Goal: Information Seeking & Learning: Learn about a topic

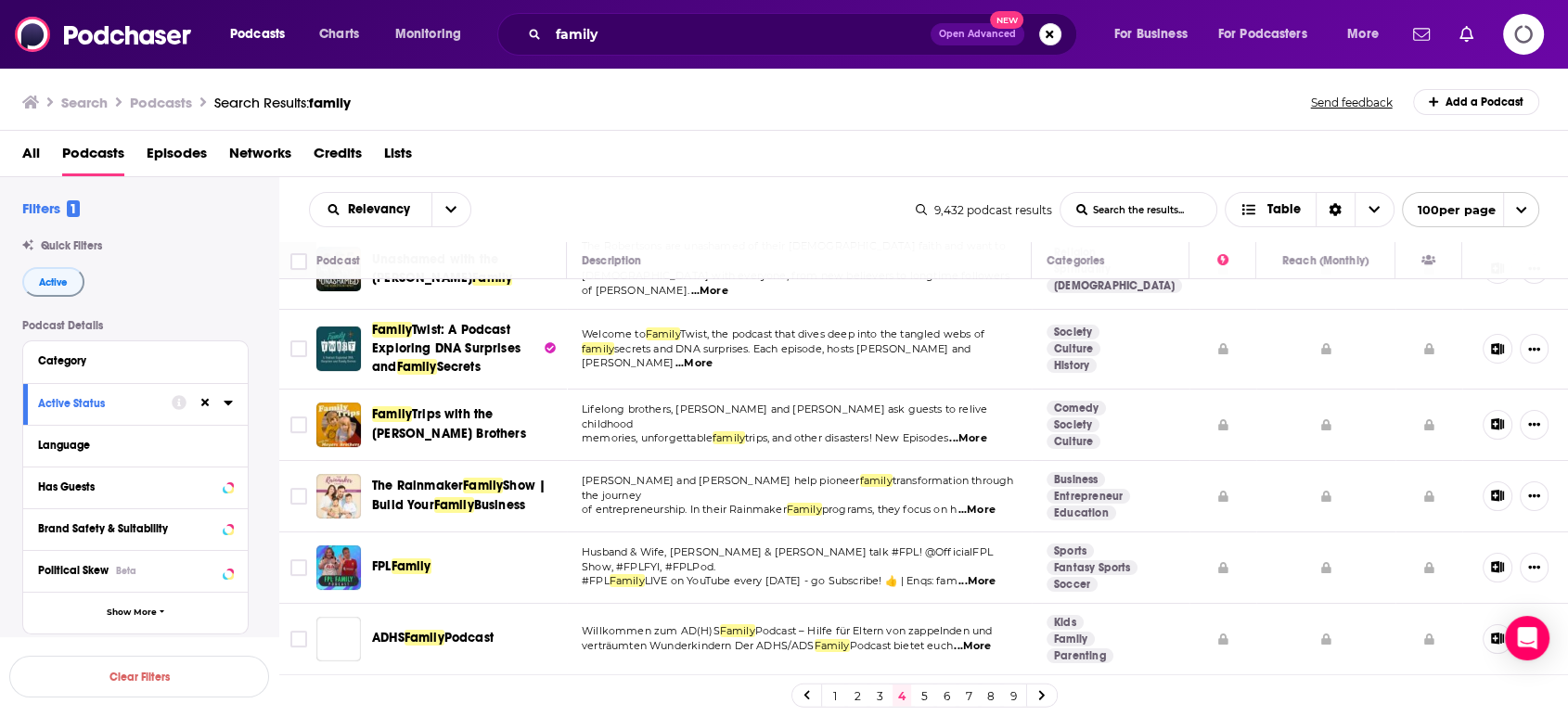
scroll to position [412, 0]
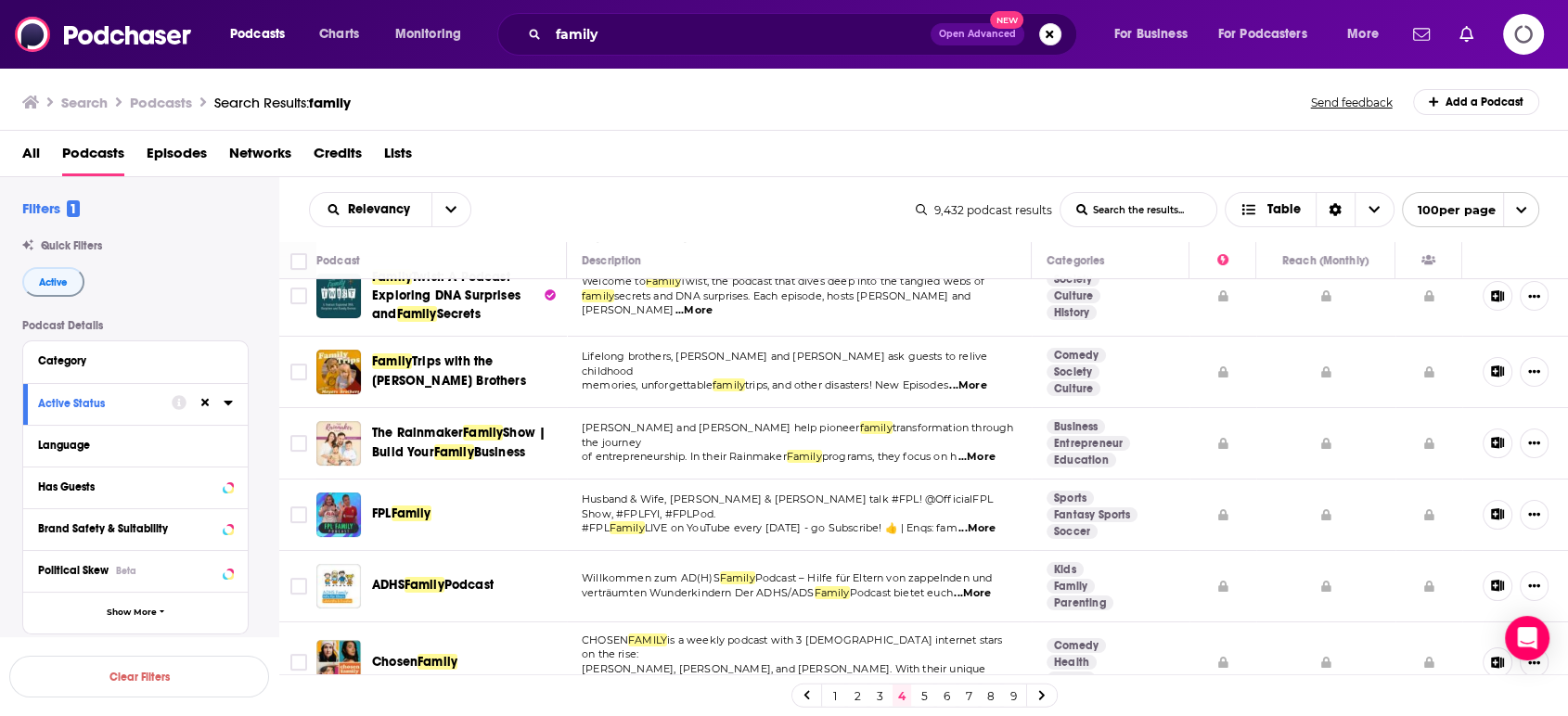
click at [996, 450] on span "...More" at bounding box center [977, 457] width 37 height 15
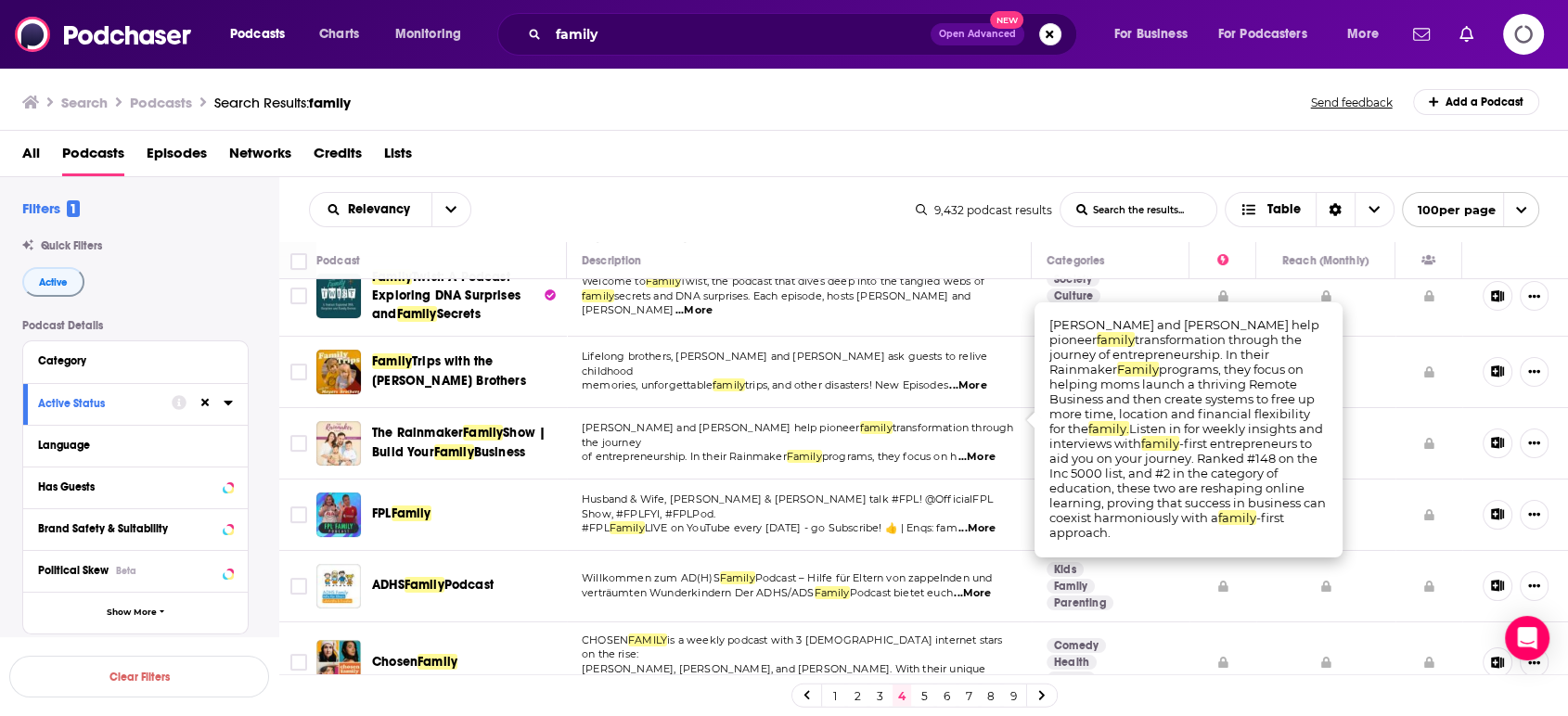
click at [996, 450] on span "...More" at bounding box center [977, 457] width 37 height 15
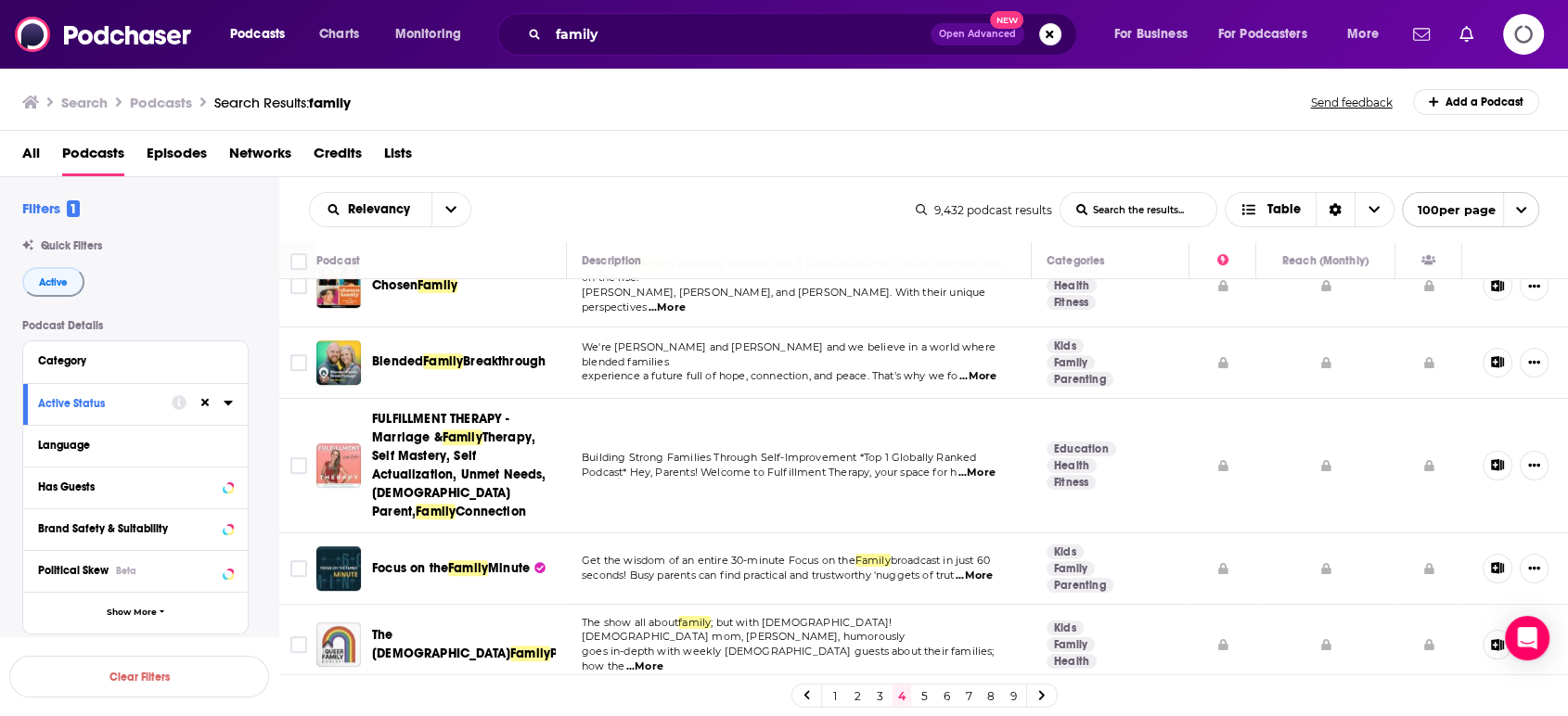
scroll to position [825, 0]
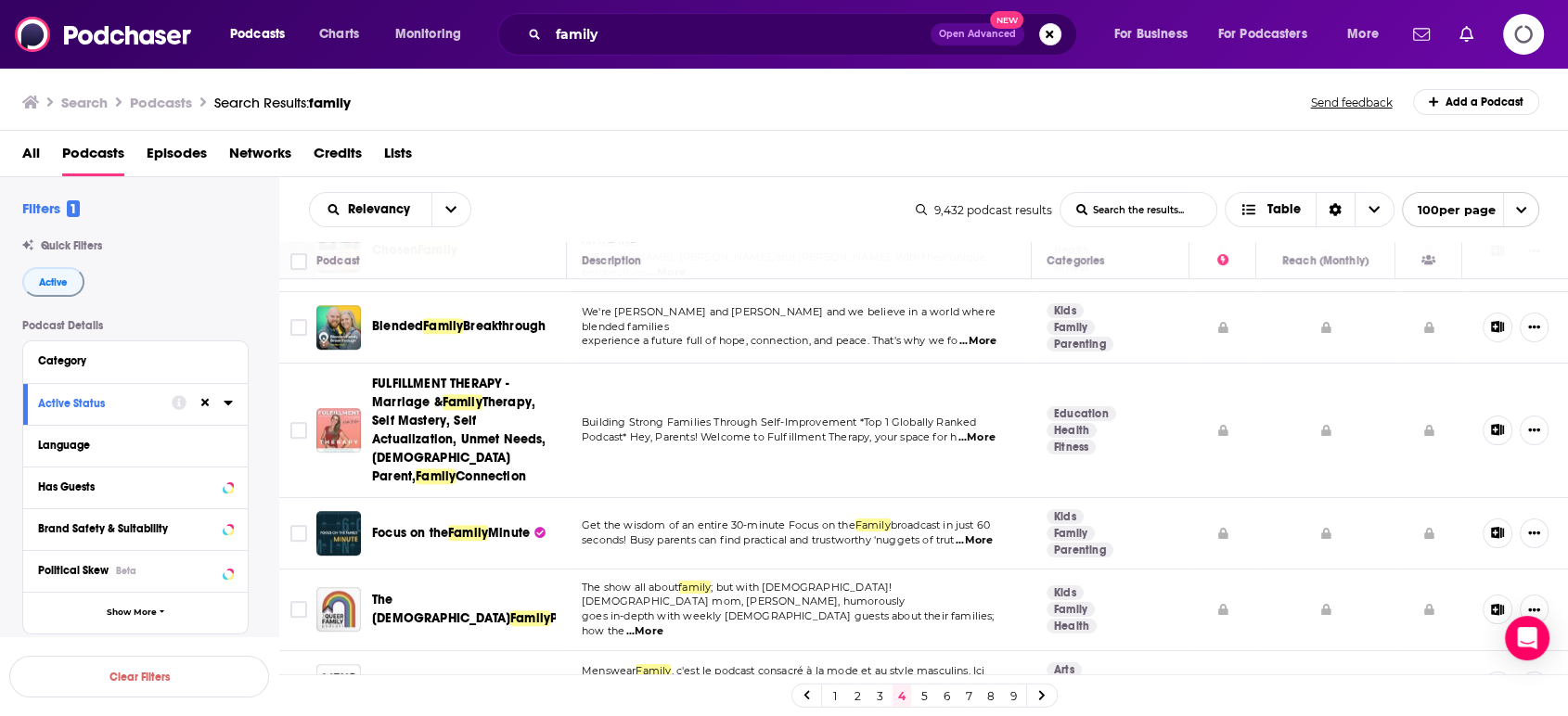
click at [993, 534] on span "...More" at bounding box center [974, 541] width 37 height 15
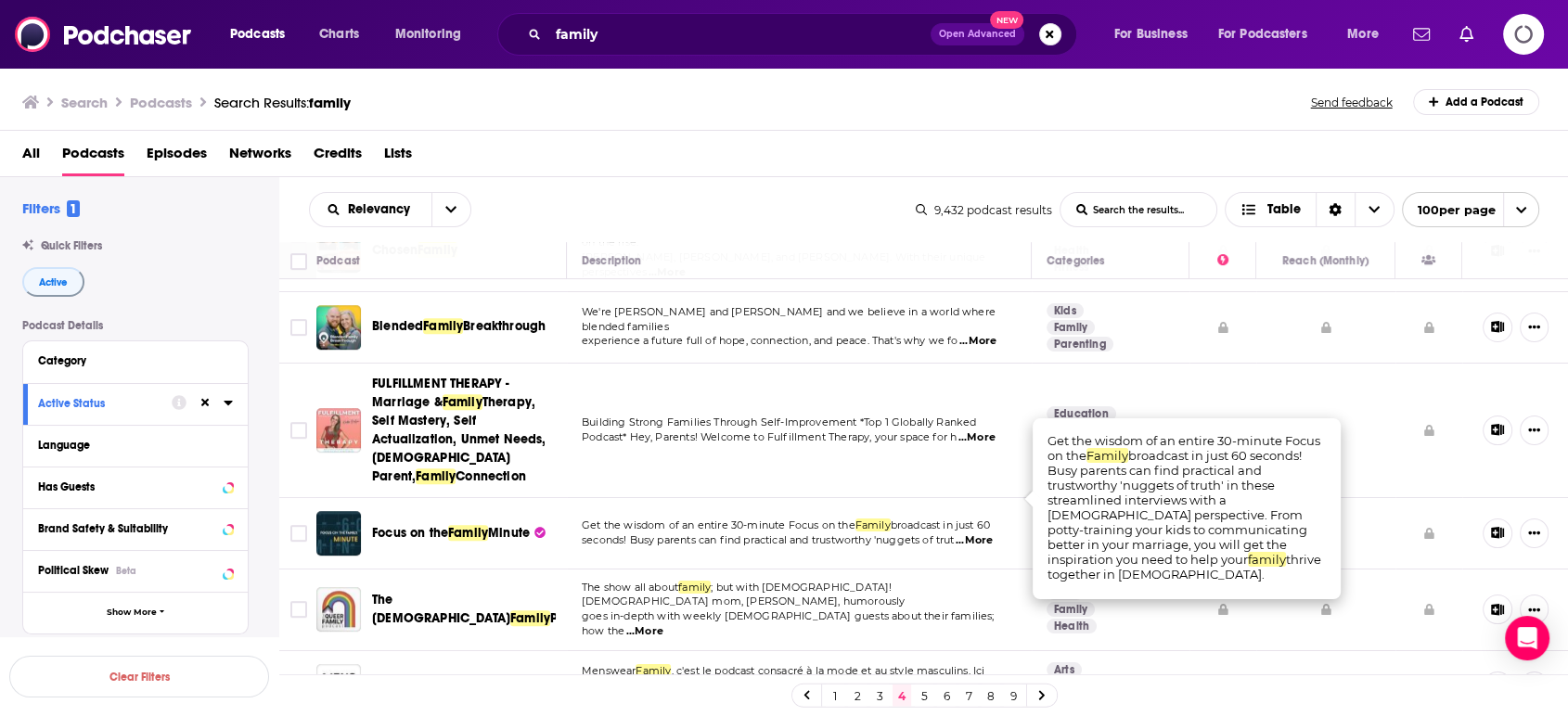
click at [993, 534] on span "...More" at bounding box center [974, 541] width 37 height 15
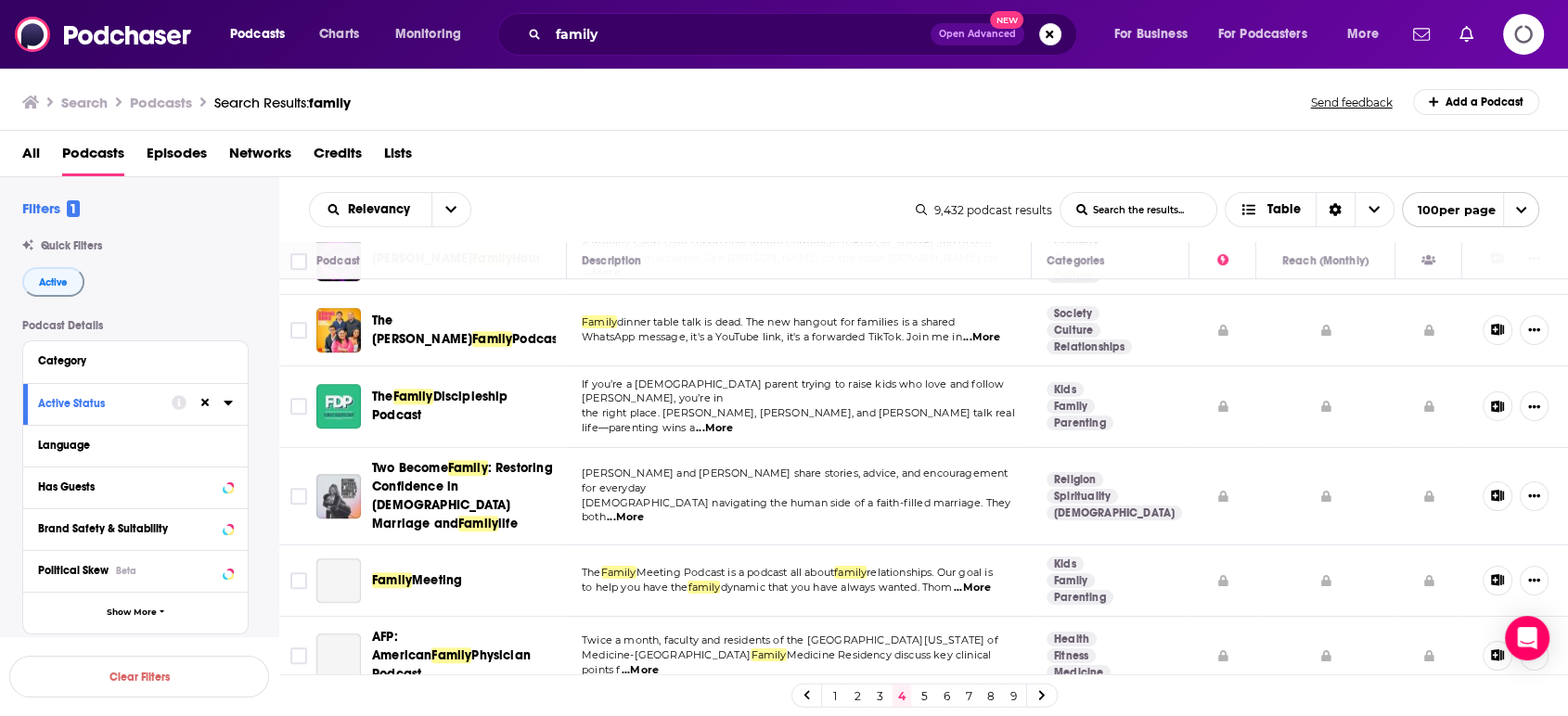
scroll to position [1340, 0]
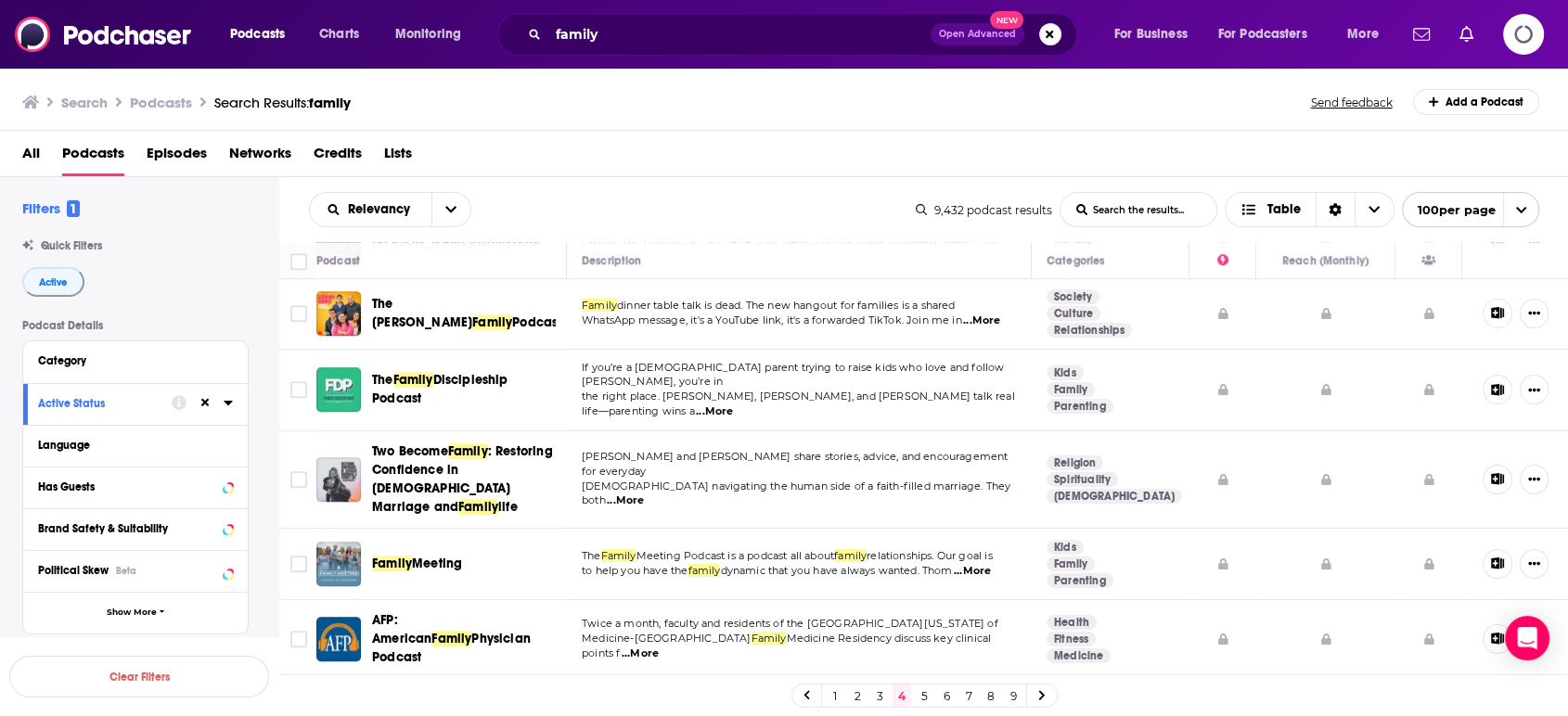
click at [991, 564] on span "...More" at bounding box center [972, 571] width 37 height 15
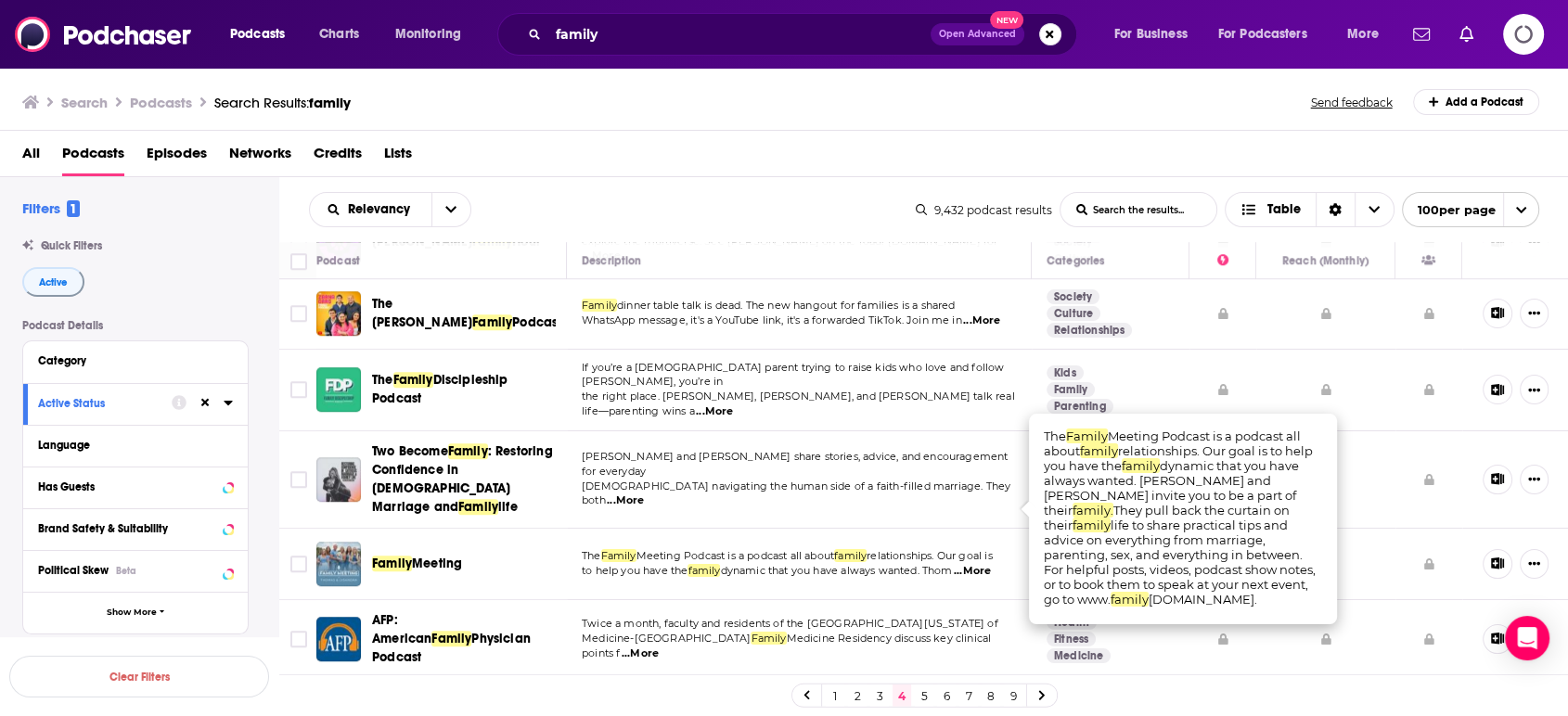
click at [991, 564] on span "...More" at bounding box center [972, 571] width 37 height 15
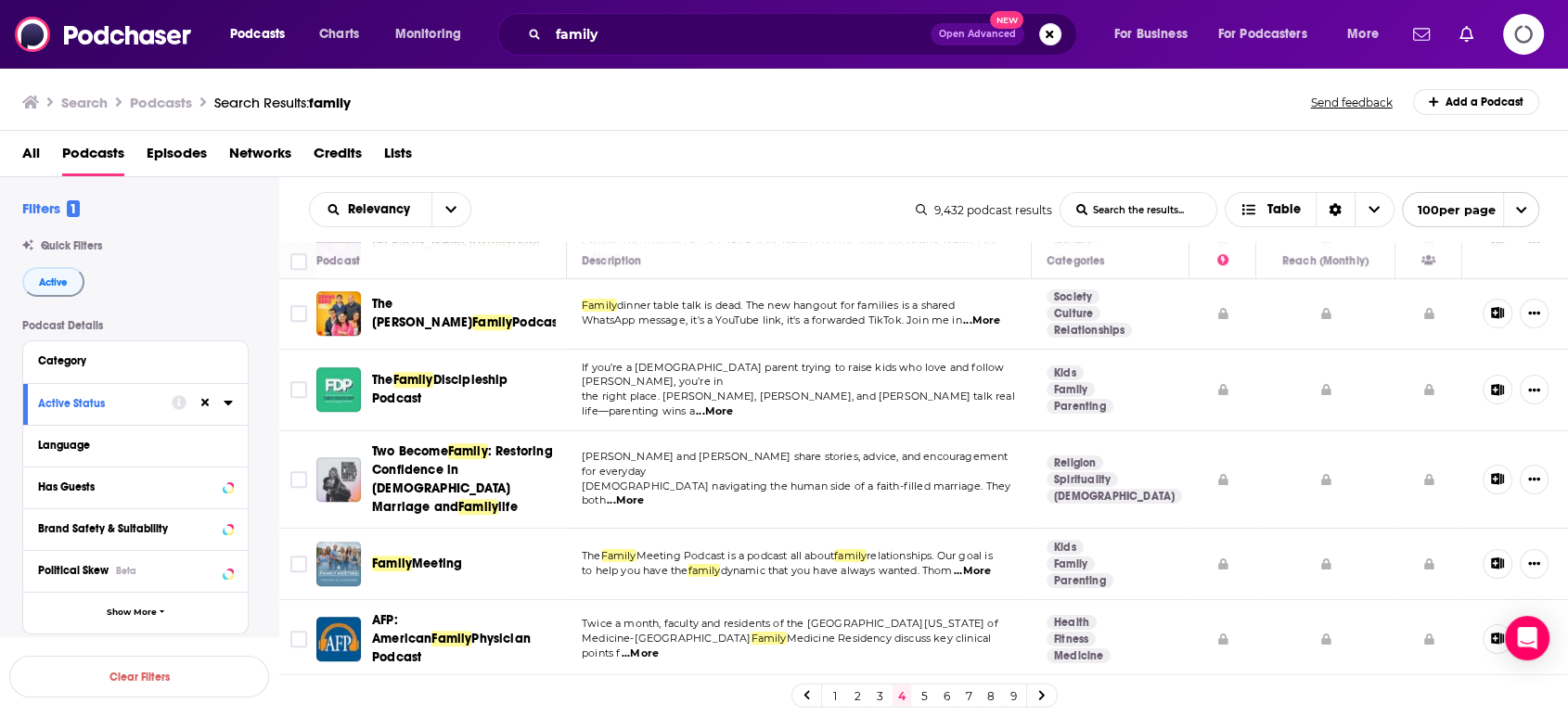
click at [453, 556] on span "Meeting" at bounding box center [436, 563] width 50 height 16
drag, startPoint x: 96, startPoint y: 491, endPoint x: 126, endPoint y: 618, distance: 130.5
click at [95, 491] on div "Has Guests" at bounding box center [112, 486] width 147 height 13
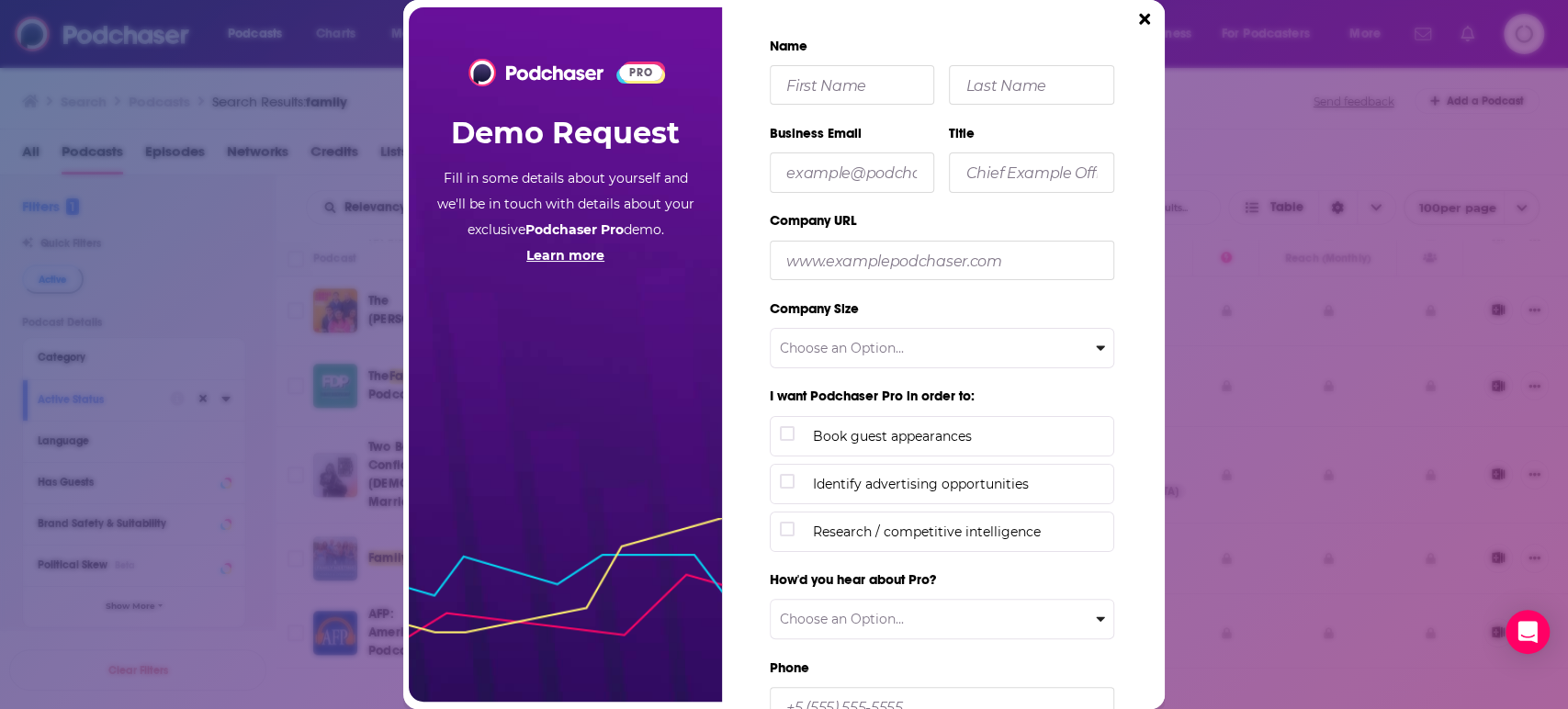
click at [1140, 15] on icon "Close" at bounding box center [1144, 18] width 11 height 16
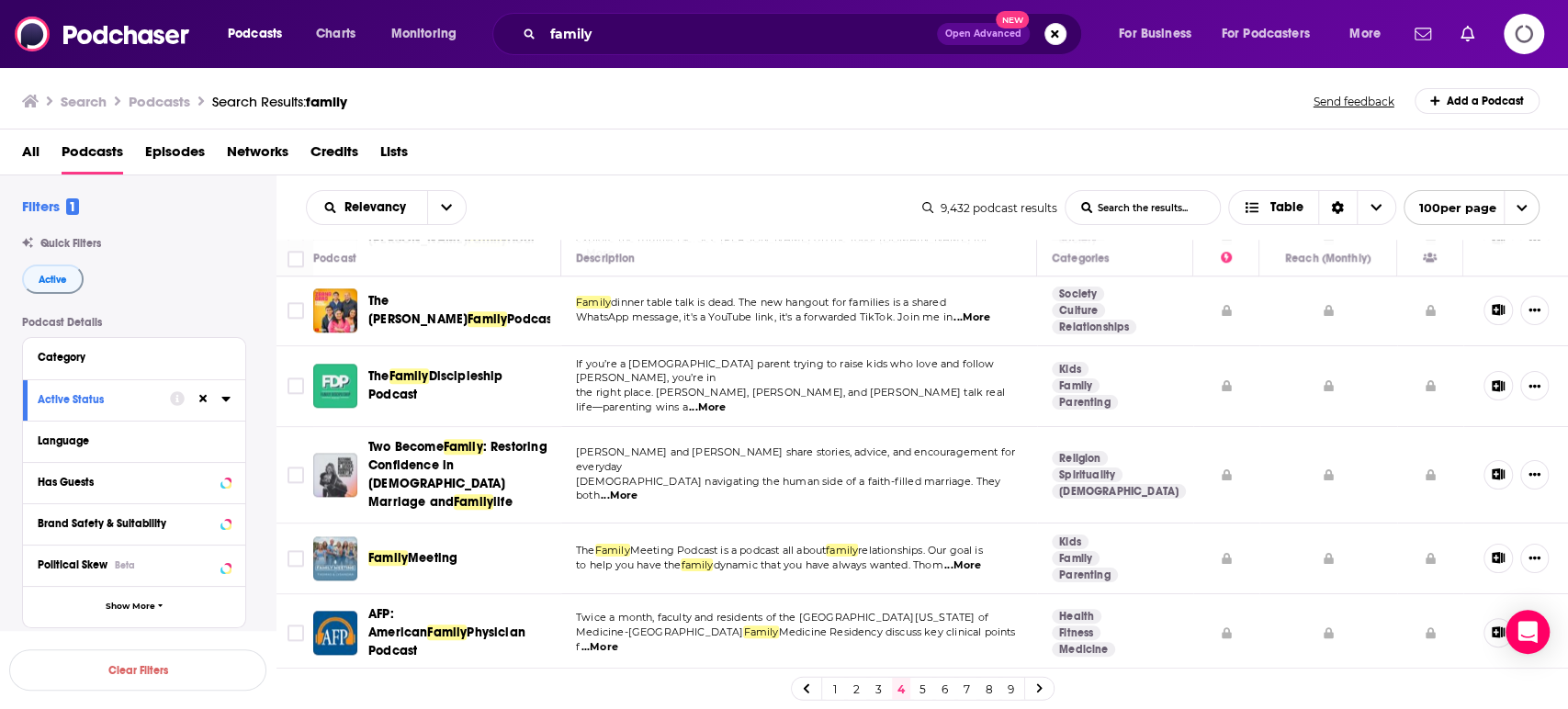
click at [1524, 33] on icon "Logging in" at bounding box center [1523, 34] width 41 height 41
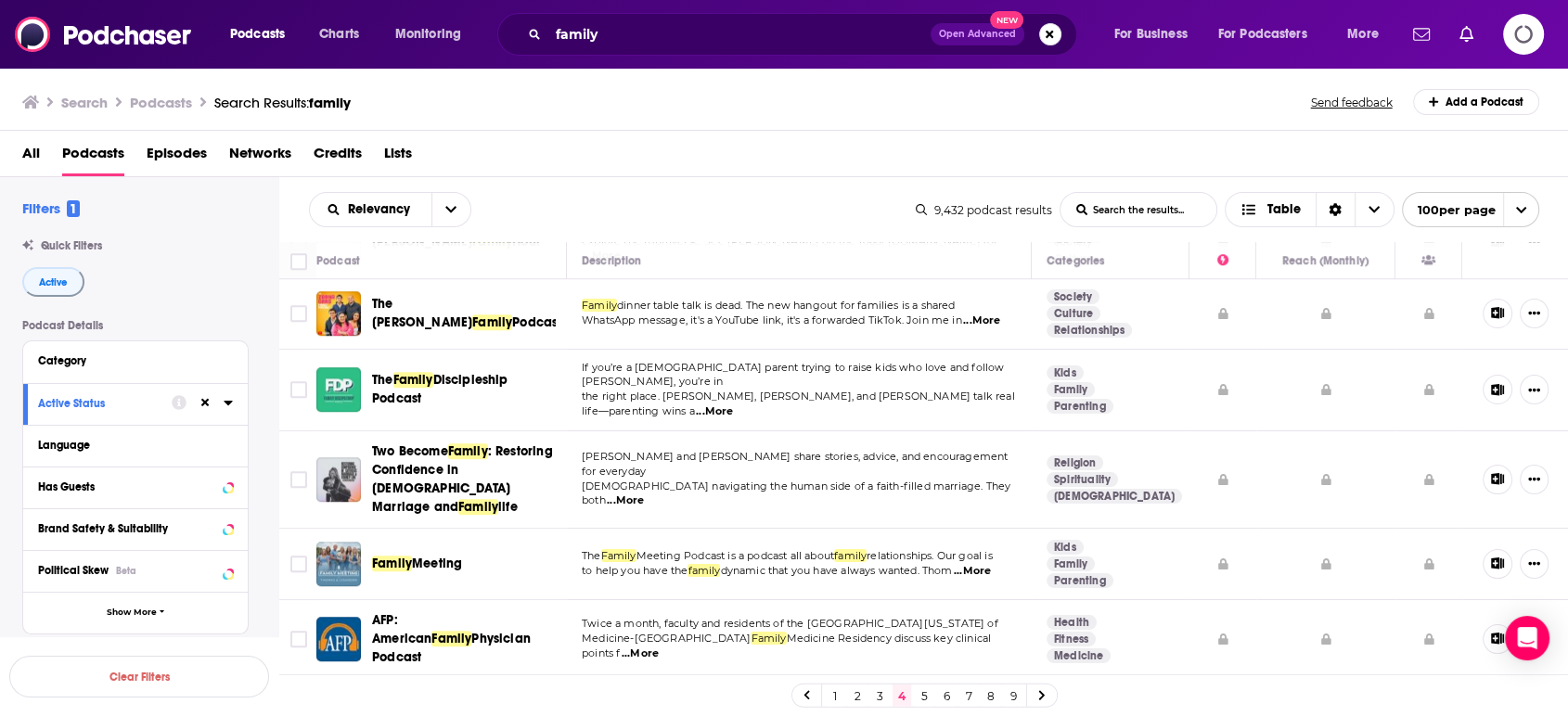
click at [1510, 13] on div "Podcasts Charts Monitoring family Open Advanced New For Business For Podcasters…" at bounding box center [784, 34] width 1568 height 68
click at [1522, 31] on icon "Logging in" at bounding box center [1524, 34] width 43 height 43
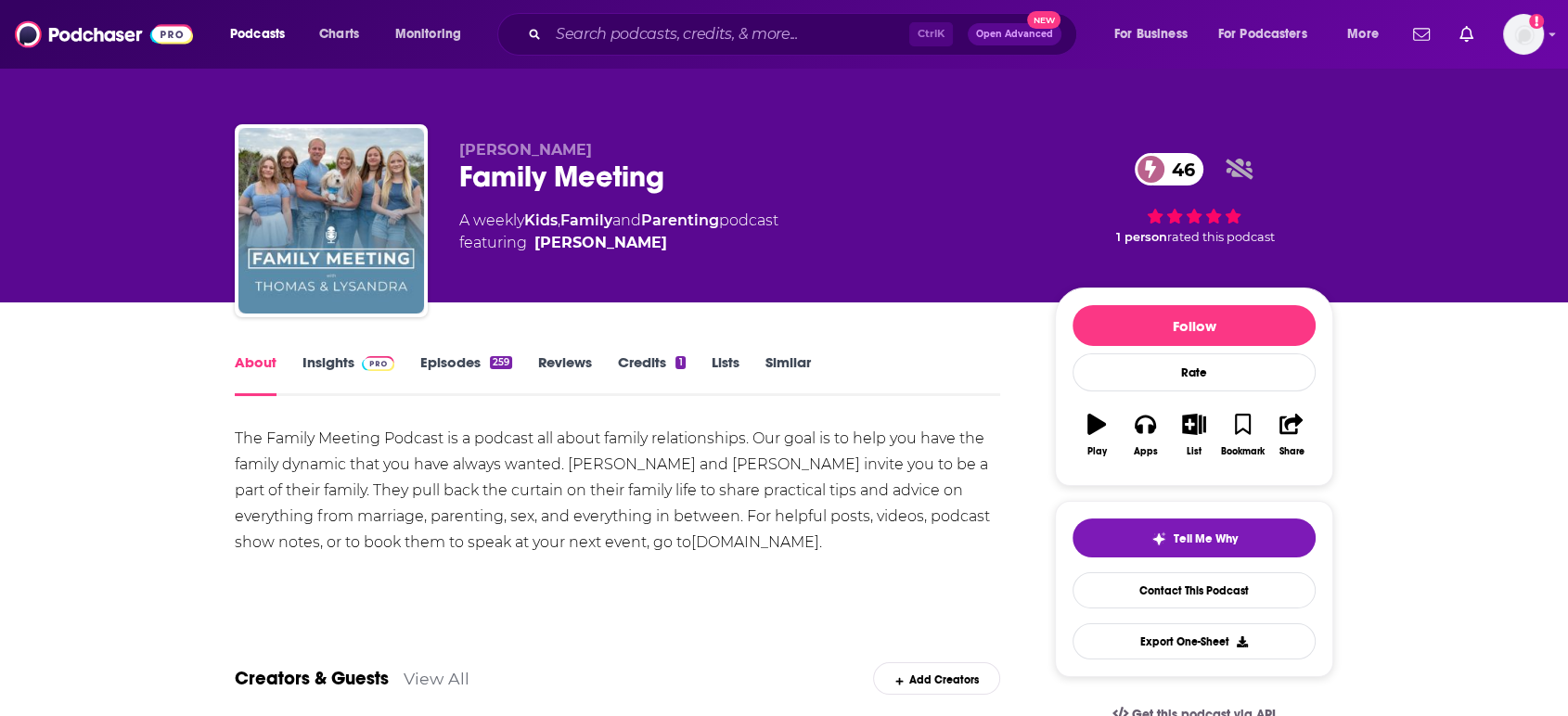
click at [330, 362] on link "Insights" at bounding box center [348, 375] width 92 height 43
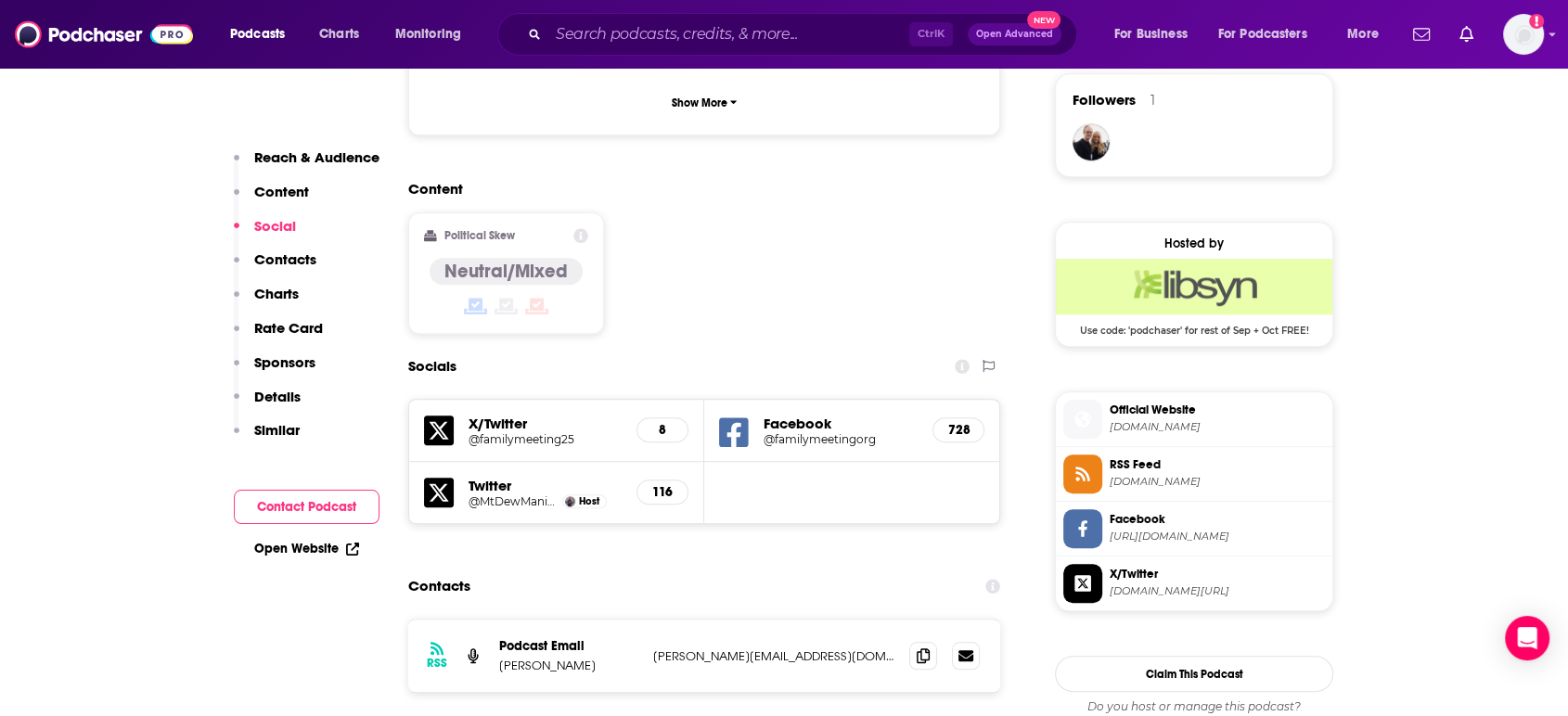
scroll to position [1649, 0]
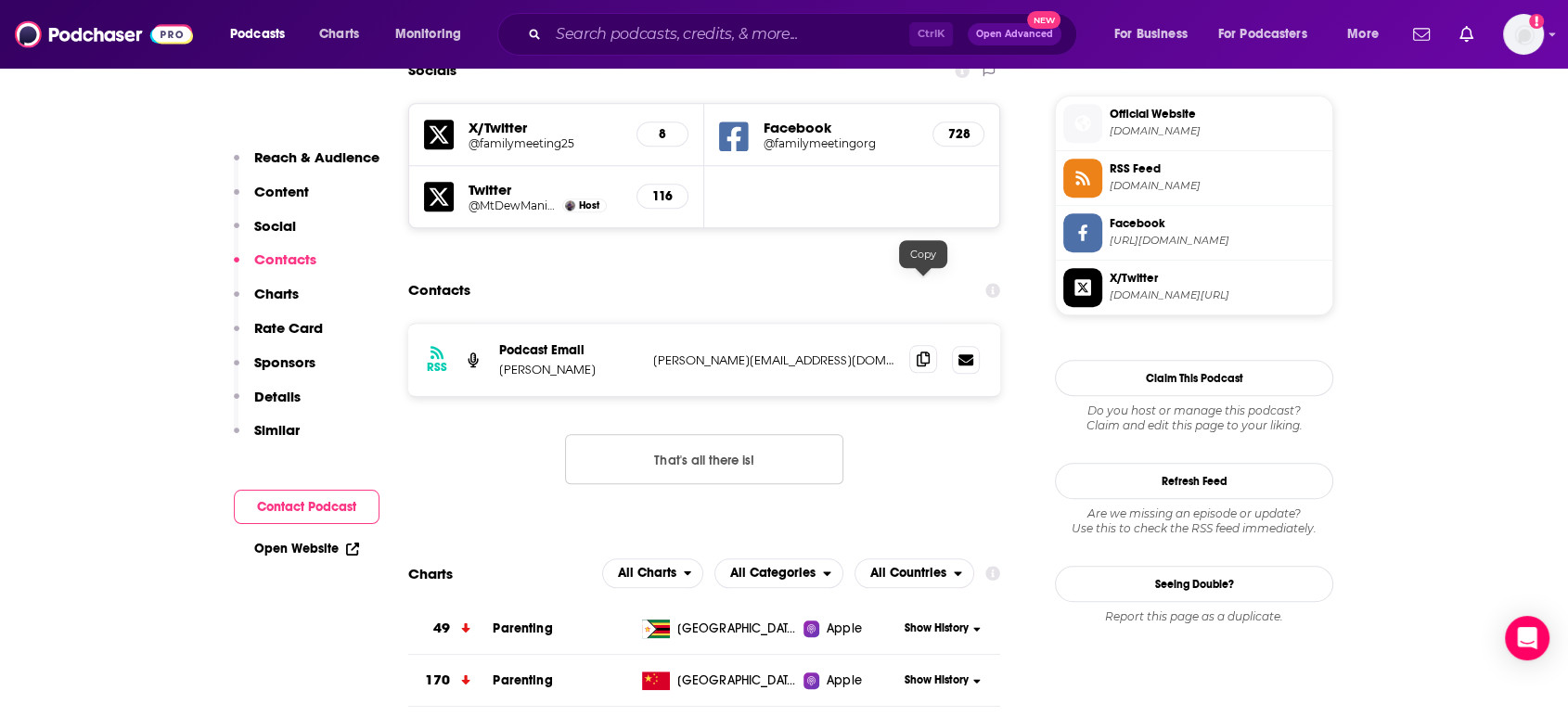
click at [928, 345] on span at bounding box center [923, 359] width 27 height 27
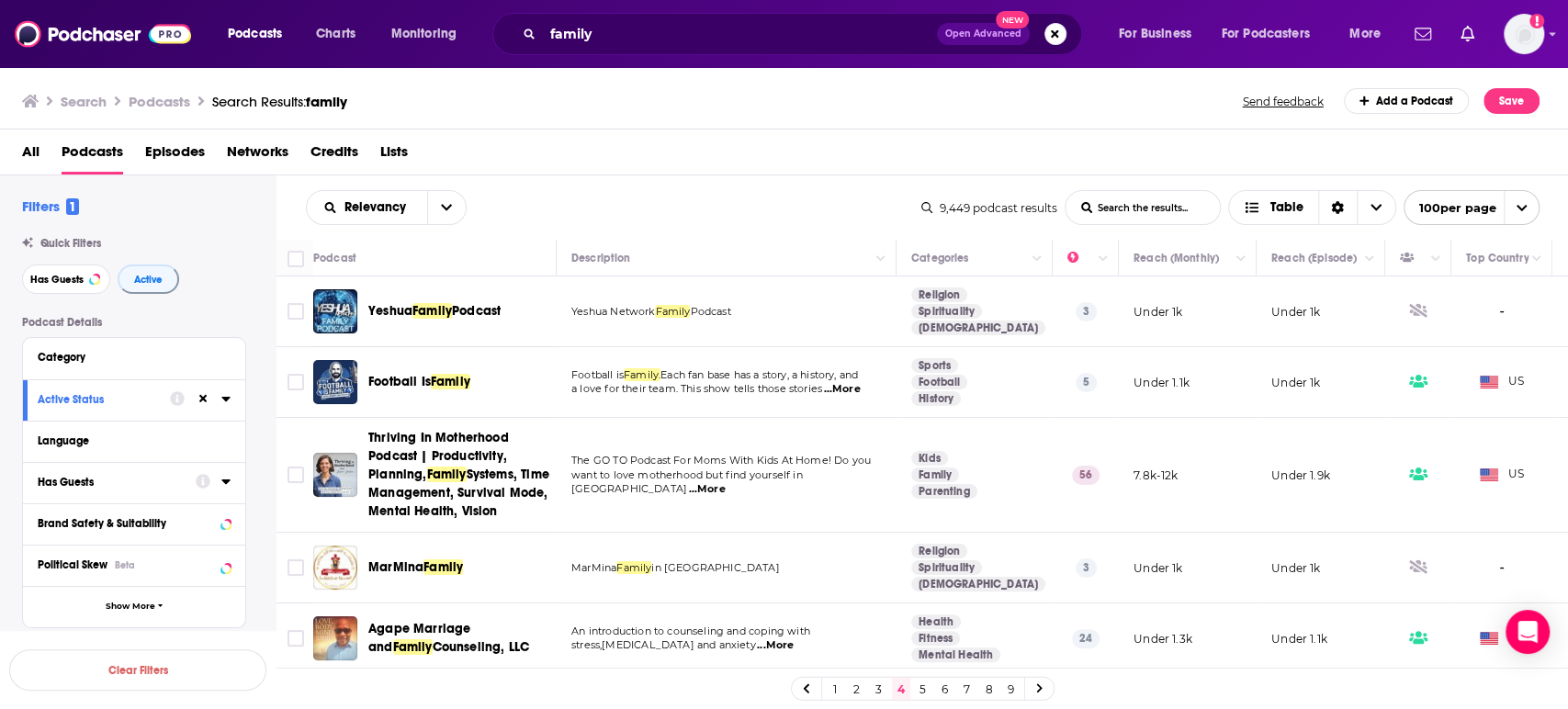
click at [229, 489] on icon at bounding box center [226, 481] width 9 height 15
click at [226, 491] on div at bounding box center [213, 482] width 35 height 23
click at [140, 528] on span "All" at bounding box center [124, 516] width 171 height 24
click at [144, 577] on span "Has guests" at bounding box center [102, 577] width 110 height 10
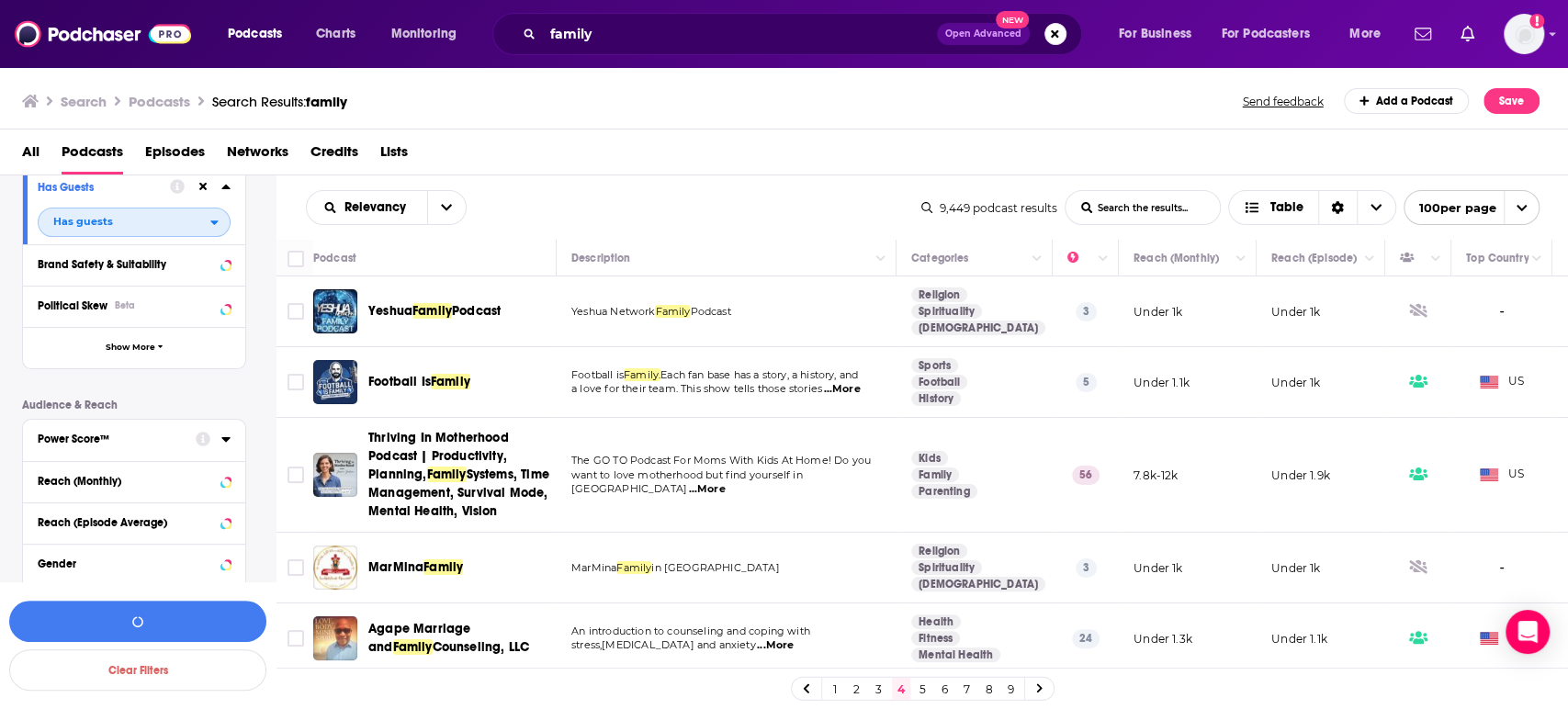
scroll to position [306, 0]
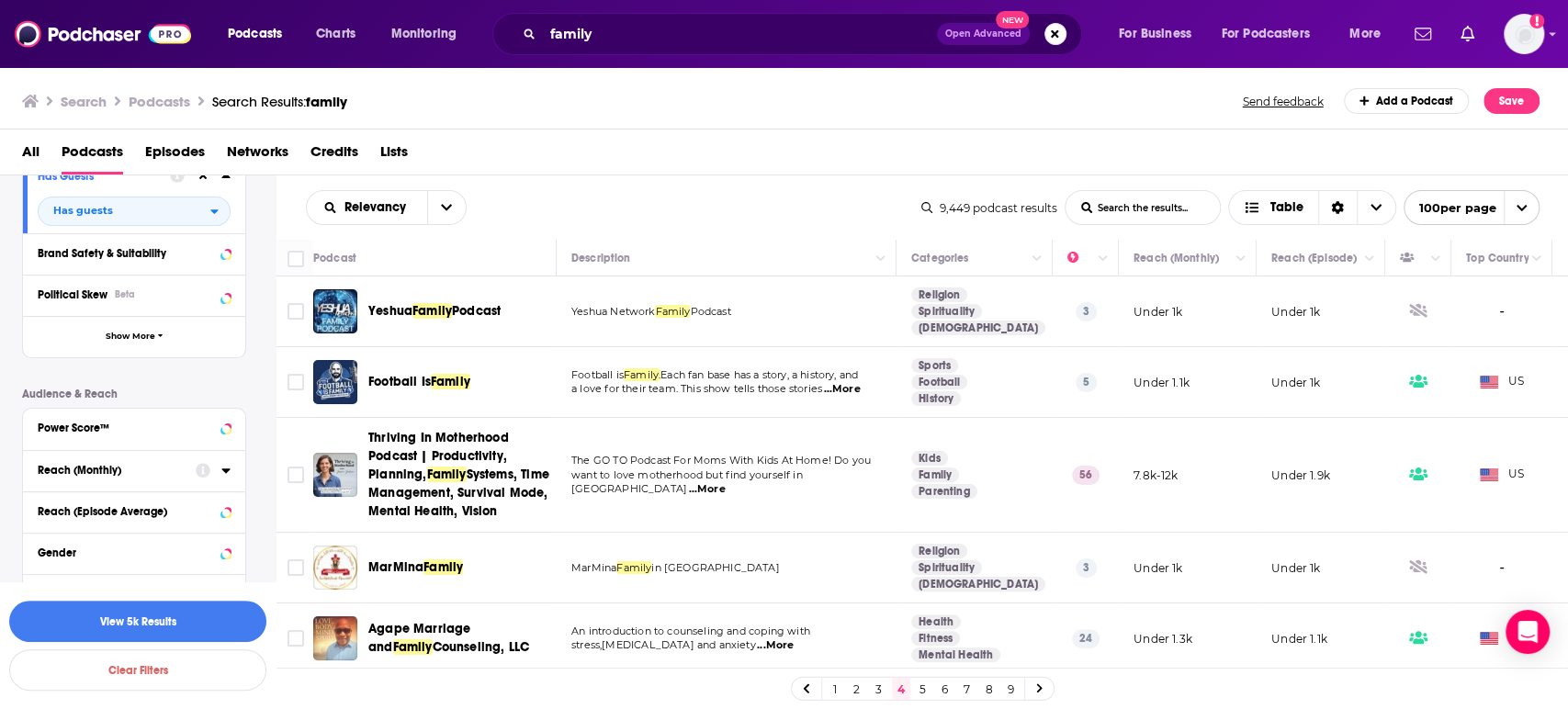
click at [226, 475] on icon at bounding box center [226, 470] width 9 height 15
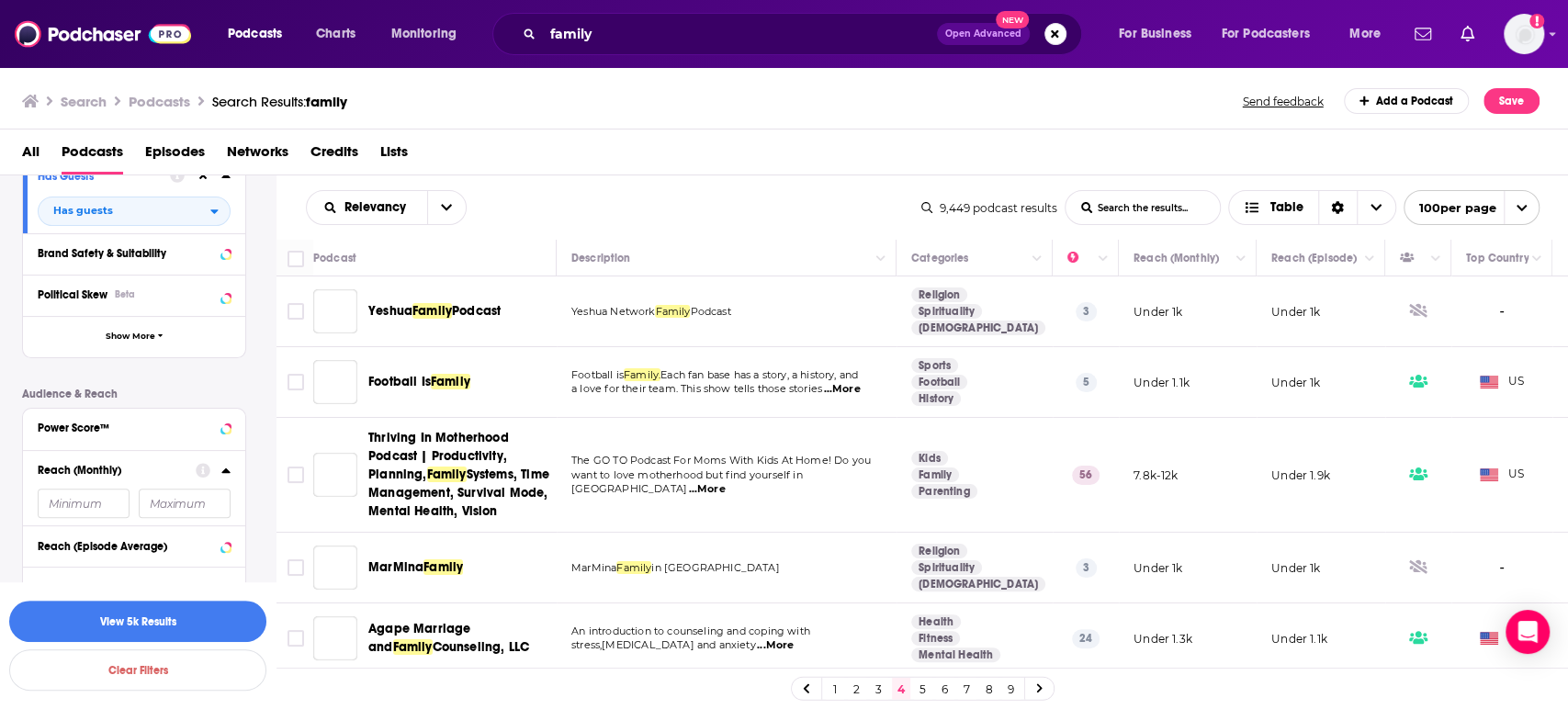
click at [91, 502] on input "number" at bounding box center [83, 504] width 92 height 29
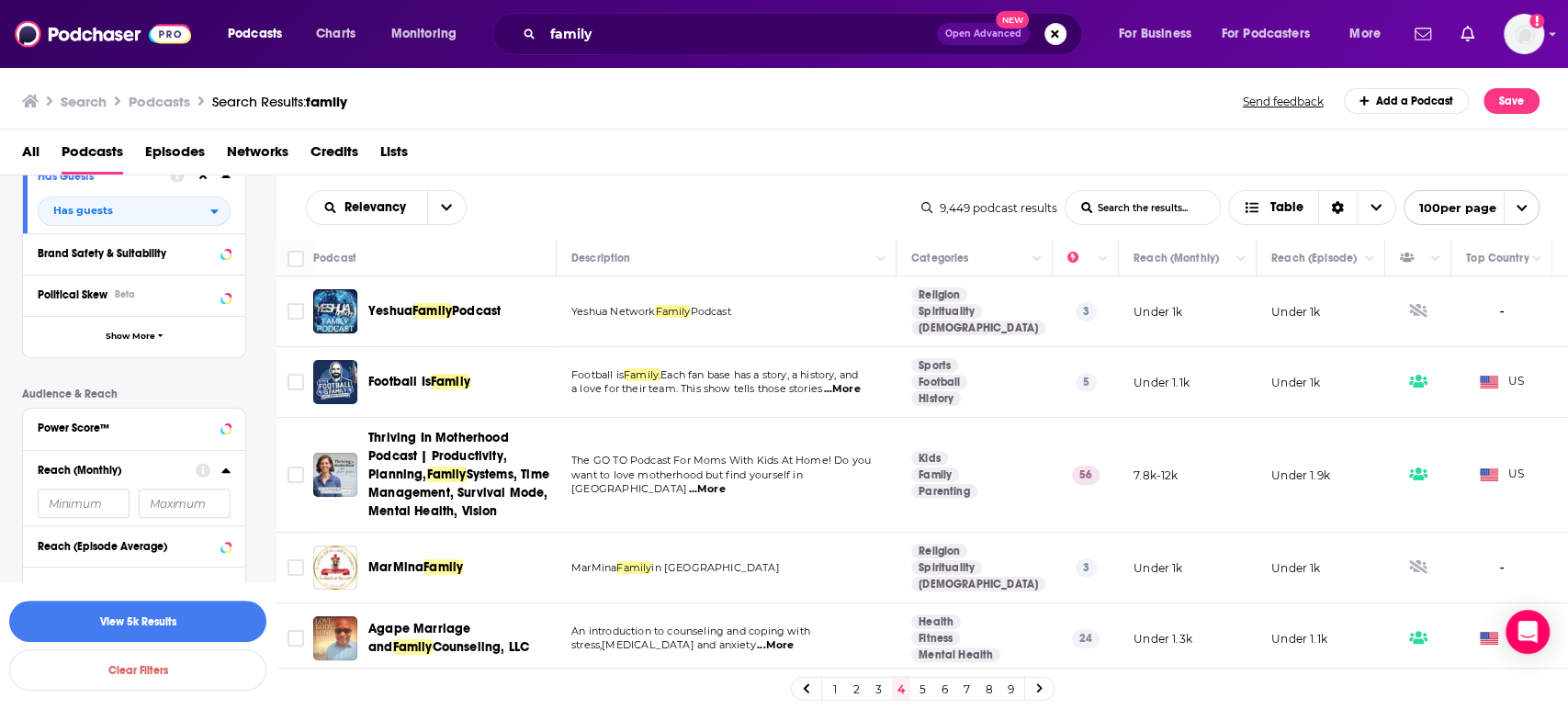
click at [98, 509] on input "number" at bounding box center [83, 504] width 92 height 29
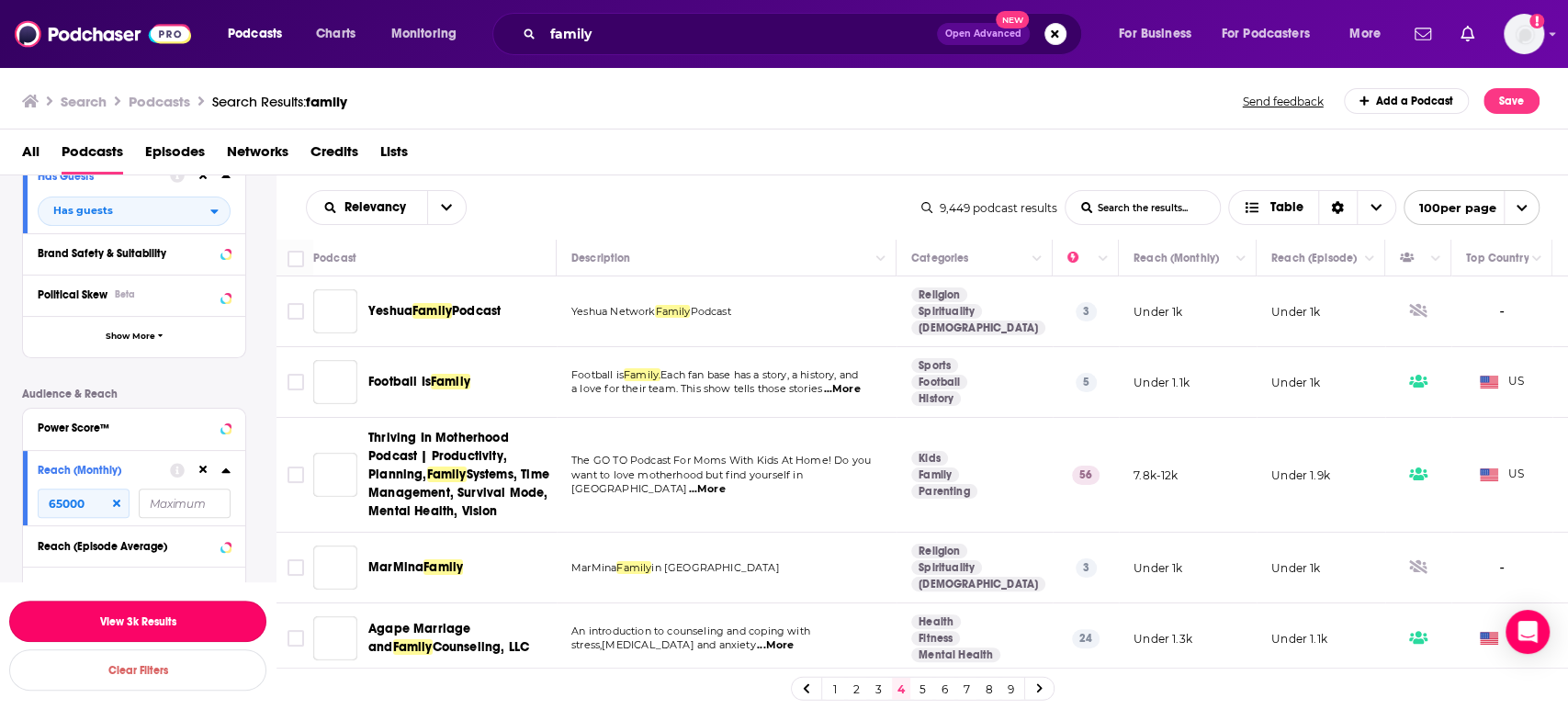
click at [166, 620] on button "View 3k Results" at bounding box center [137, 622] width 257 height 42
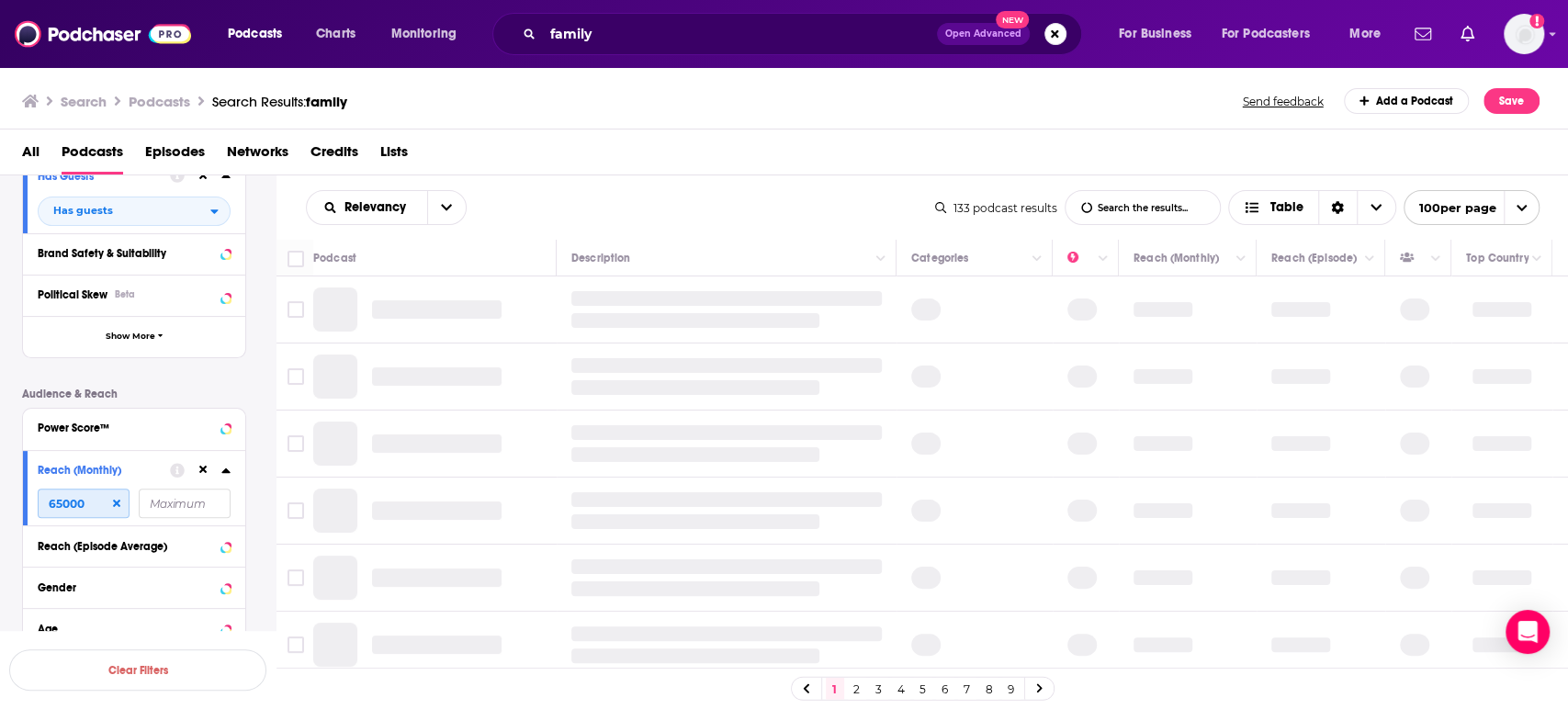
click at [87, 504] on input "65000" at bounding box center [83, 504] width 92 height 29
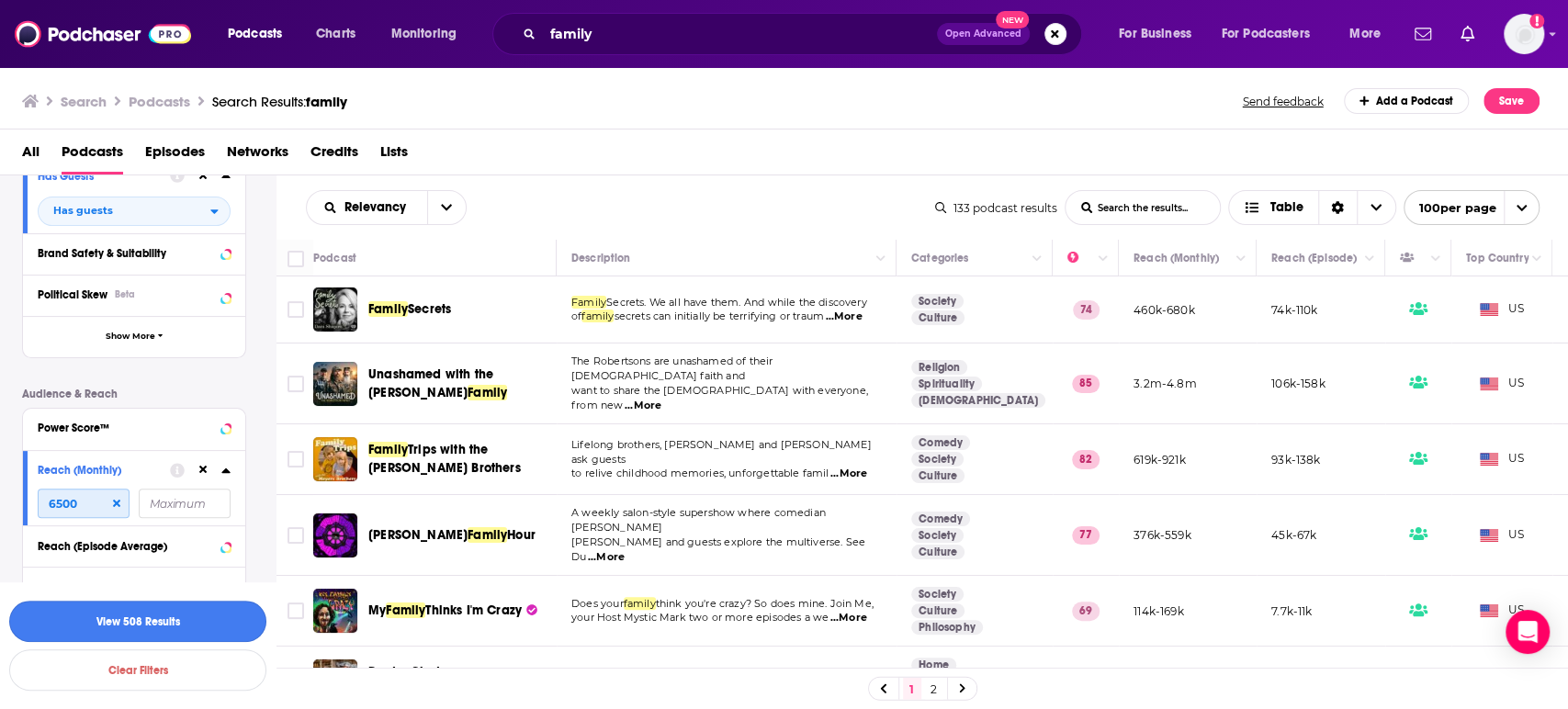
type input "6500"
click at [166, 627] on button "View 508 Results" at bounding box center [137, 622] width 257 height 42
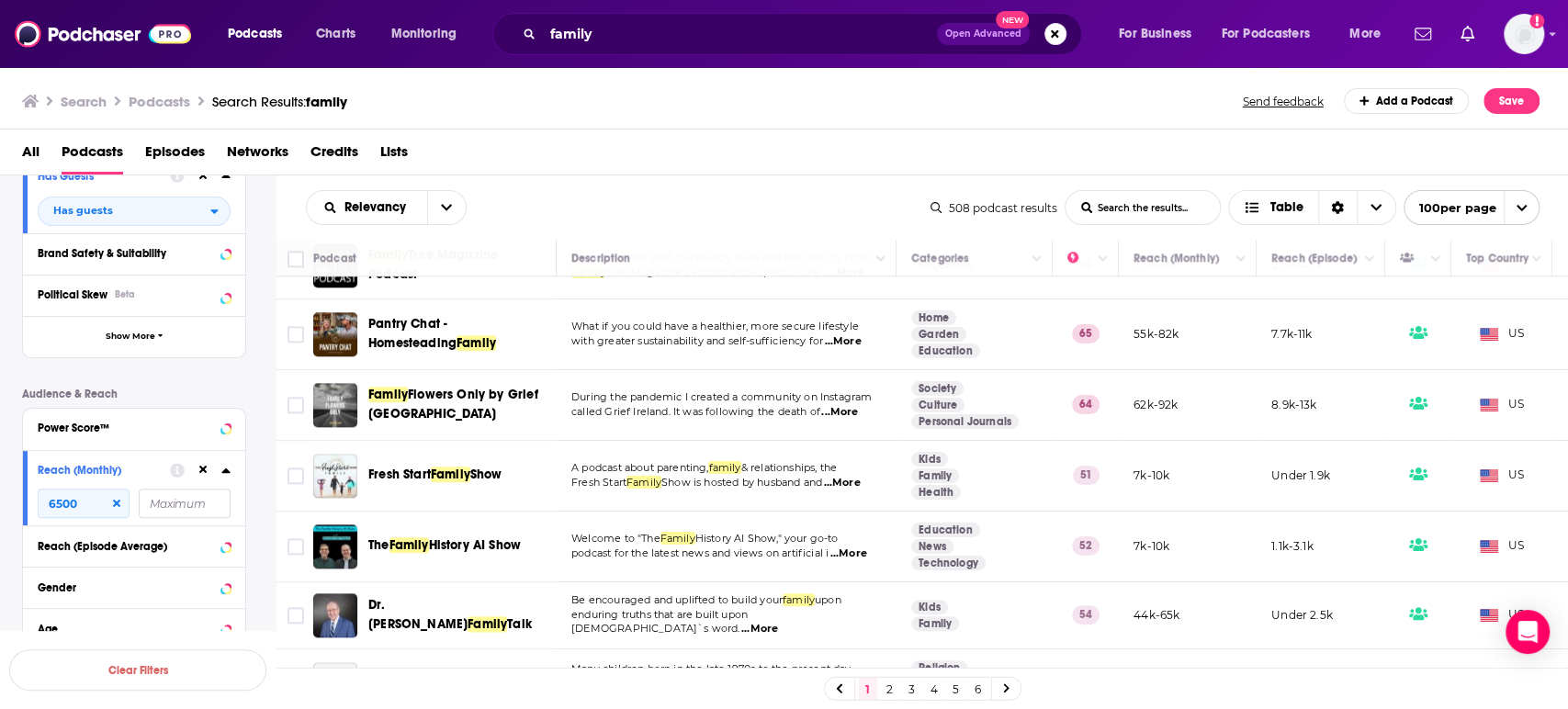
scroll to position [1429, 0]
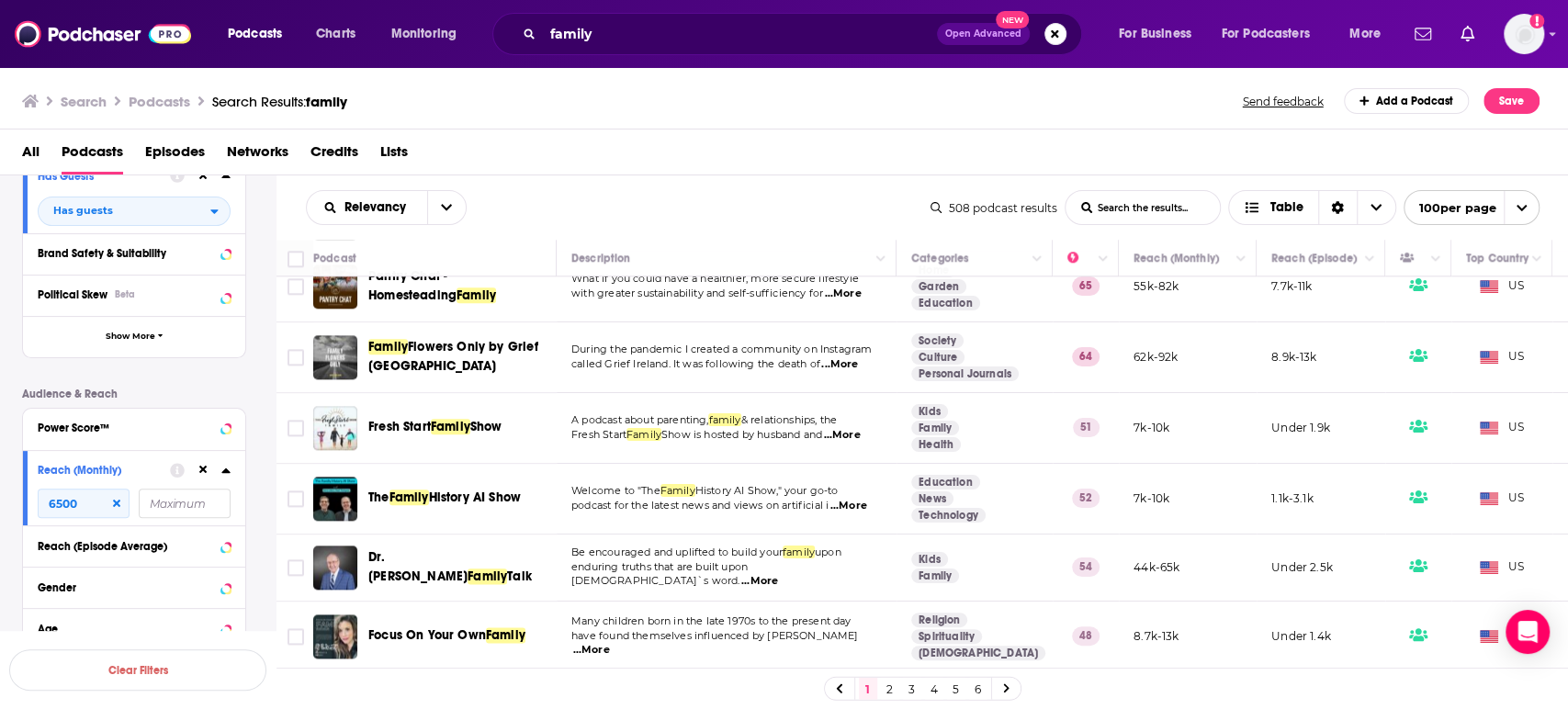
click at [857, 428] on span "...More" at bounding box center [841, 435] width 37 height 15
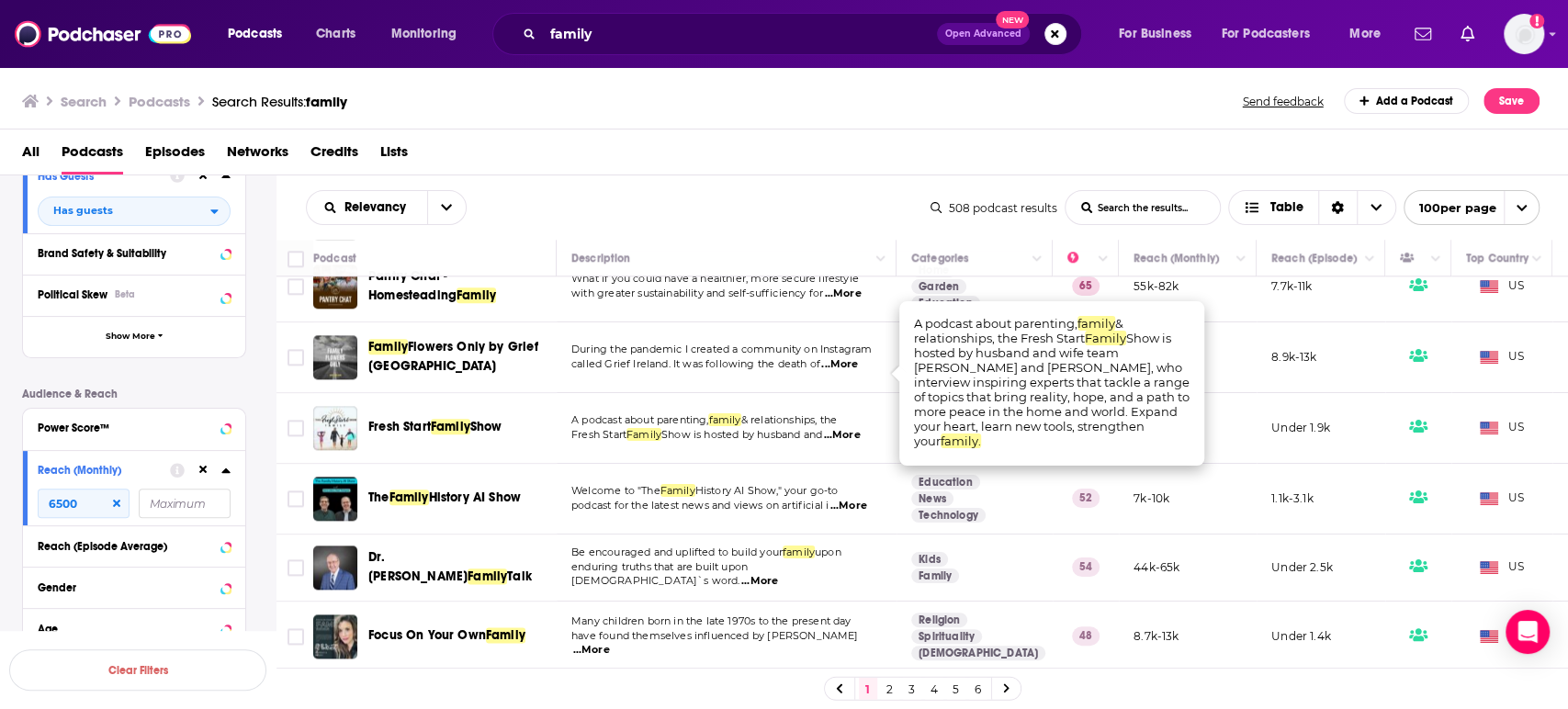
click at [857, 428] on span "...More" at bounding box center [841, 435] width 37 height 15
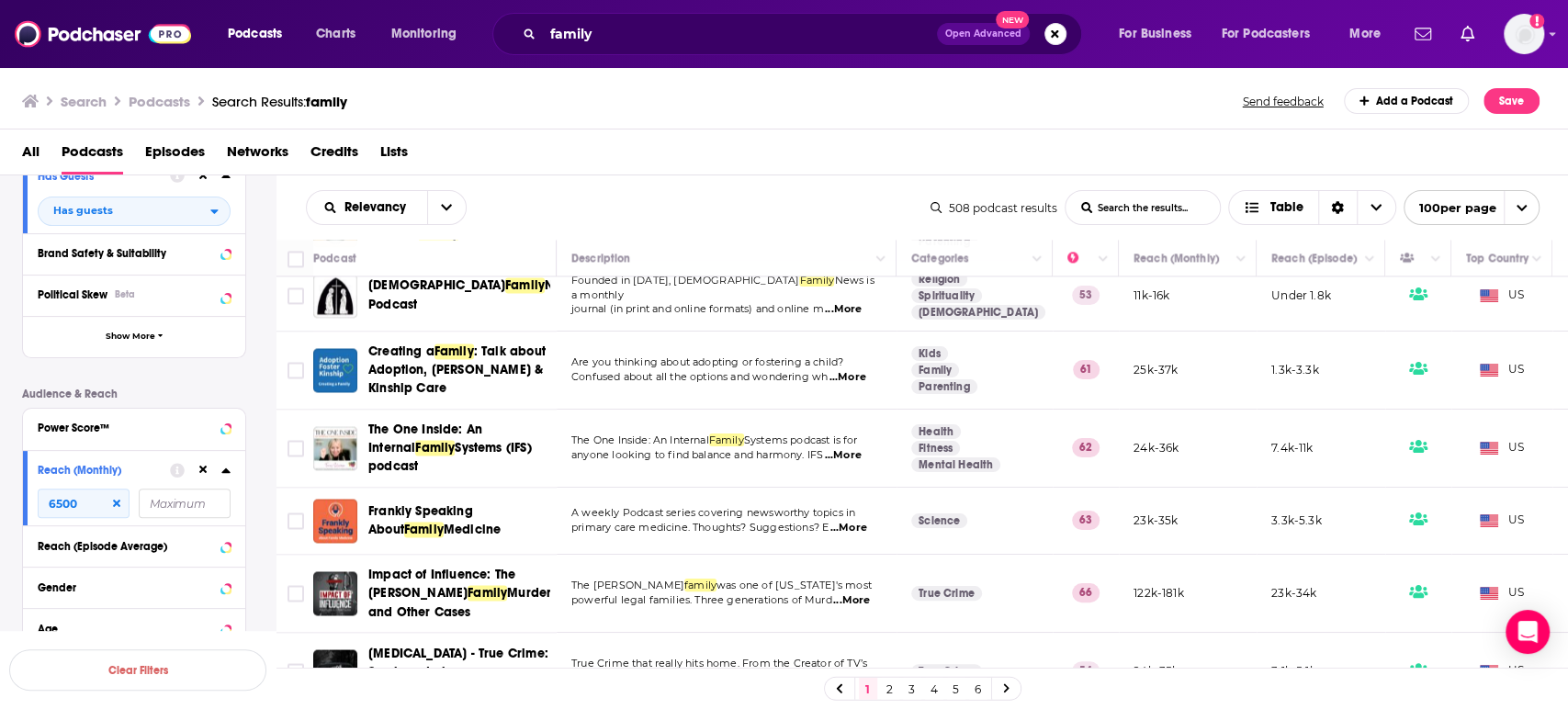
scroll to position [2042, 0]
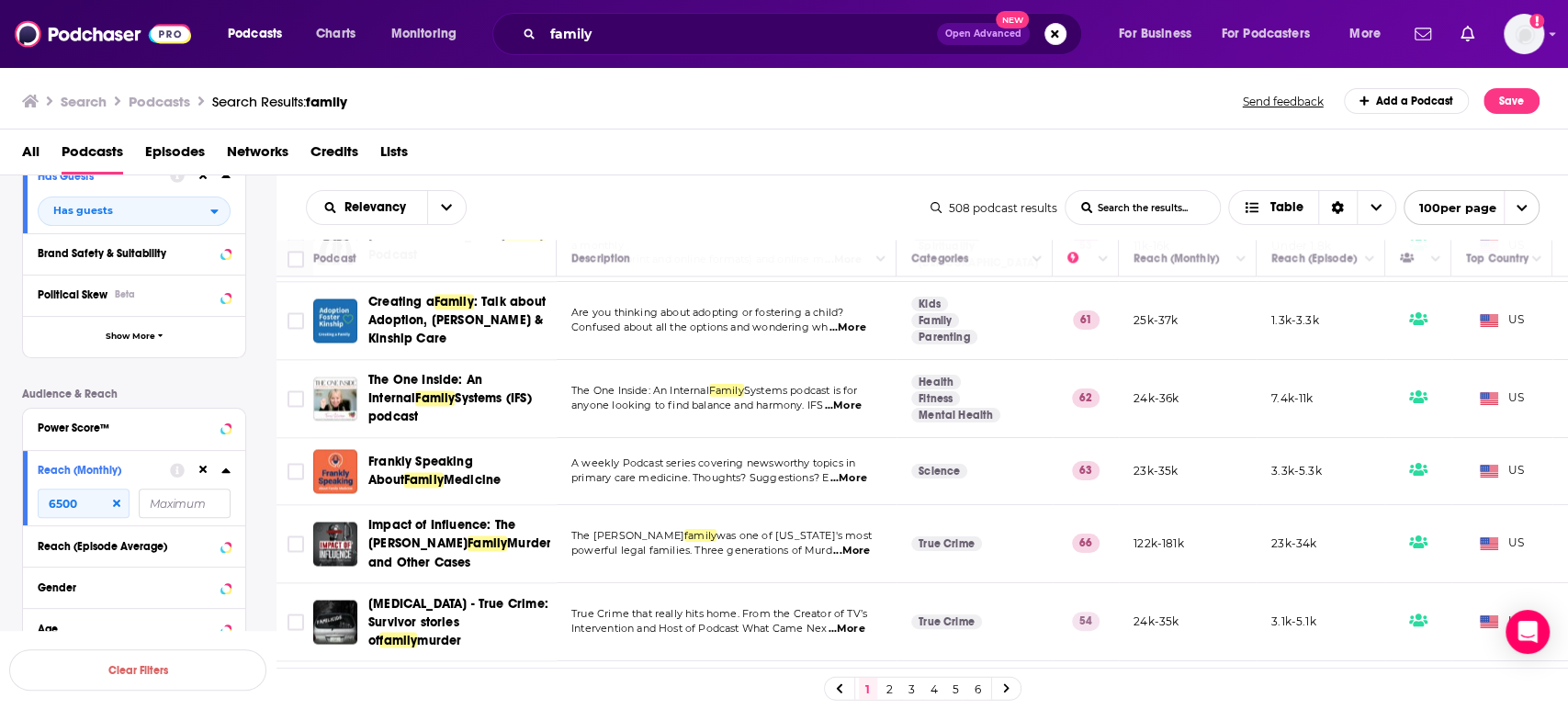
click at [852, 399] on span "...More" at bounding box center [843, 406] width 37 height 15
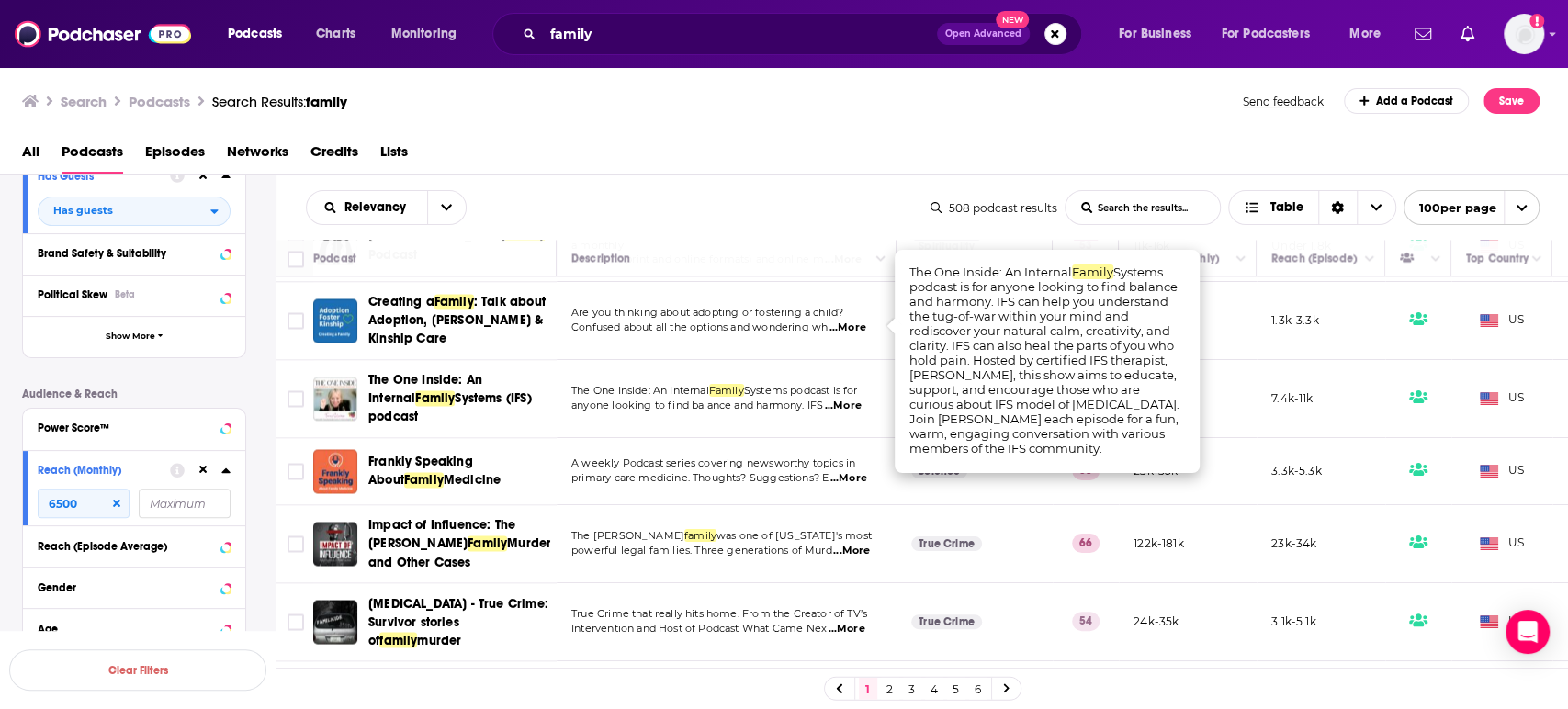
click at [852, 399] on span "...More" at bounding box center [843, 406] width 37 height 15
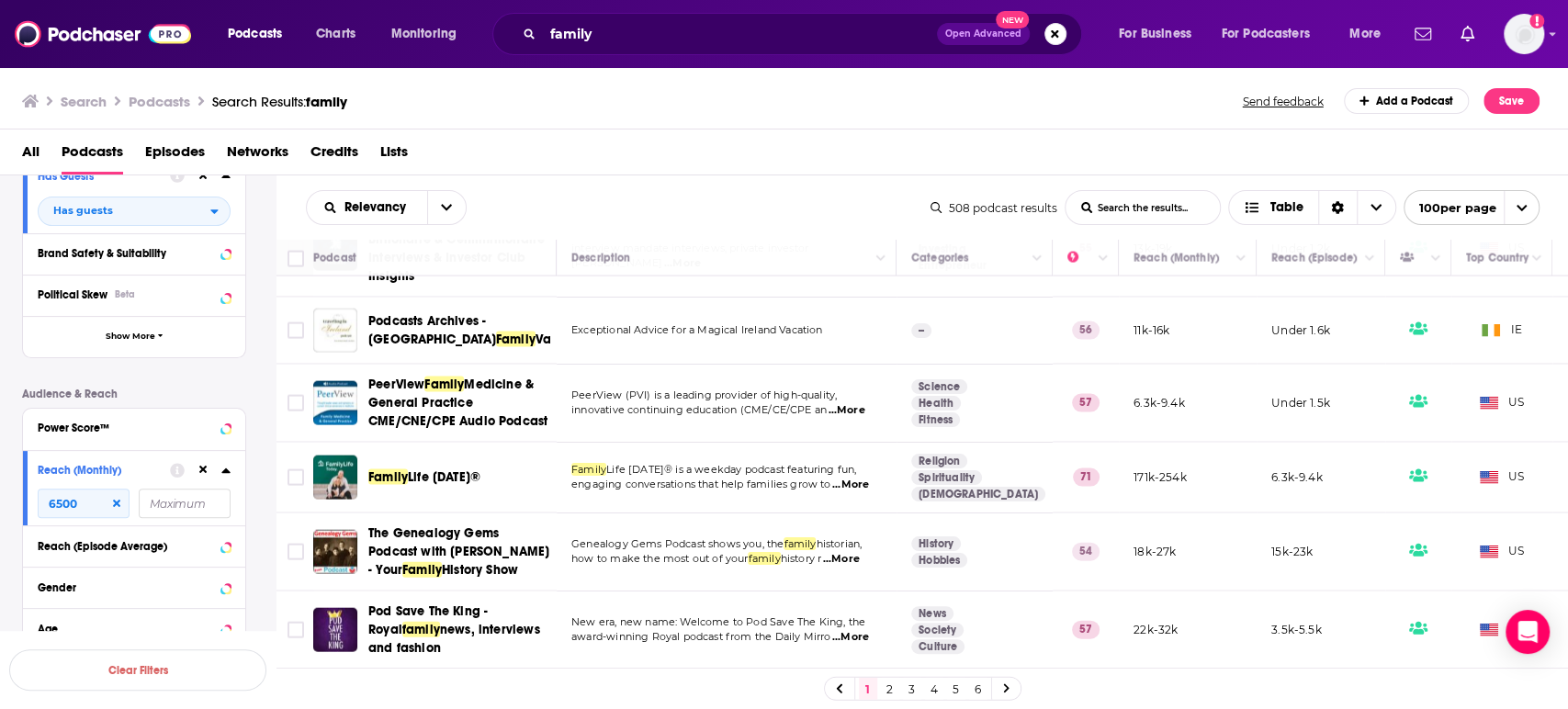
scroll to position [2654, 0]
click at [862, 478] on span "...More" at bounding box center [851, 484] width 37 height 15
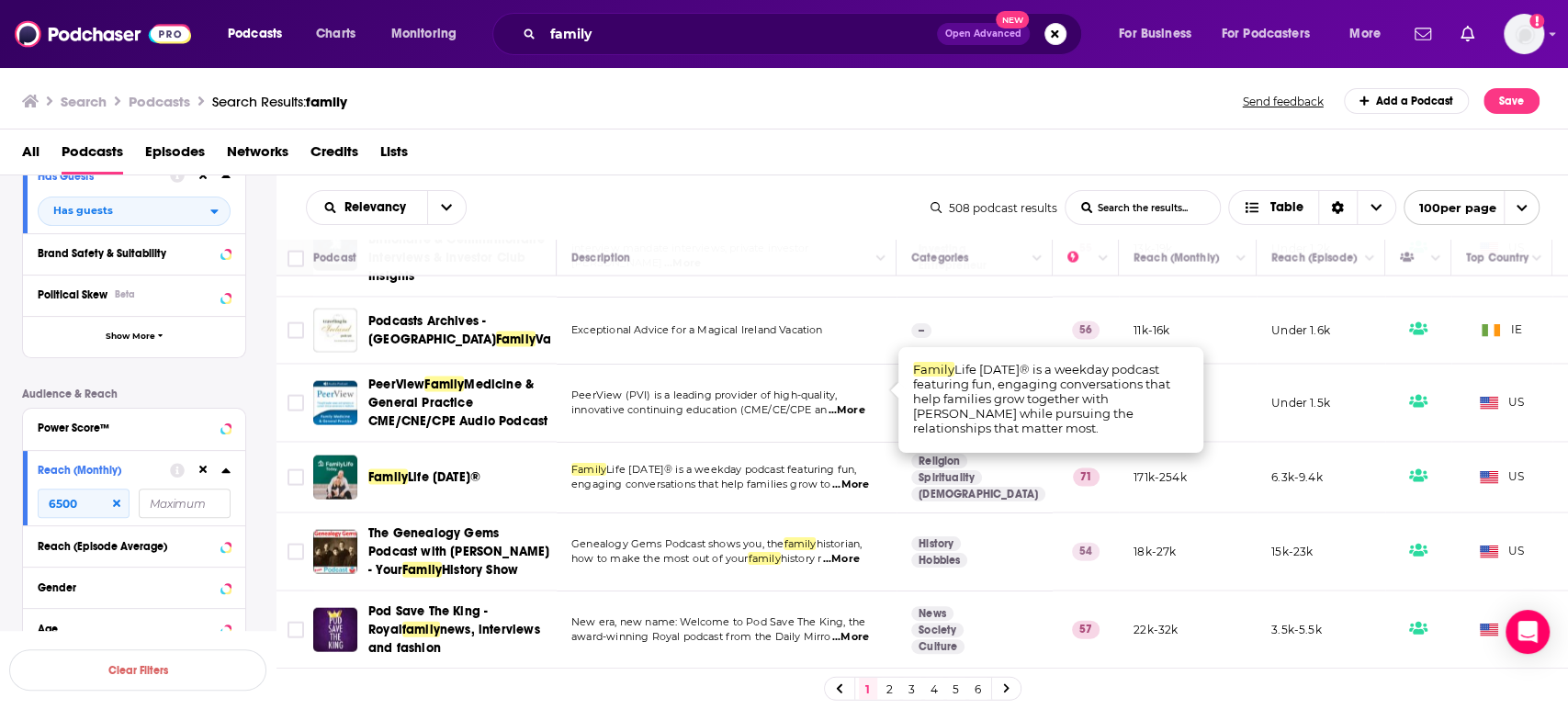
click at [862, 478] on span "...More" at bounding box center [851, 484] width 37 height 15
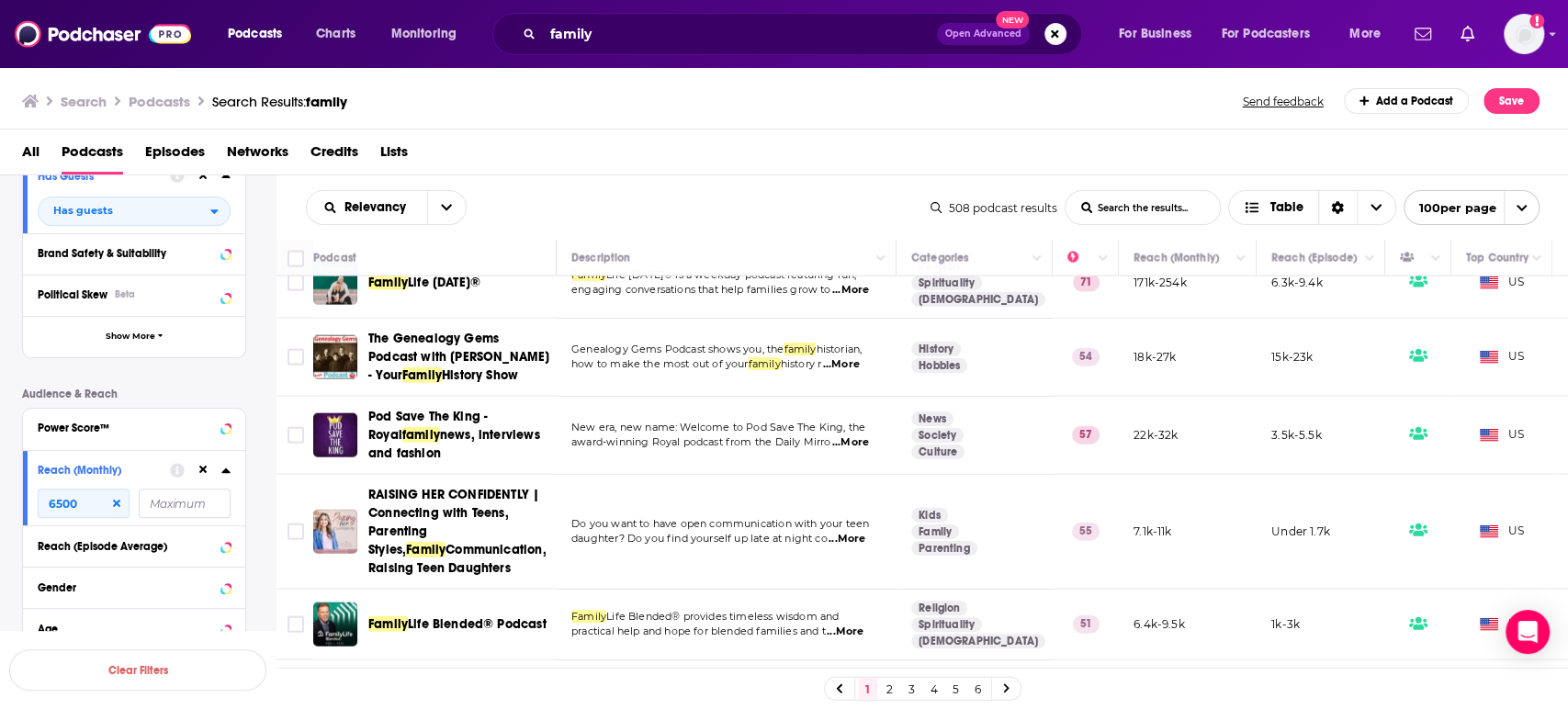
scroll to position [2859, 0]
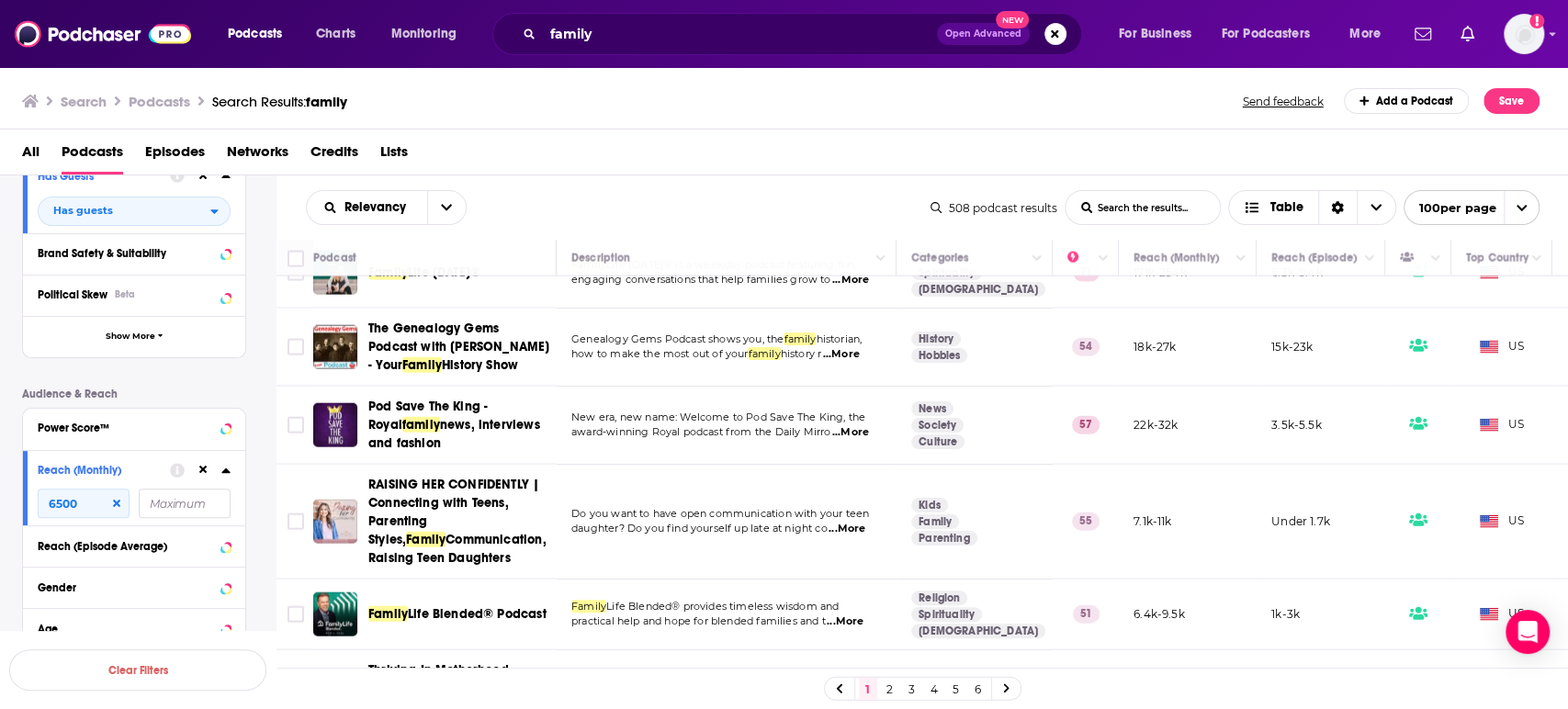
click at [837, 522] on span "...More" at bounding box center [847, 529] width 37 height 15
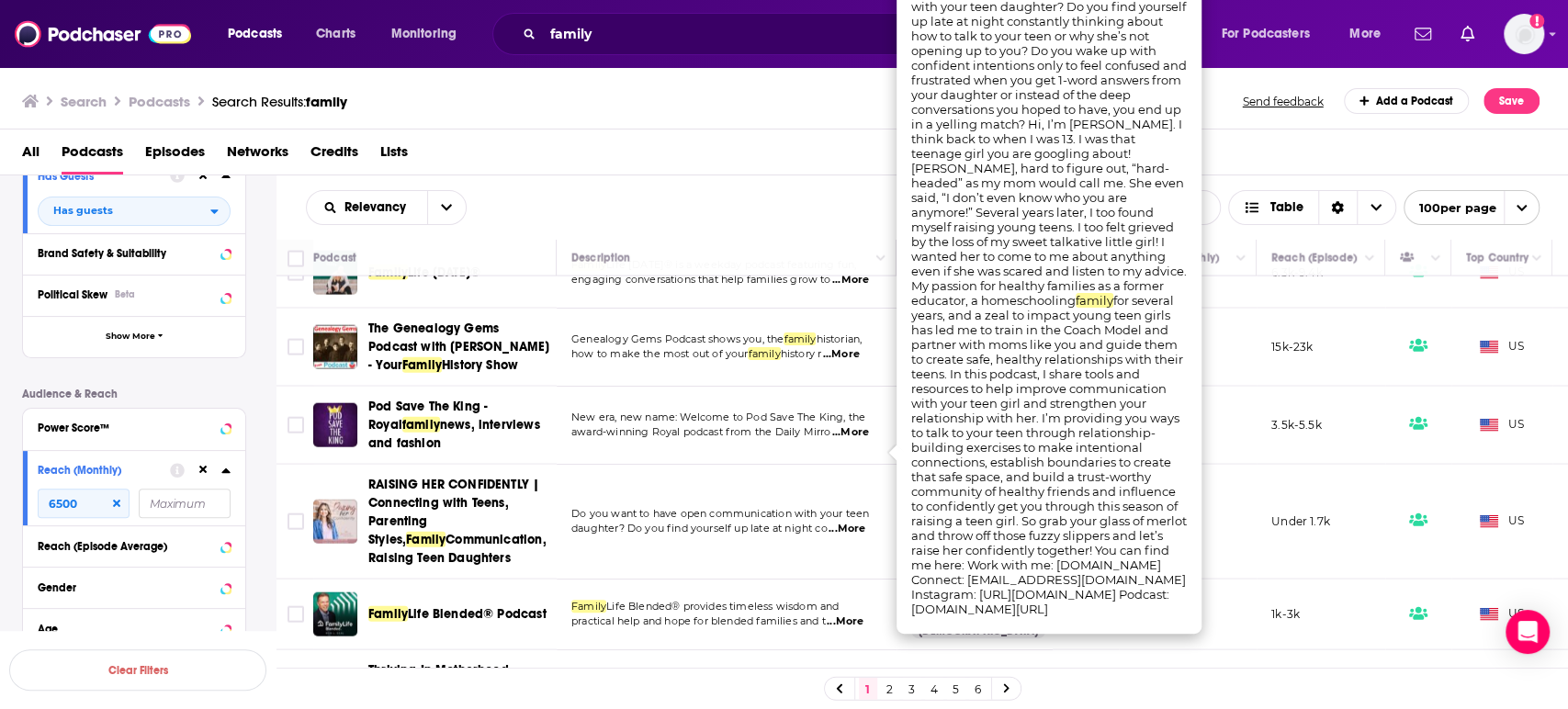
click at [846, 522] on span "...More" at bounding box center [847, 529] width 37 height 15
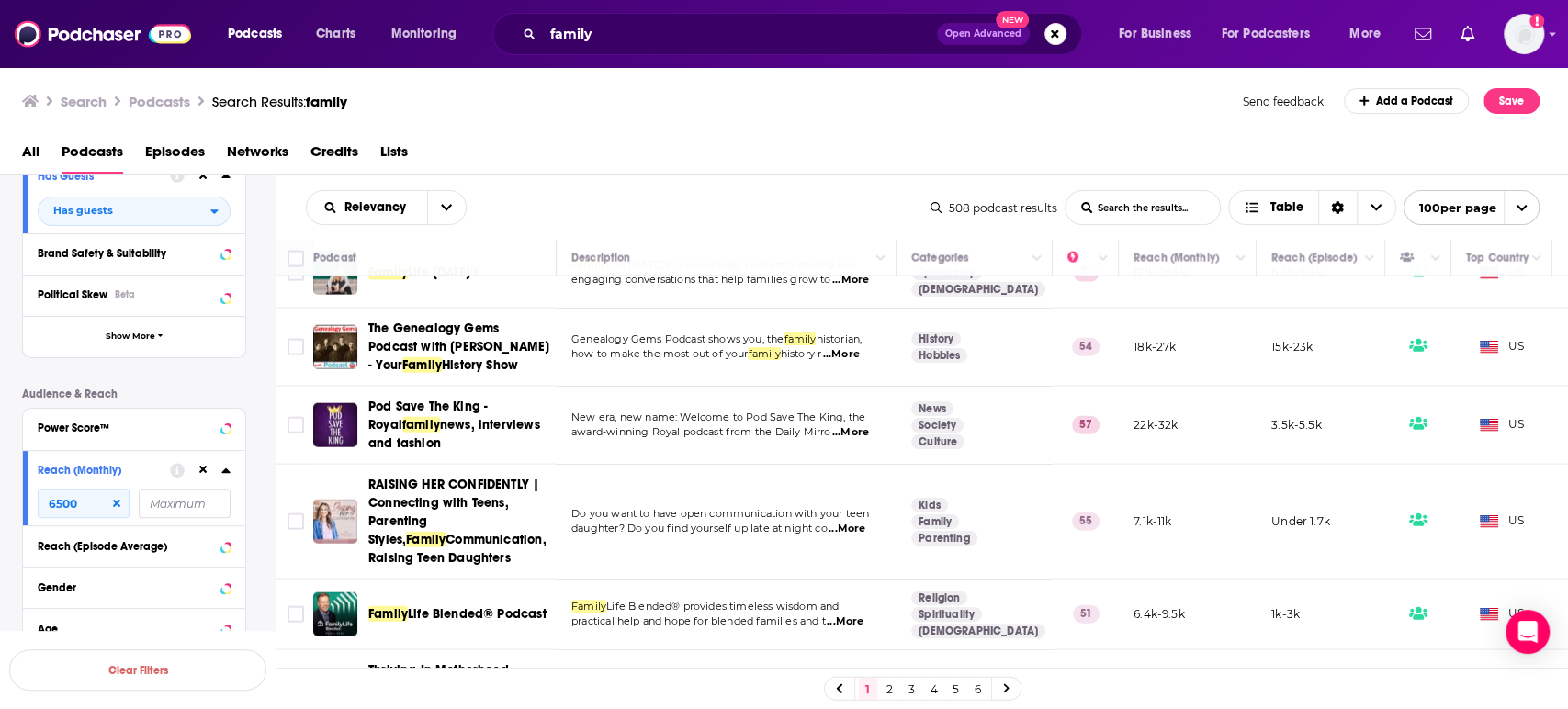
click at [858, 522] on span "...More" at bounding box center [847, 529] width 37 height 15
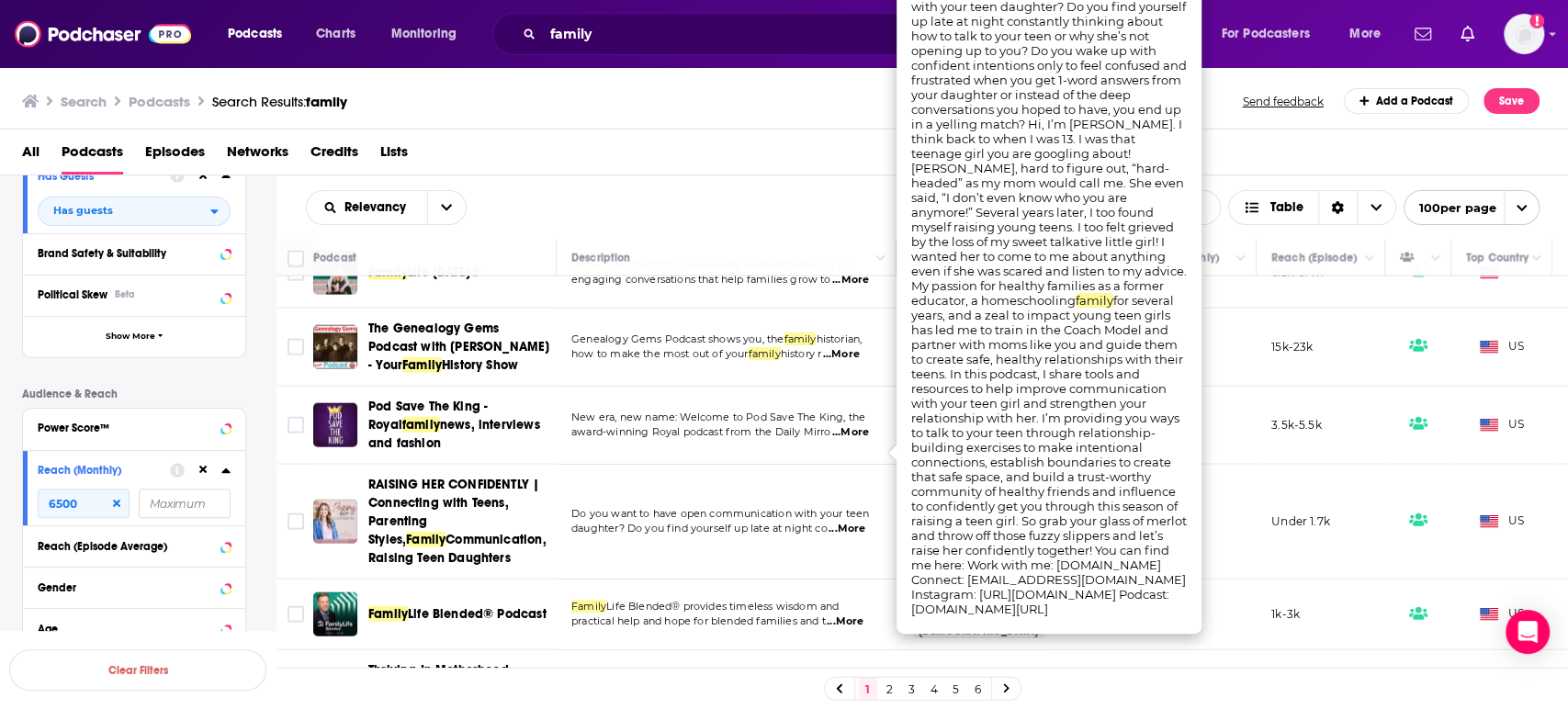
click at [858, 522] on span "...More" at bounding box center [847, 529] width 37 height 15
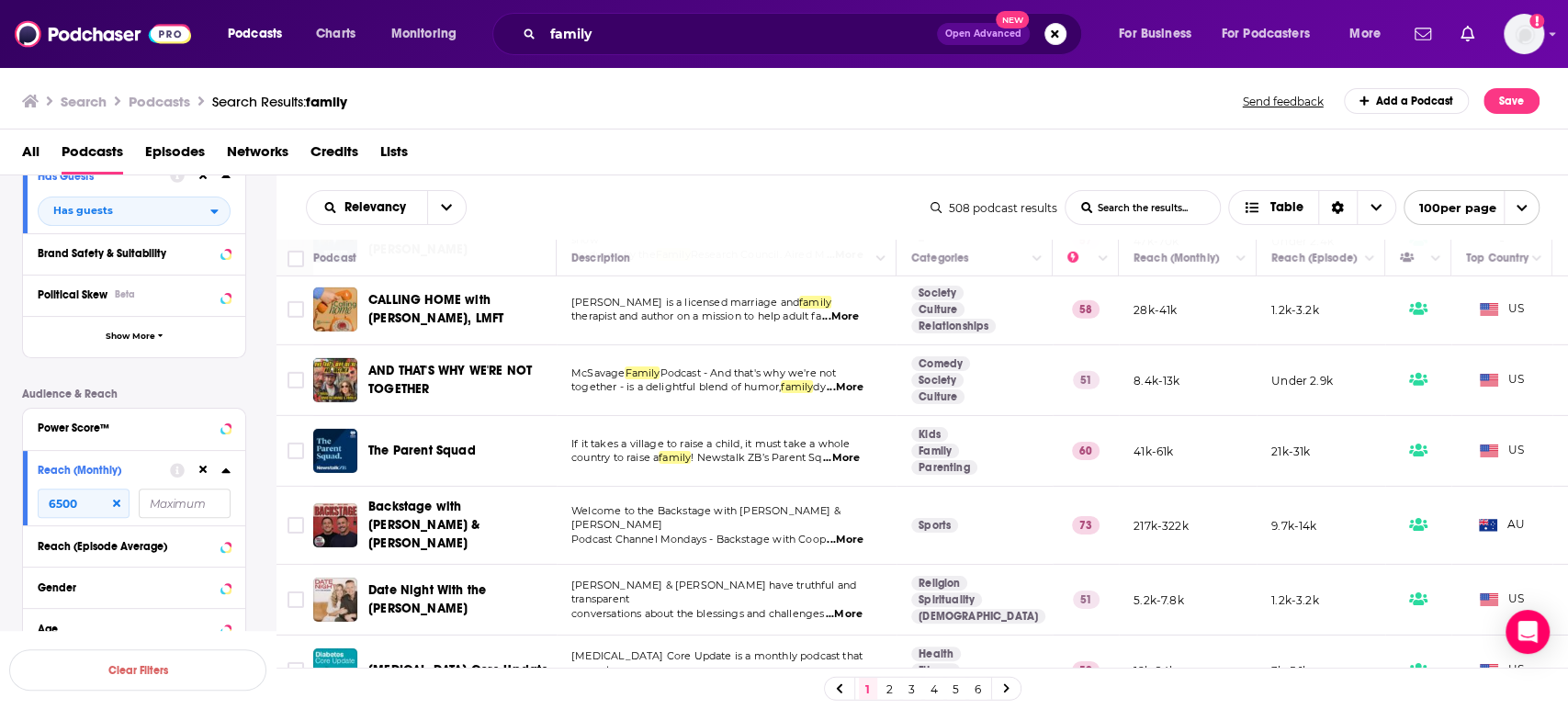
scroll to position [3982, 0]
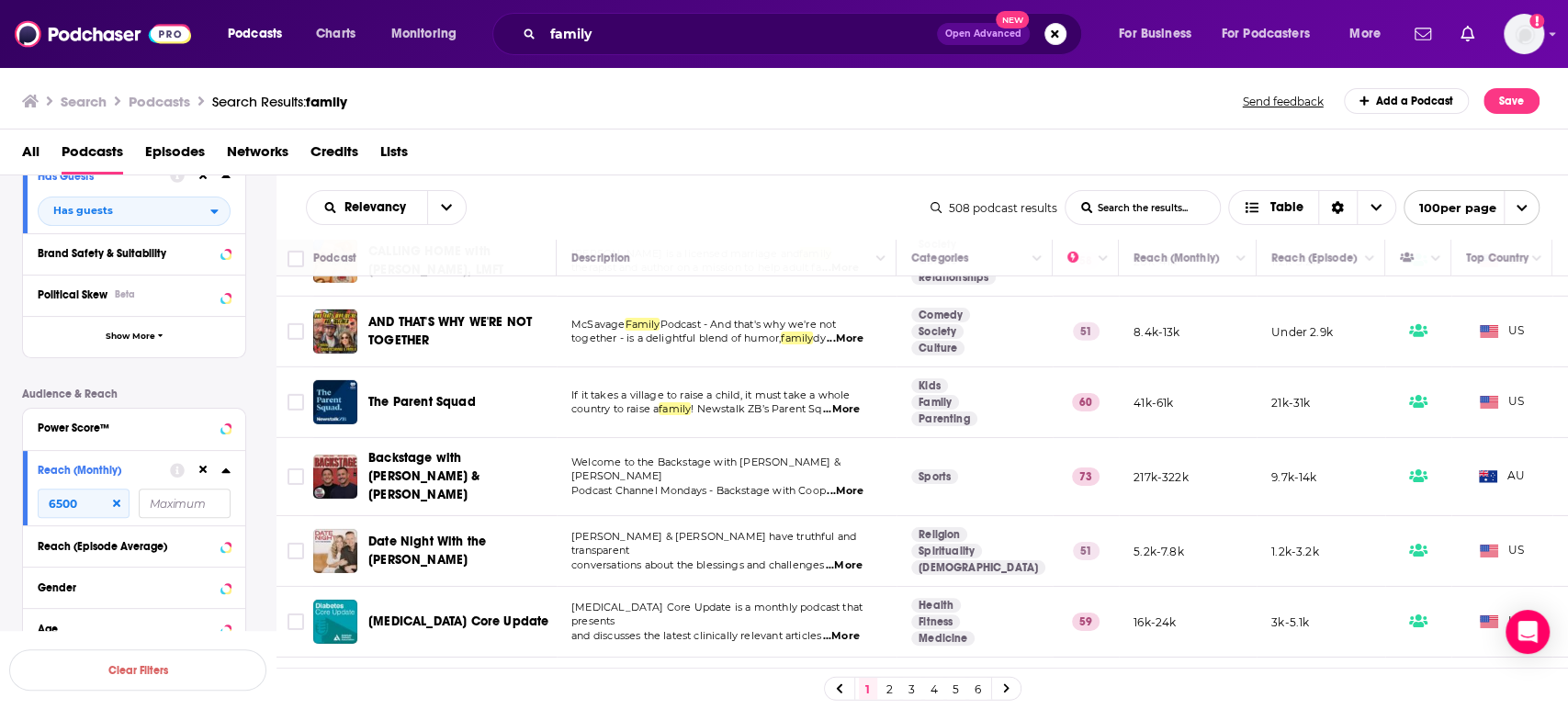
click at [847, 403] on span "...More" at bounding box center [841, 410] width 37 height 15
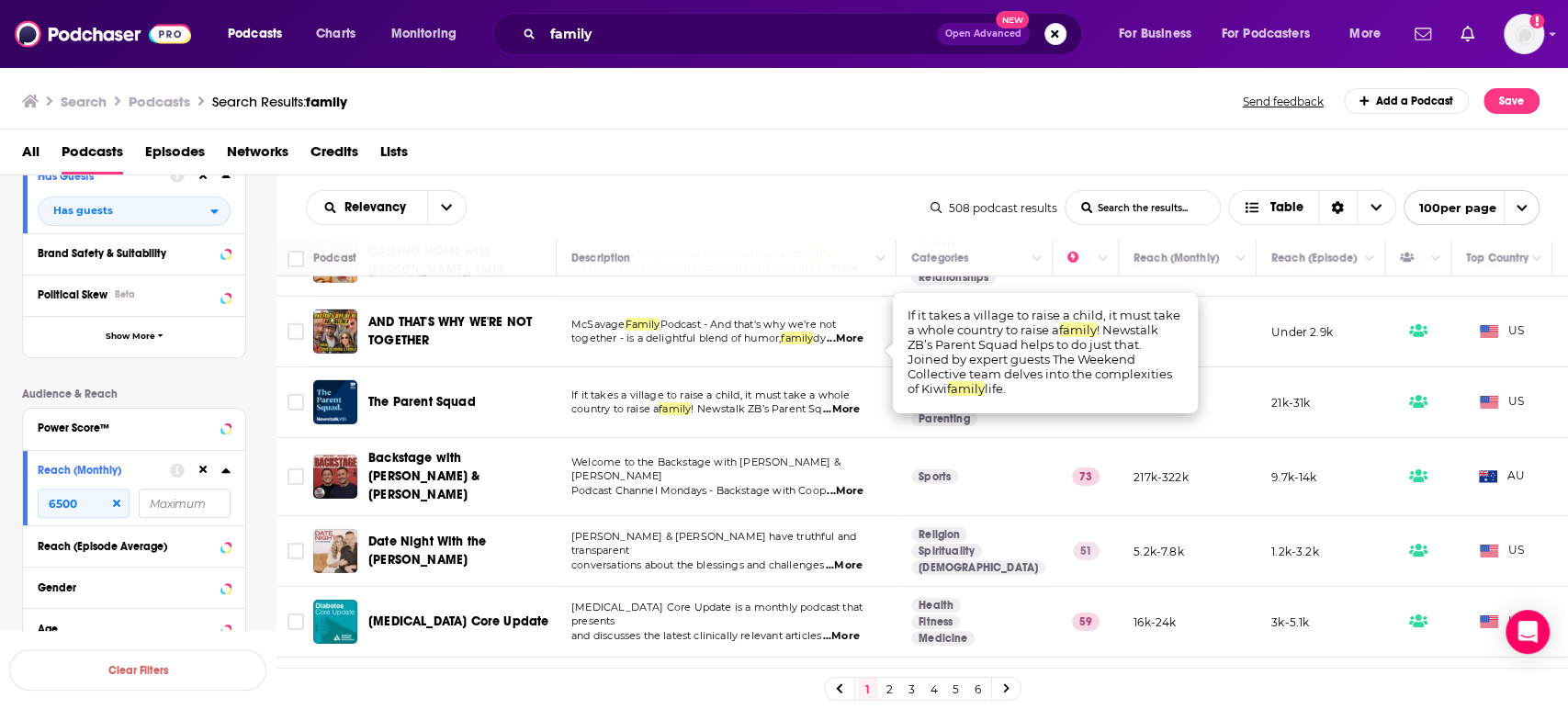
click at [847, 403] on span "...More" at bounding box center [841, 410] width 37 height 15
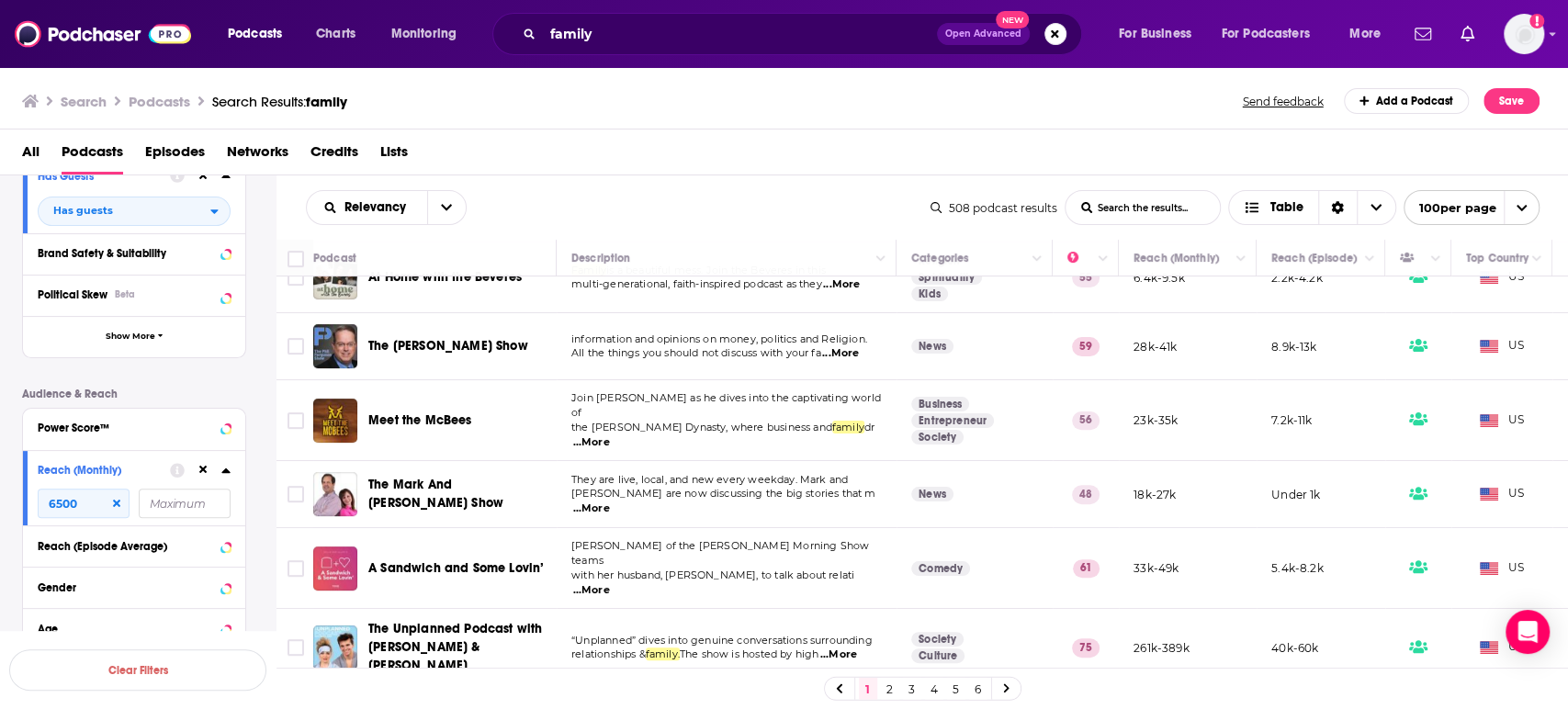
scroll to position [5207, 0]
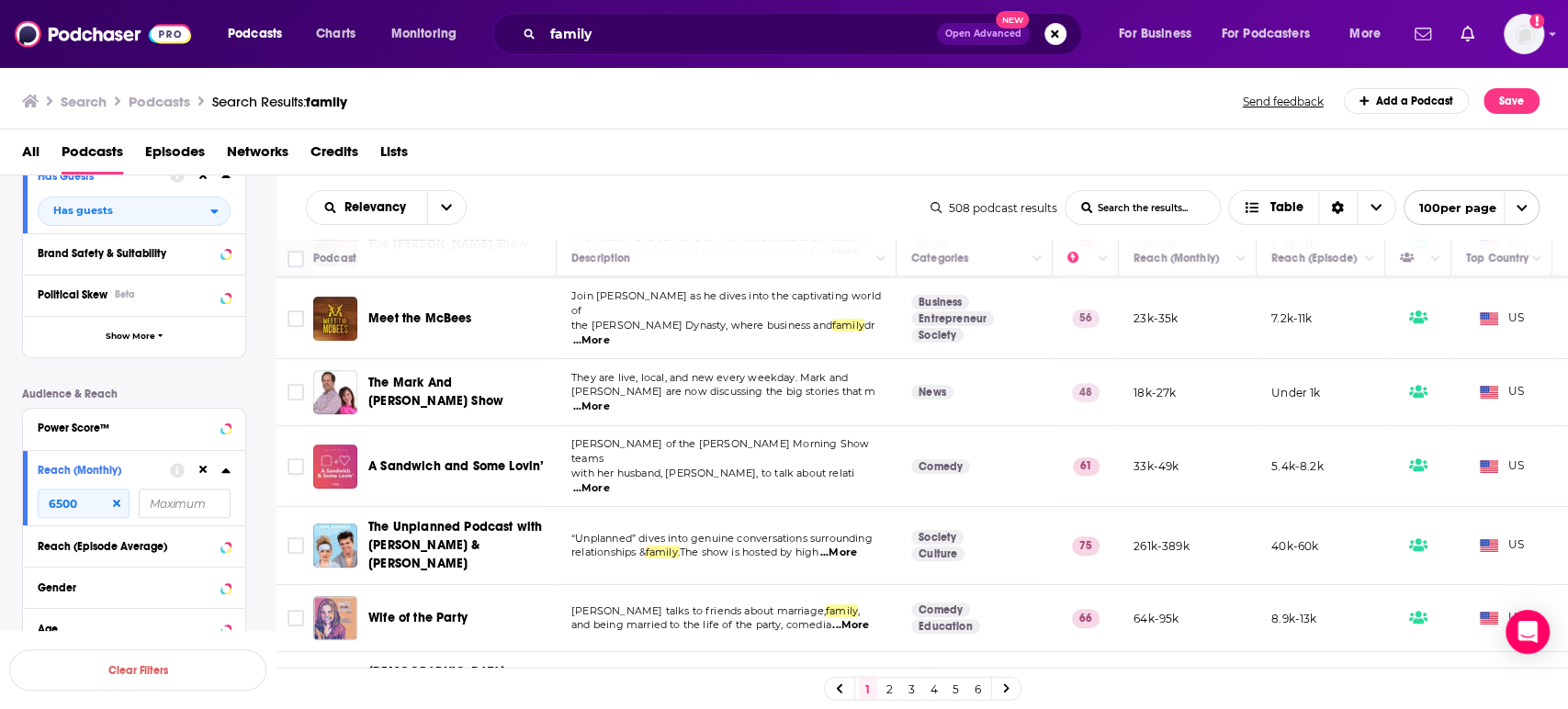
click at [860, 619] on span "...More" at bounding box center [851, 626] width 37 height 15
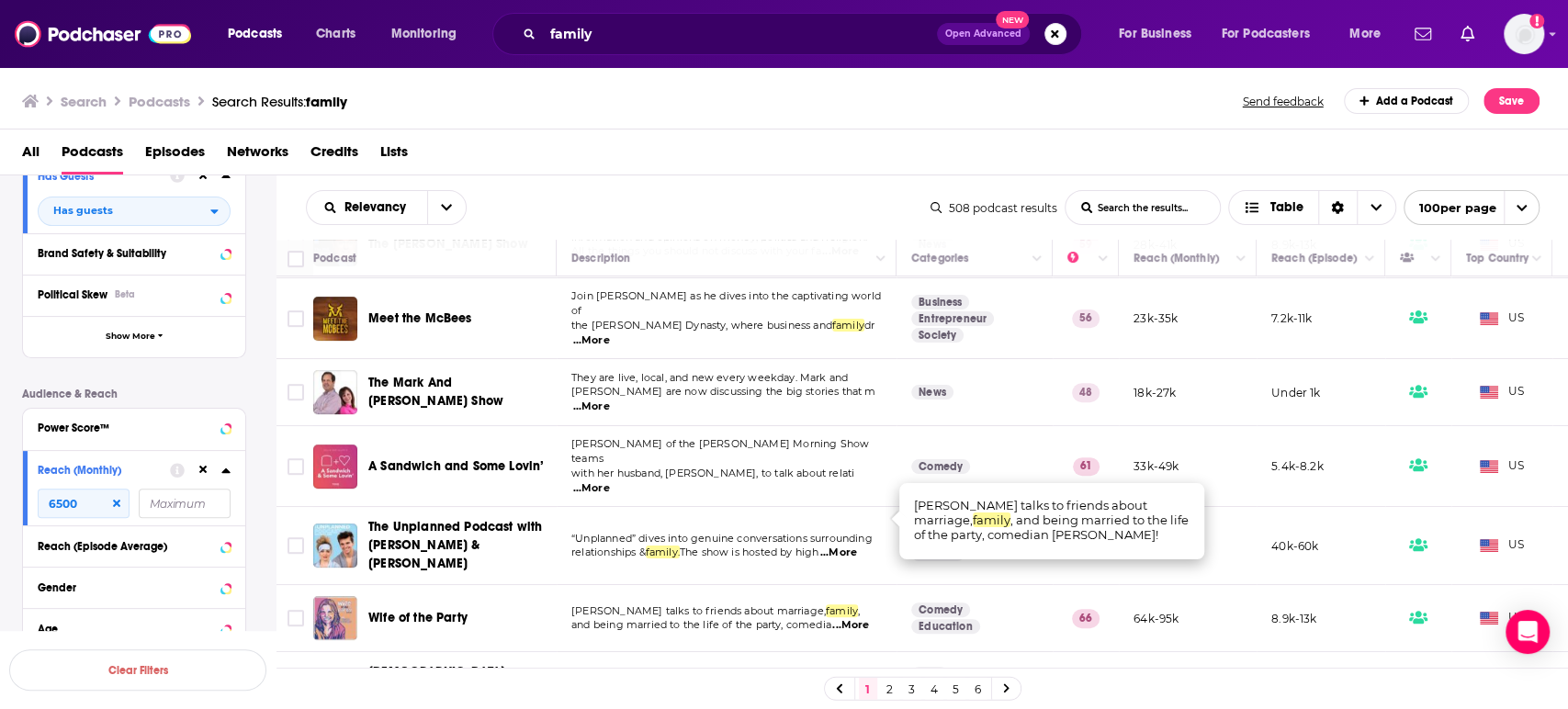
click at [860, 619] on span "...More" at bounding box center [851, 626] width 37 height 15
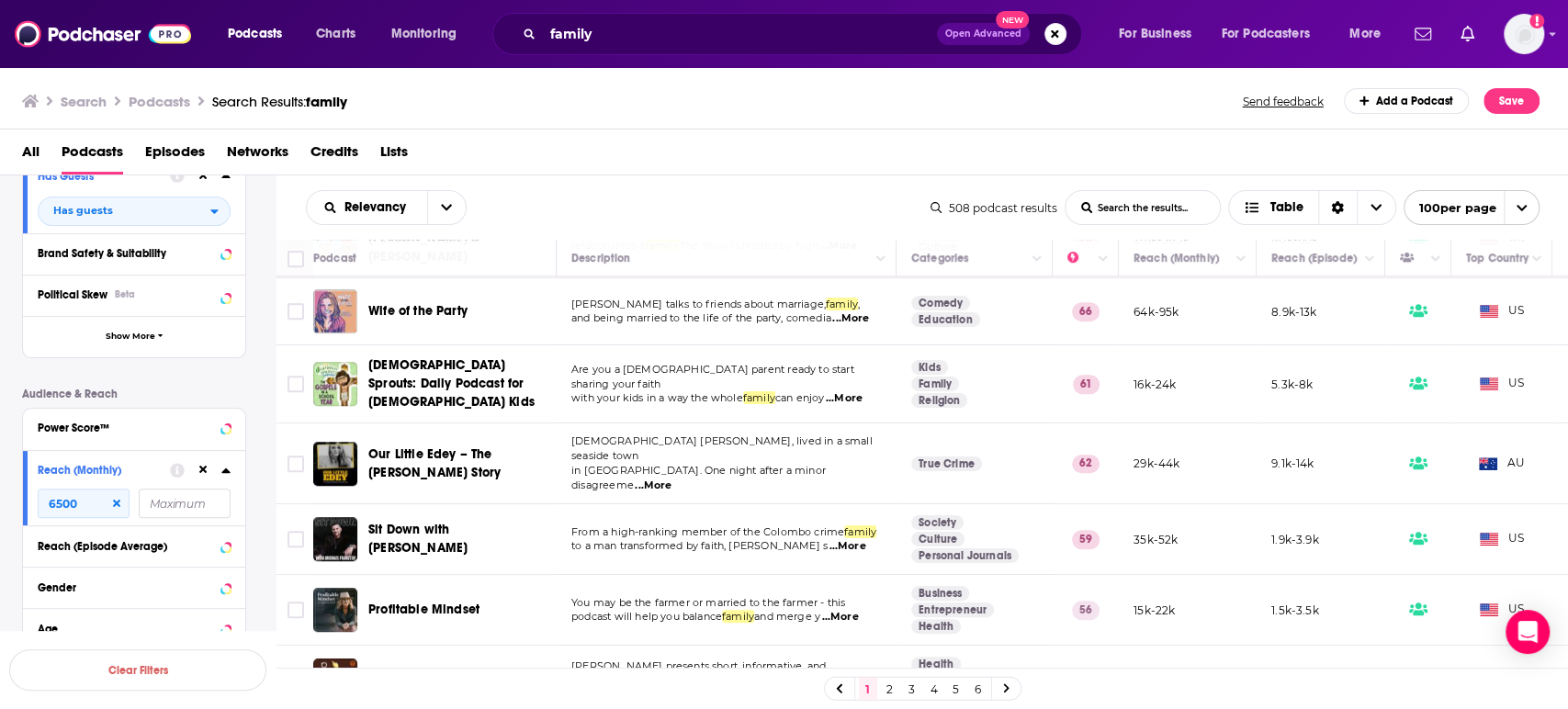
scroll to position [5616, 0]
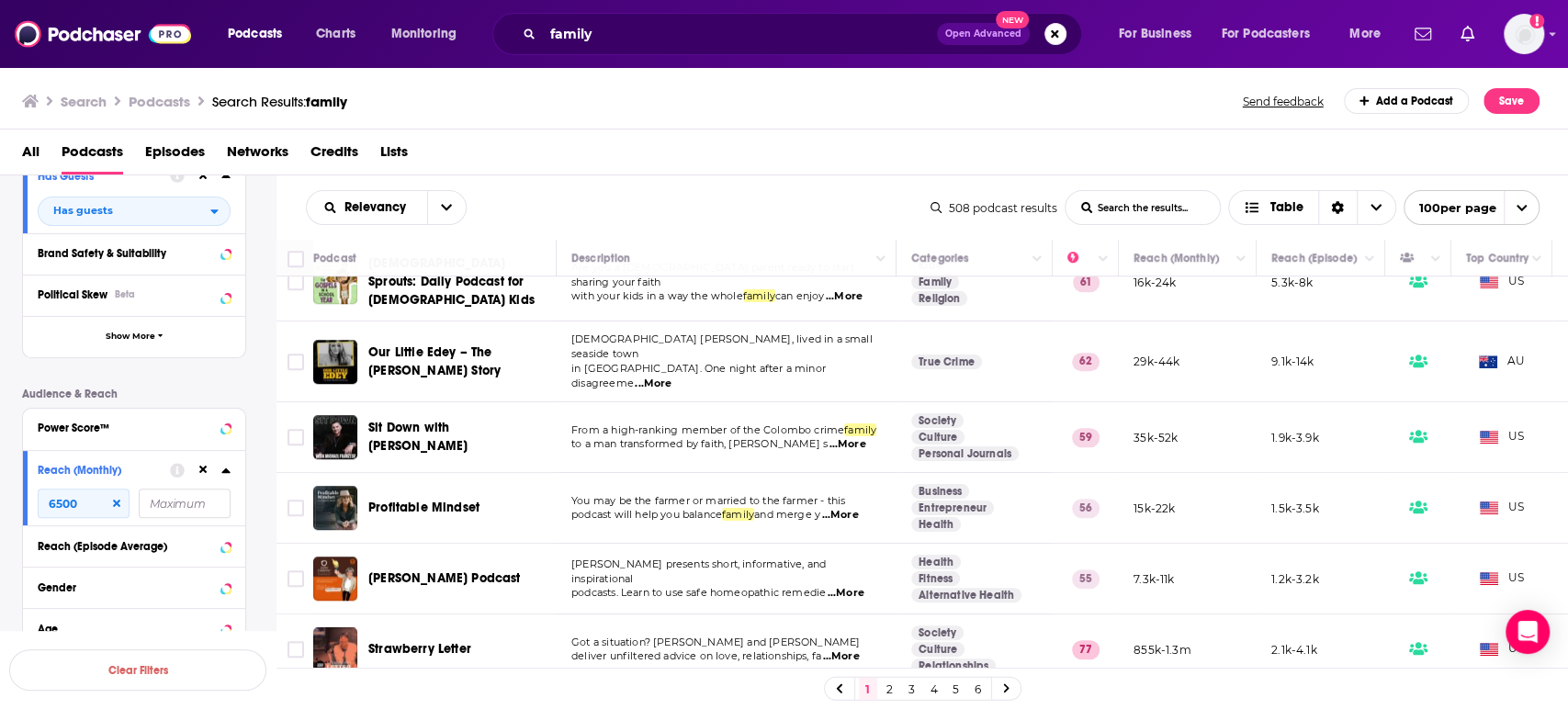
click at [854, 650] on span "...More" at bounding box center [840, 657] width 37 height 15
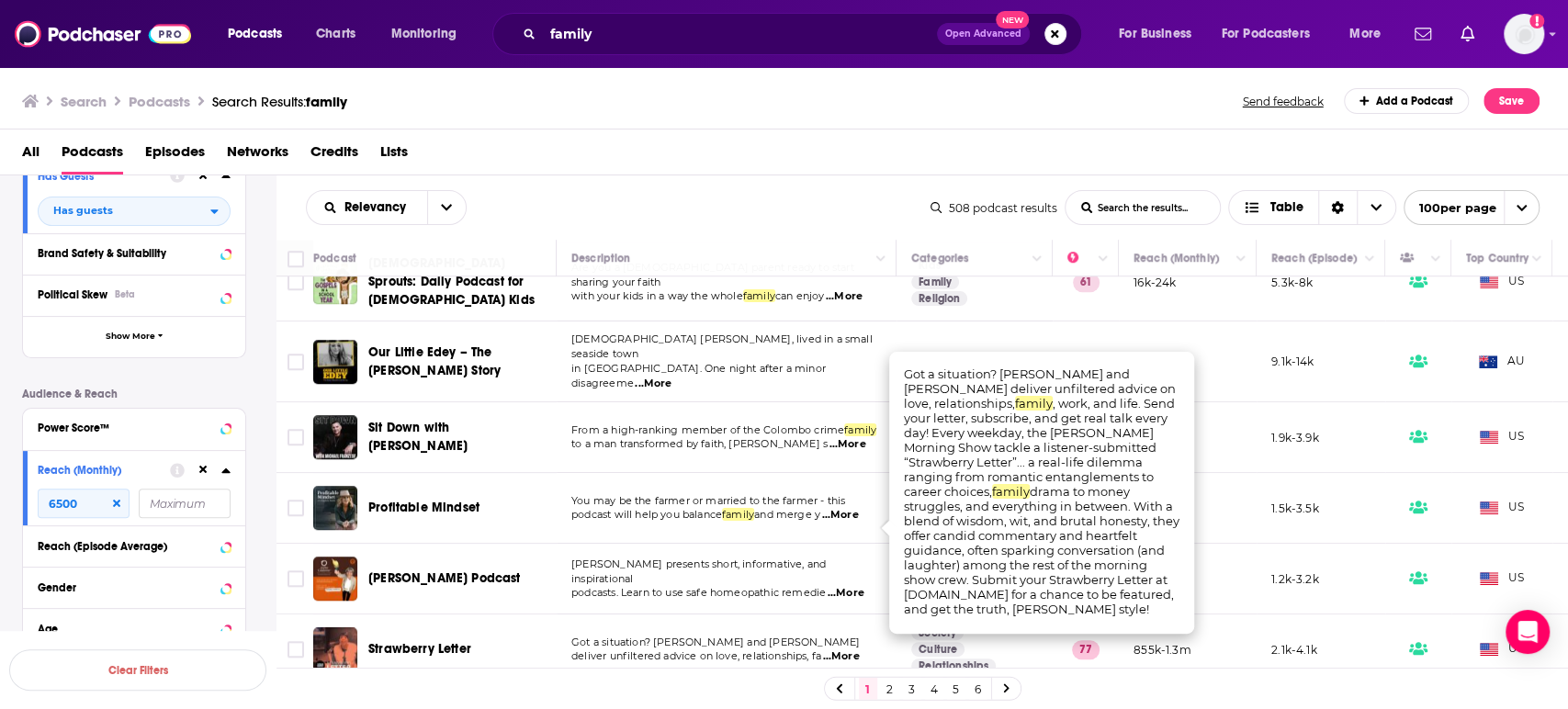
click at [854, 650] on span "...More" at bounding box center [840, 657] width 37 height 15
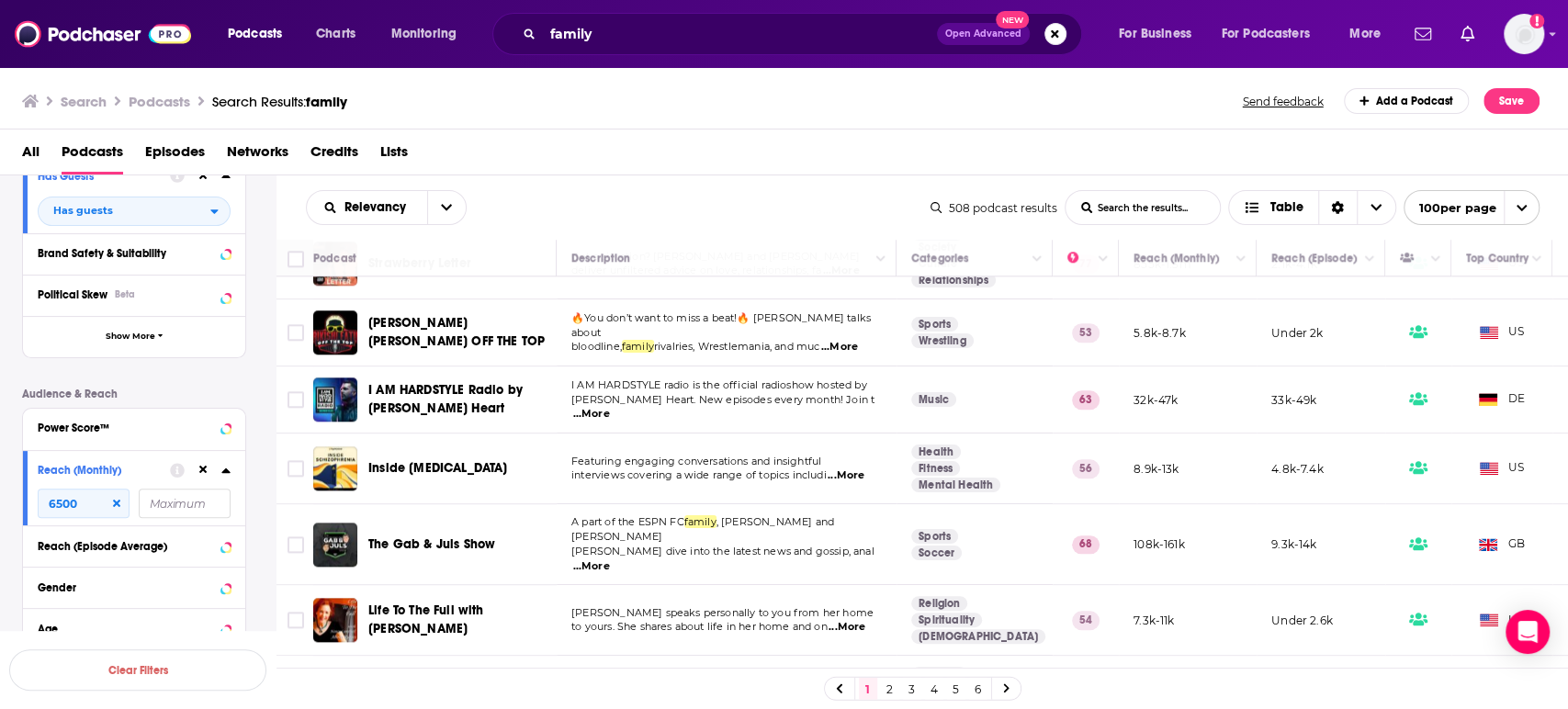
scroll to position [6024, 0]
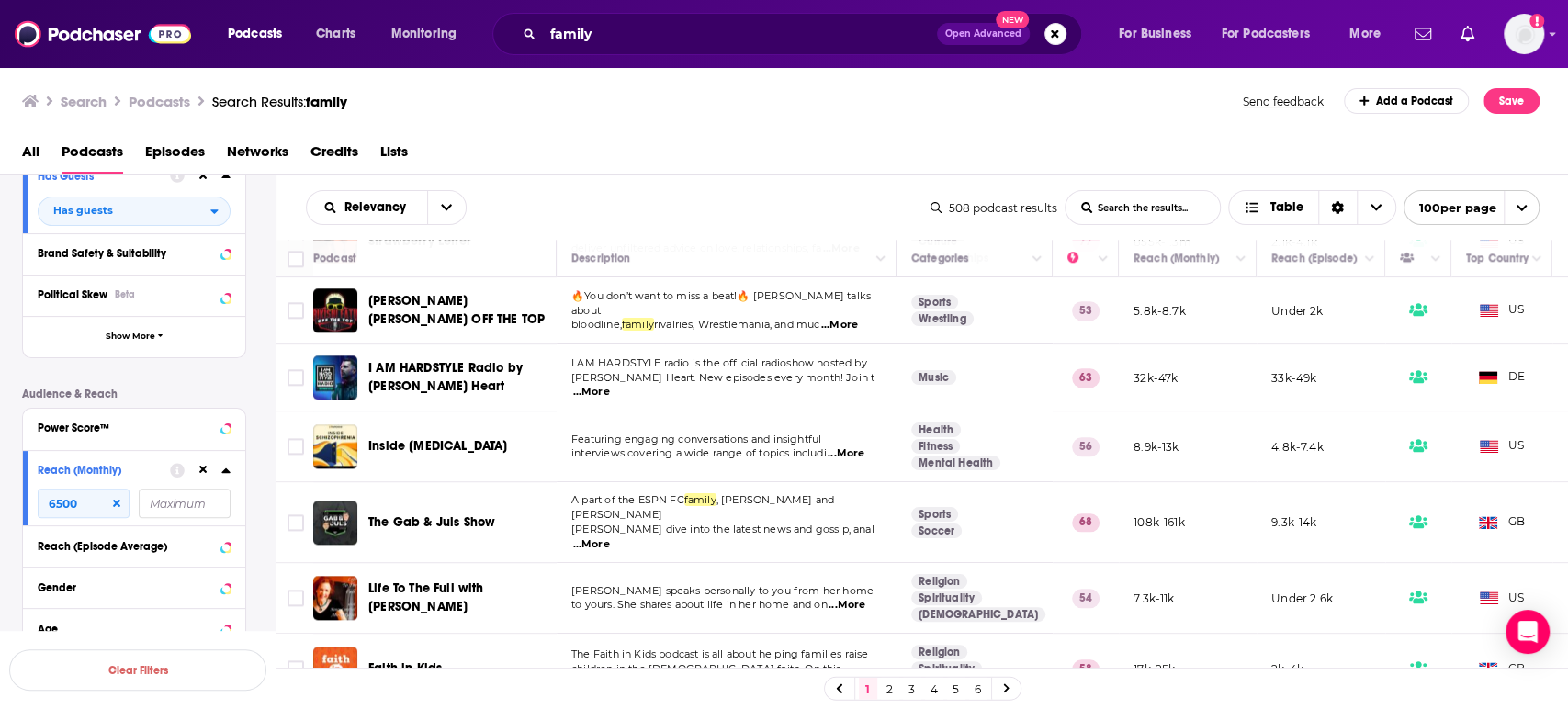
click at [848, 599] on span "...More" at bounding box center [847, 605] width 37 height 15
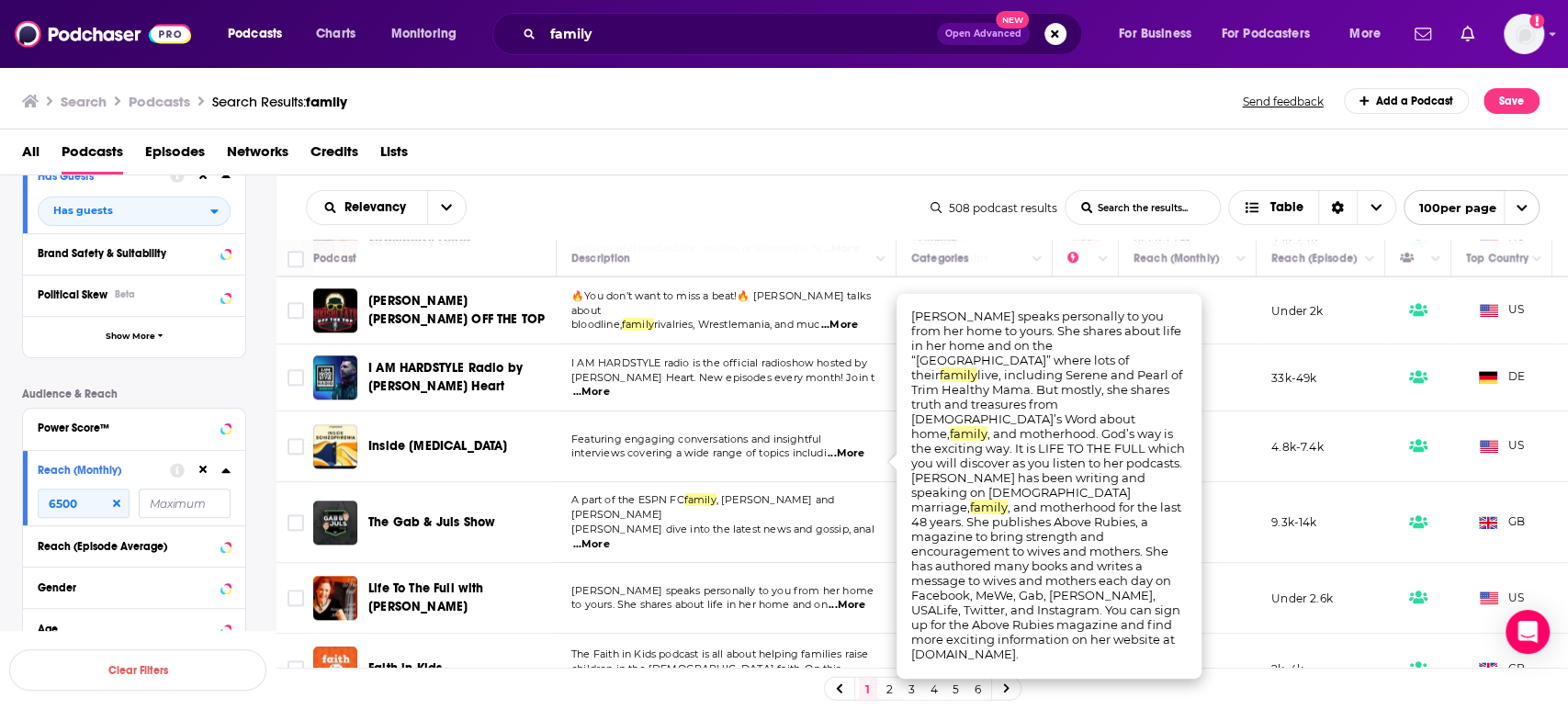
click at [848, 599] on span "...More" at bounding box center [847, 605] width 37 height 15
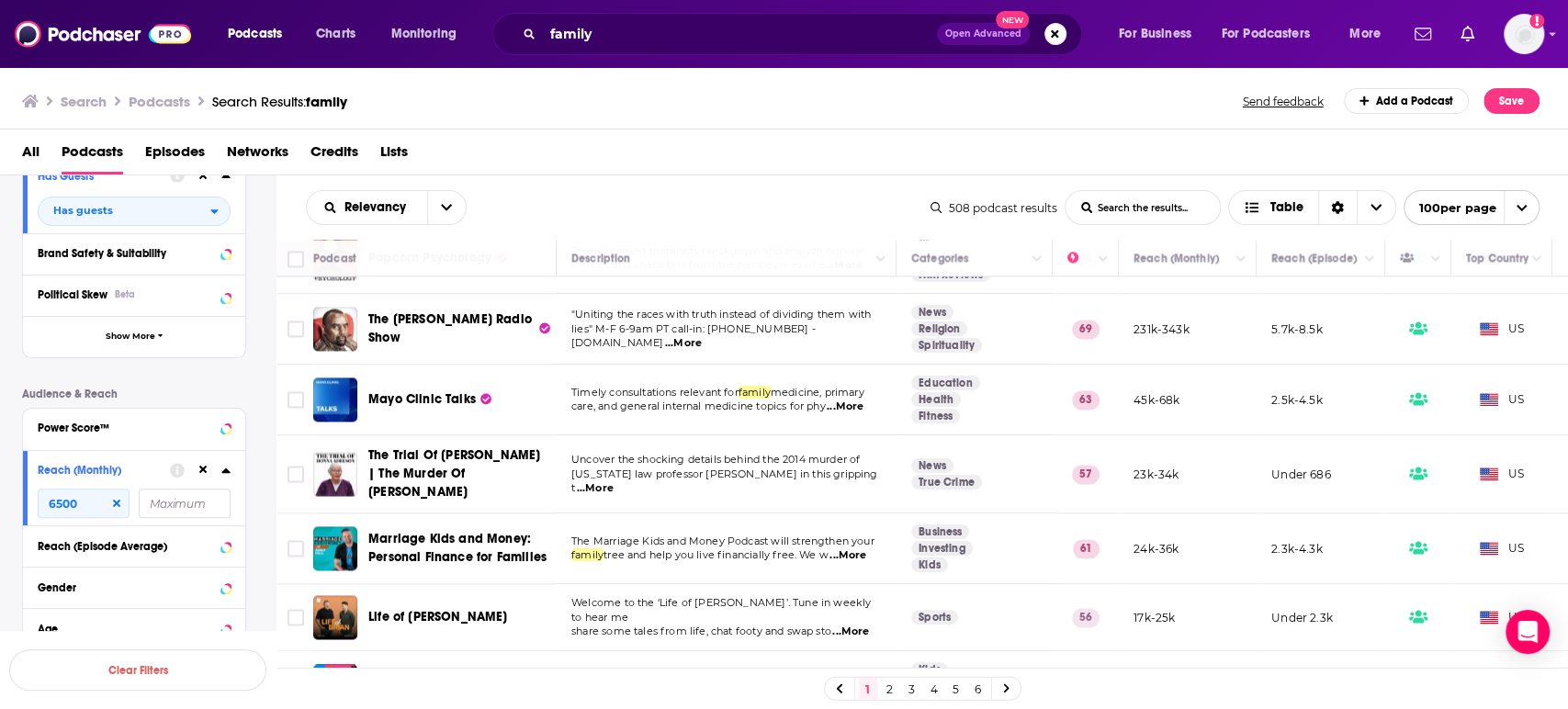
scroll to position [6637, 0]
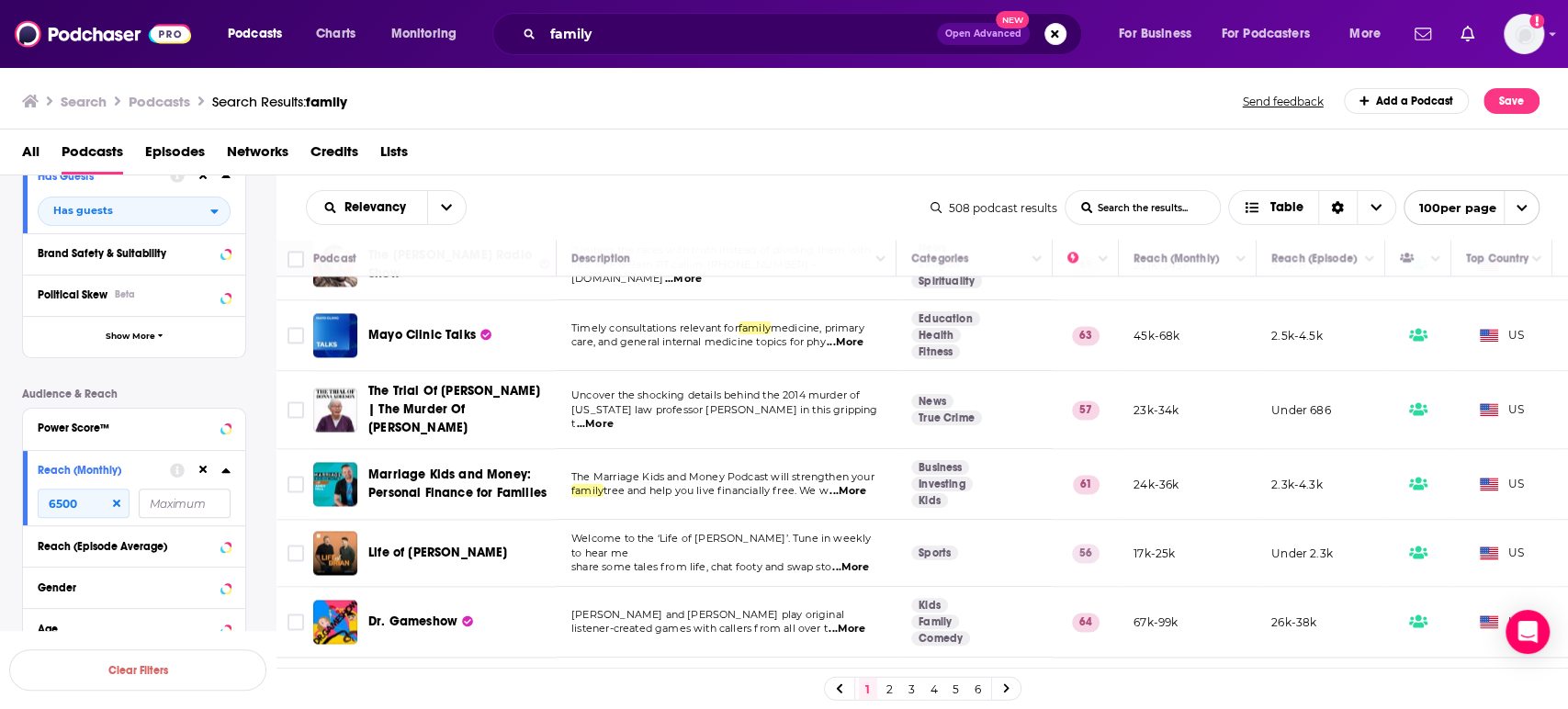
click at [868, 561] on span "...More" at bounding box center [851, 568] width 37 height 15
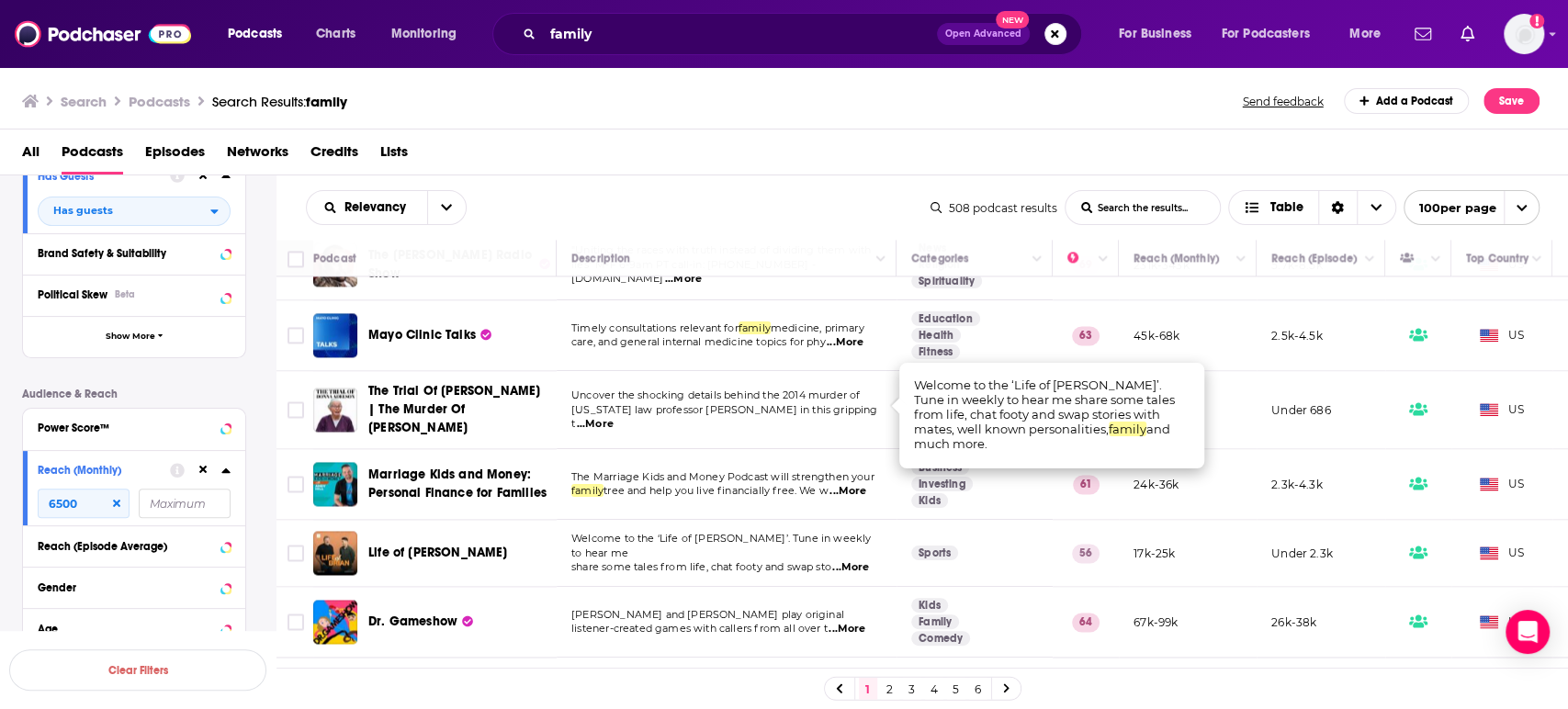
click at [868, 561] on span "...More" at bounding box center [851, 568] width 37 height 15
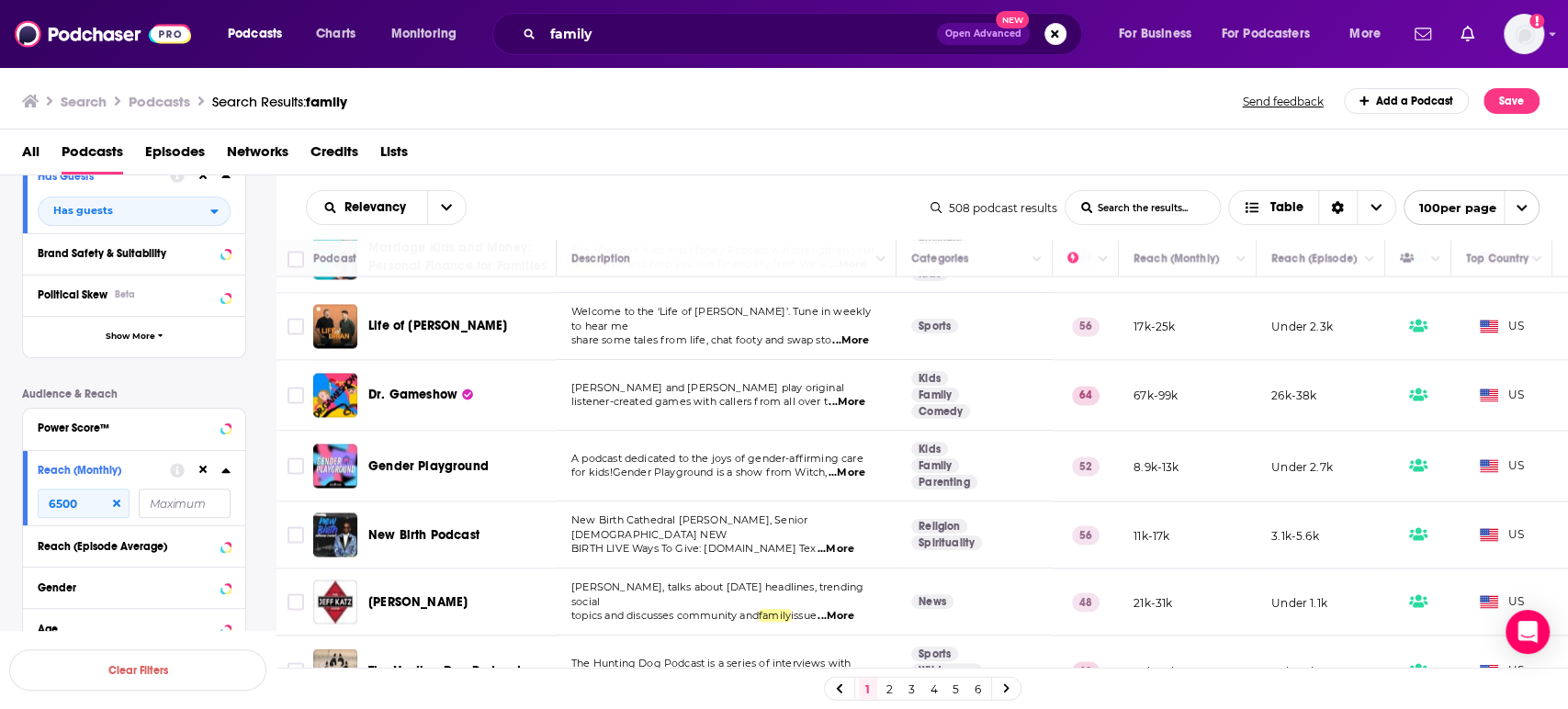
scroll to position [6902, 0]
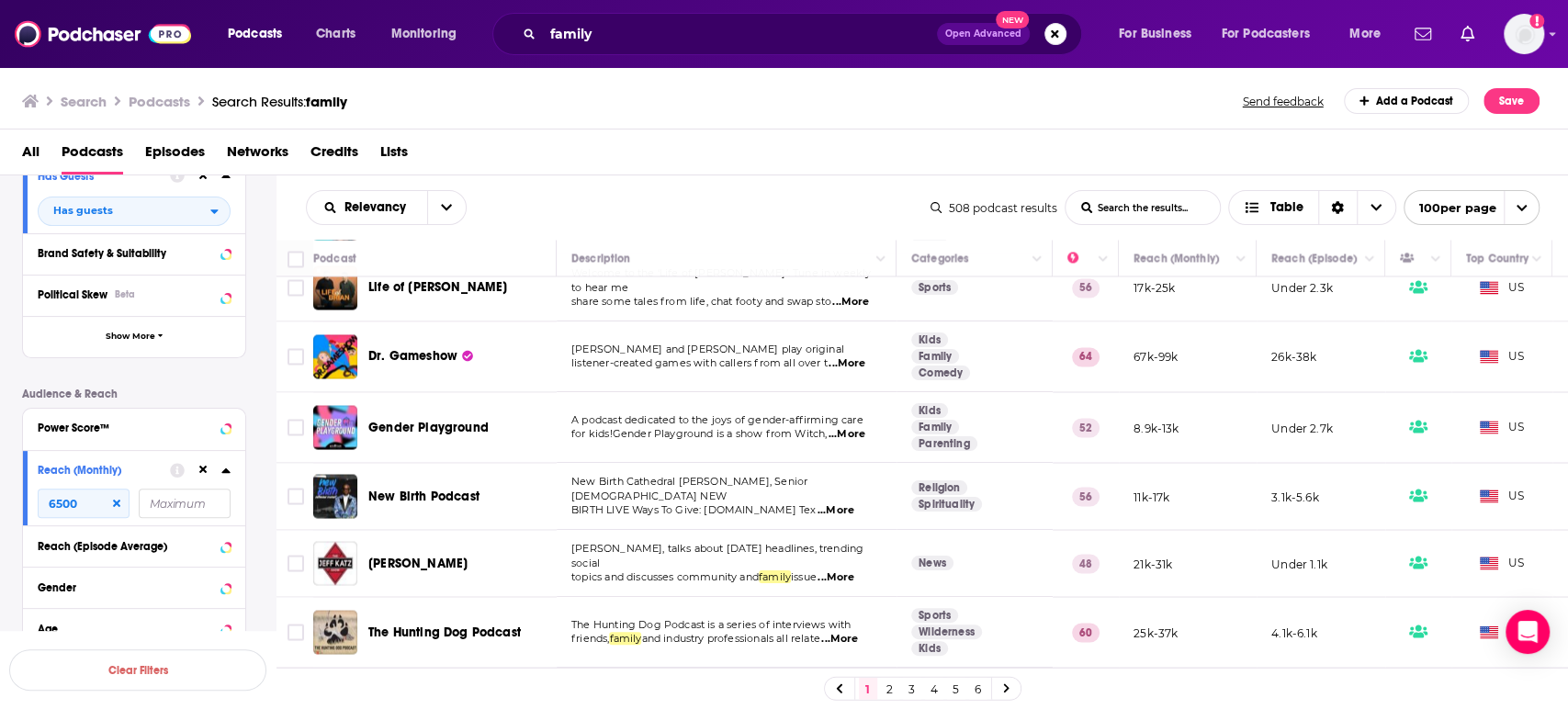
click at [897, 692] on link "2" at bounding box center [890, 689] width 18 height 22
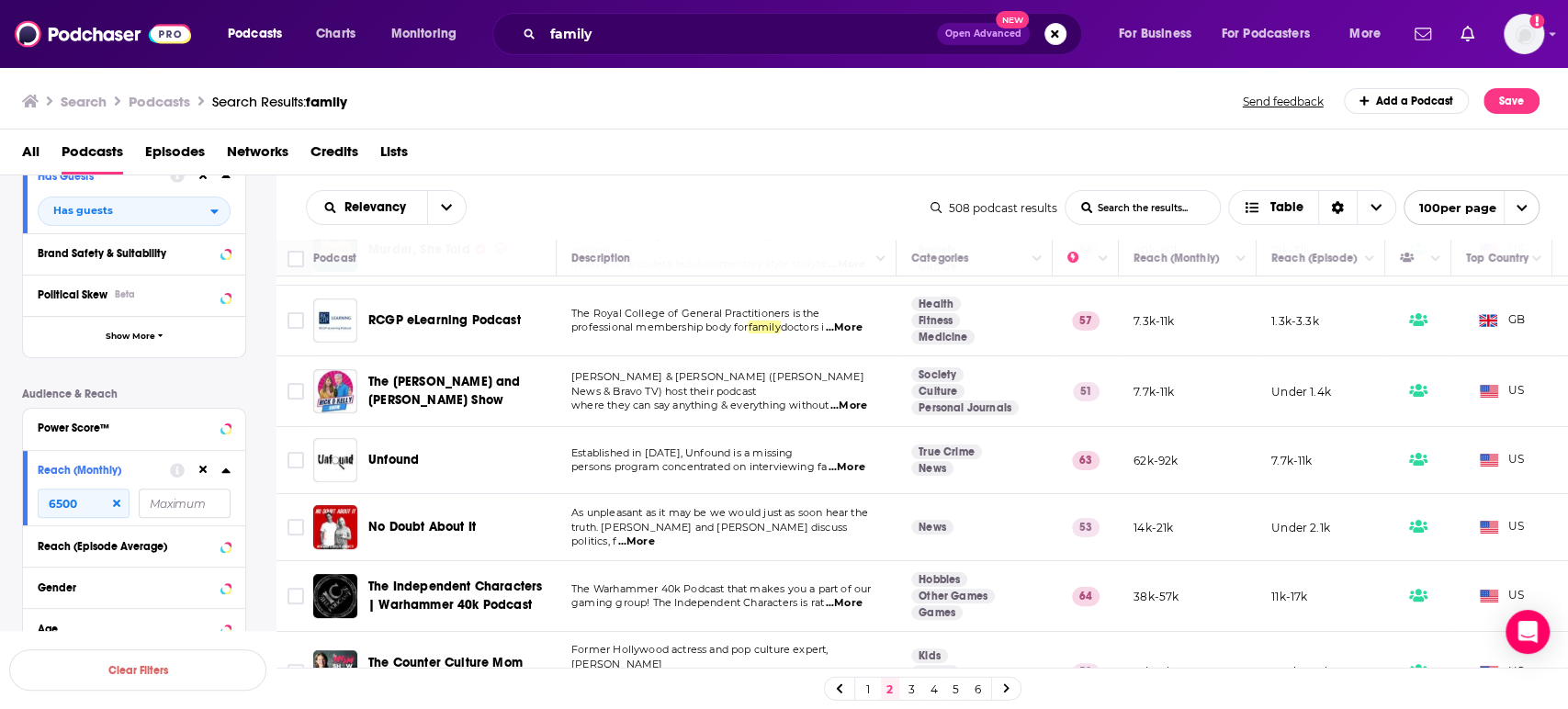
scroll to position [204, 0]
click at [861, 398] on span "...More" at bounding box center [849, 405] width 37 height 15
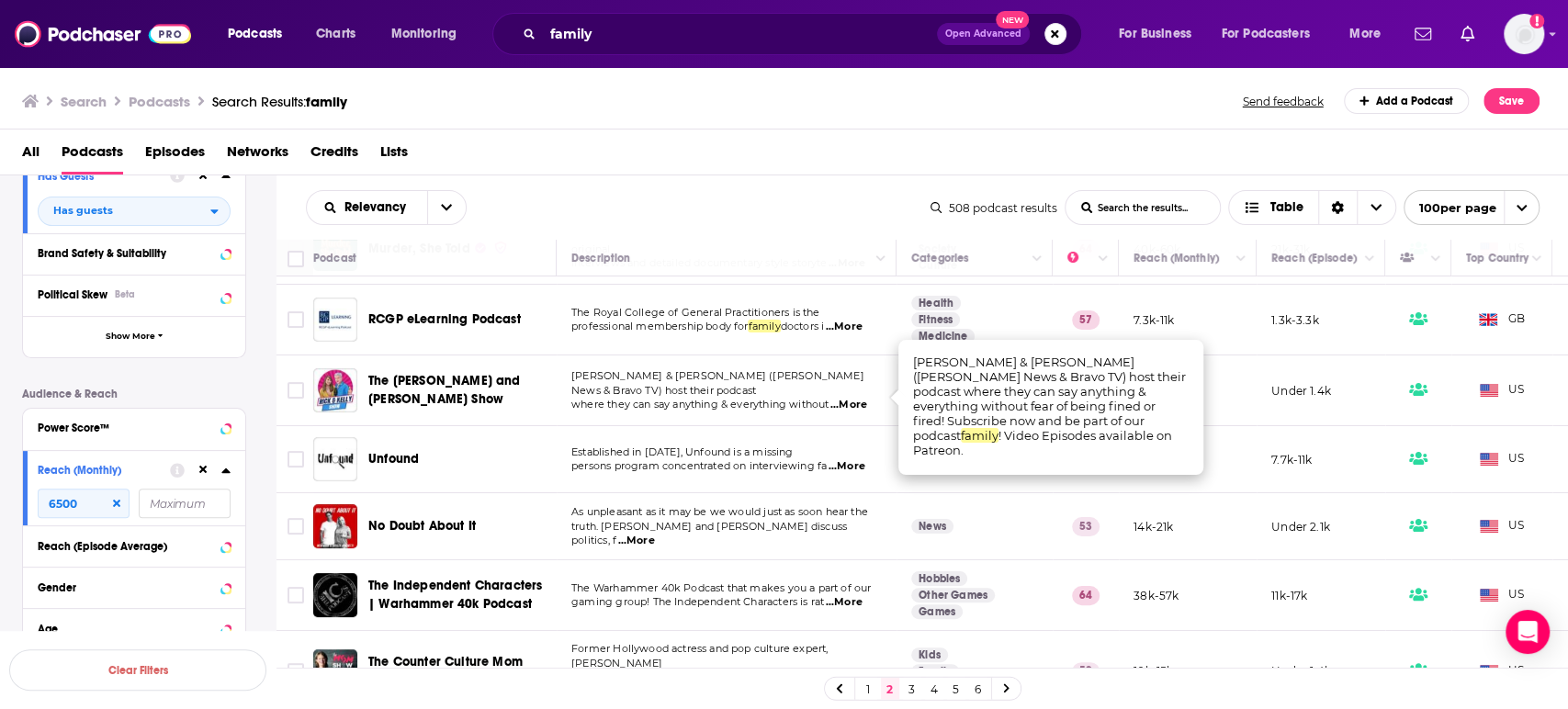
click at [861, 398] on span "...More" at bounding box center [849, 405] width 37 height 15
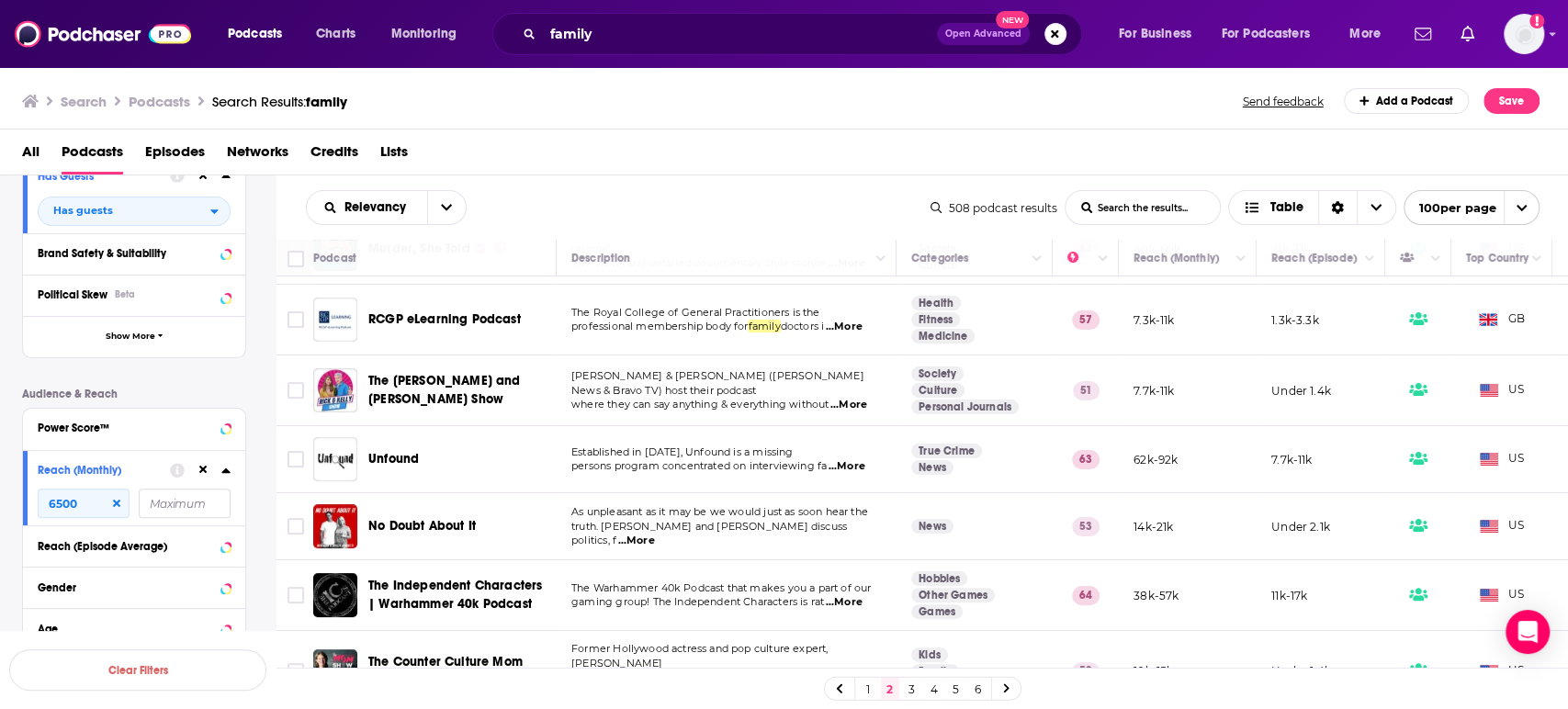
click at [654, 539] on span "...More" at bounding box center [636, 540] width 37 height 15
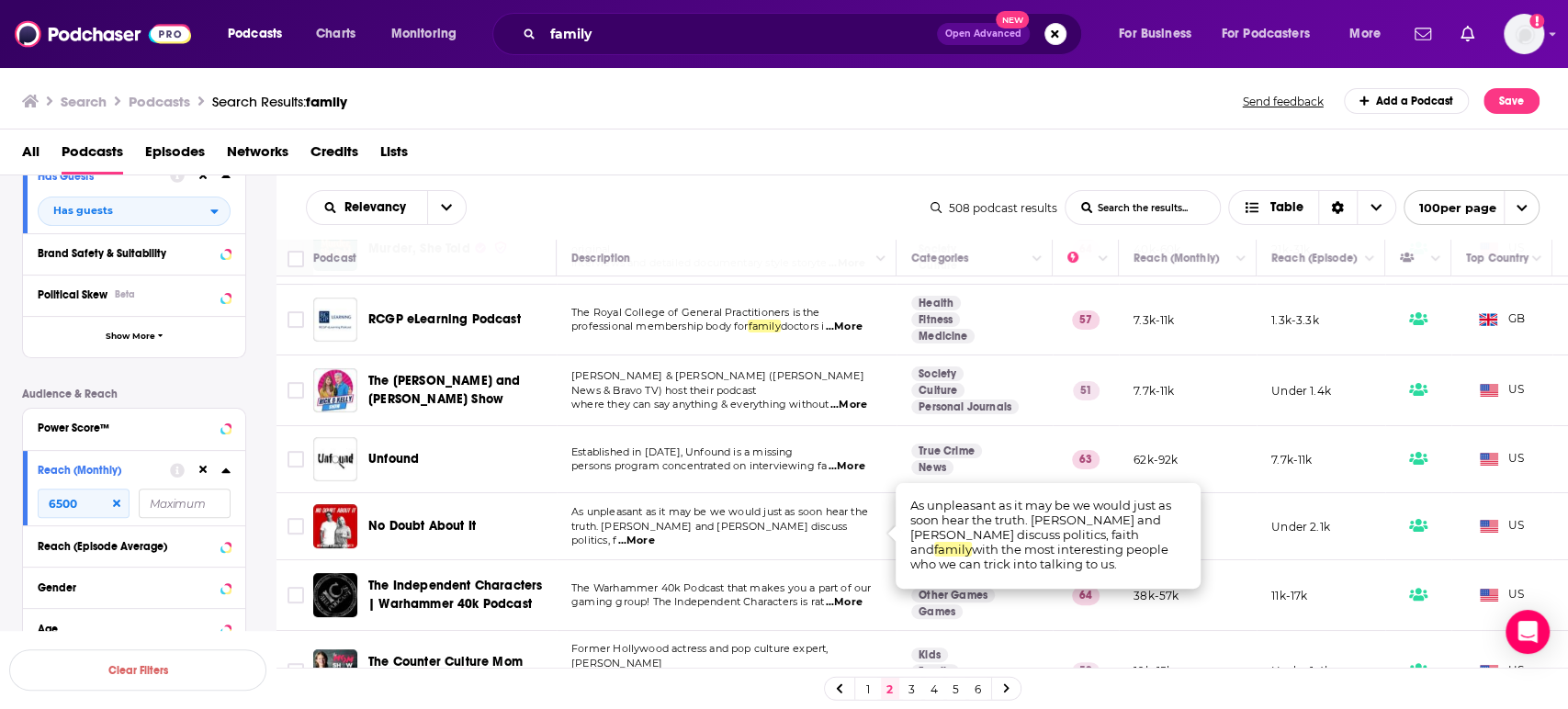
click at [654, 536] on span "...More" at bounding box center [636, 540] width 37 height 15
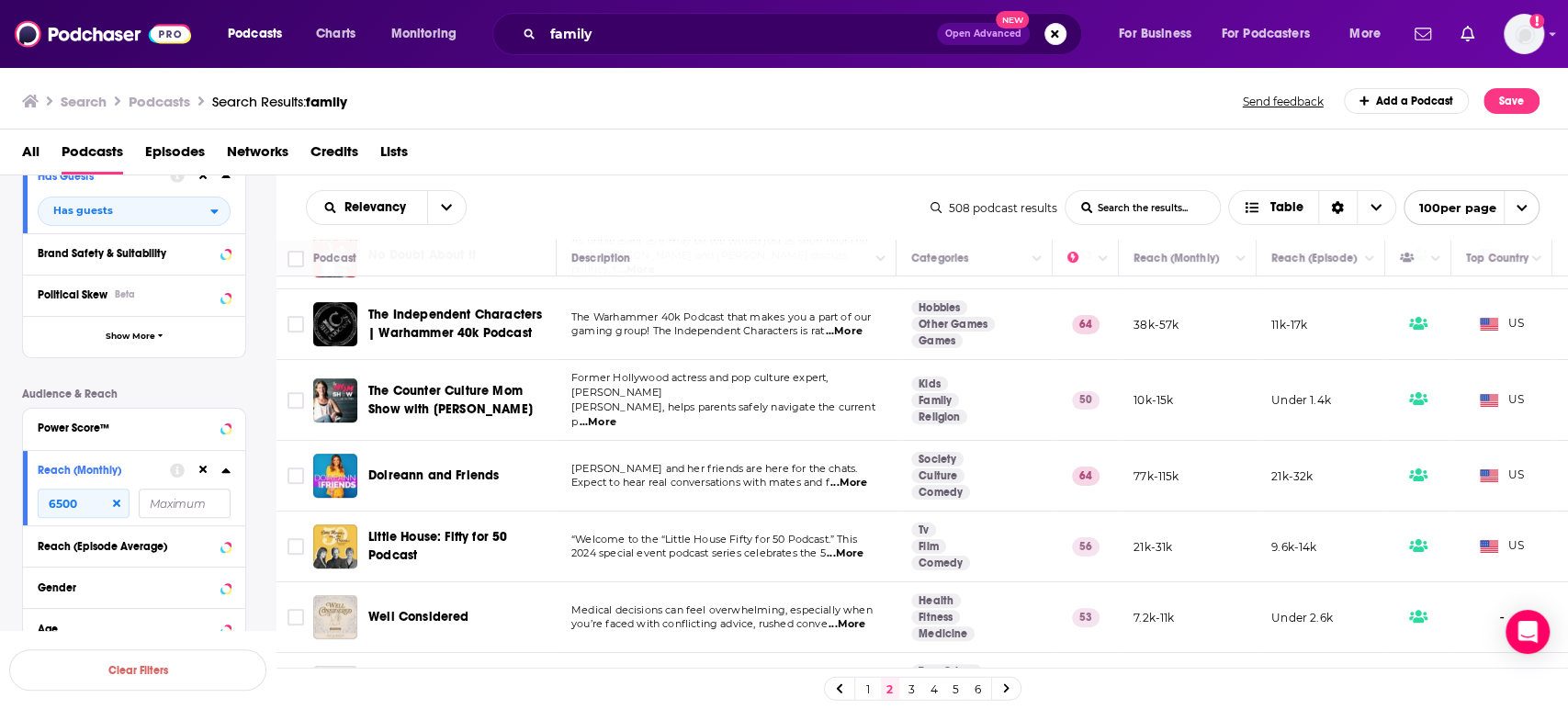
scroll to position [510, 0]
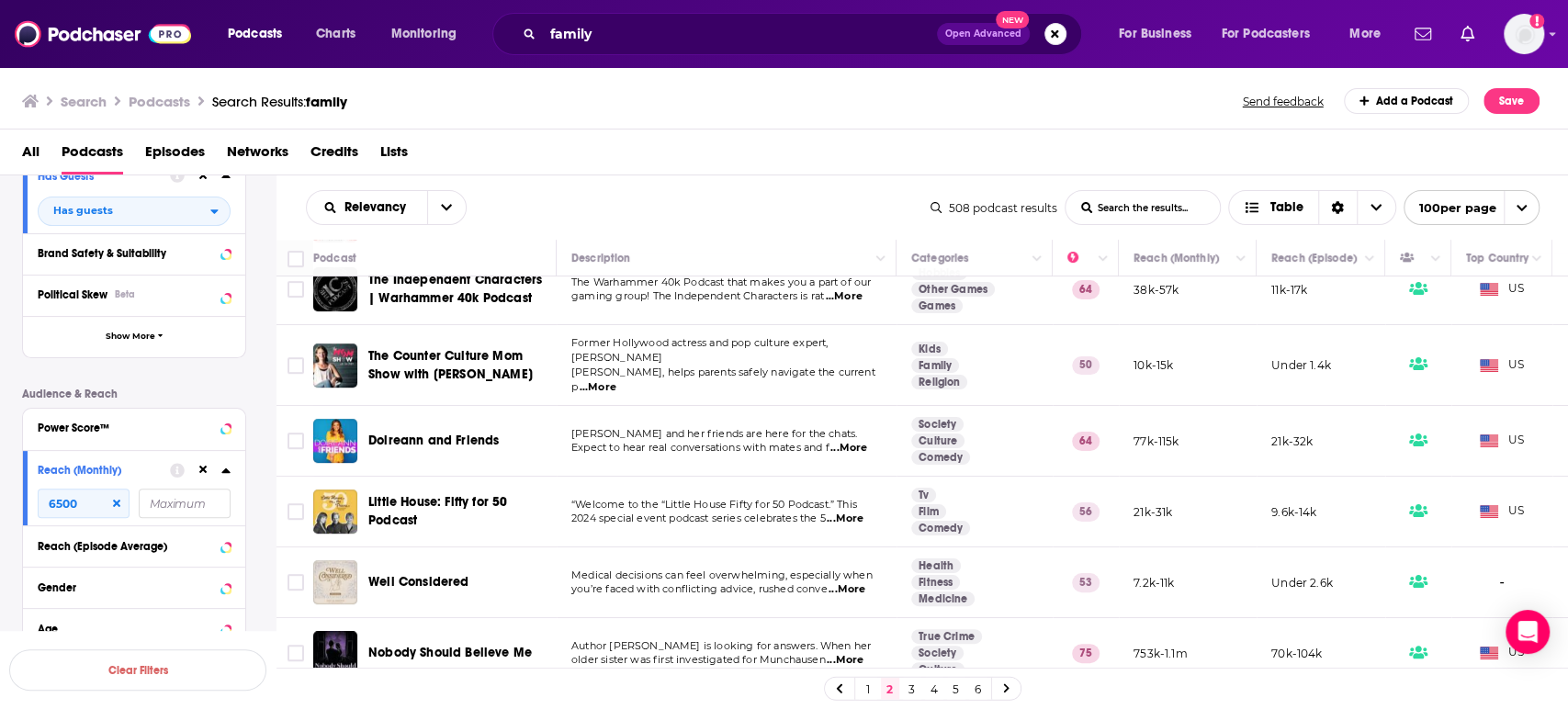
click at [860, 441] on span "...More" at bounding box center [849, 447] width 37 height 15
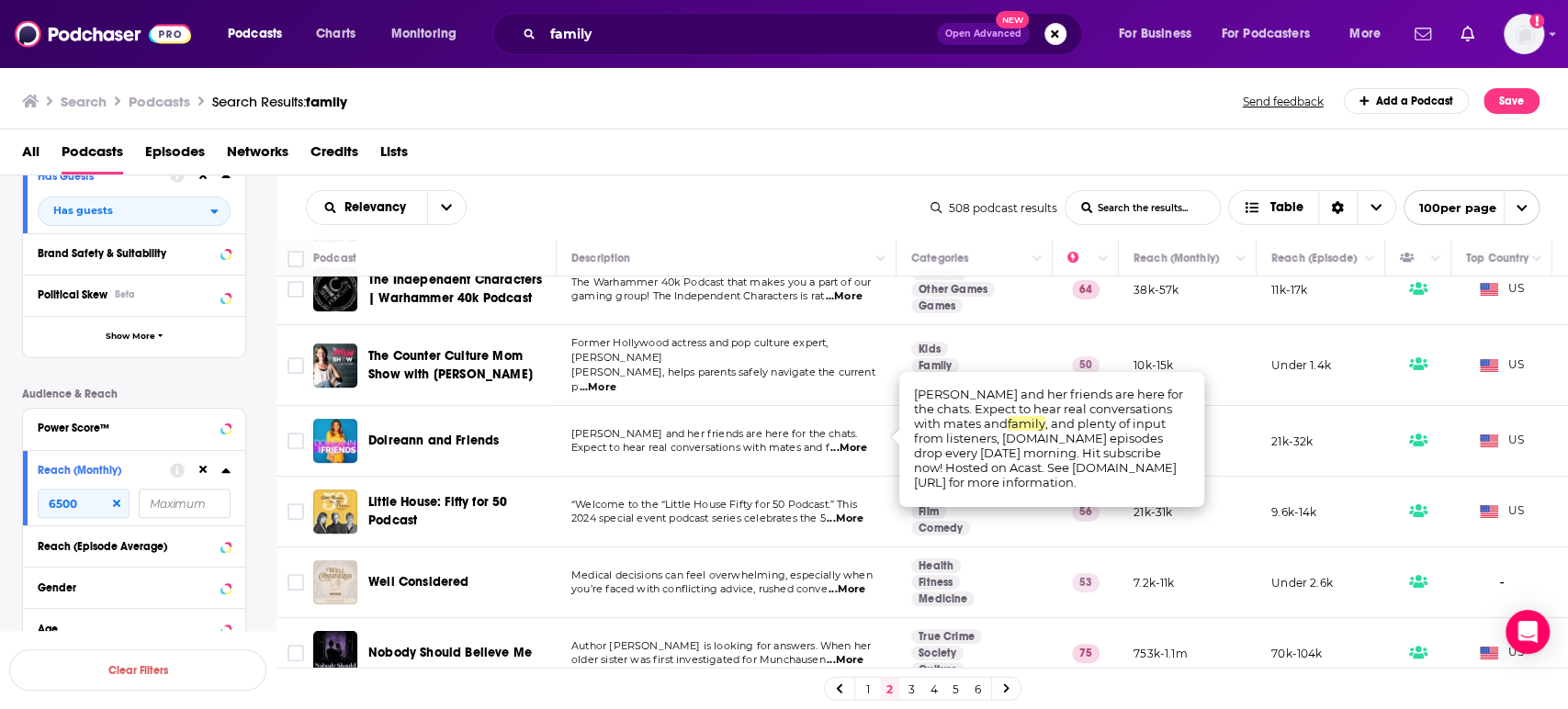
click at [860, 441] on span "...More" at bounding box center [849, 447] width 37 height 15
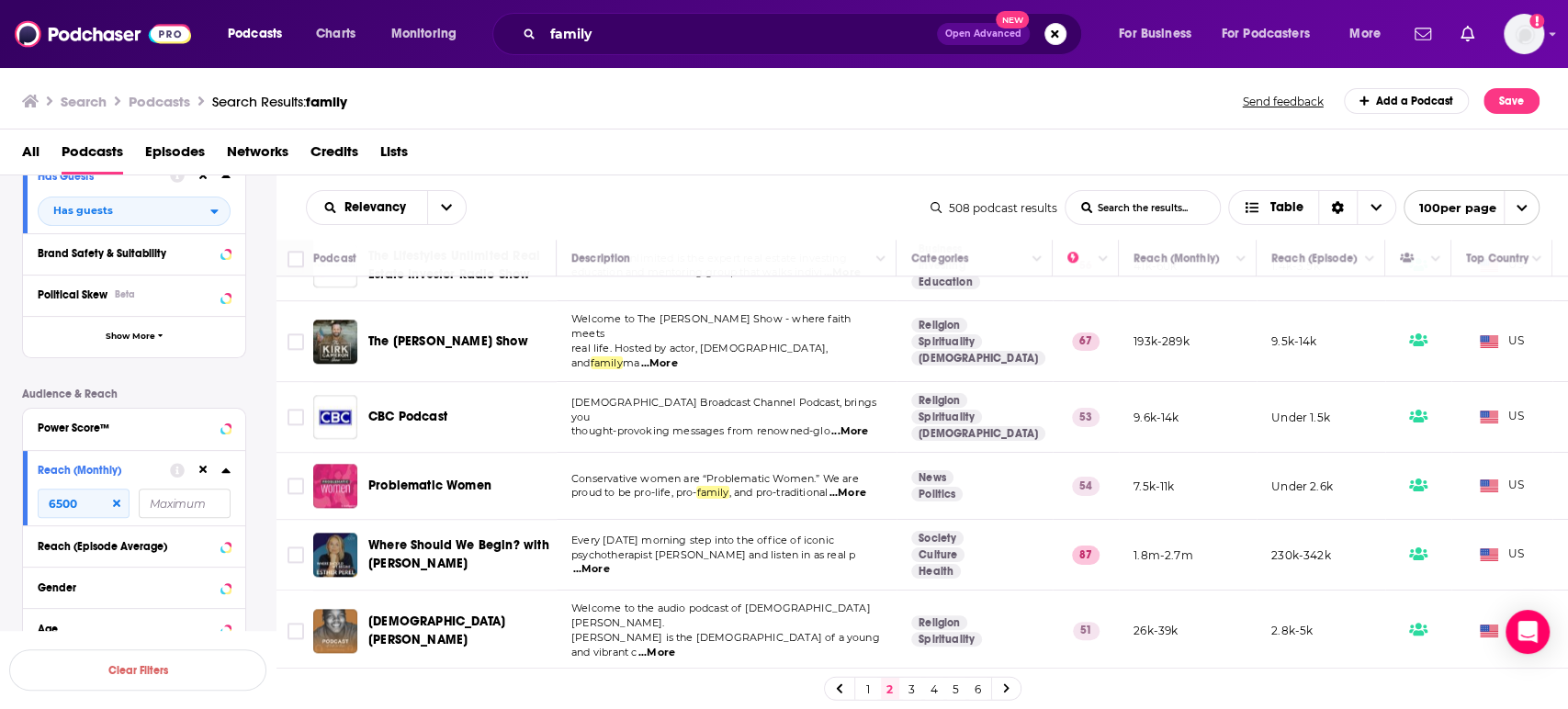
scroll to position [1429, 0]
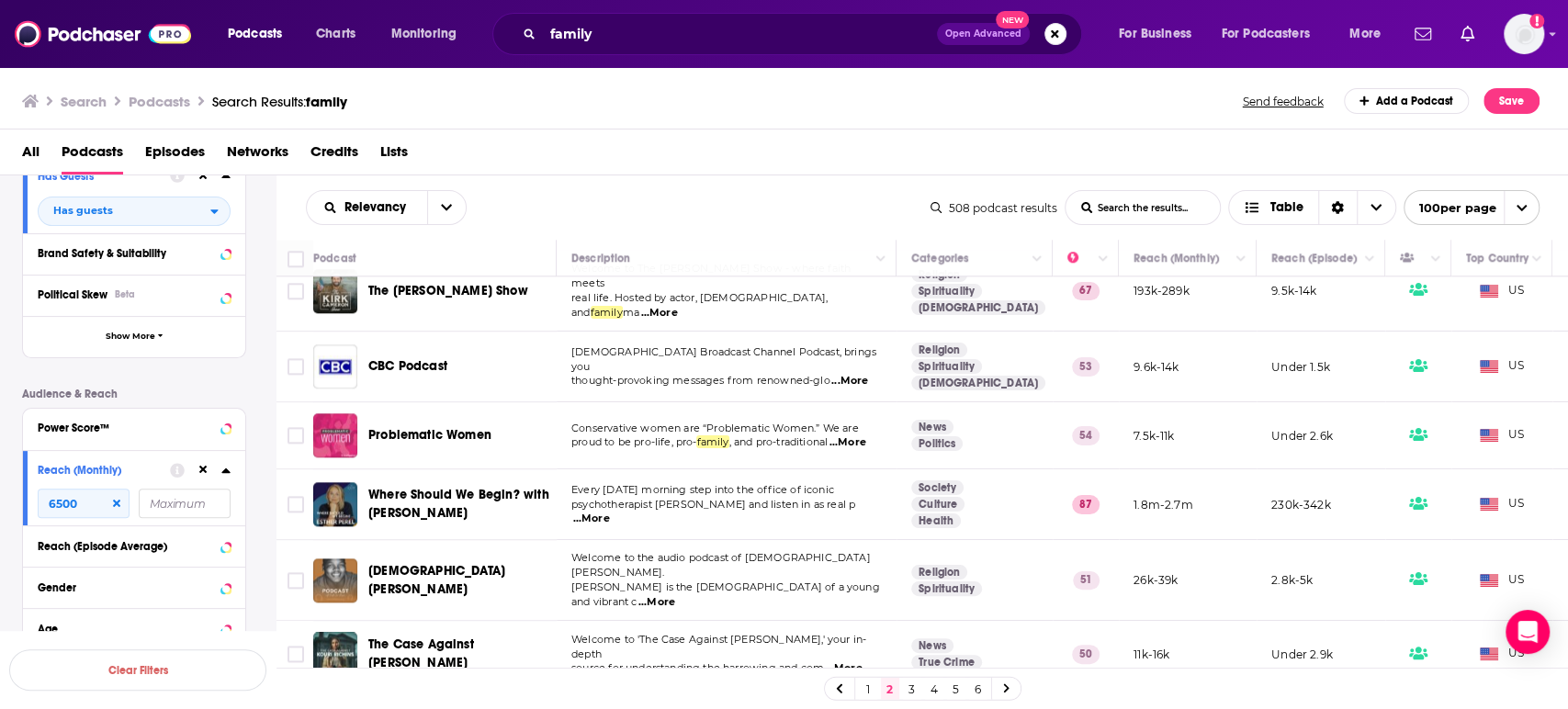
click at [866, 436] on span "...More" at bounding box center [848, 443] width 37 height 15
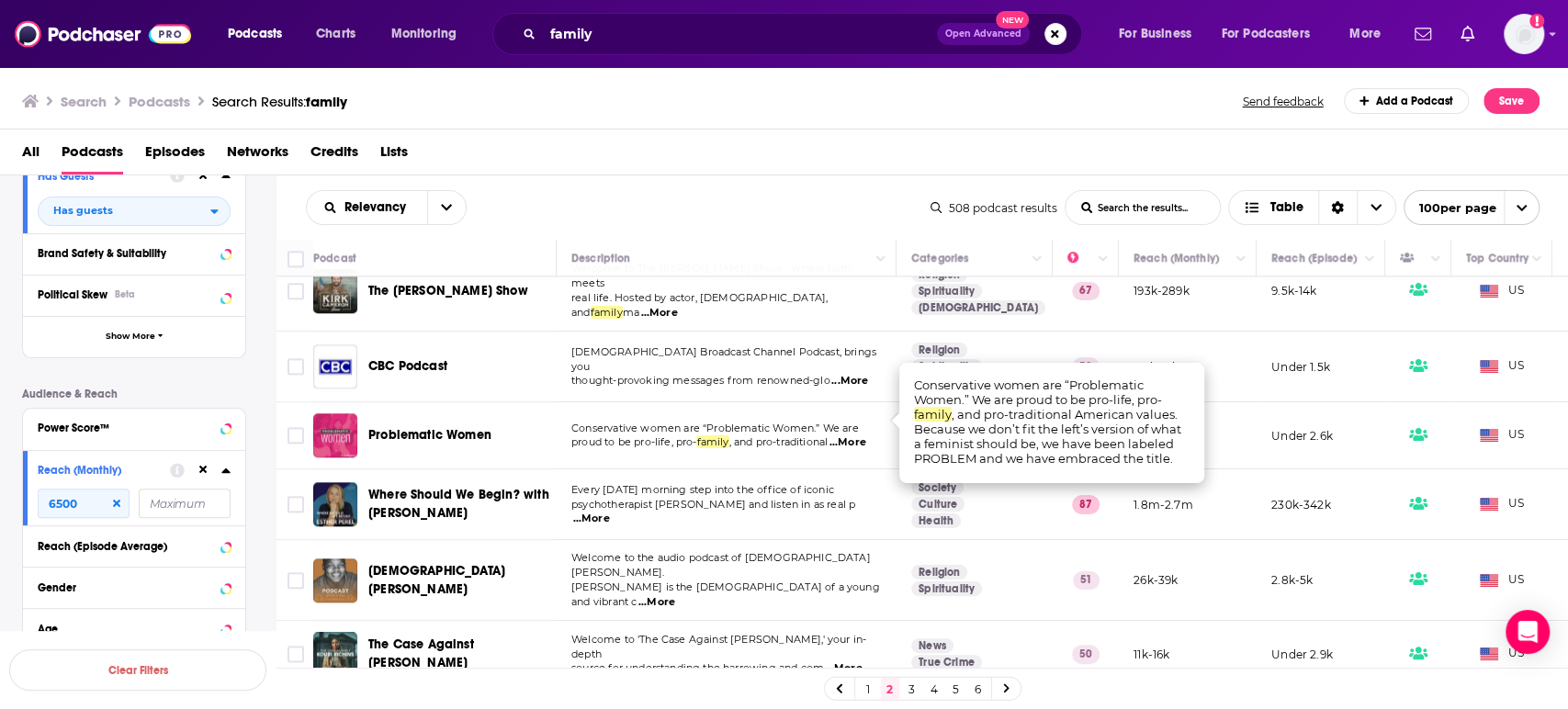
click at [866, 436] on span "...More" at bounding box center [848, 443] width 37 height 15
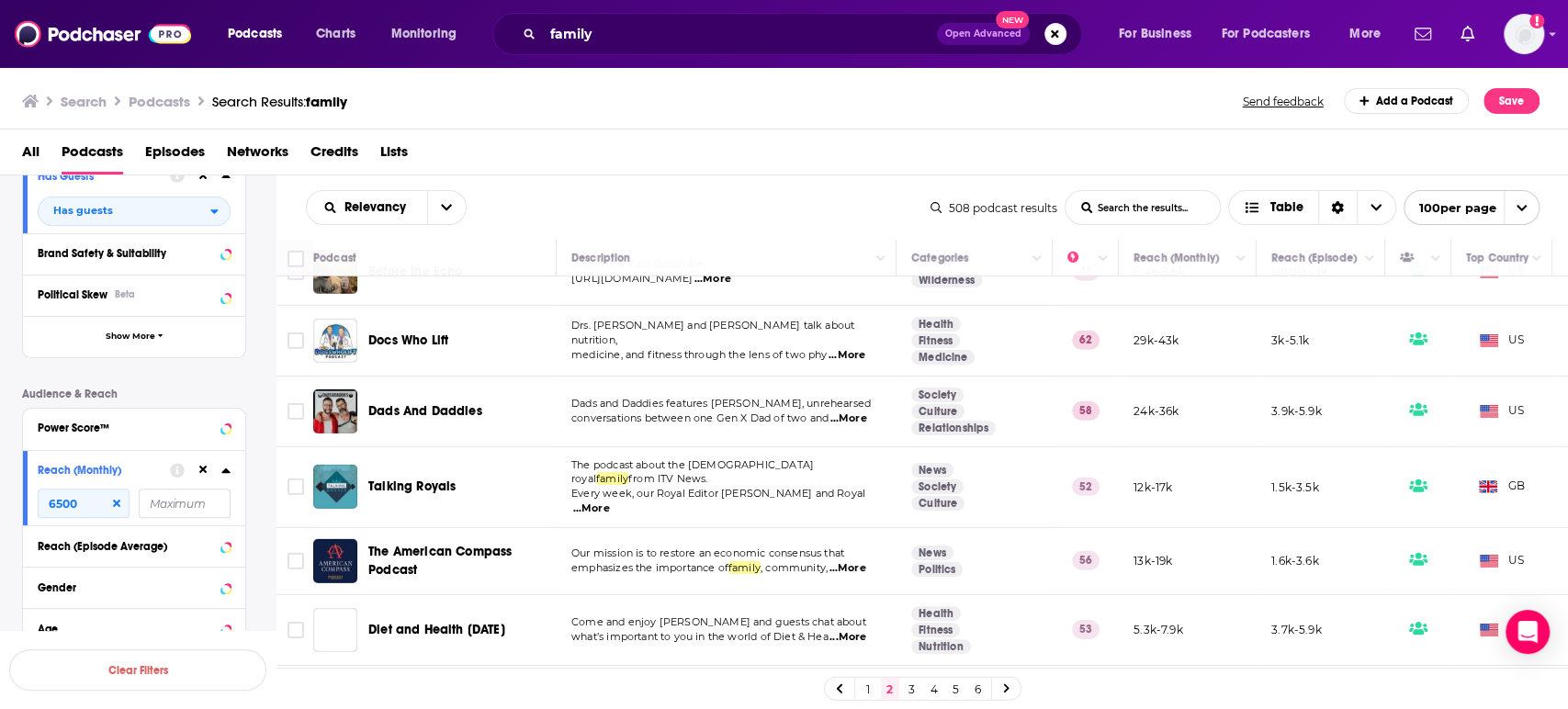
scroll to position [3778, 0]
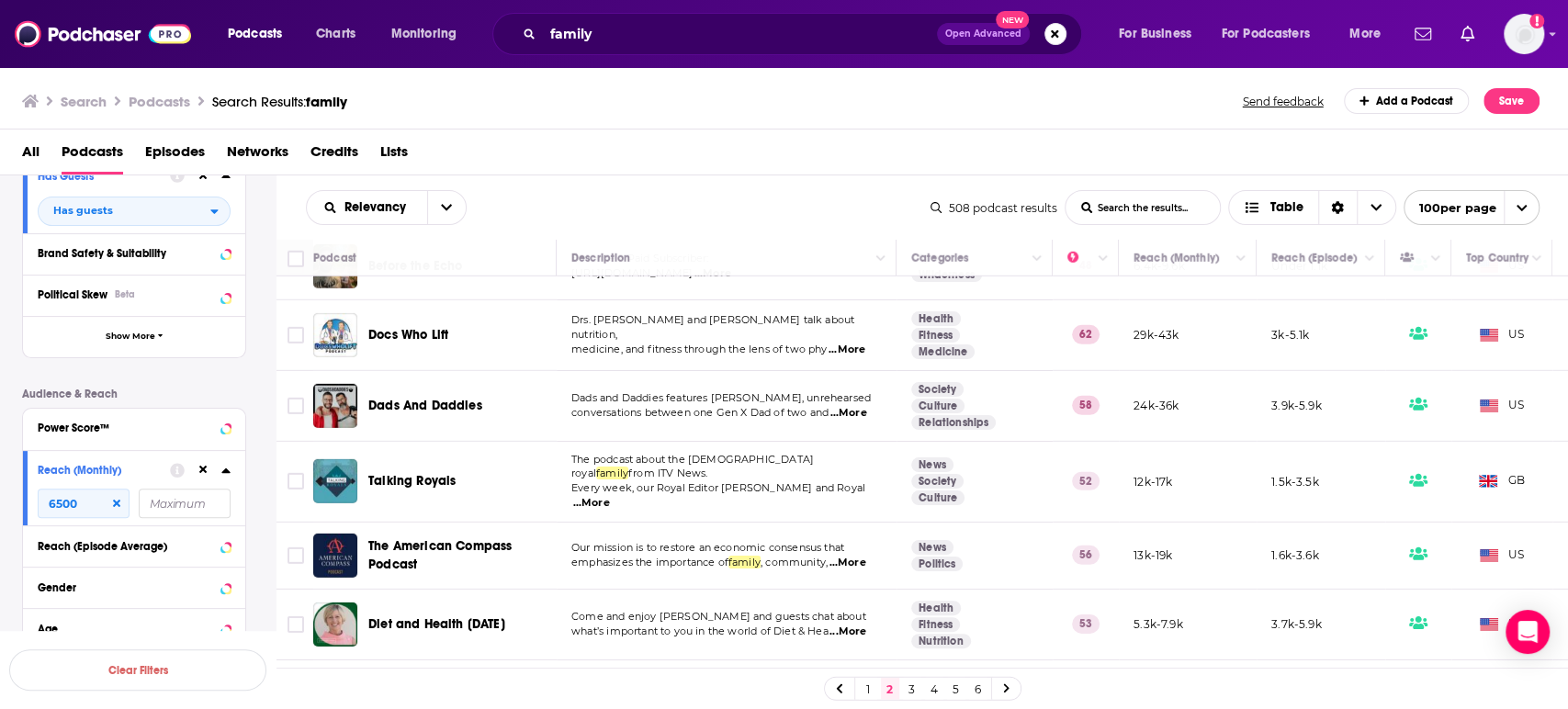
click at [856, 556] on span "...More" at bounding box center [847, 563] width 37 height 15
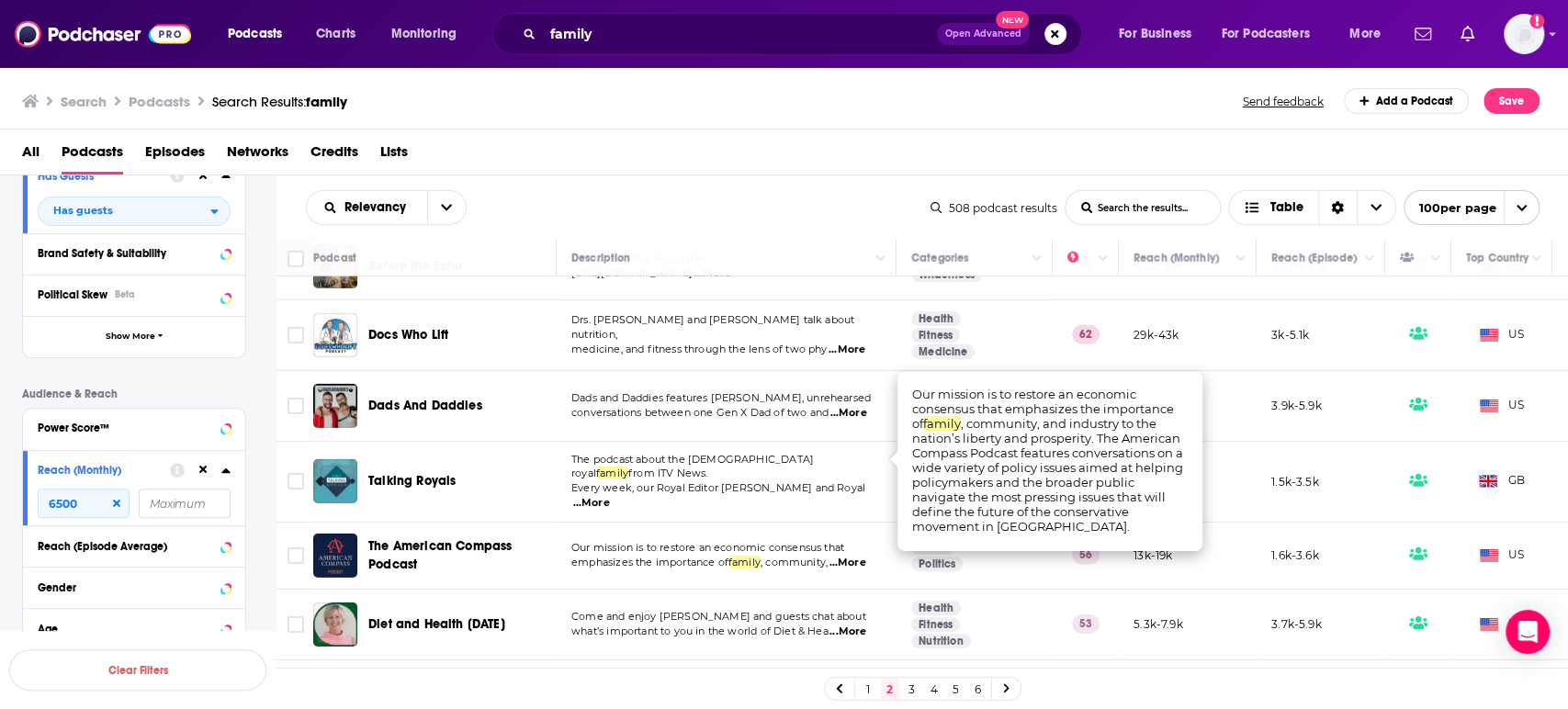
click at [856, 556] on span "...More" at bounding box center [847, 563] width 37 height 15
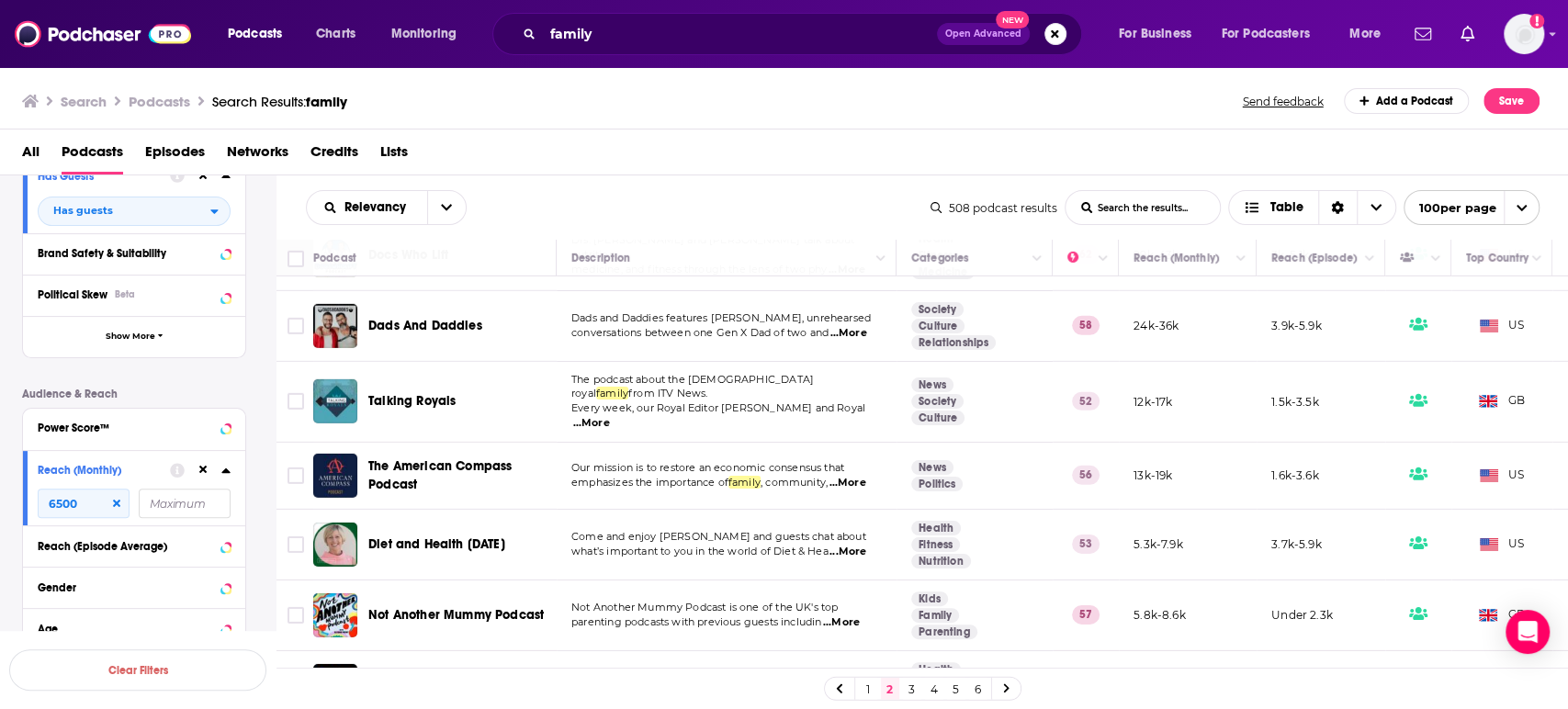
scroll to position [3880, 0]
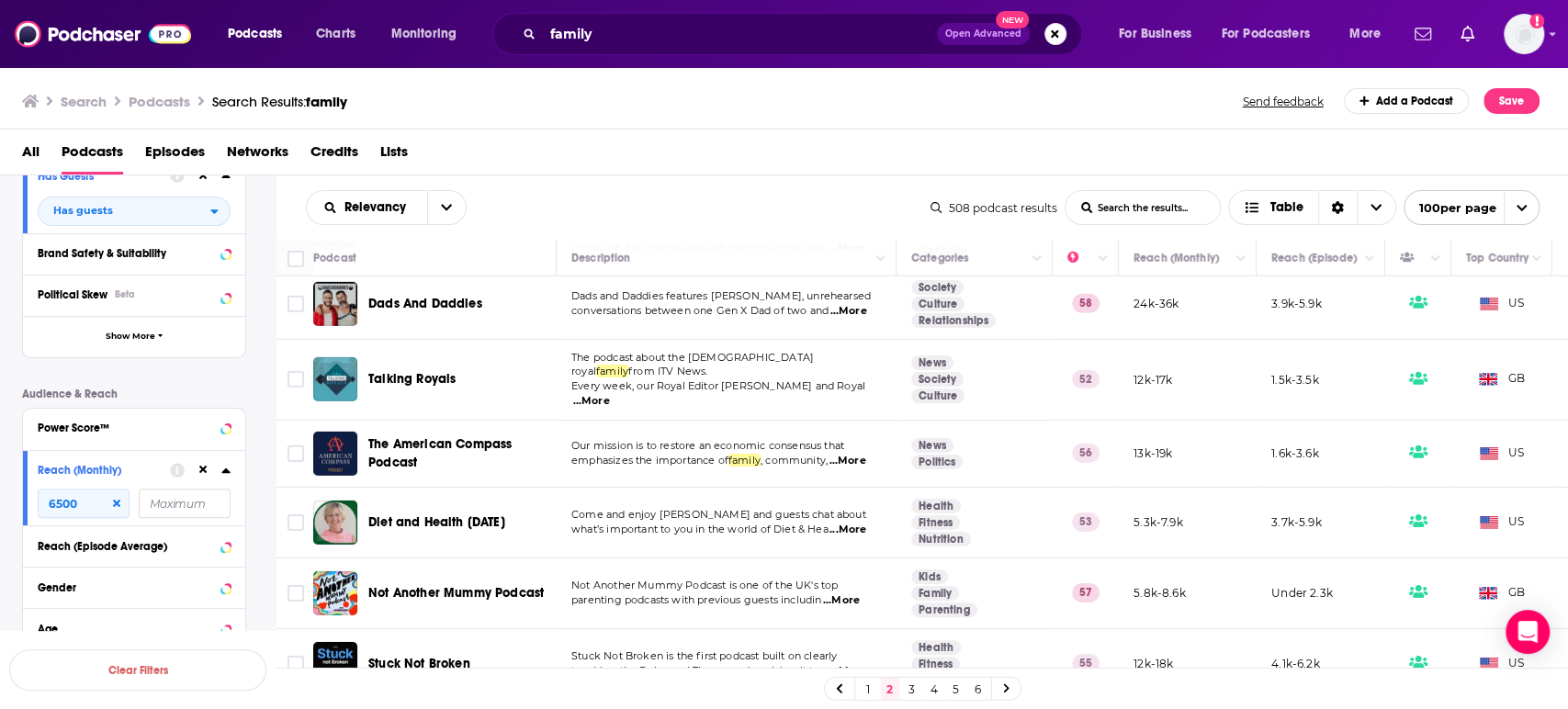
click at [862, 523] on span "...More" at bounding box center [848, 530] width 37 height 15
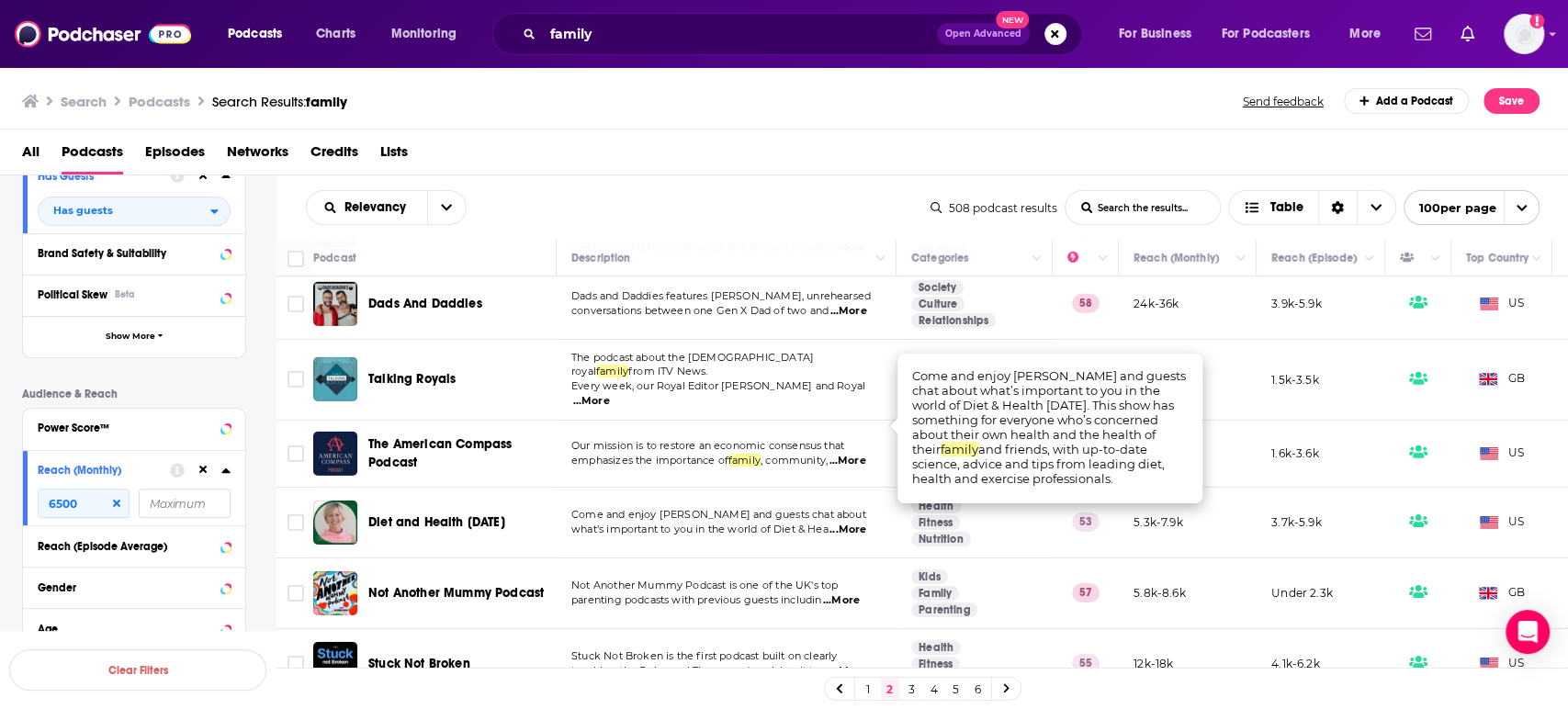
click at [862, 523] on span "...More" at bounding box center [848, 530] width 37 height 15
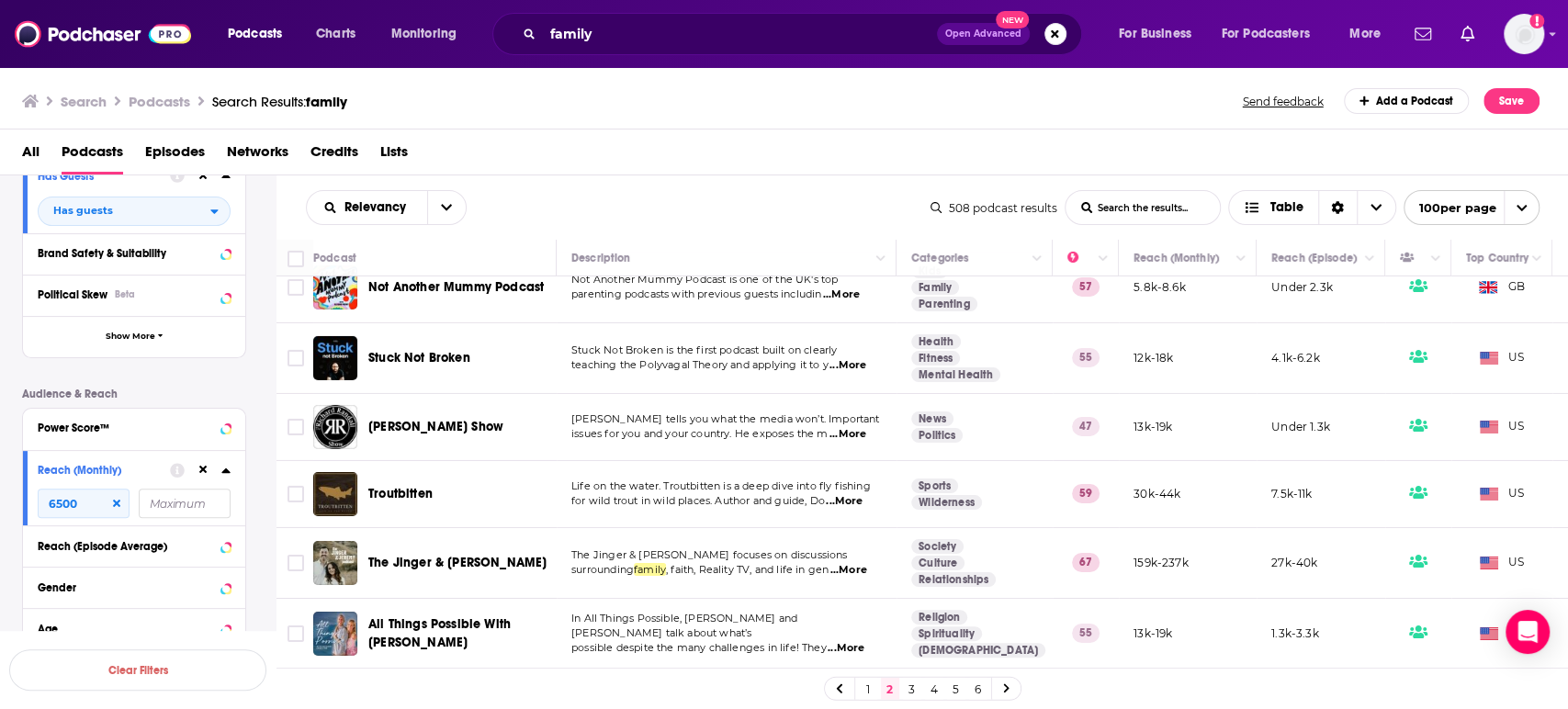
scroll to position [4288, 0]
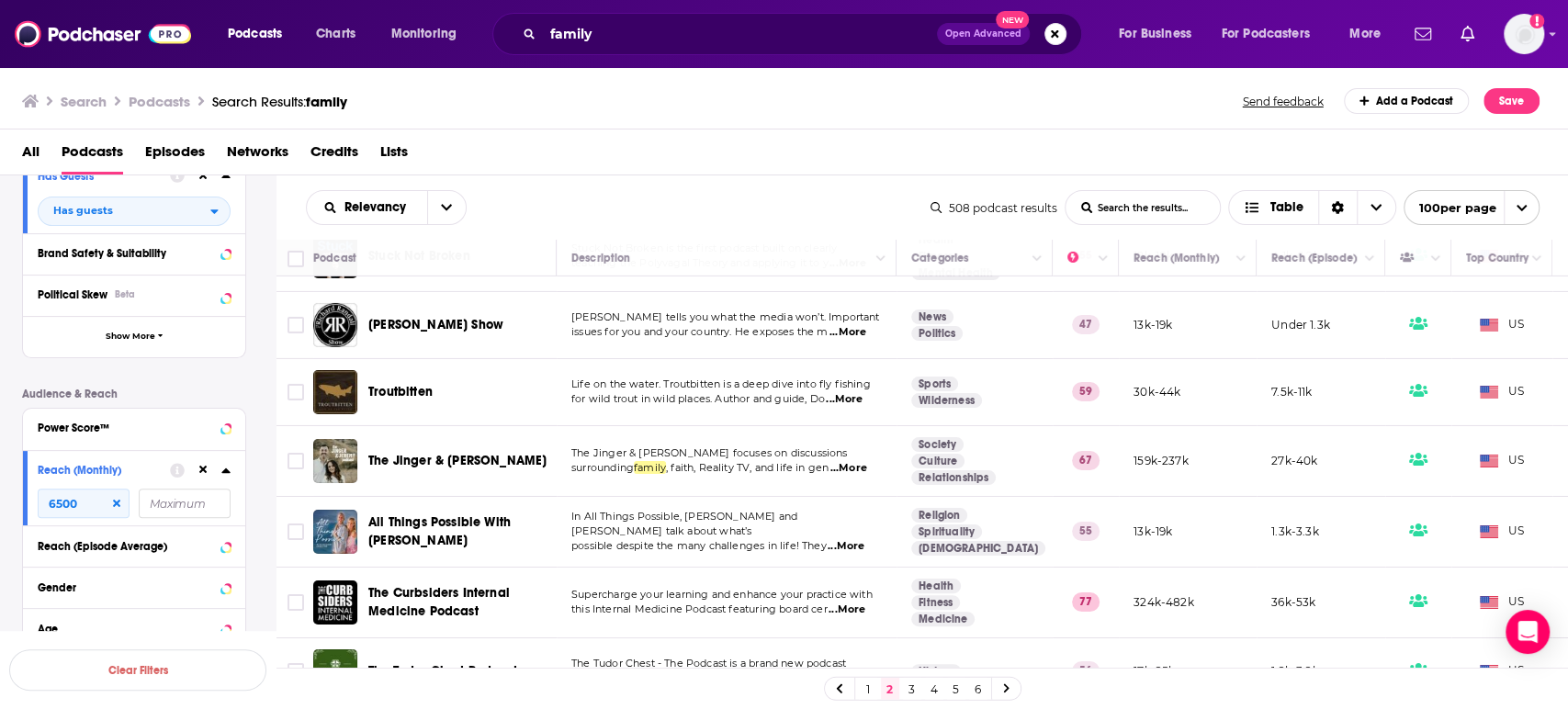
click at [864, 539] on span "...More" at bounding box center [846, 546] width 37 height 15
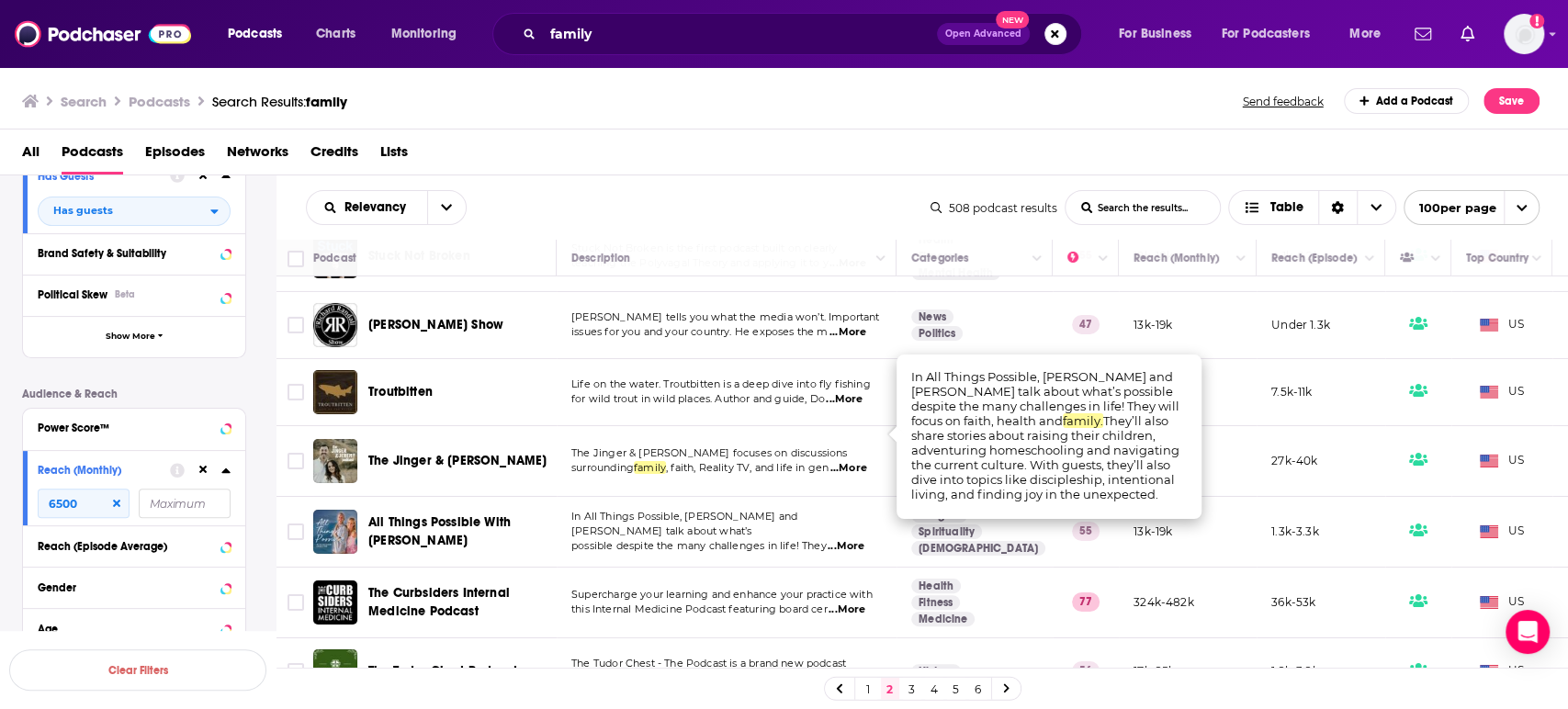
click at [864, 539] on span "...More" at bounding box center [846, 546] width 37 height 15
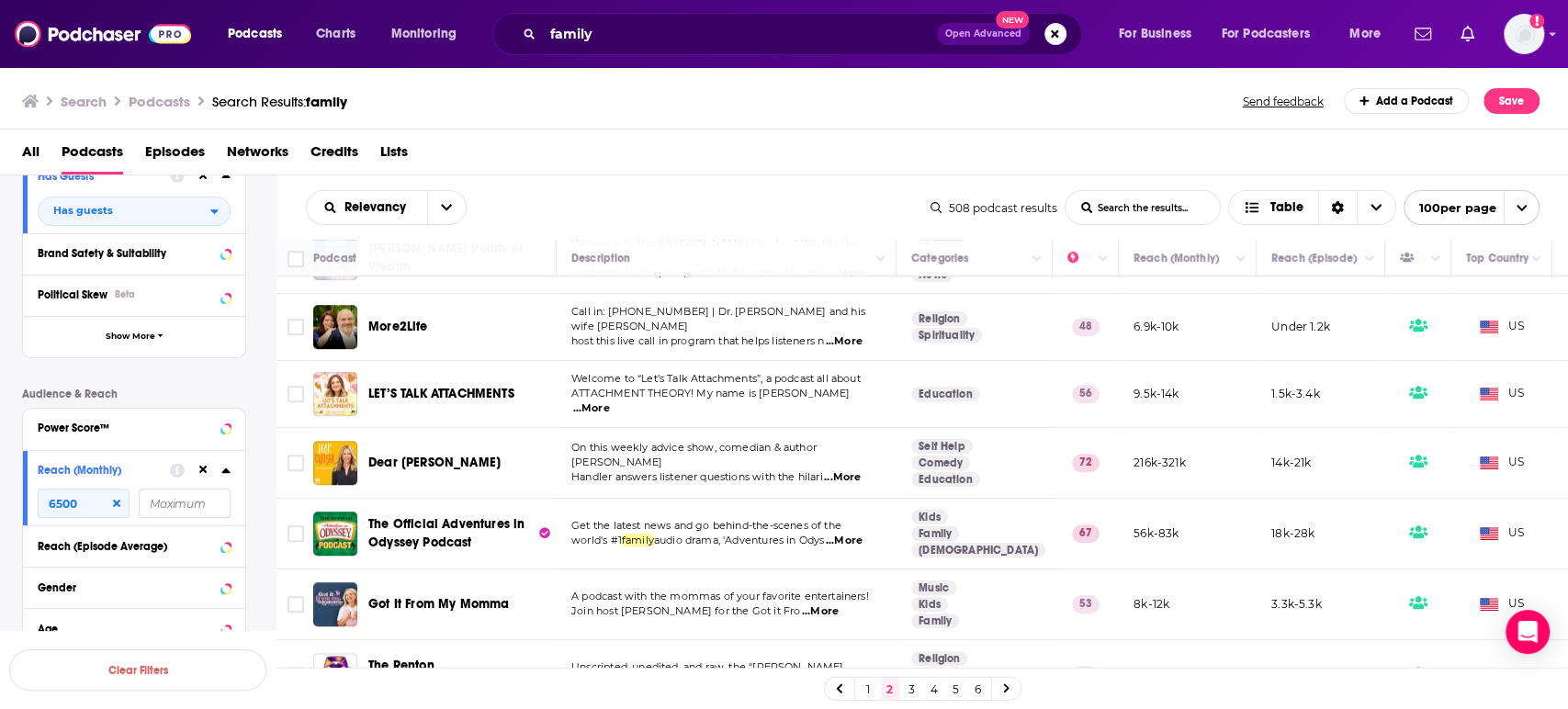
scroll to position [5514, 0]
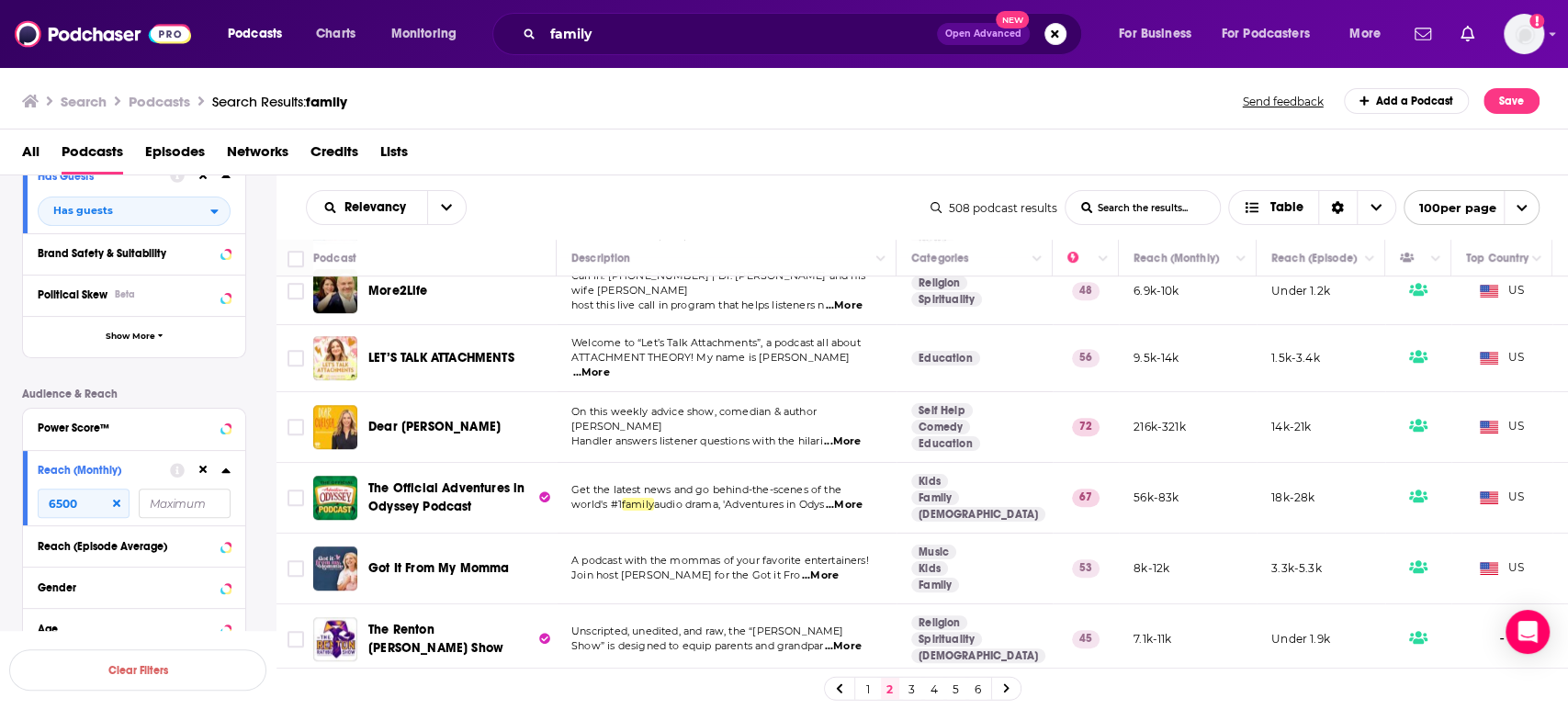
click at [838, 569] on span "...More" at bounding box center [820, 575] width 37 height 15
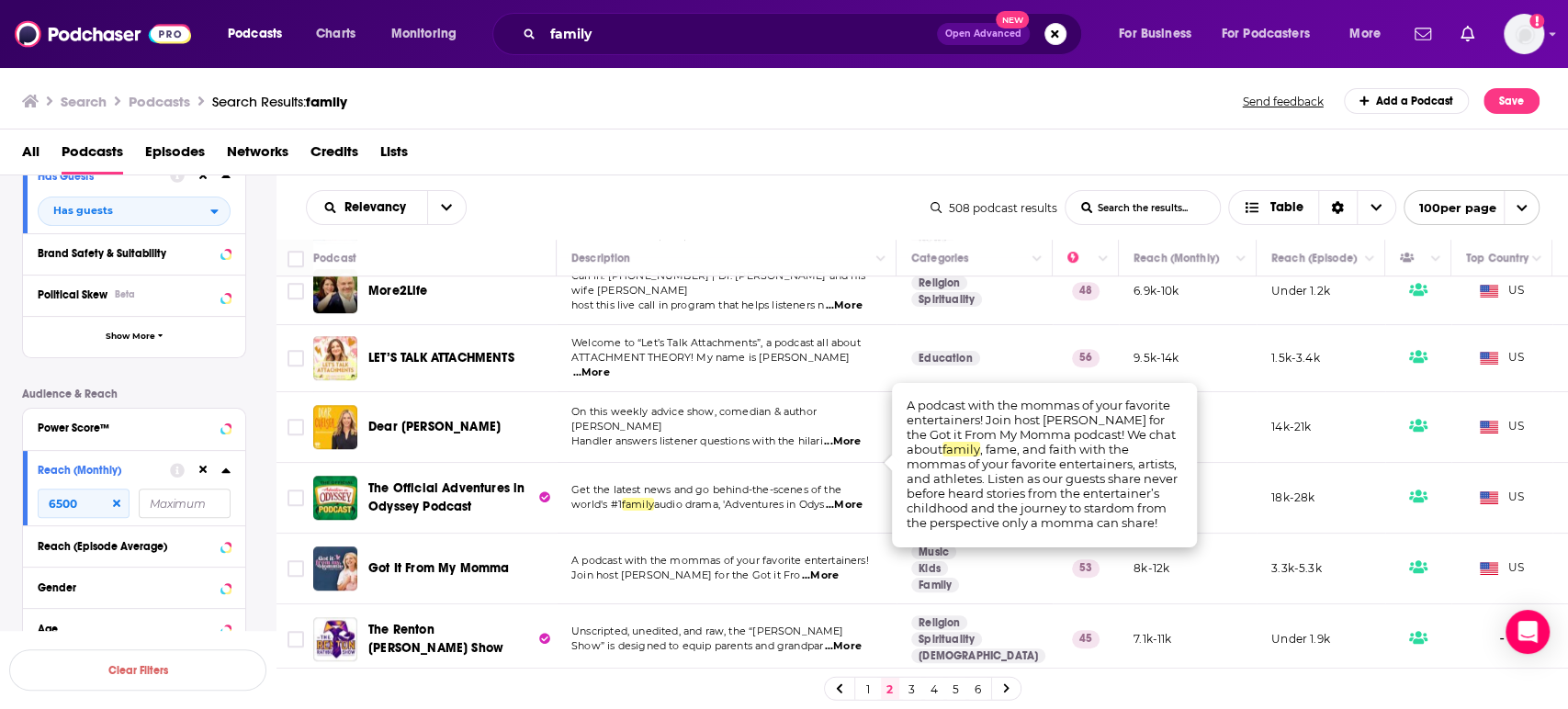
click at [838, 569] on span "...More" at bounding box center [820, 575] width 37 height 15
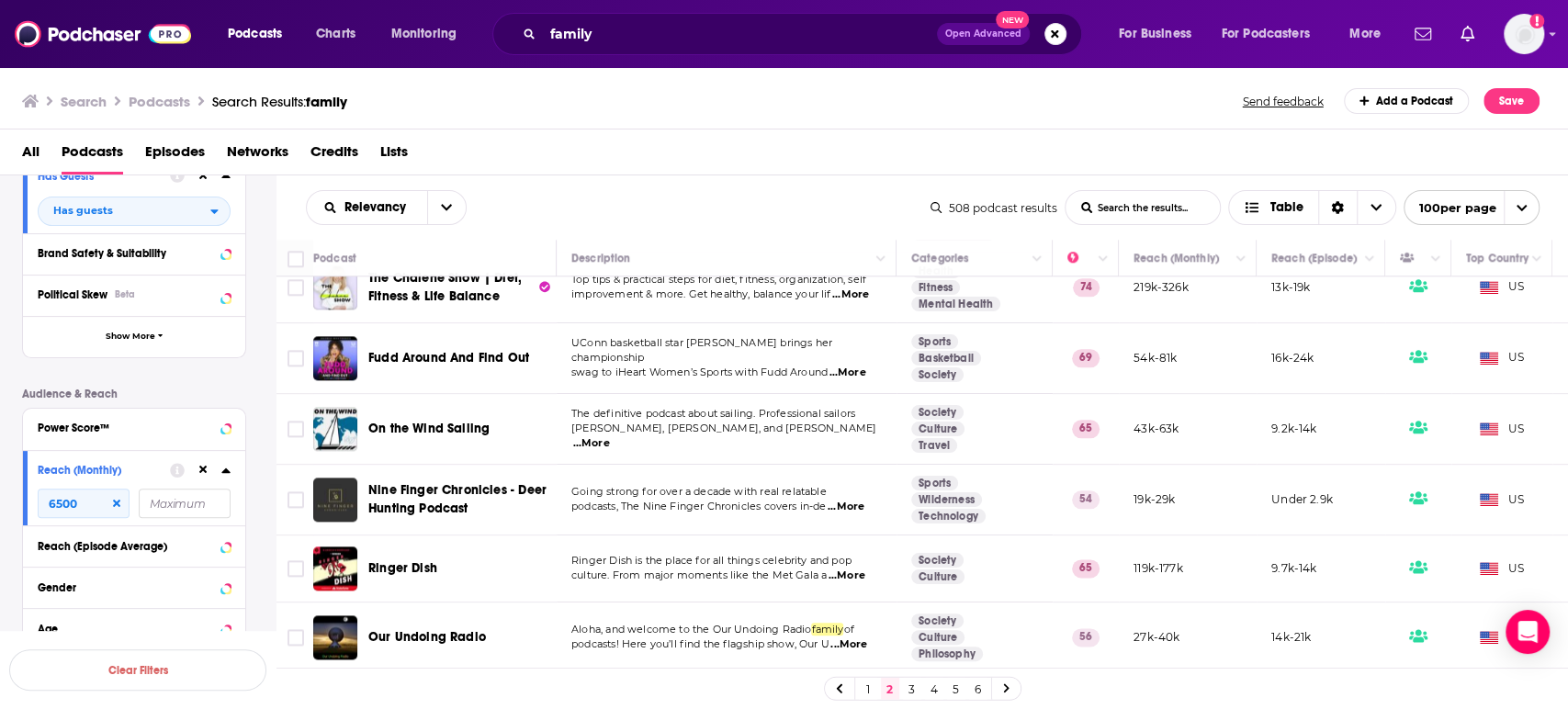
scroll to position [6228, 0]
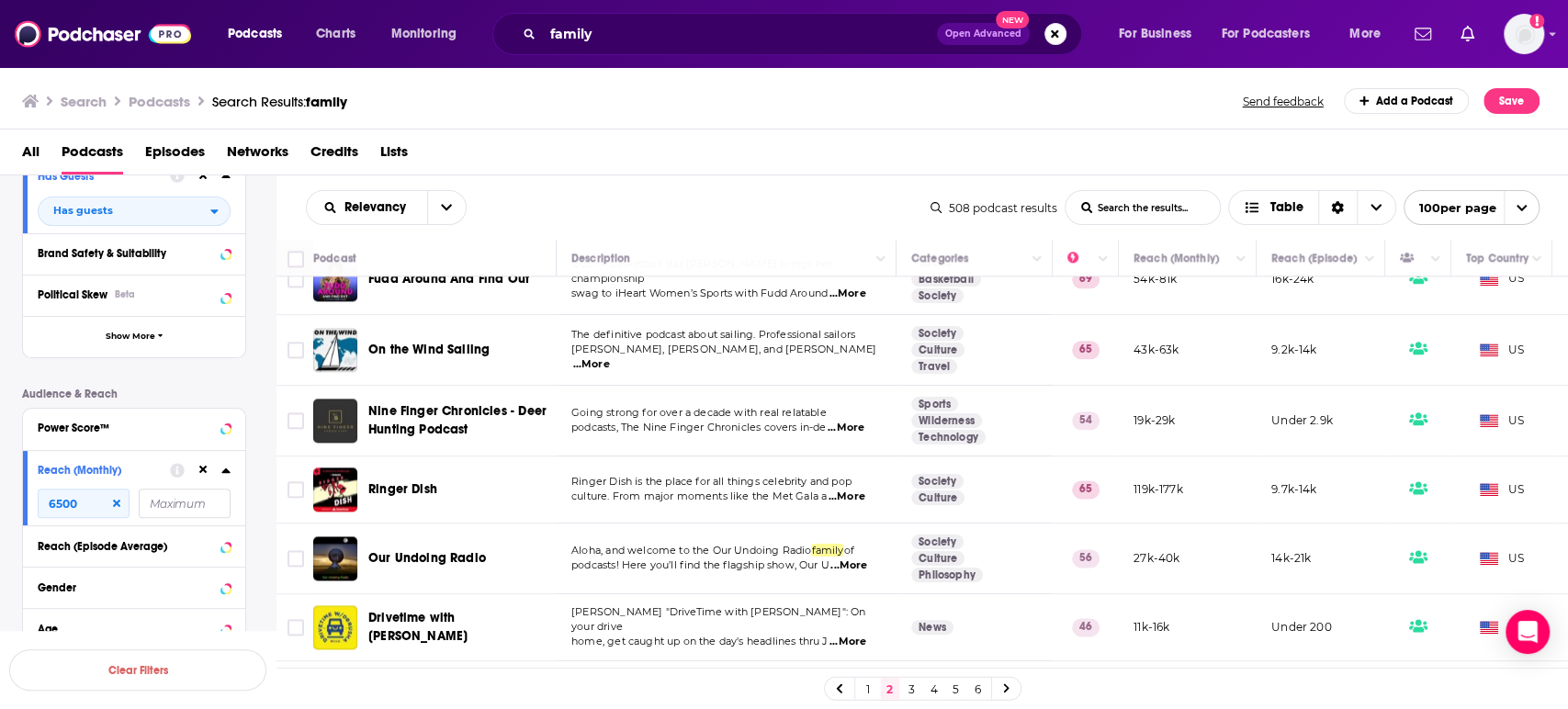
click at [854, 559] on span "...More" at bounding box center [849, 566] width 37 height 15
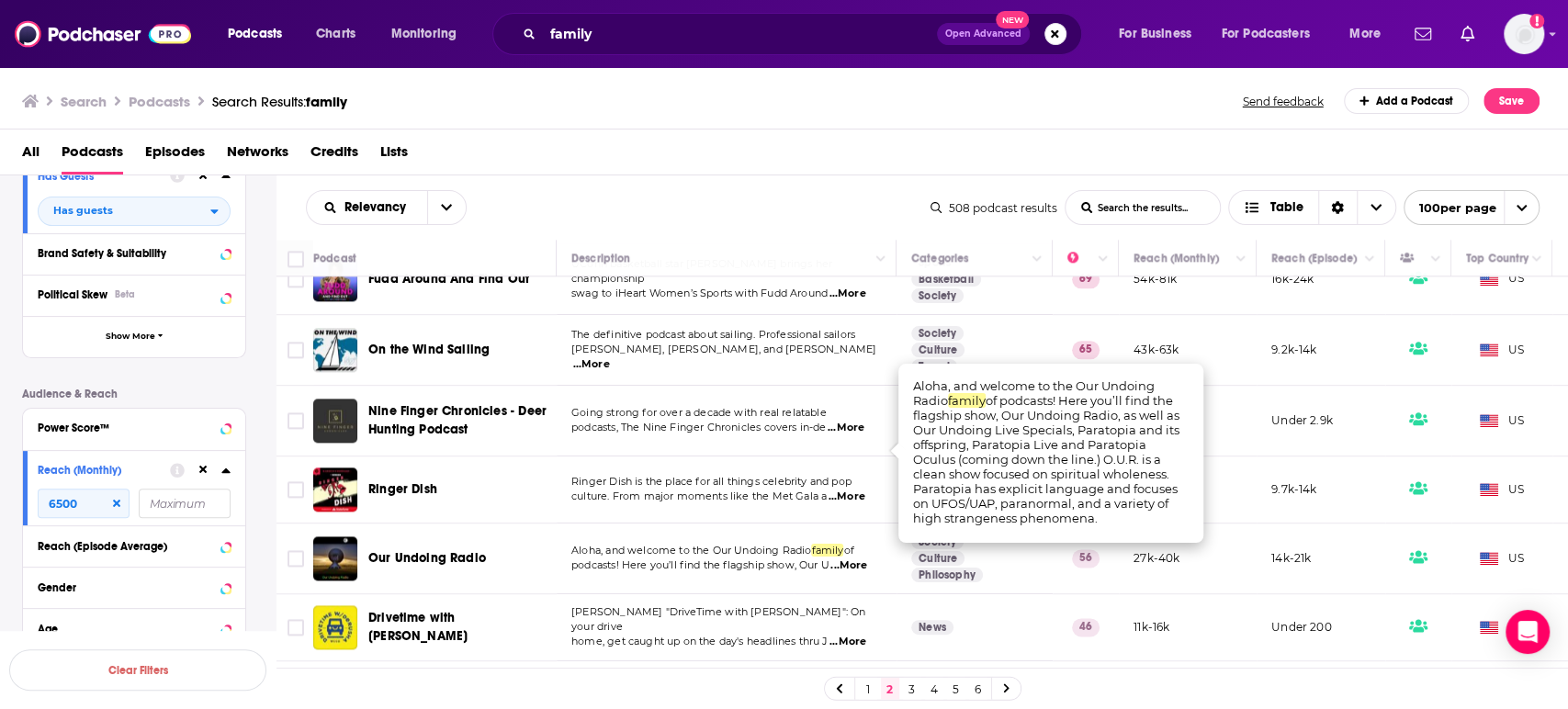
click at [854, 559] on span "...More" at bounding box center [849, 566] width 37 height 15
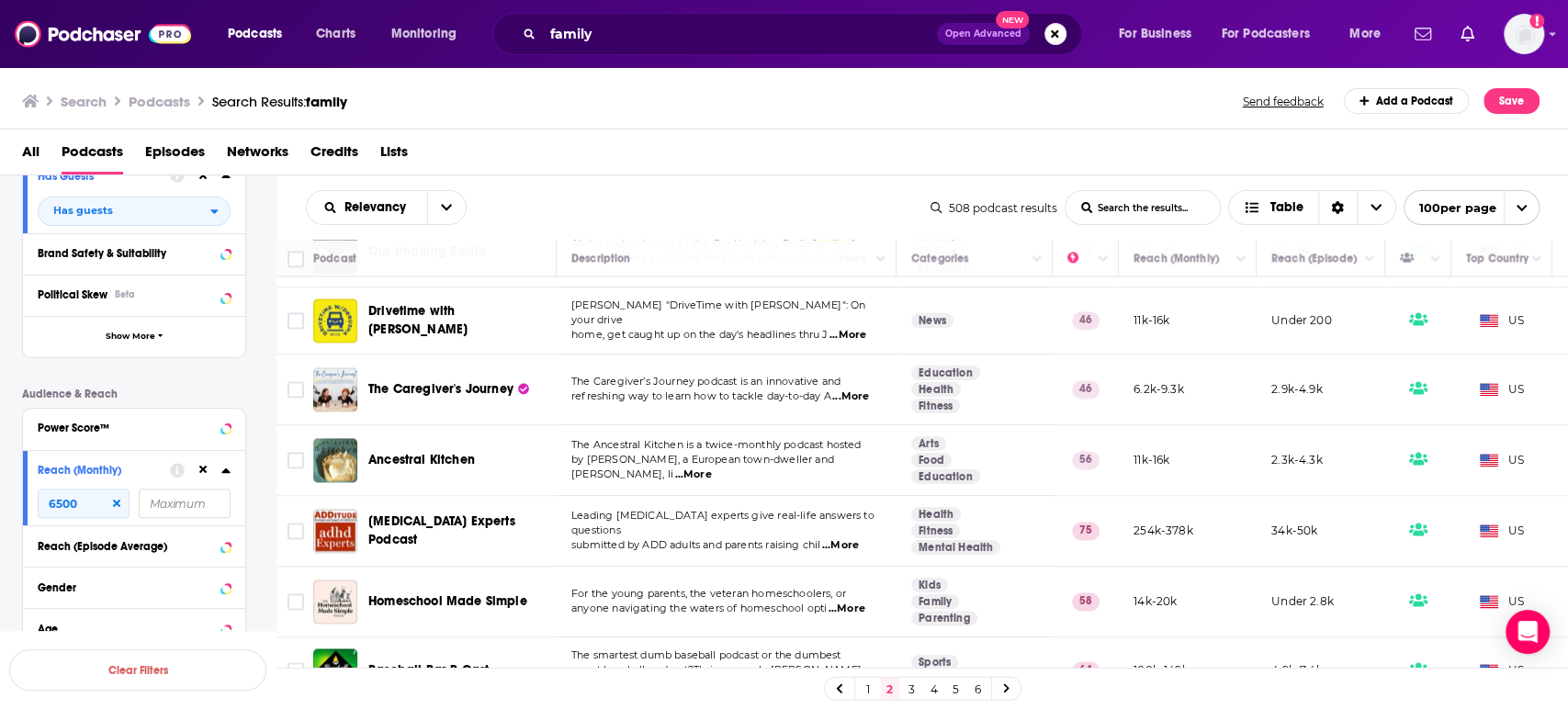
scroll to position [6608, 0]
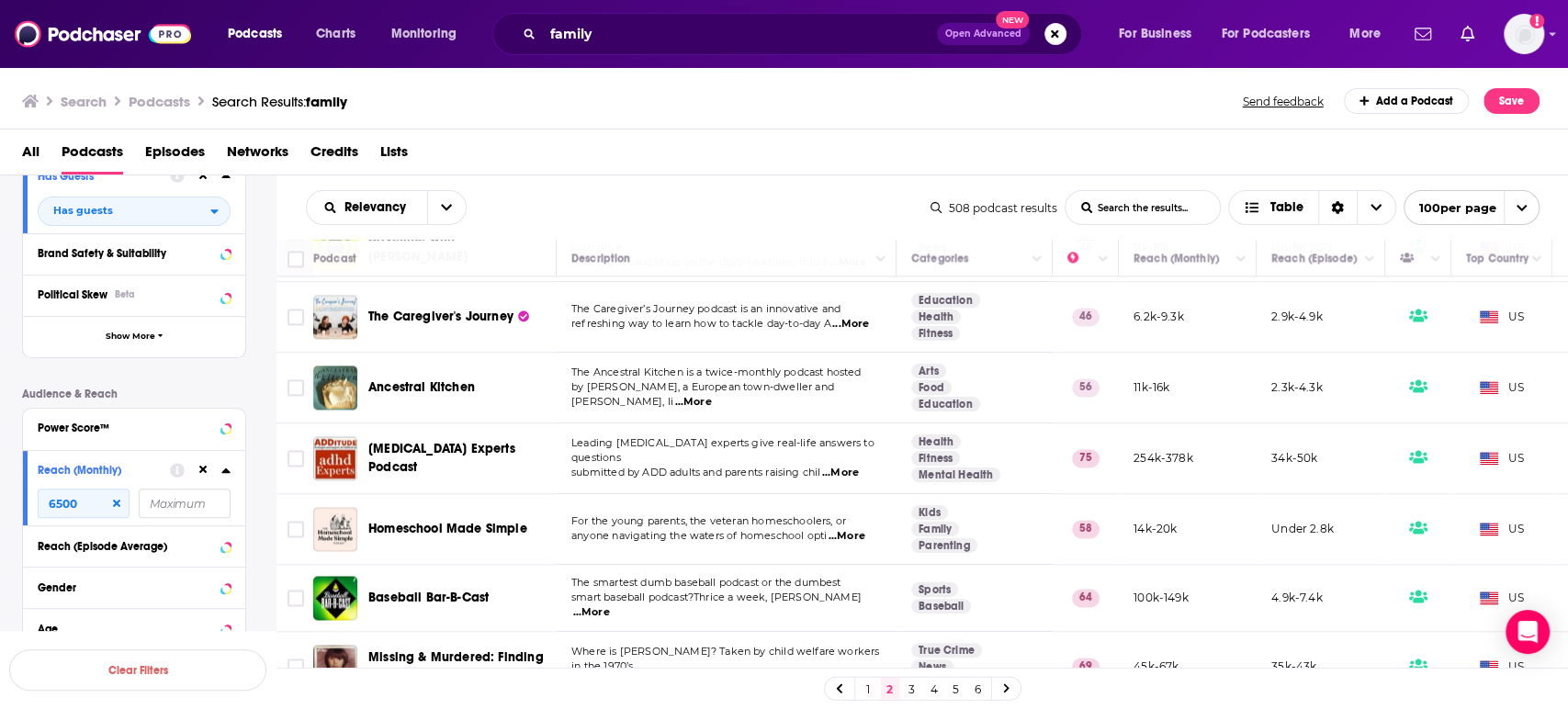
click at [916, 691] on link "3" at bounding box center [912, 689] width 18 height 22
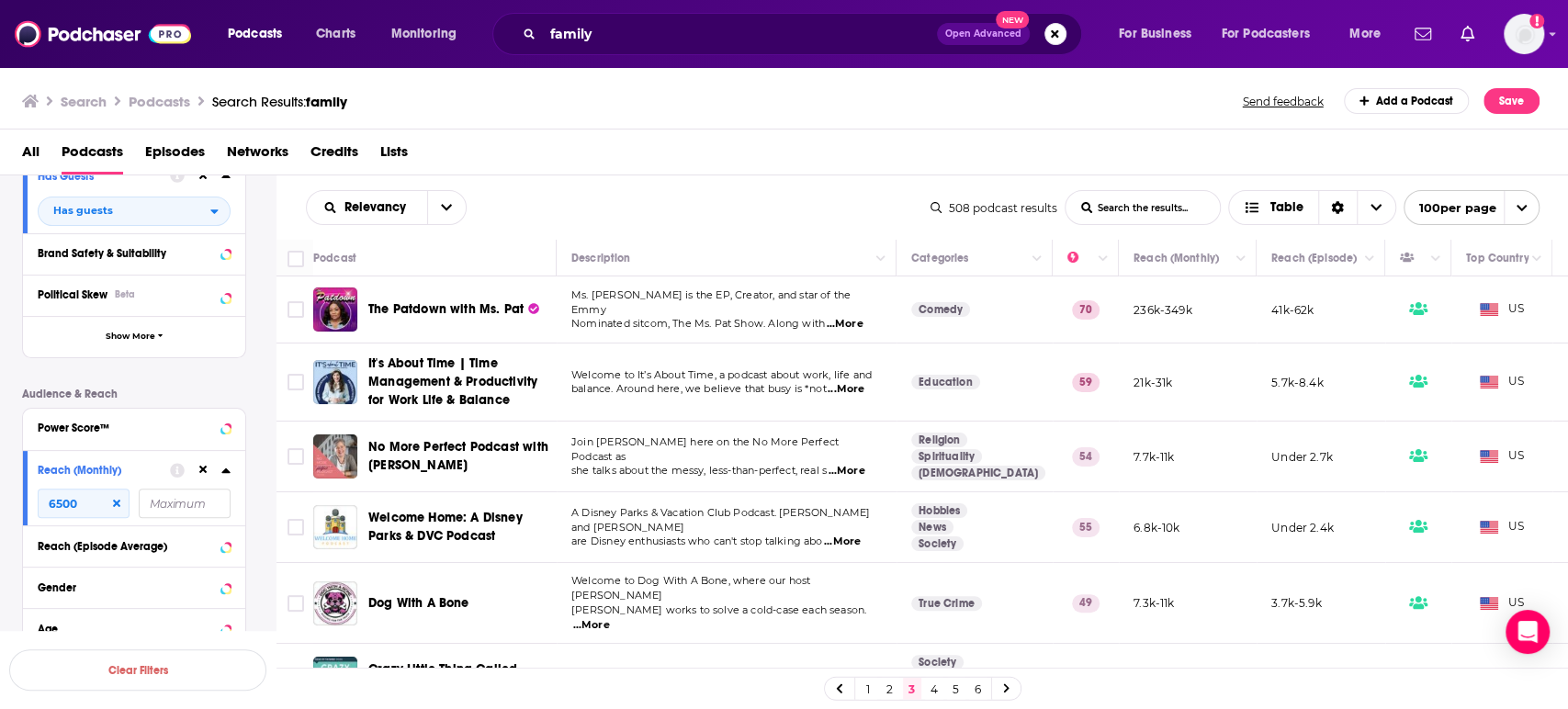
click at [864, 390] on span "...More" at bounding box center [846, 389] width 37 height 15
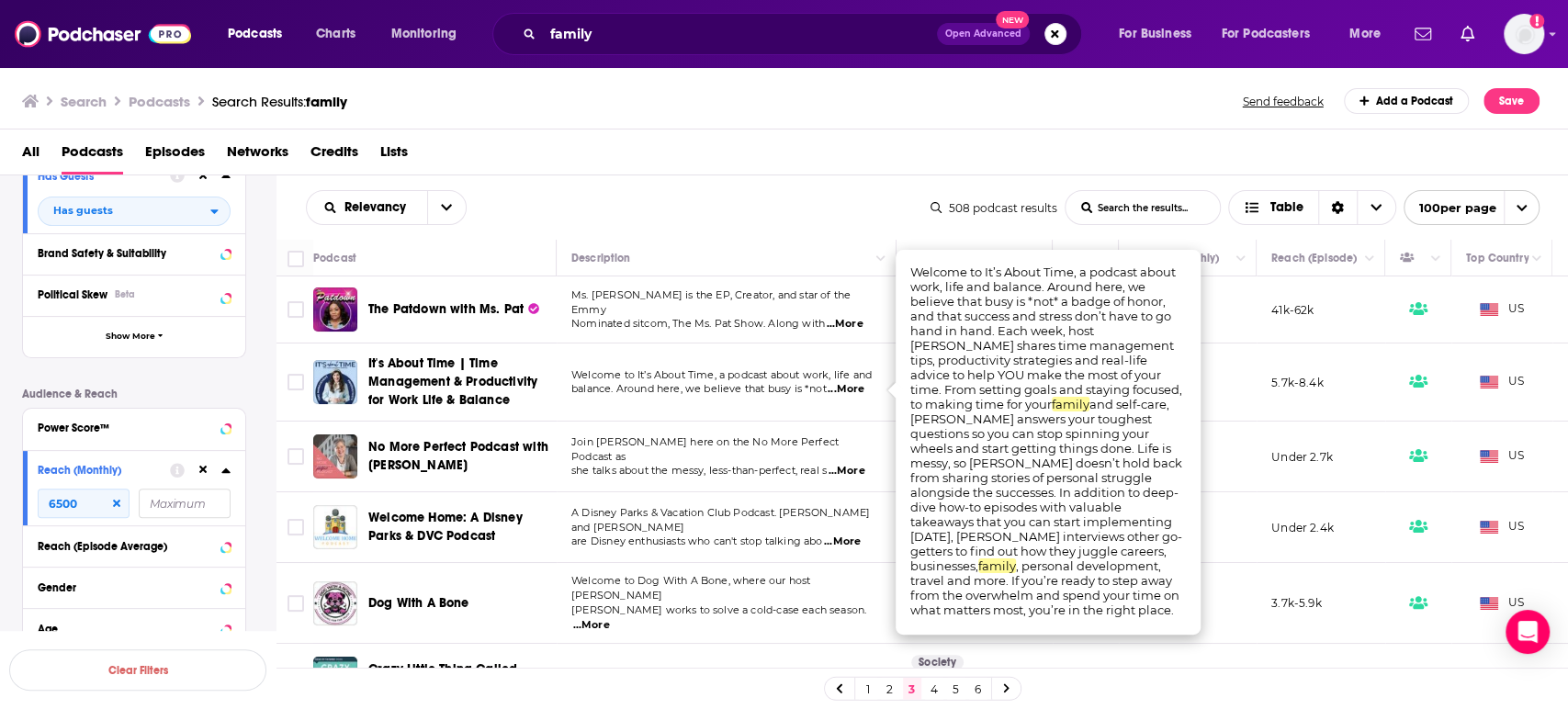
click at [852, 385] on span "...More" at bounding box center [846, 389] width 37 height 15
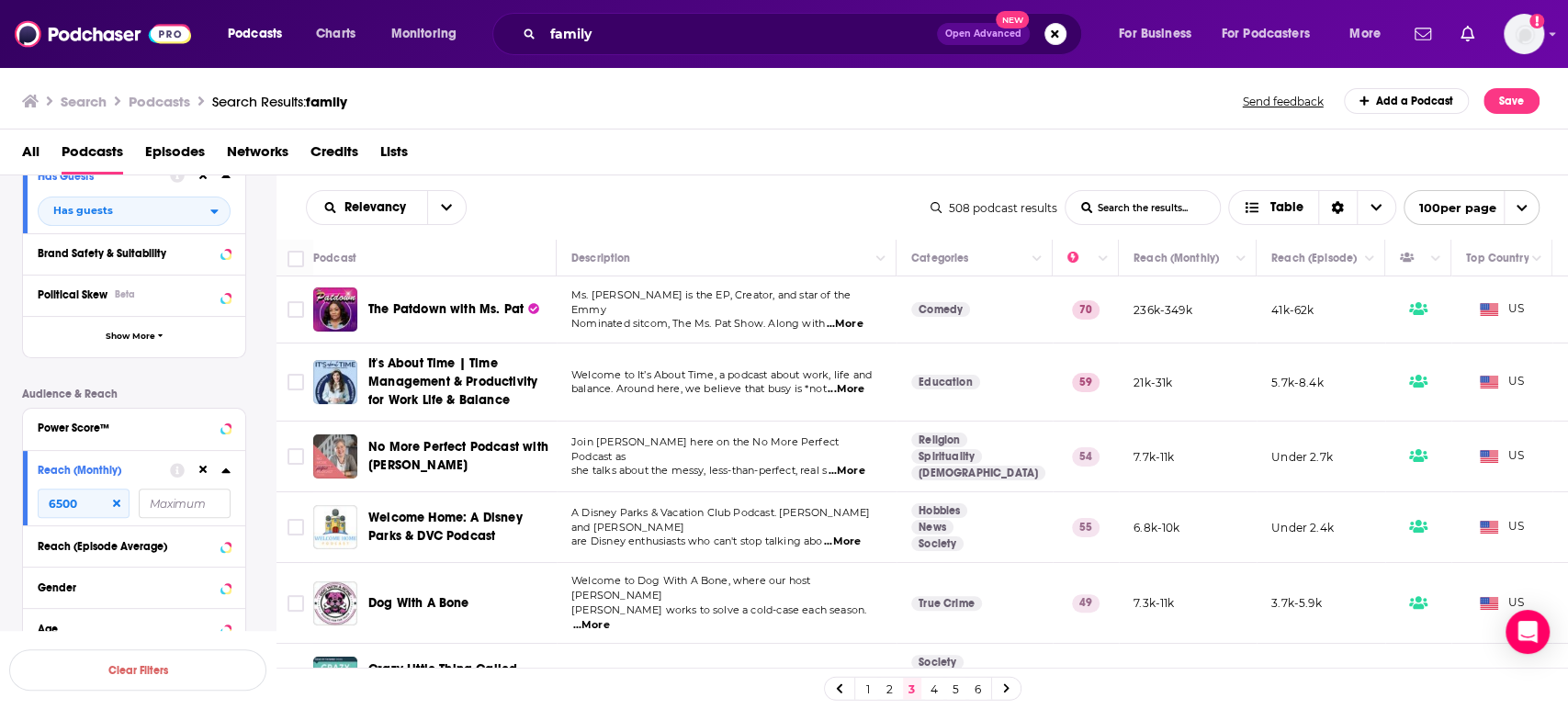
click at [390, 380] on span "It's About Time | Time Management & Productivity for Work Life & Balance" at bounding box center [452, 382] width 169 height 52
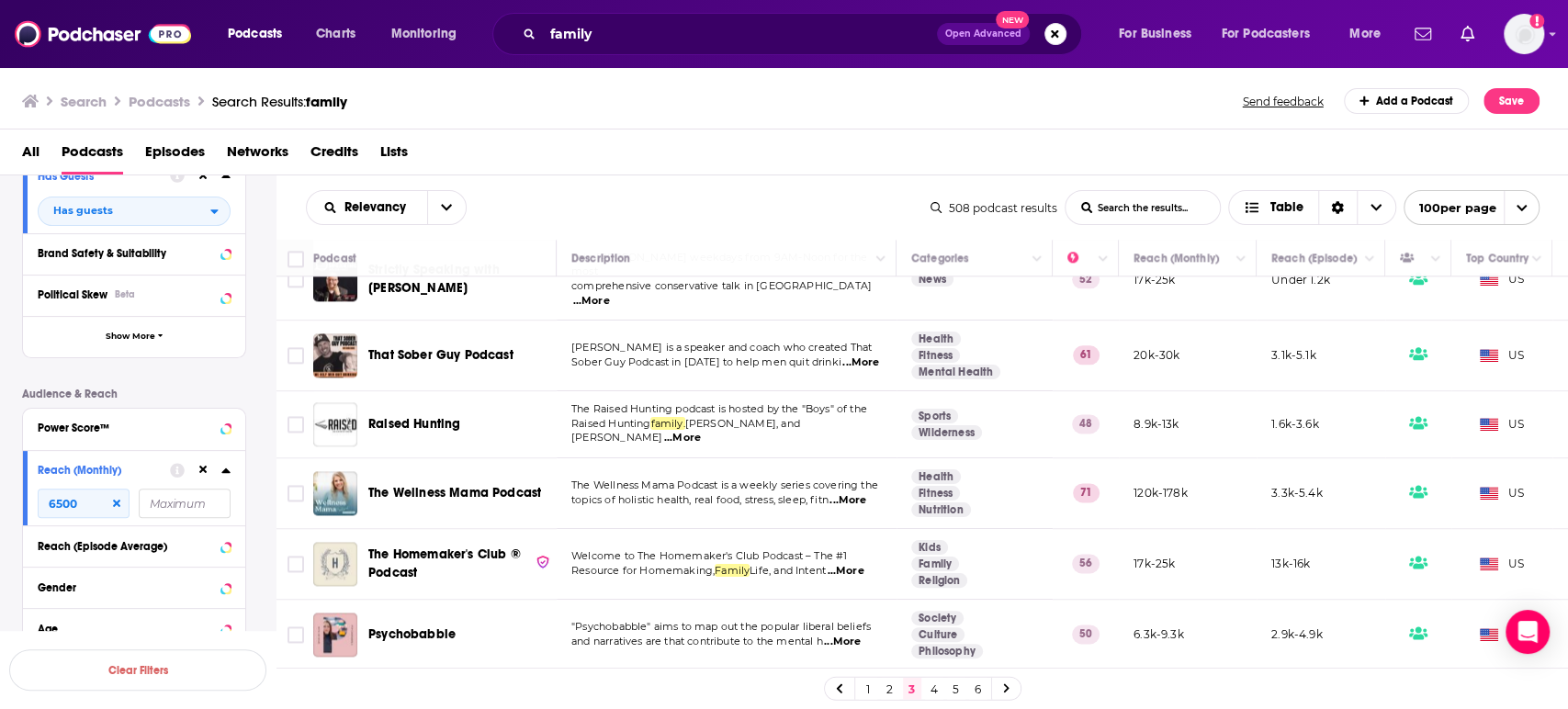
scroll to position [1633, 0]
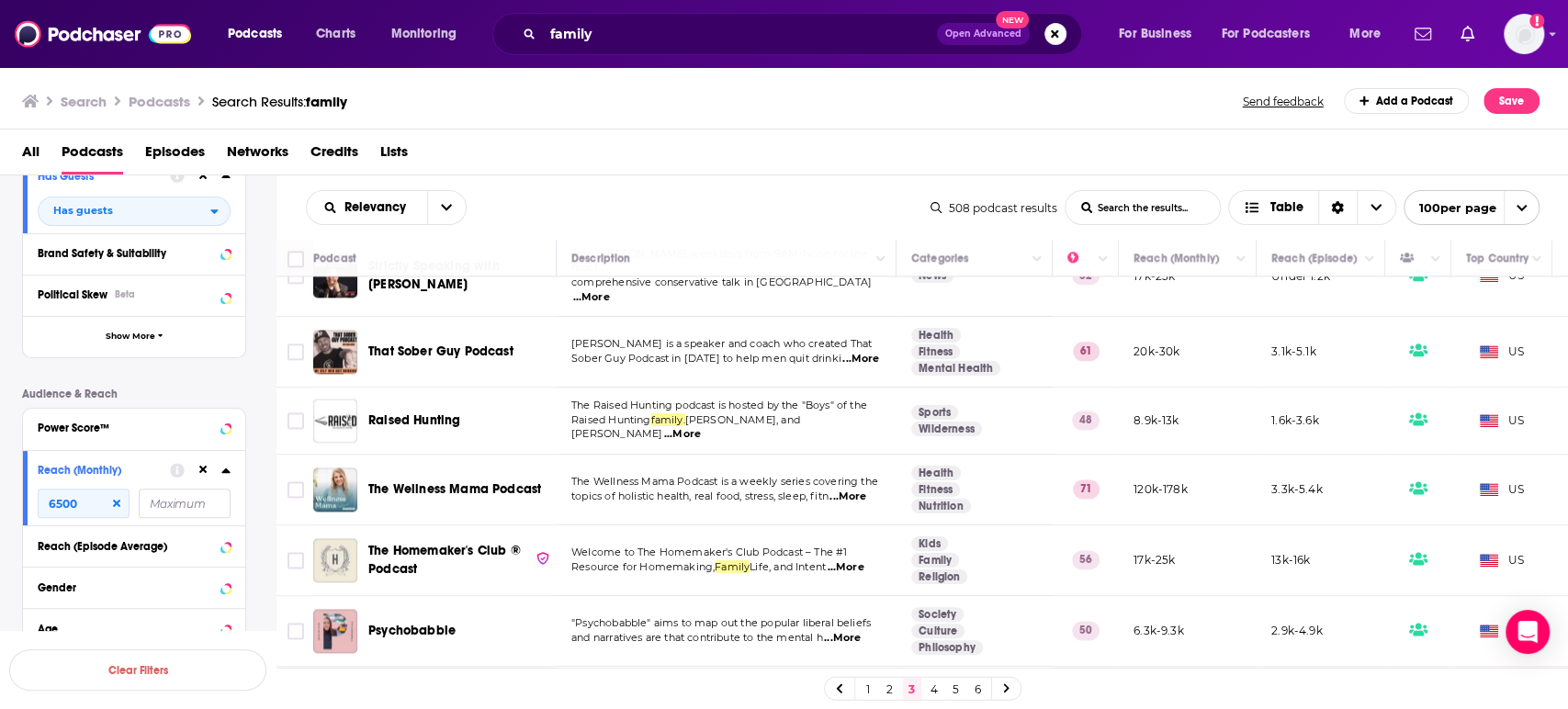
click at [864, 490] on span "...More" at bounding box center [848, 497] width 37 height 15
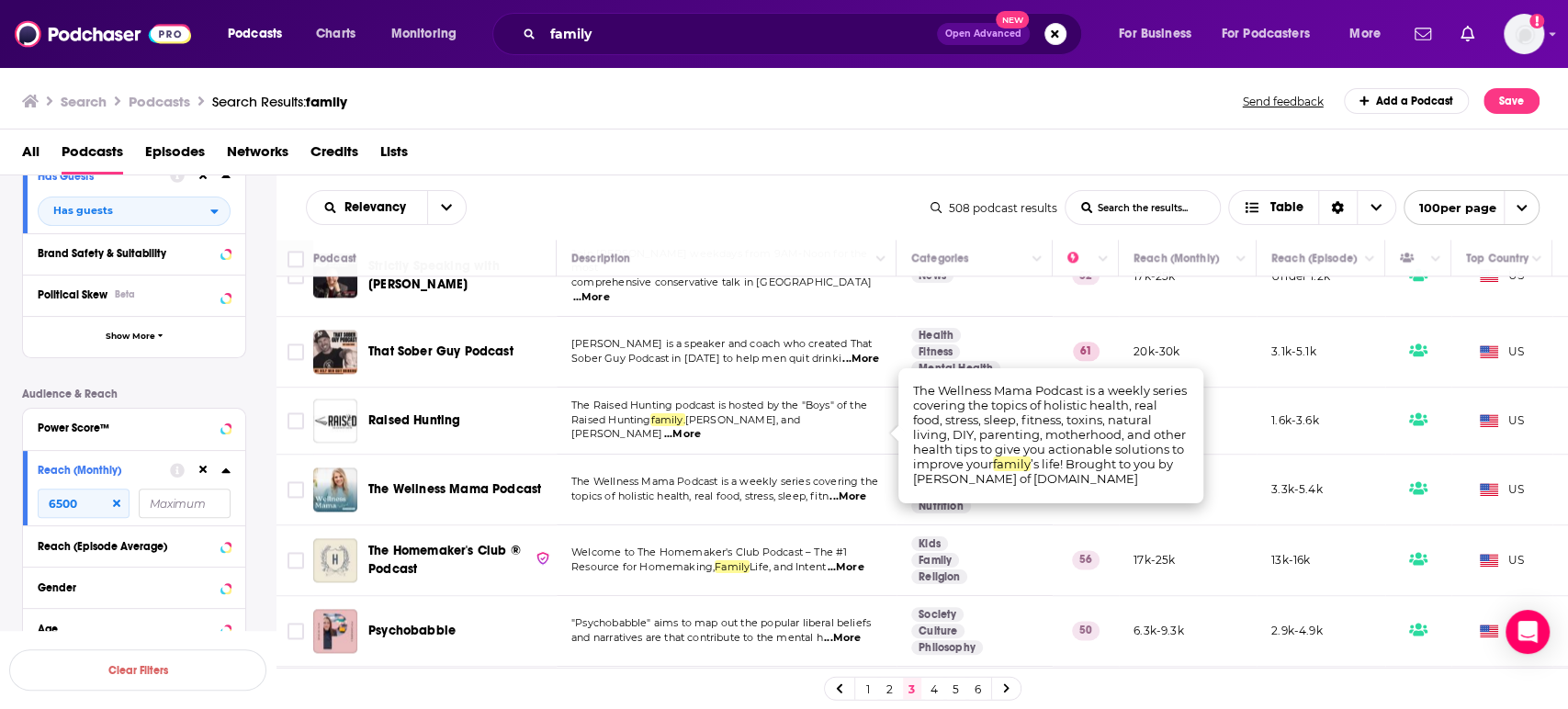
click at [866, 490] on span "...More" at bounding box center [848, 497] width 37 height 15
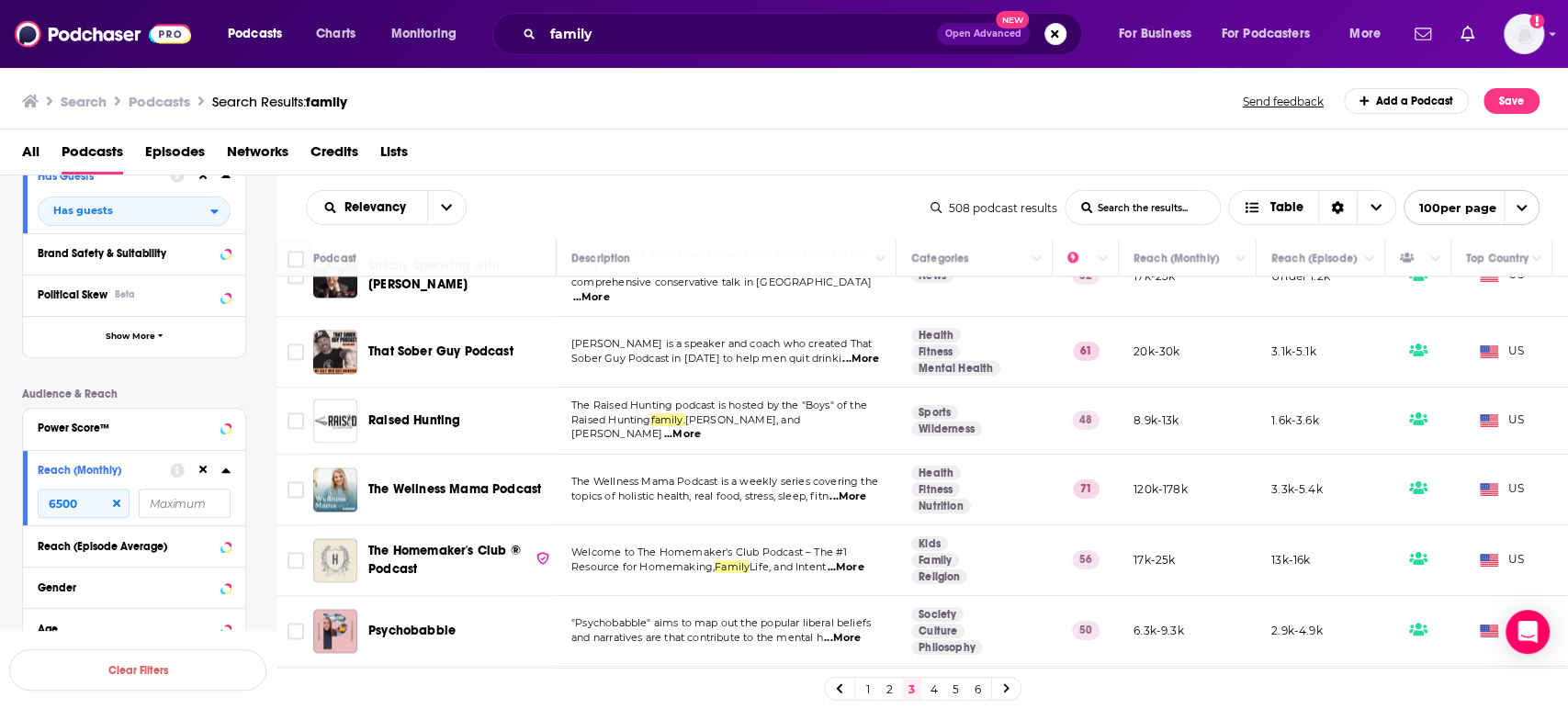
click at [445, 425] on div "Podcasts Charts Monitoring family Open Advanced New For Business For Podcasters…" at bounding box center [784, 354] width 1568 height 709
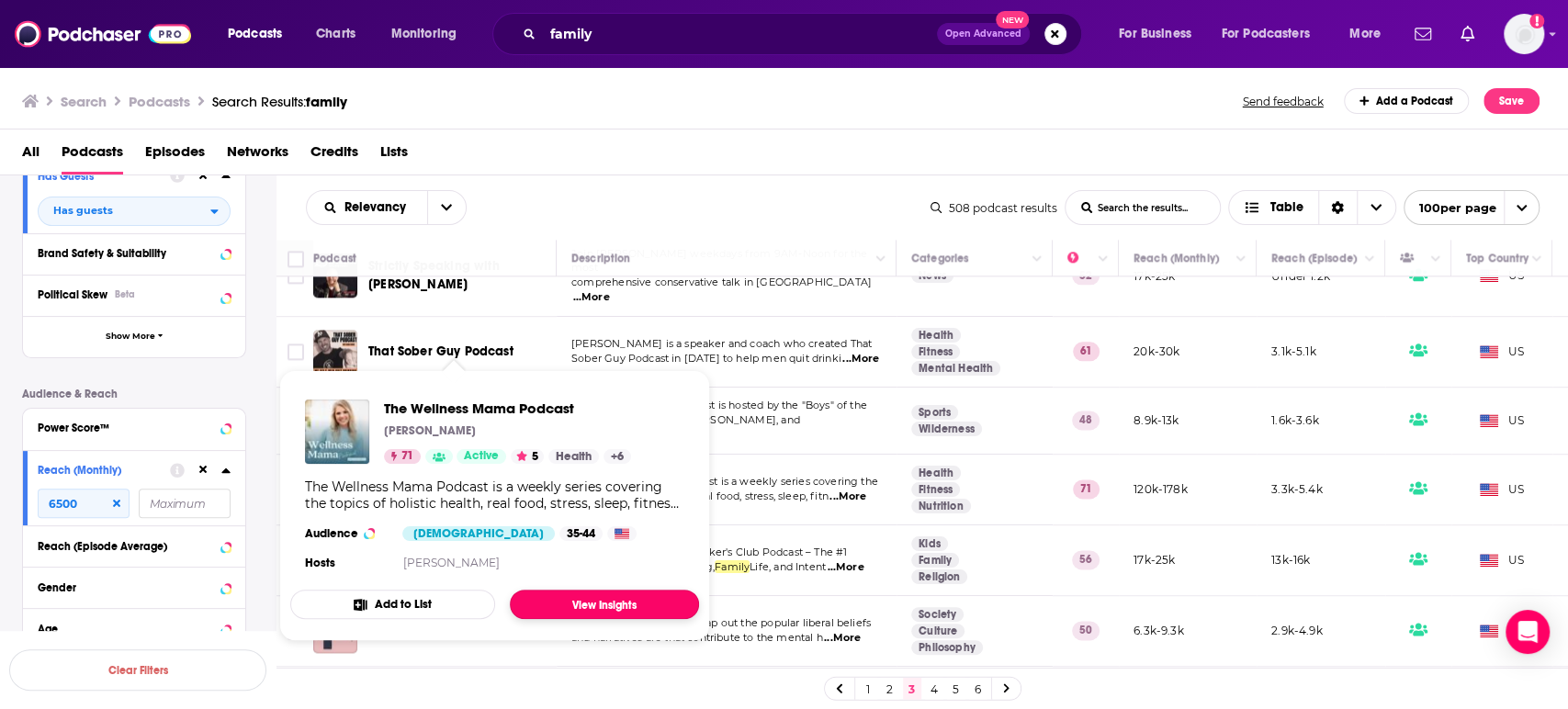
click at [598, 608] on link "View Insights" at bounding box center [604, 604] width 189 height 29
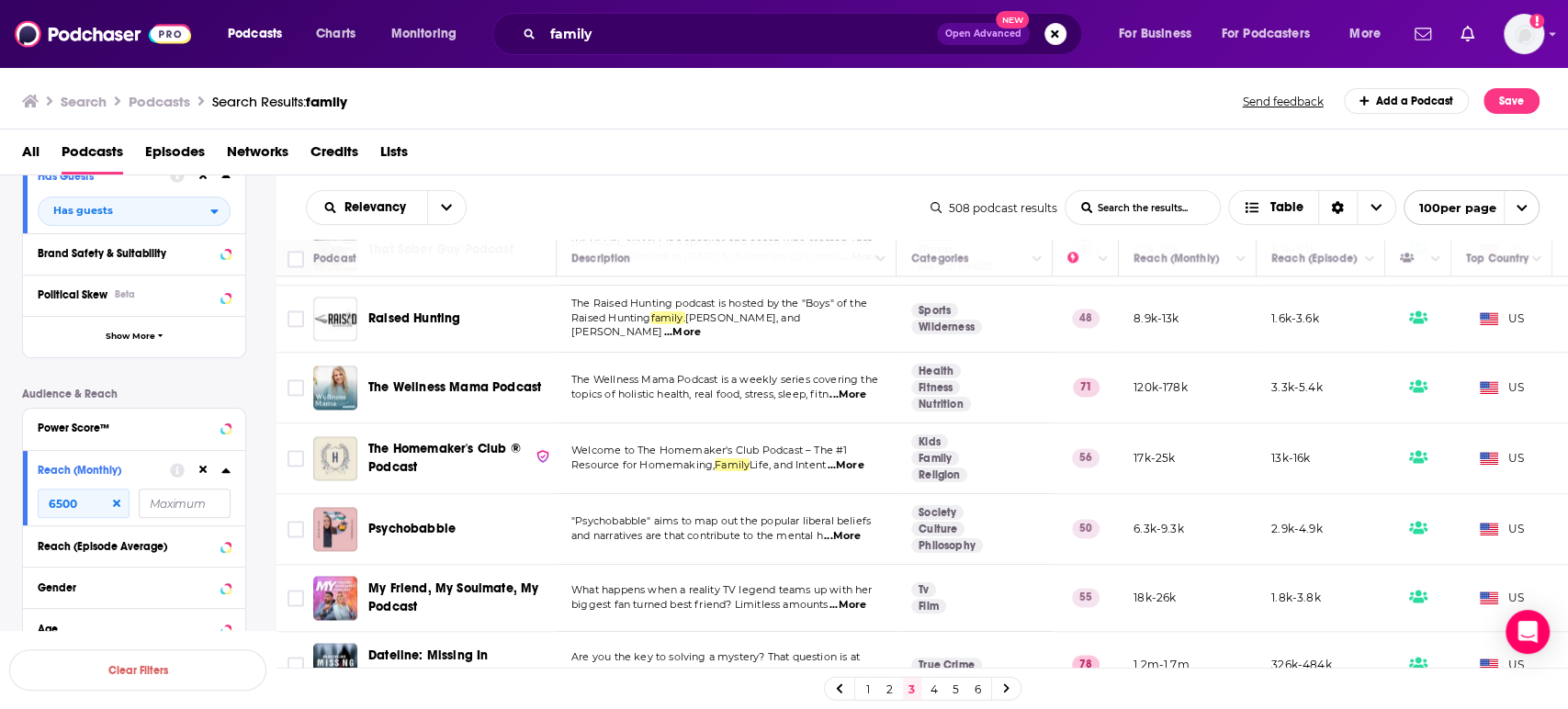
scroll to position [1838, 0]
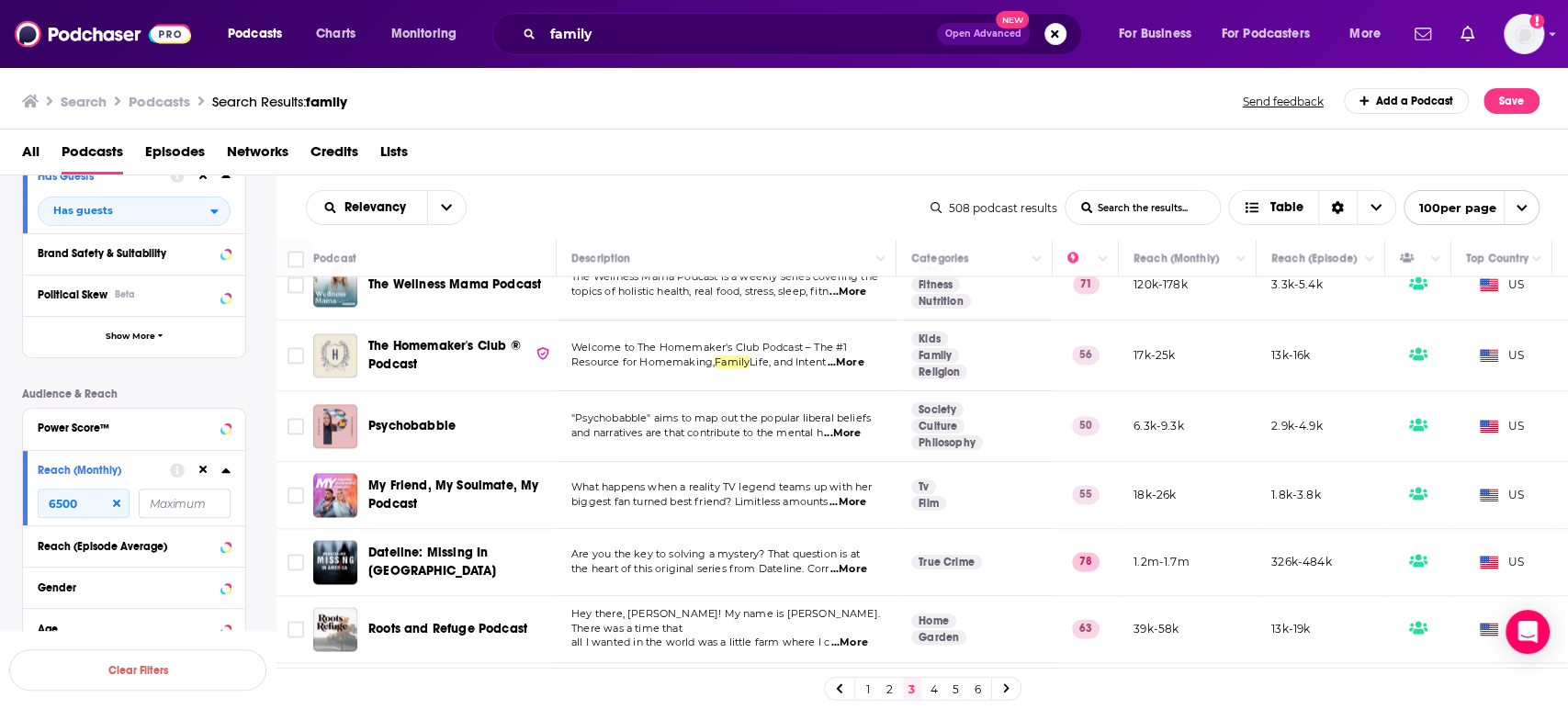
click at [849, 495] on span "...More" at bounding box center [848, 502] width 37 height 15
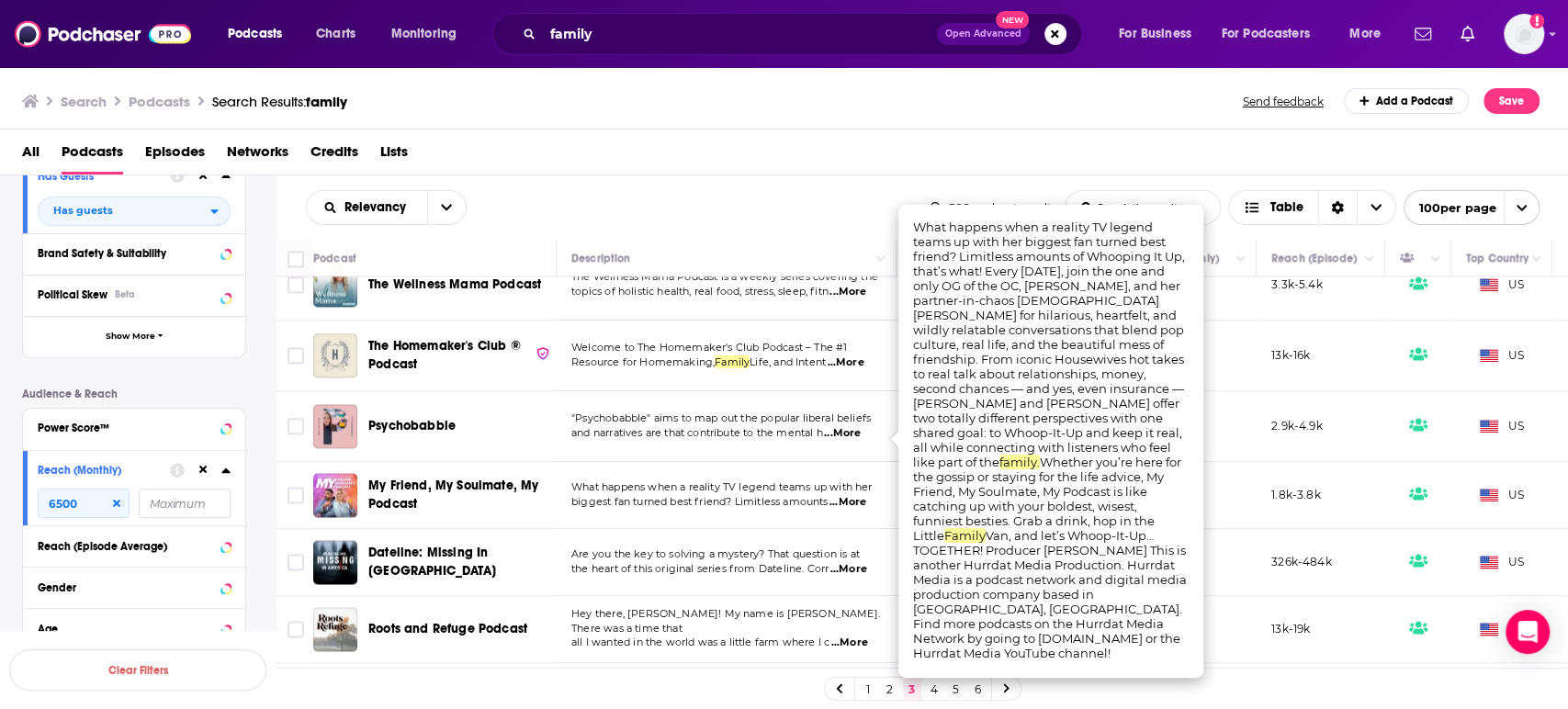
click at [849, 495] on span "...More" at bounding box center [848, 502] width 37 height 15
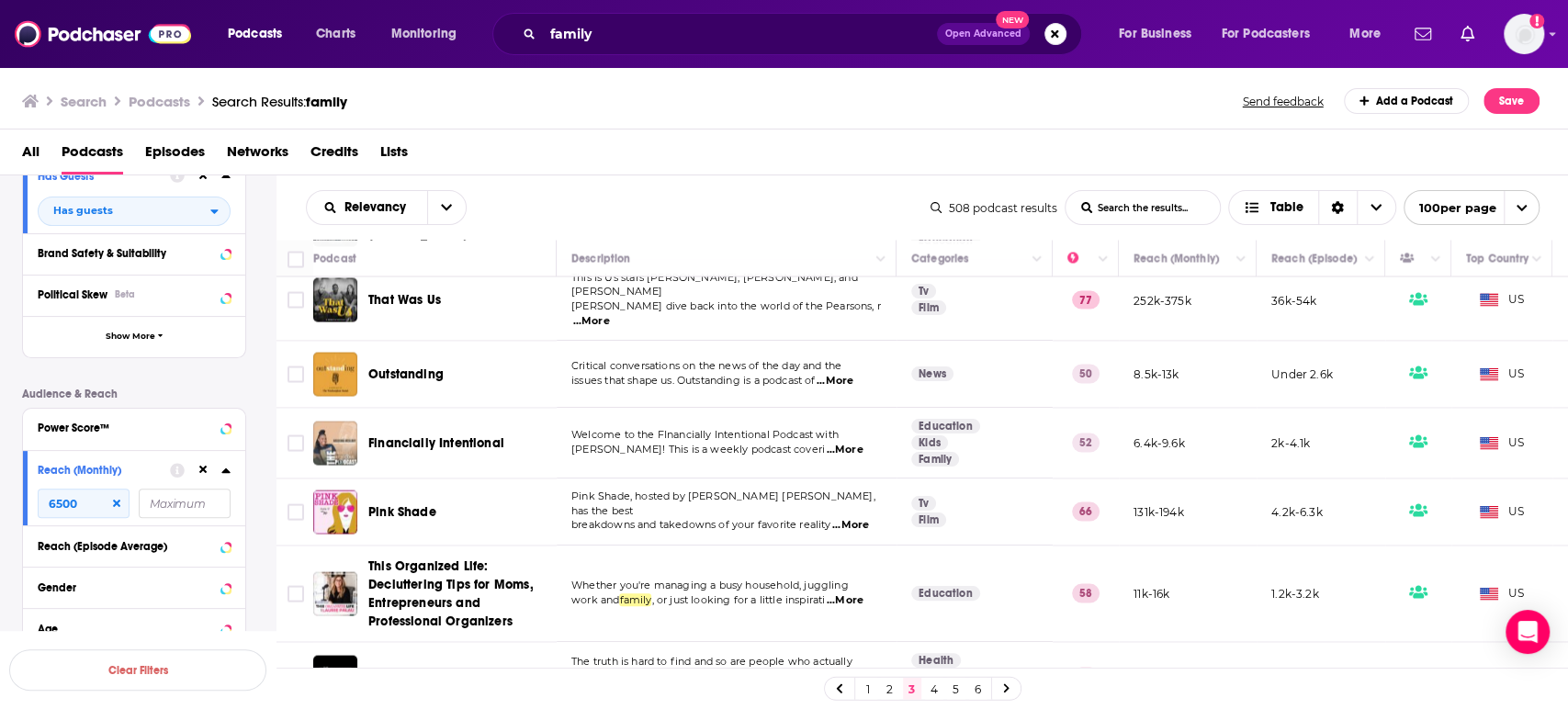
scroll to position [2552, 0]
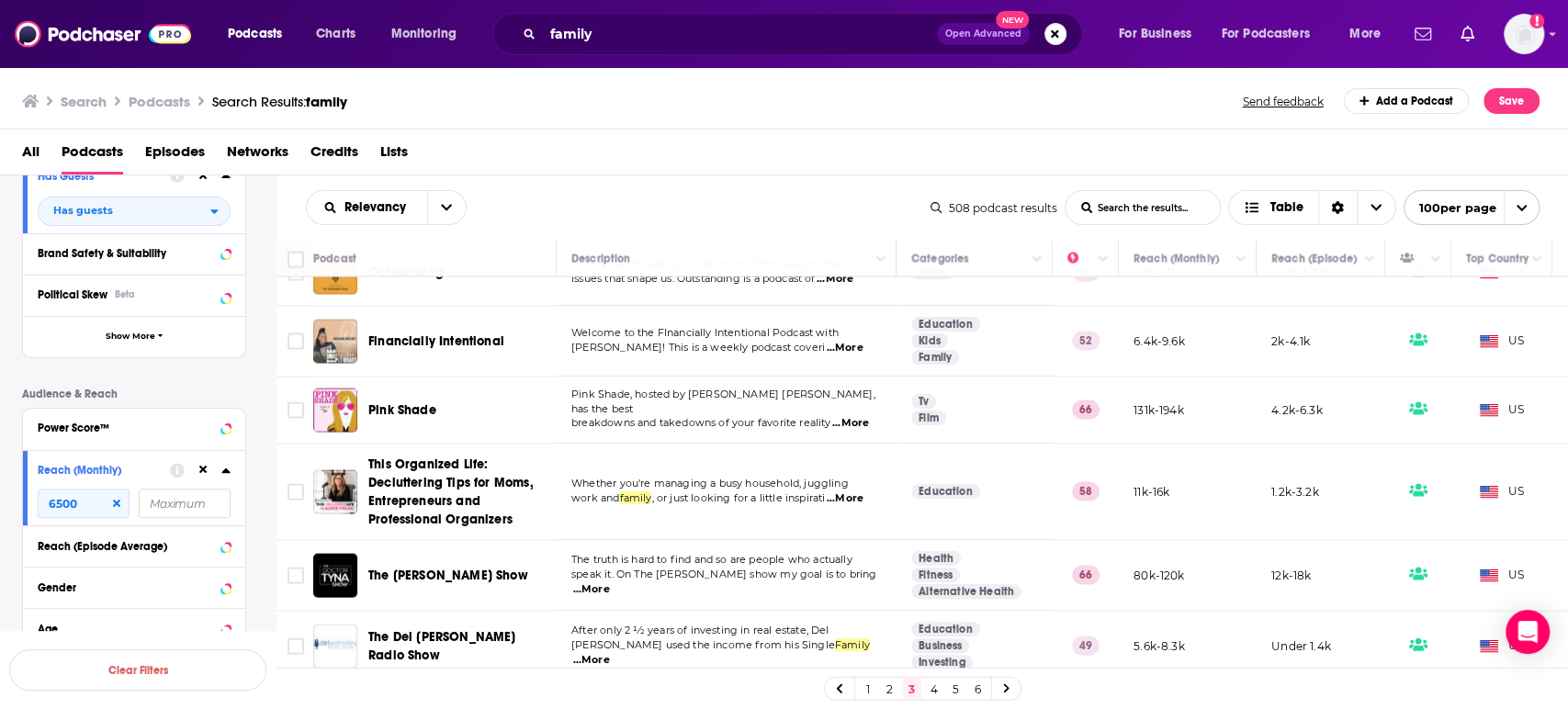
click at [858, 492] on span "...More" at bounding box center [845, 499] width 37 height 15
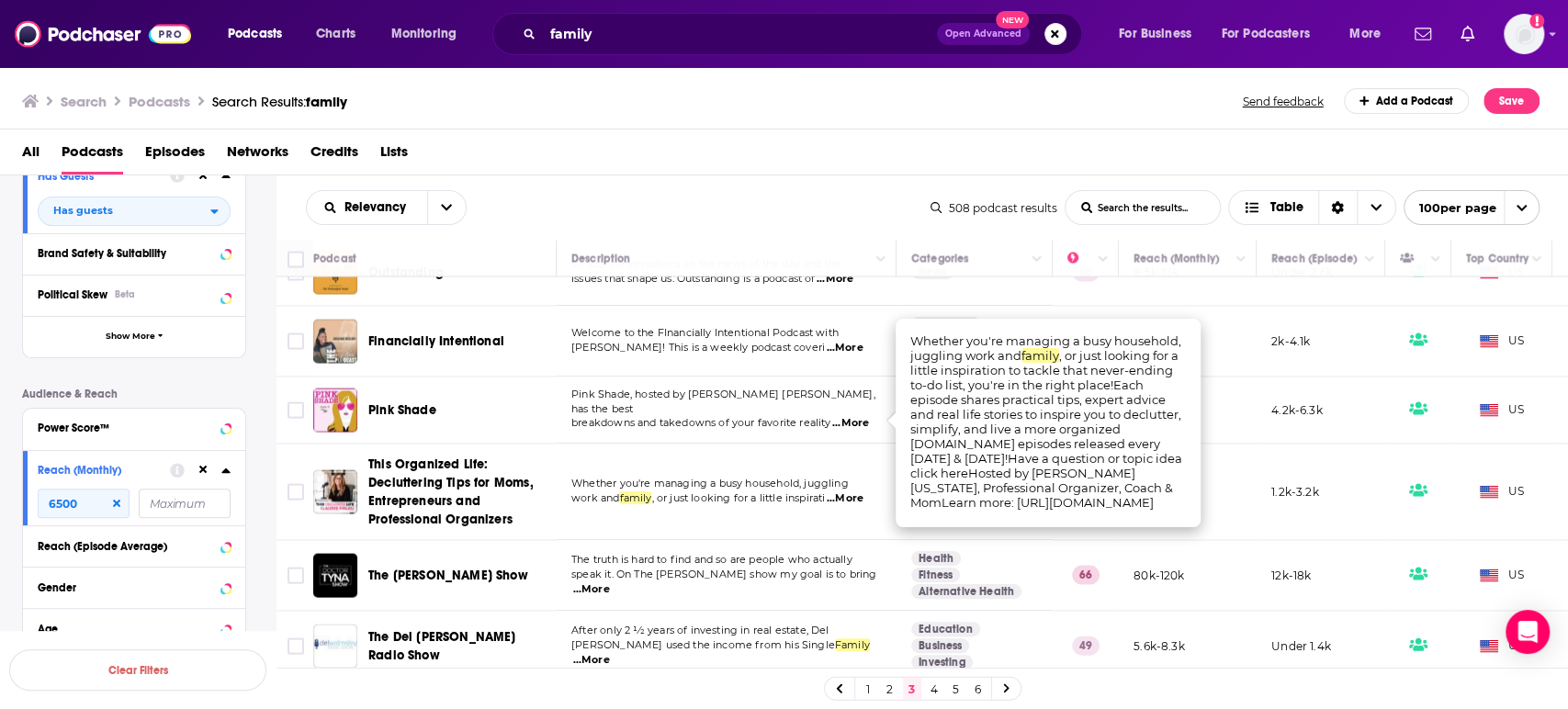
click at [855, 492] on span "...More" at bounding box center [845, 499] width 37 height 15
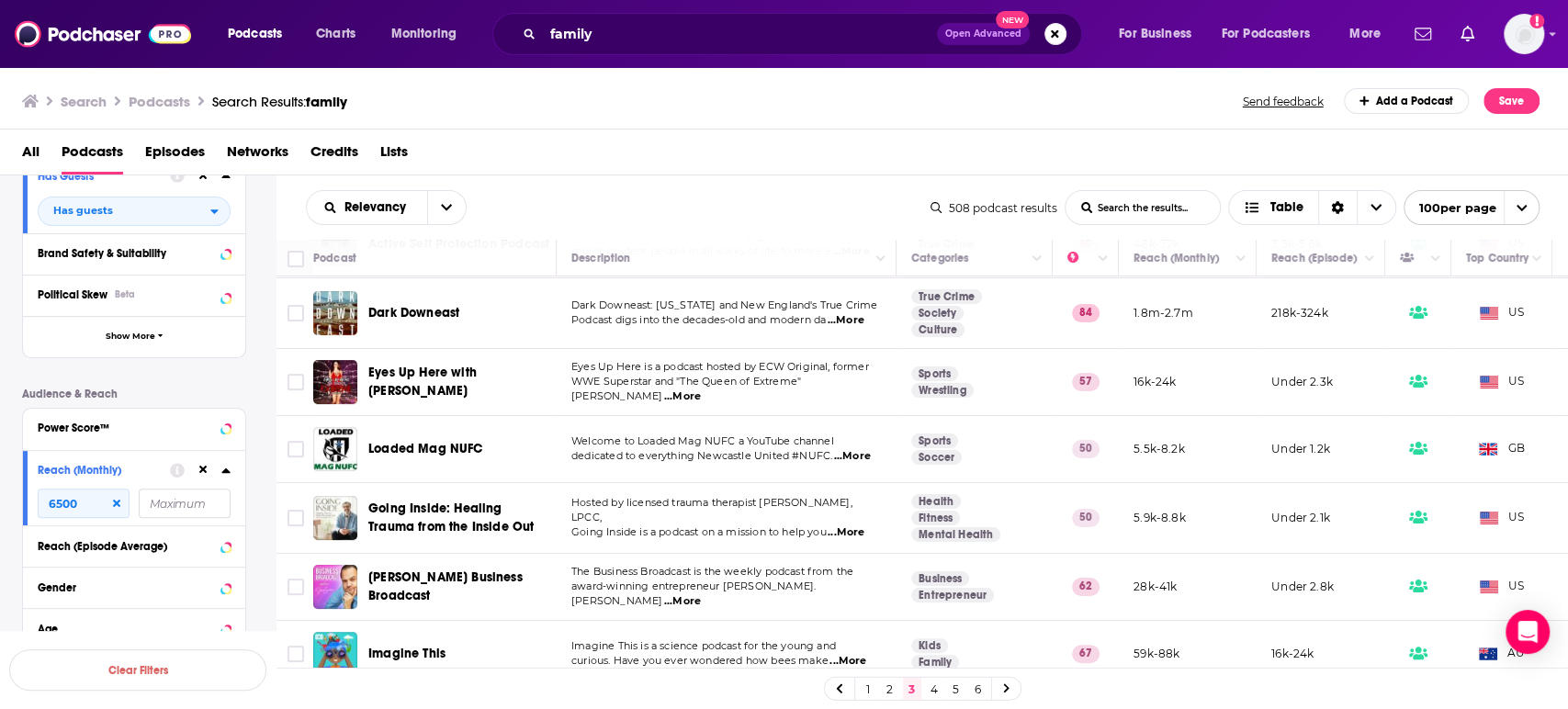
scroll to position [4901, 0]
click at [934, 700] on div "1 2 3 4 5 6" at bounding box center [922, 689] width 197 height 24
click at [933, 691] on link "4" at bounding box center [933, 689] width 18 height 22
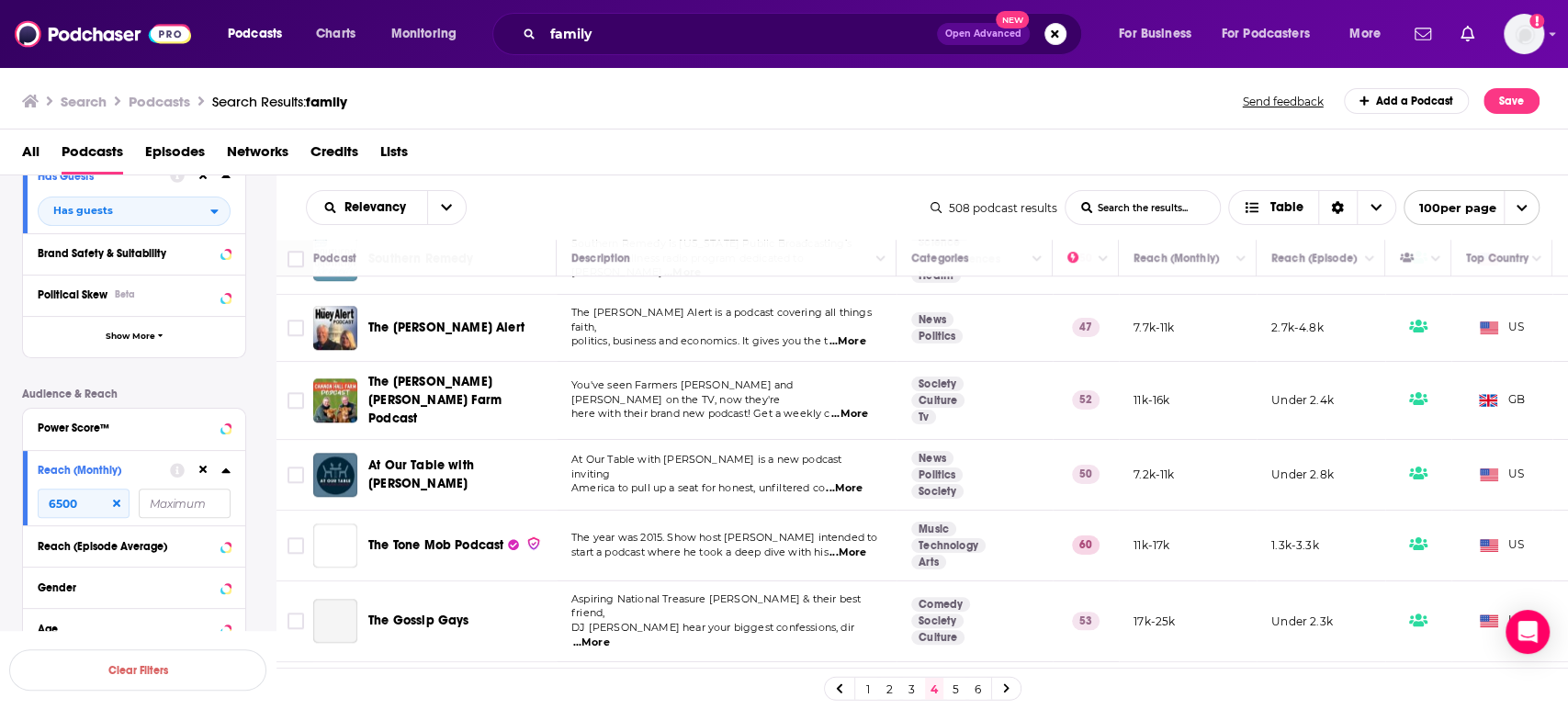
scroll to position [1123, 0]
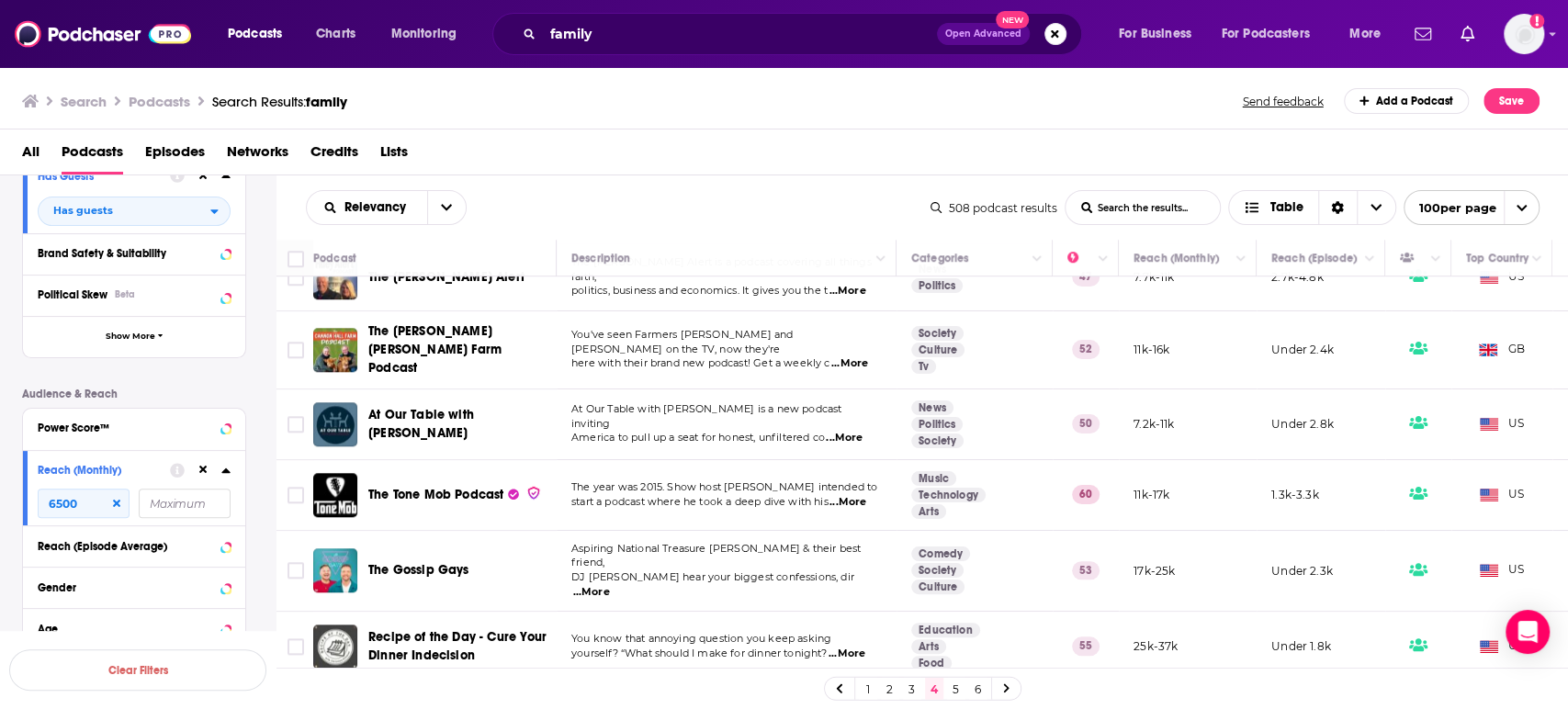
click at [856, 431] on span "...More" at bounding box center [844, 438] width 37 height 15
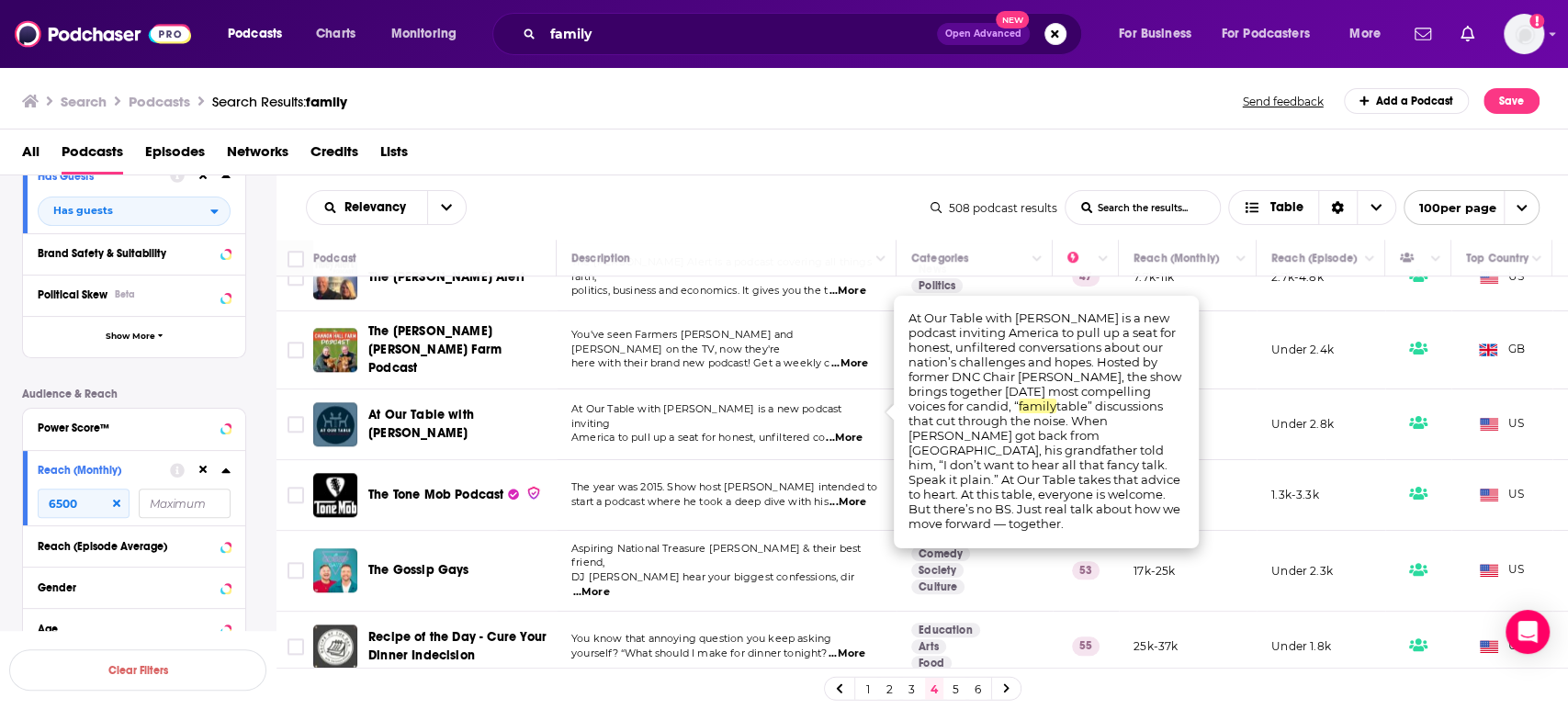
click at [856, 431] on span "...More" at bounding box center [844, 438] width 37 height 15
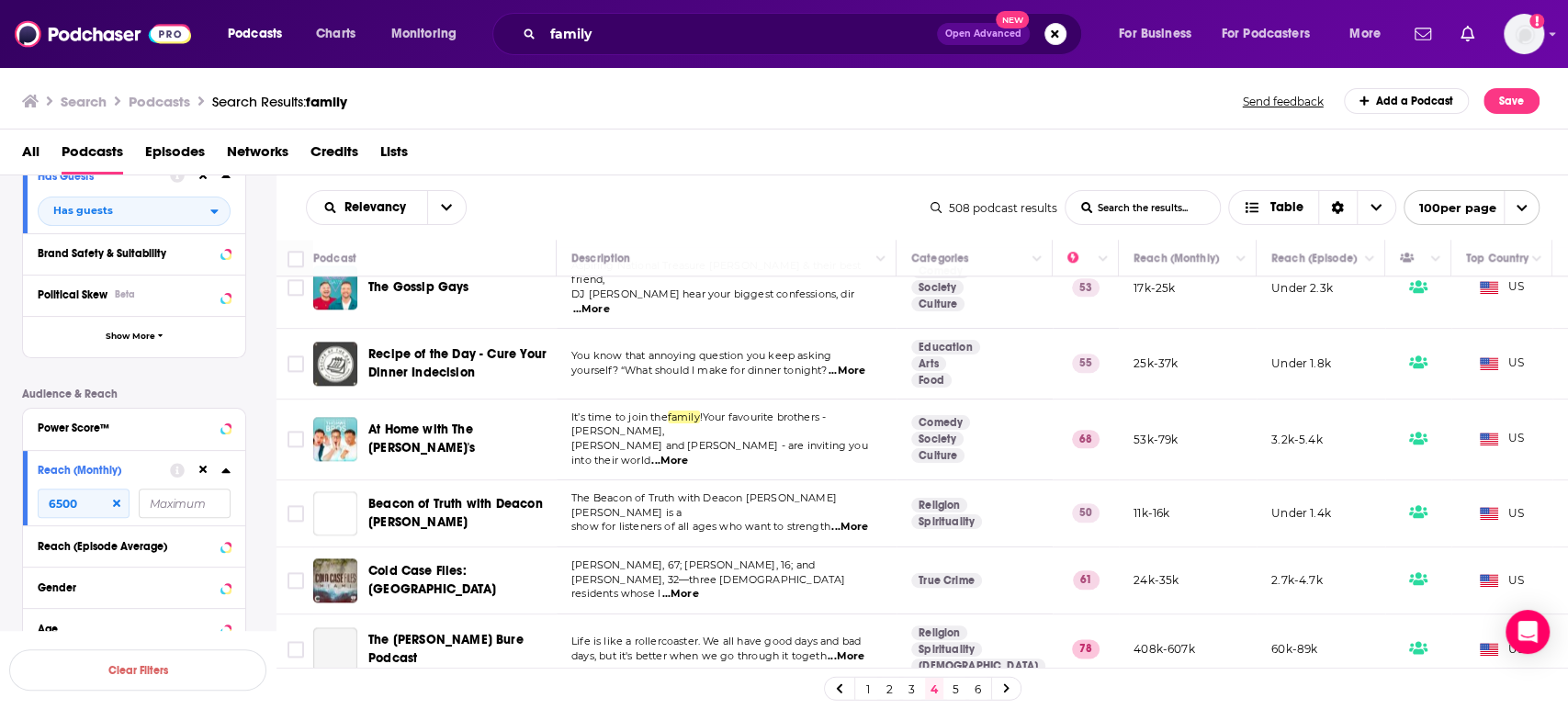
scroll to position [1429, 0]
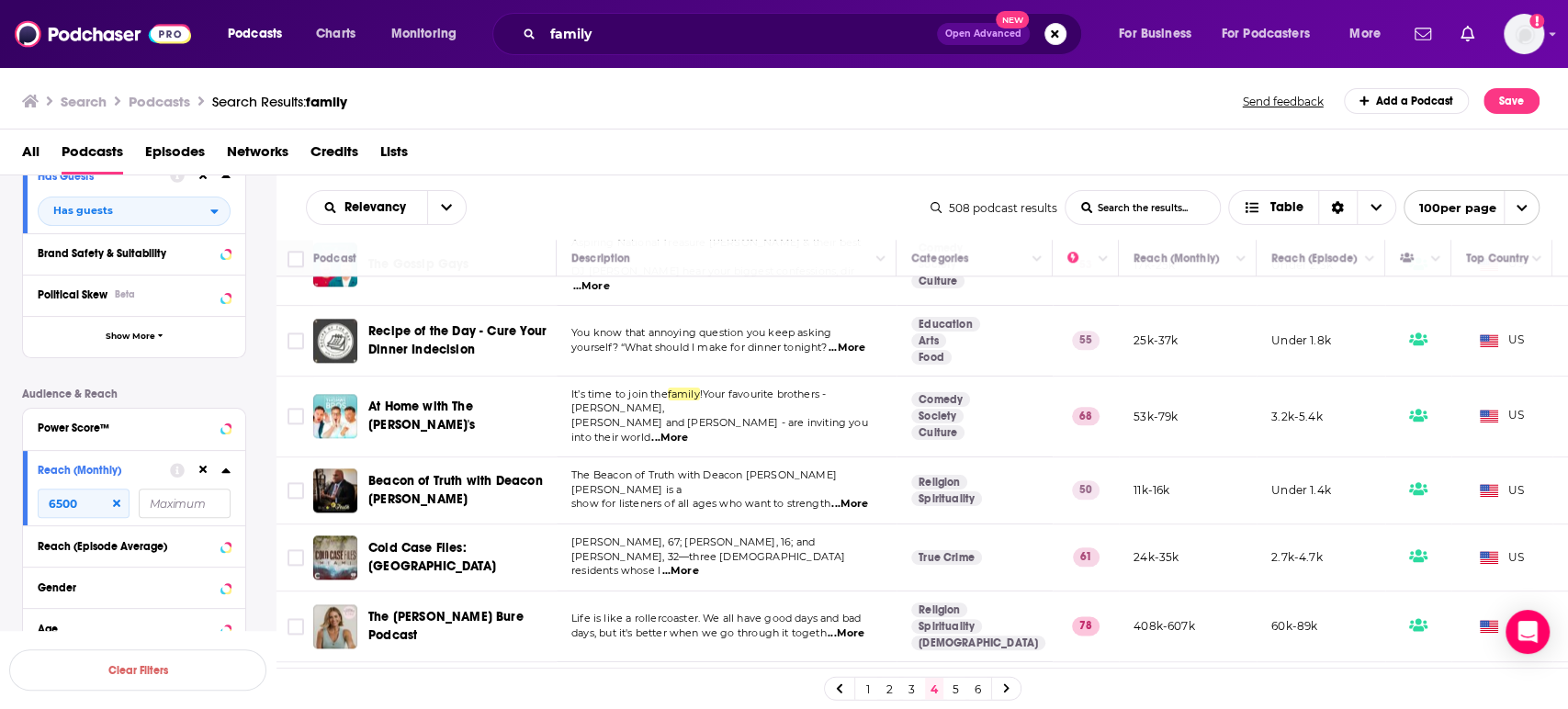
click at [688, 431] on span "...More" at bounding box center [670, 438] width 37 height 15
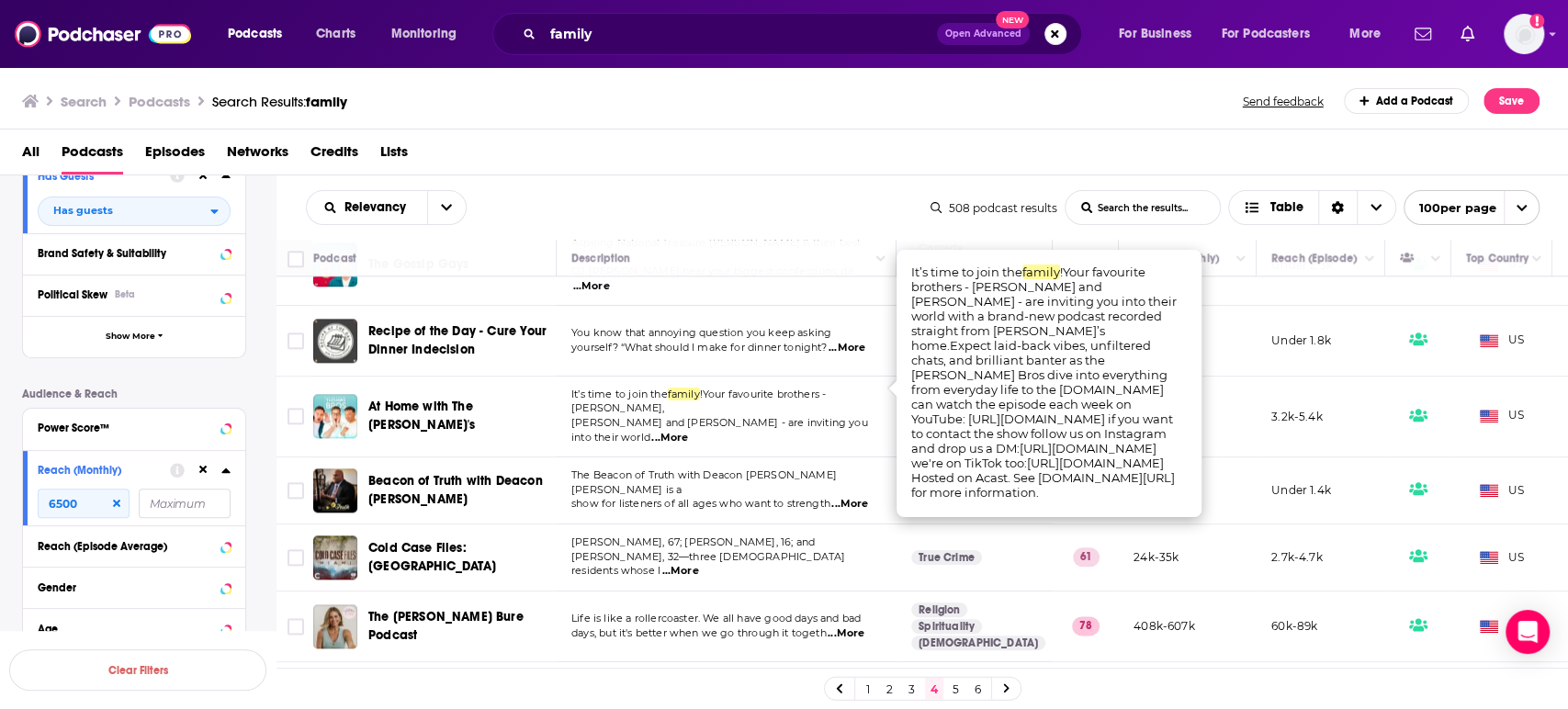
click at [688, 431] on span "...More" at bounding box center [670, 438] width 37 height 15
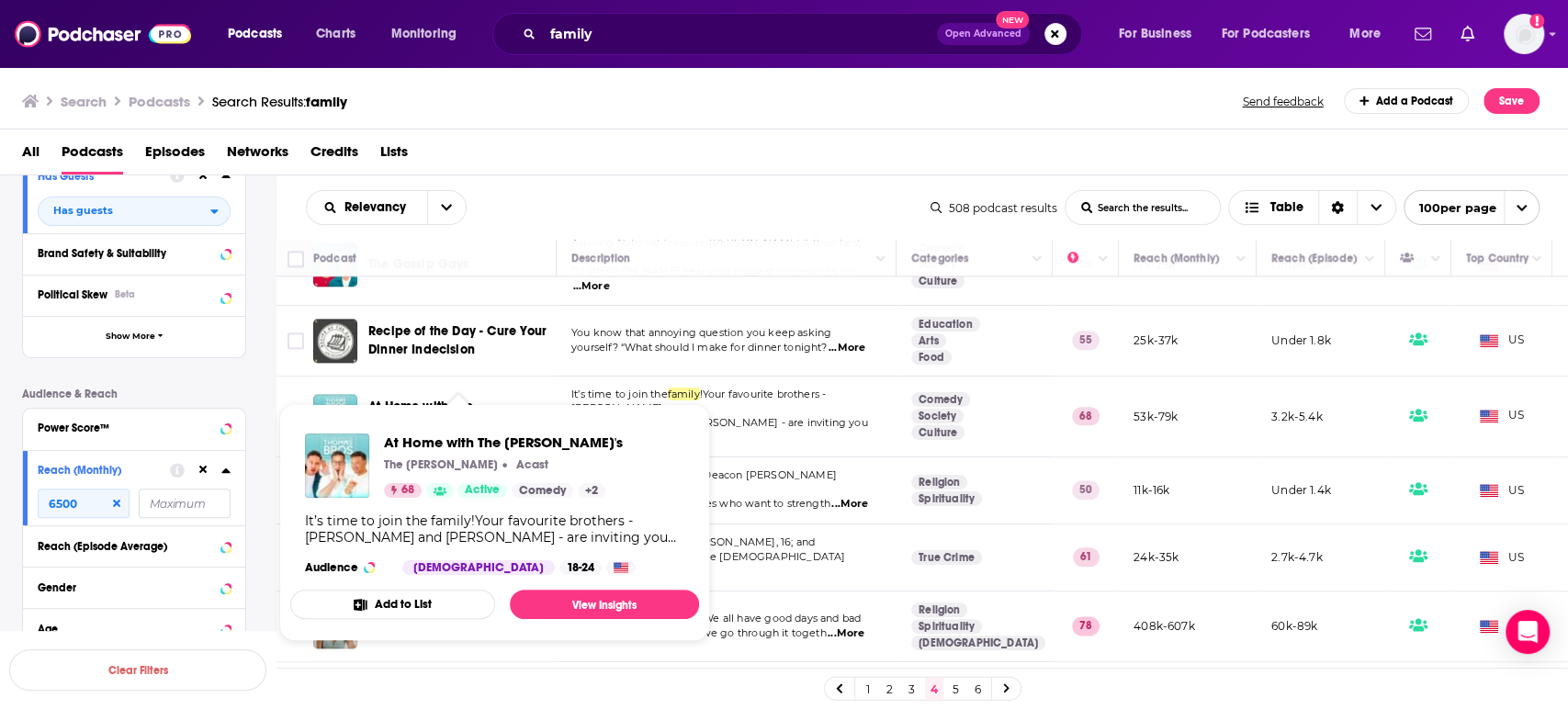
click at [472, 399] on span "At Home with The Thomas Bro's" at bounding box center [421, 416] width 107 height 34
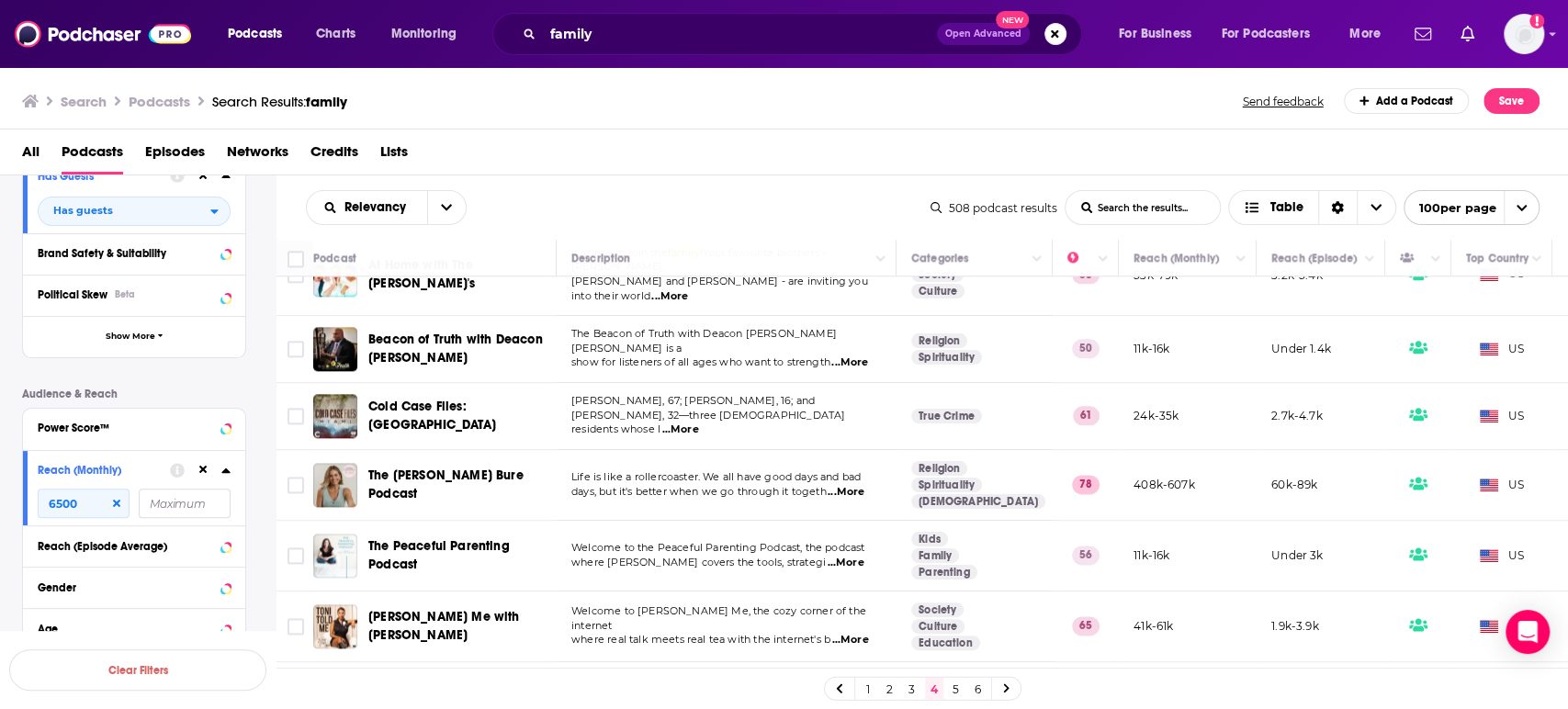
scroll to position [1633, 0]
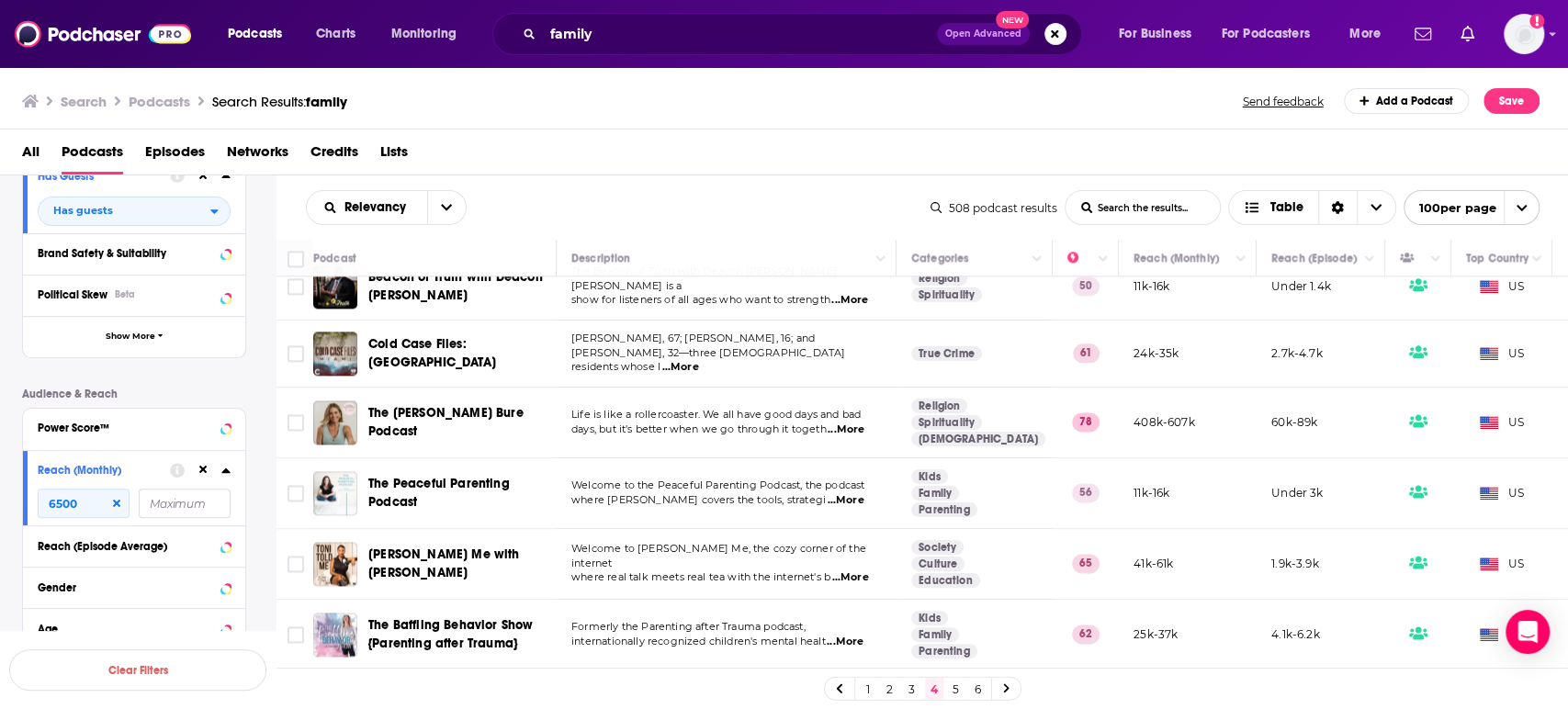
click at [848, 494] on span "...More" at bounding box center [845, 501] width 37 height 15
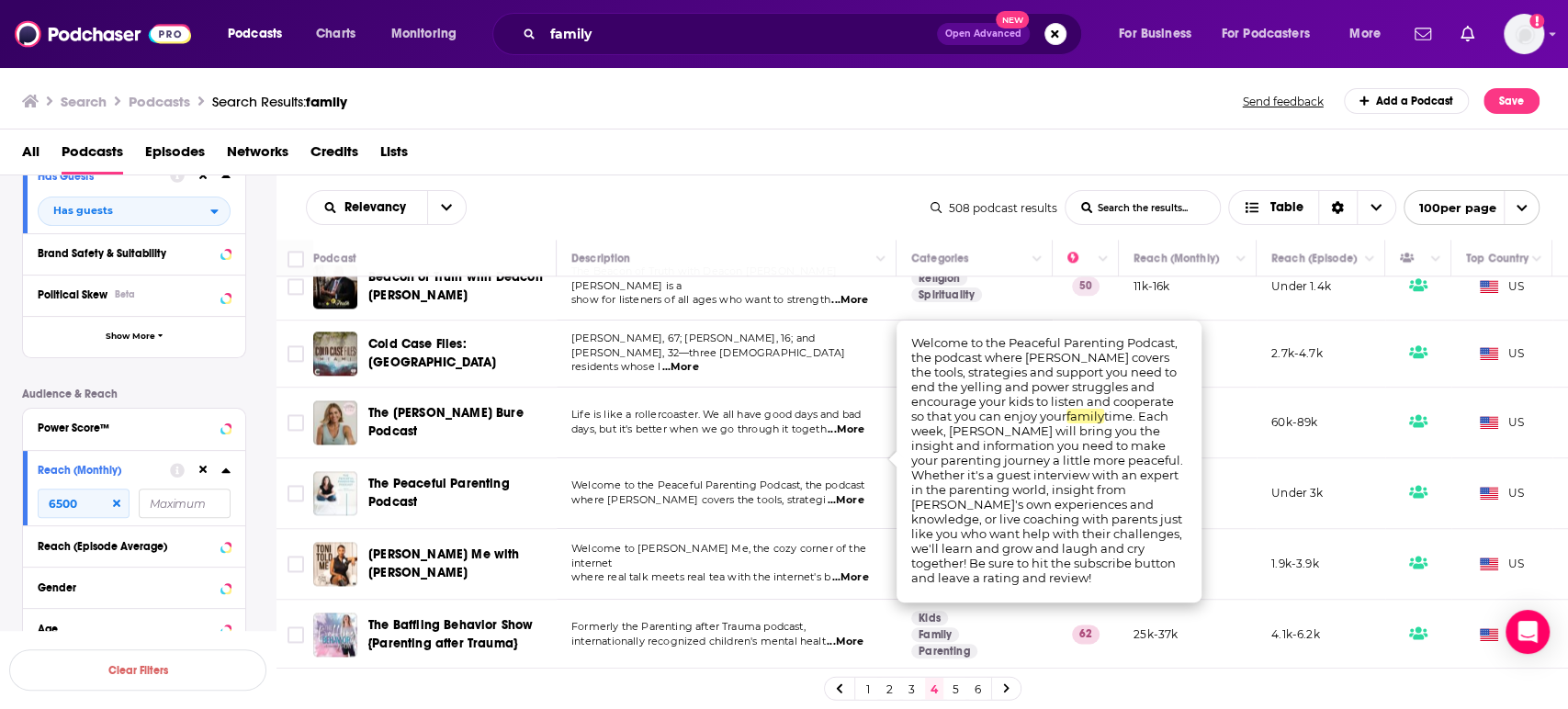
click at [849, 494] on span "...More" at bounding box center [845, 501] width 37 height 15
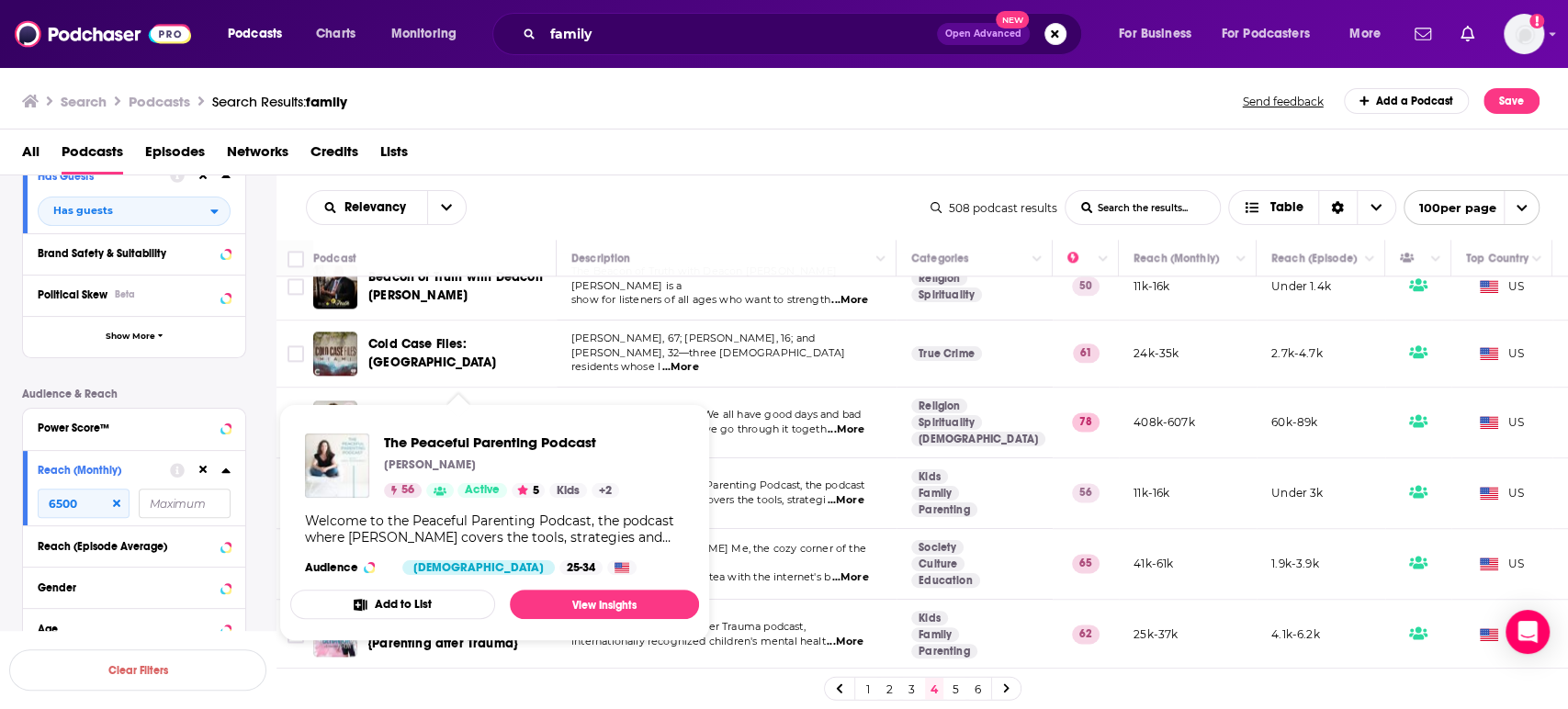
click at [469, 439] on span "The Peaceful Parenting Podcast" at bounding box center [501, 443] width 235 height 17
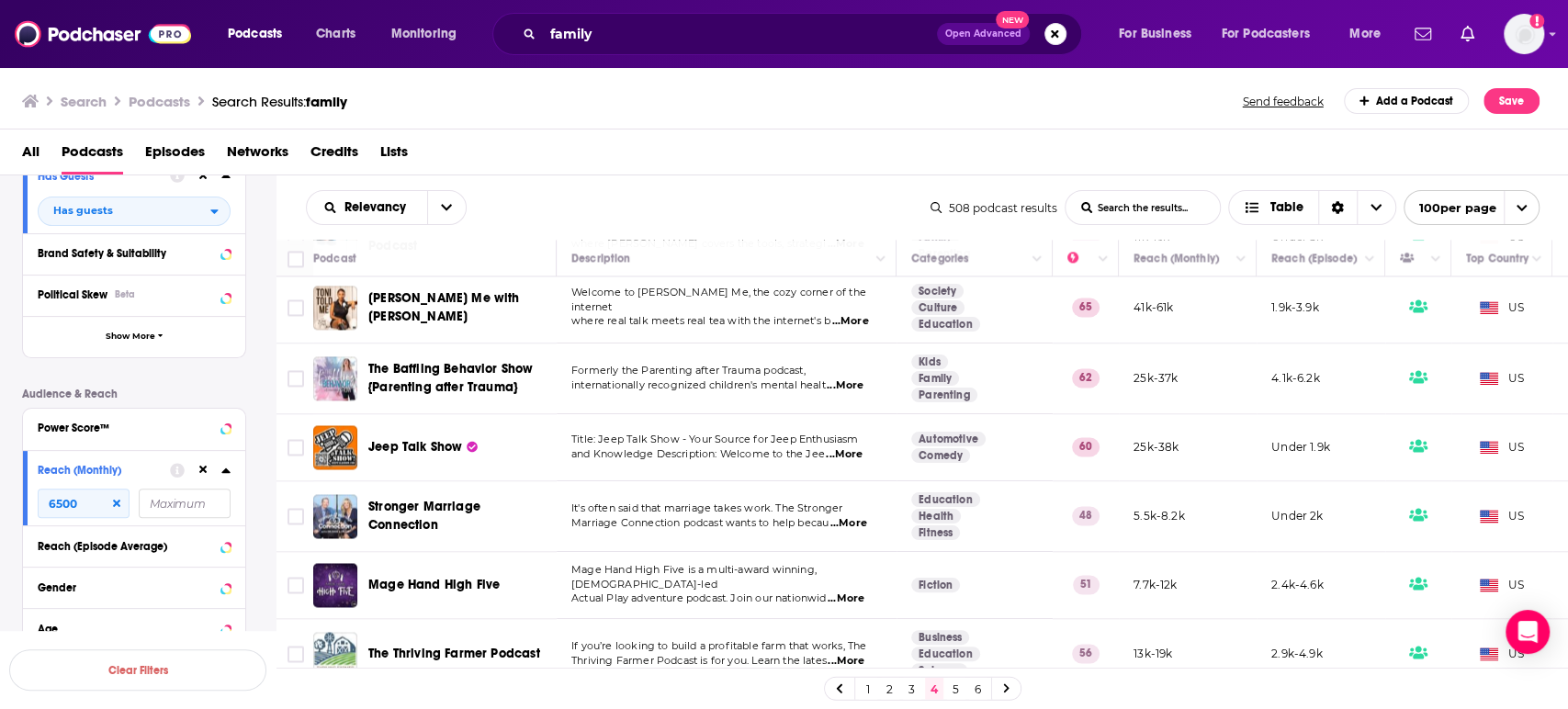
scroll to position [1940, 0]
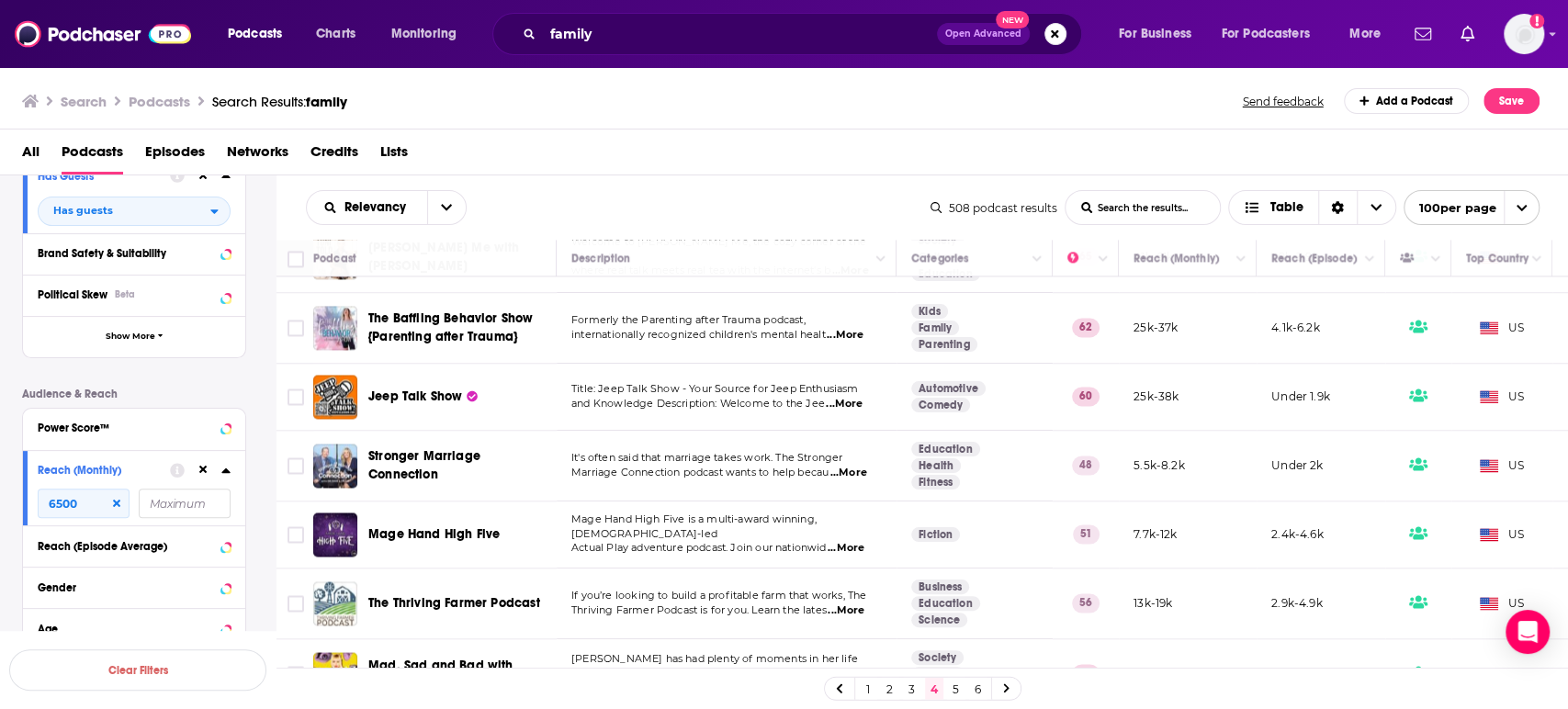
click at [863, 541] on span "...More" at bounding box center [846, 548] width 37 height 15
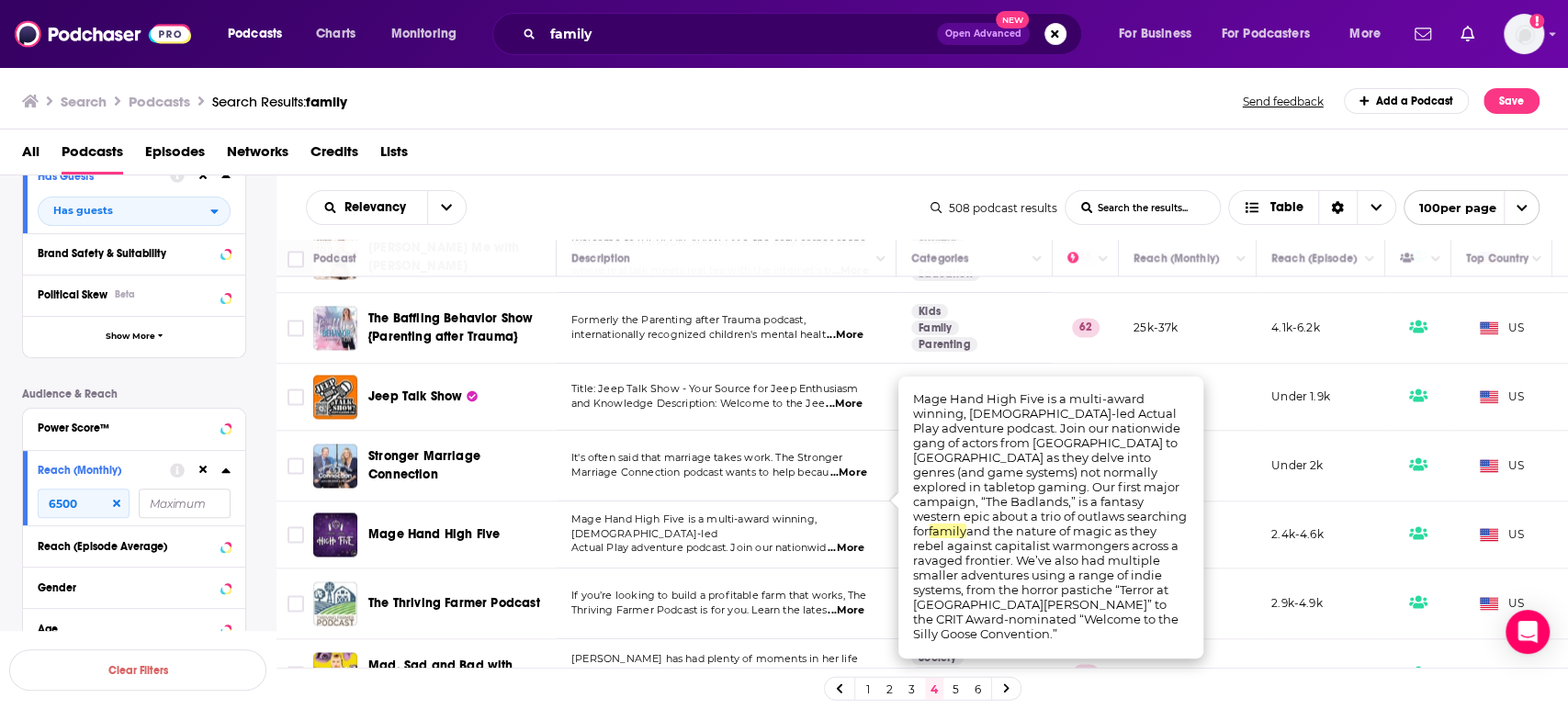
click at [863, 541] on span "...More" at bounding box center [846, 548] width 37 height 15
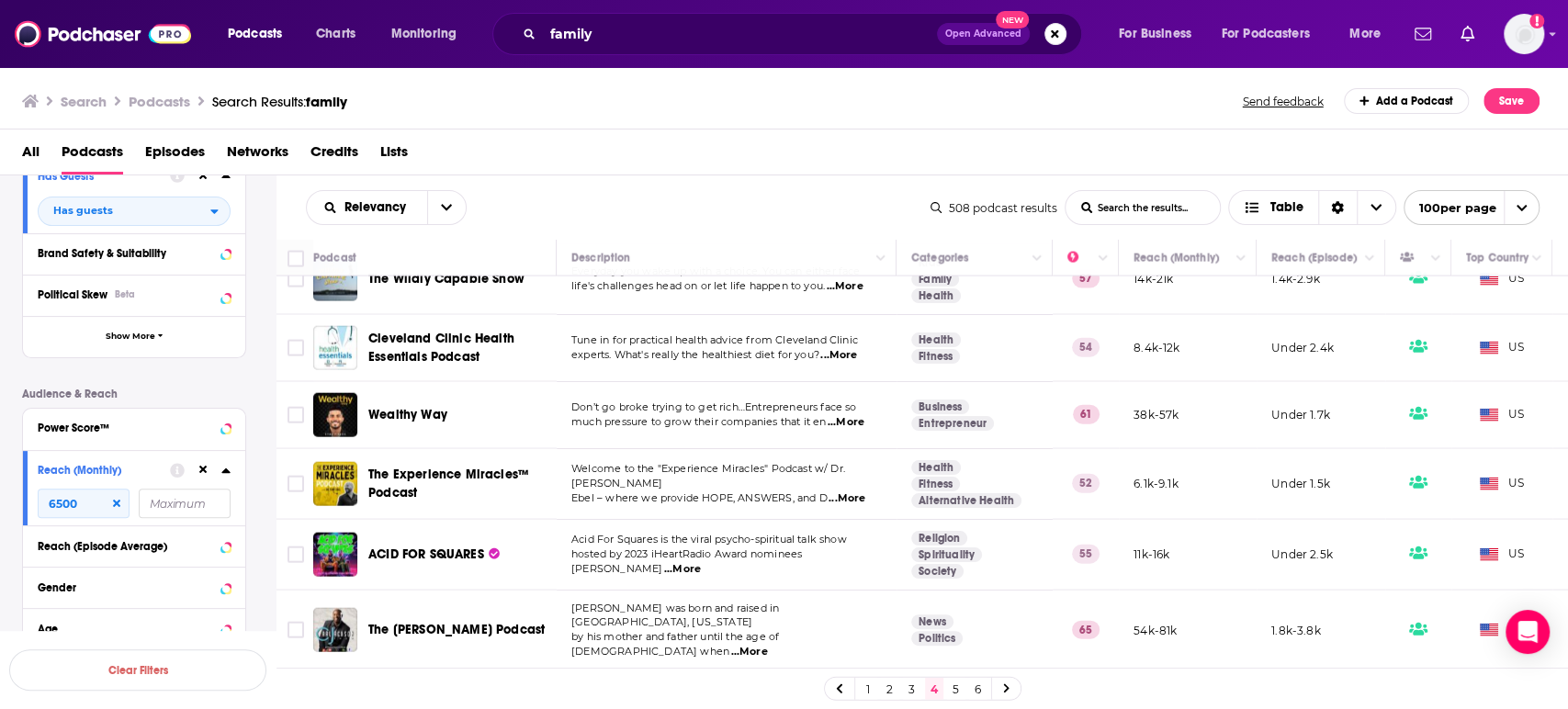
scroll to position [2961, 0]
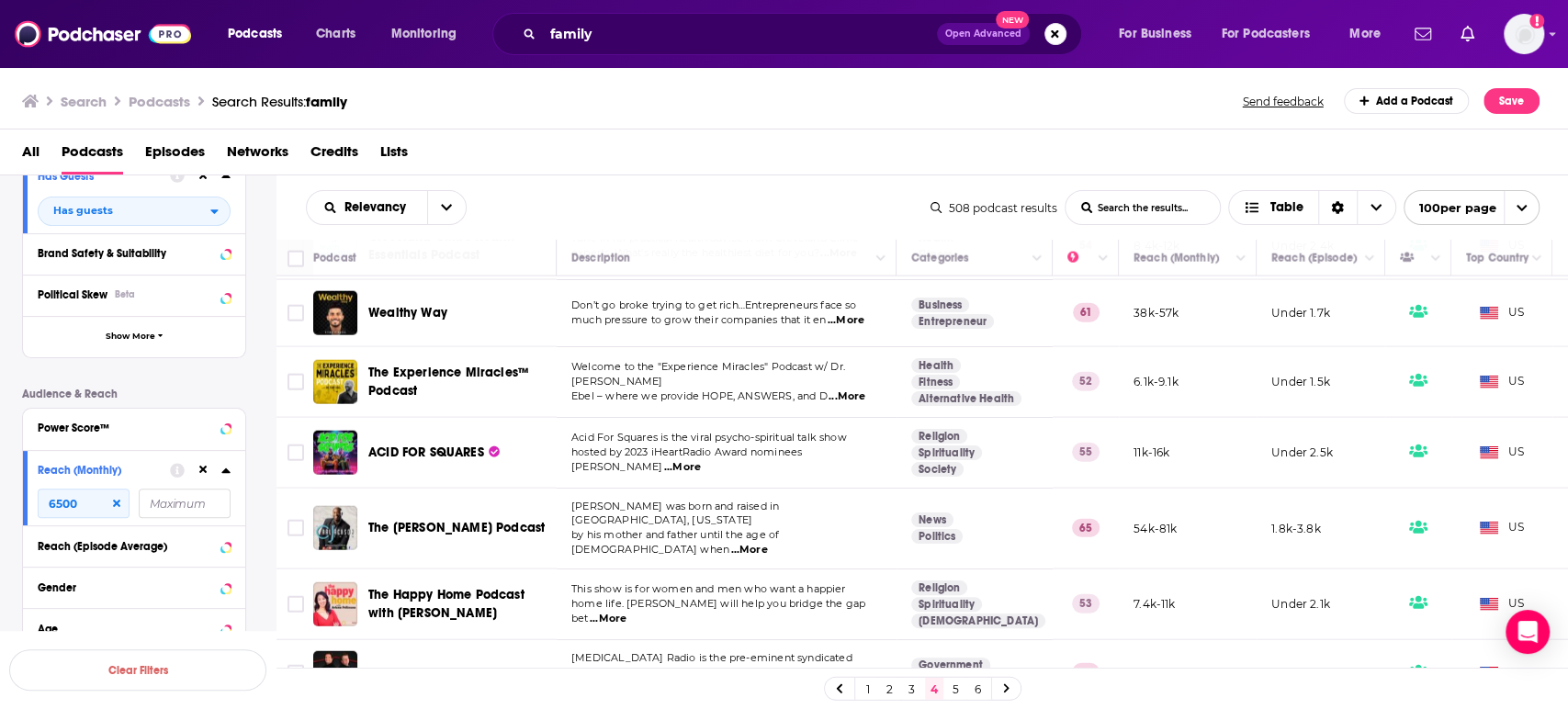
click at [626, 612] on span "...More" at bounding box center [608, 619] width 37 height 15
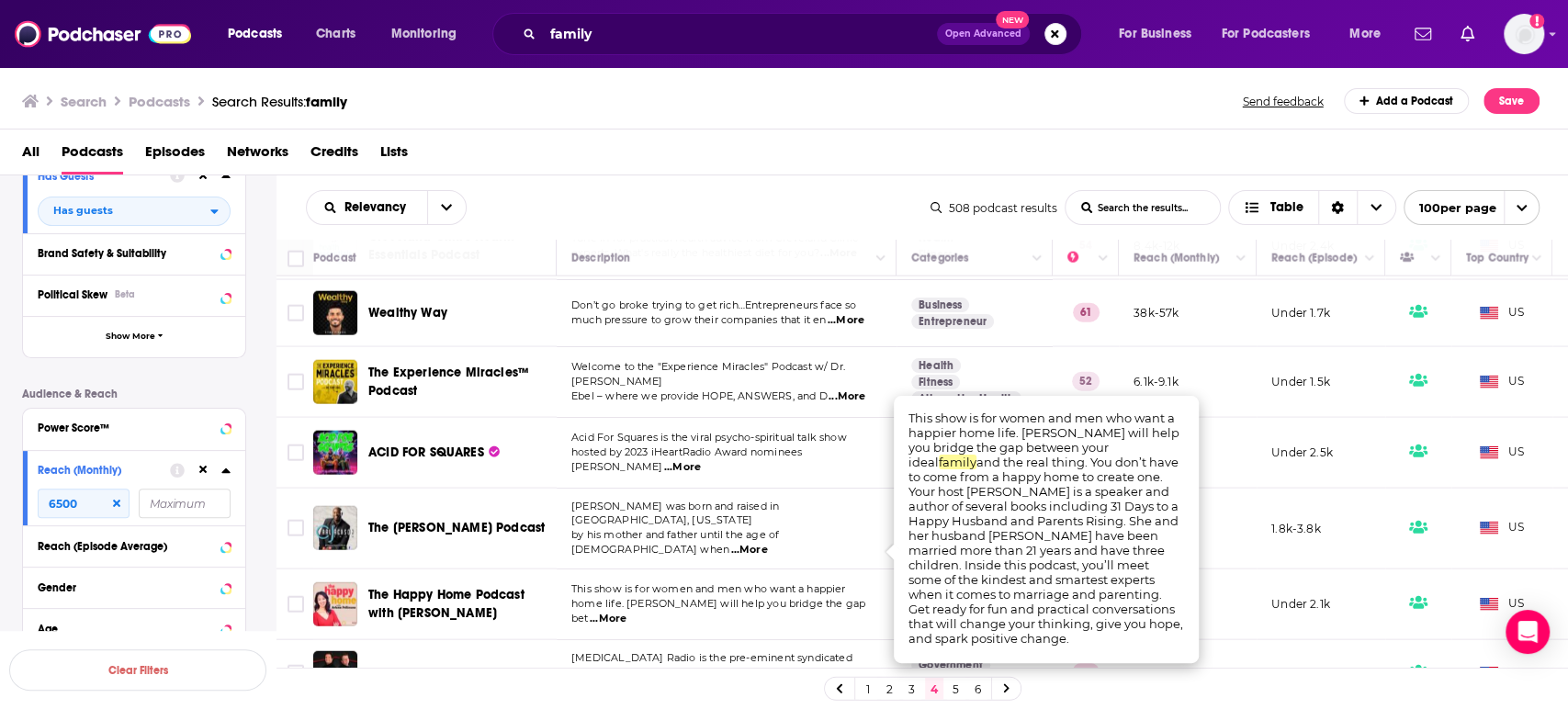
click at [626, 612] on span "...More" at bounding box center [608, 619] width 37 height 15
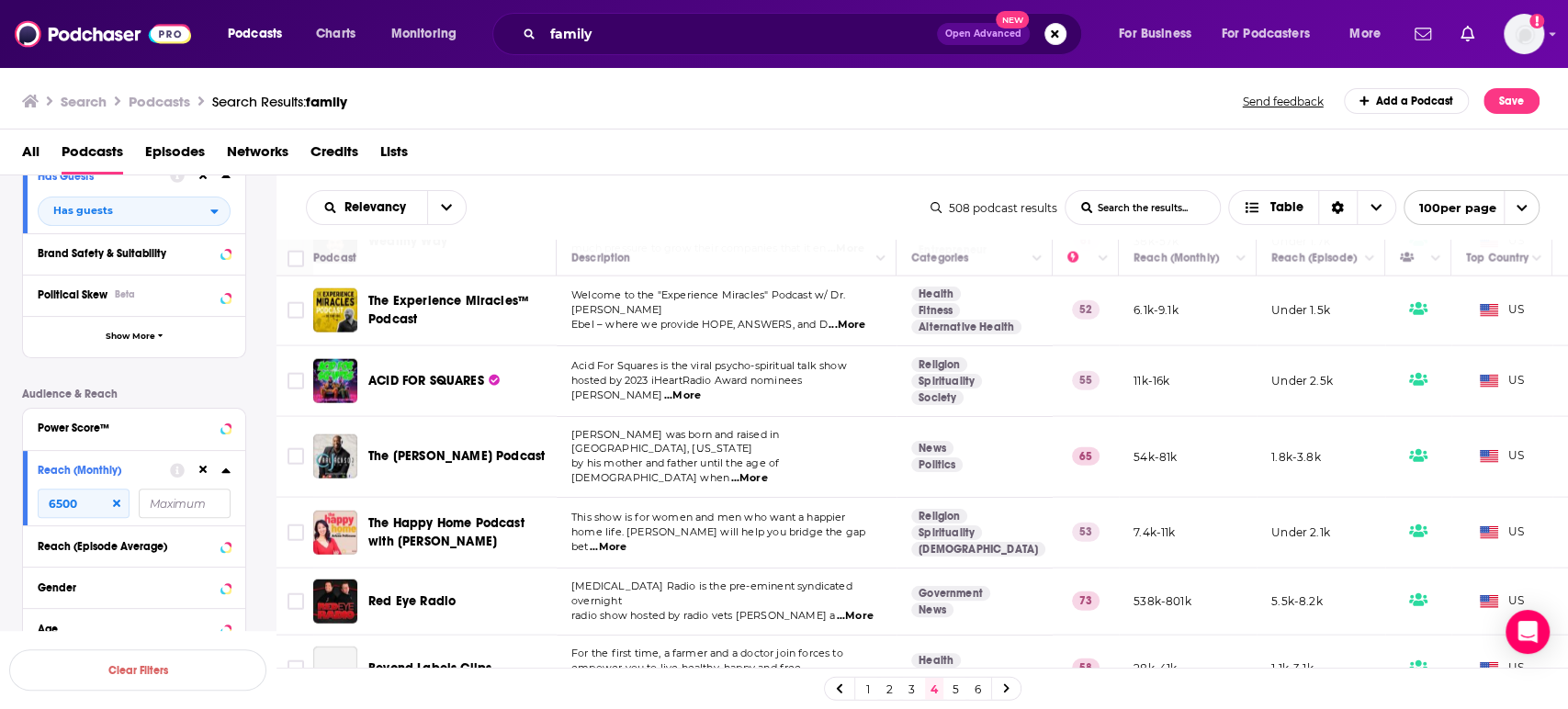
scroll to position [3063, 0]
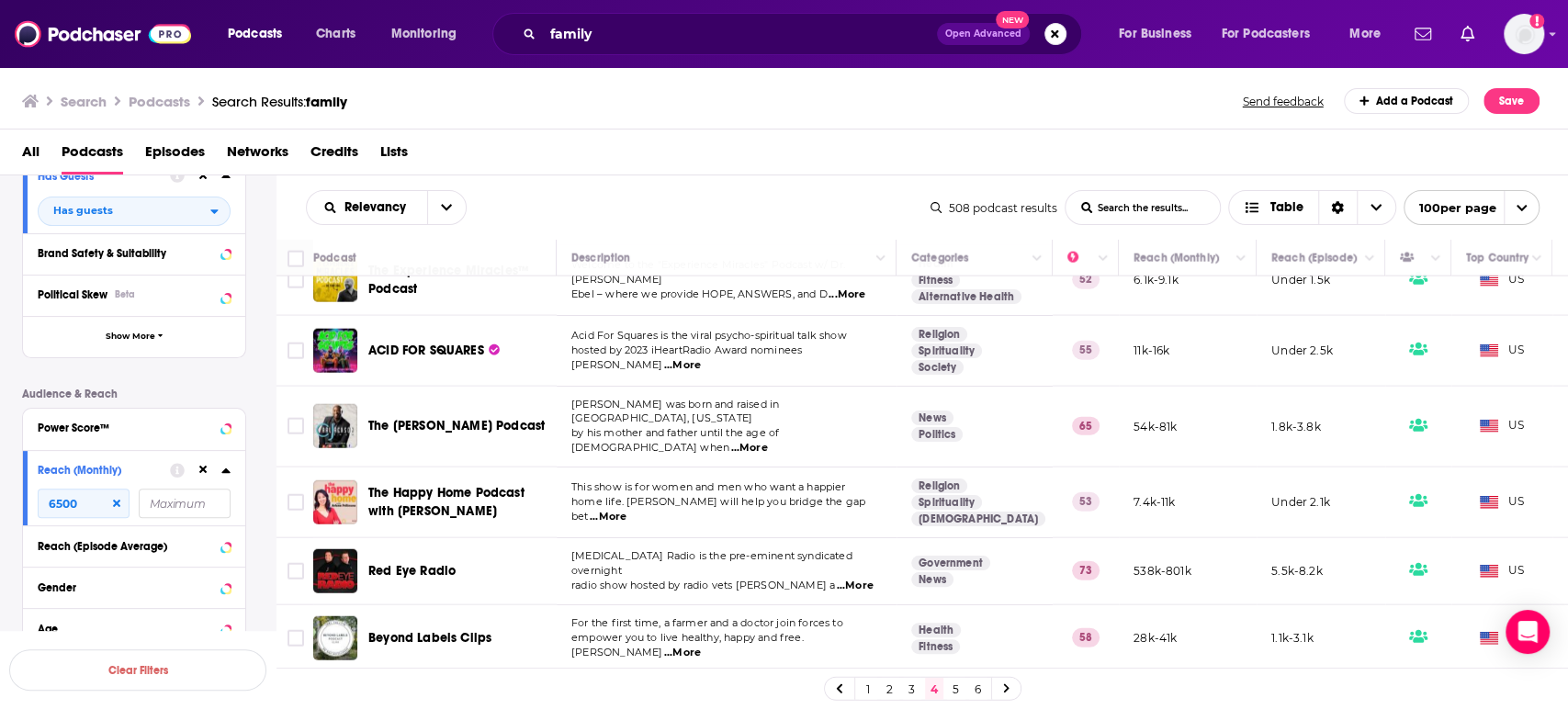
click at [626, 510] on span "...More" at bounding box center [608, 517] width 37 height 15
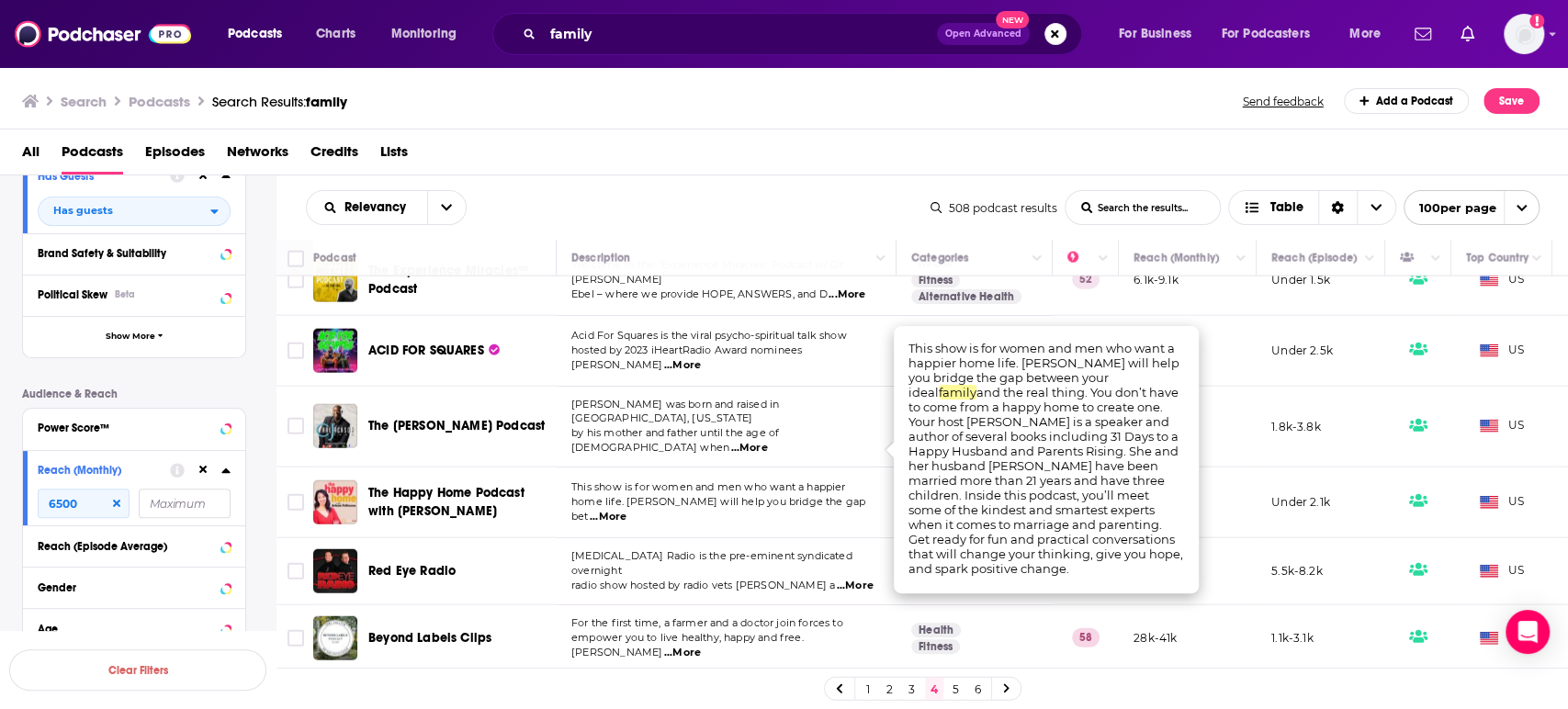
click at [626, 510] on span "...More" at bounding box center [608, 517] width 37 height 15
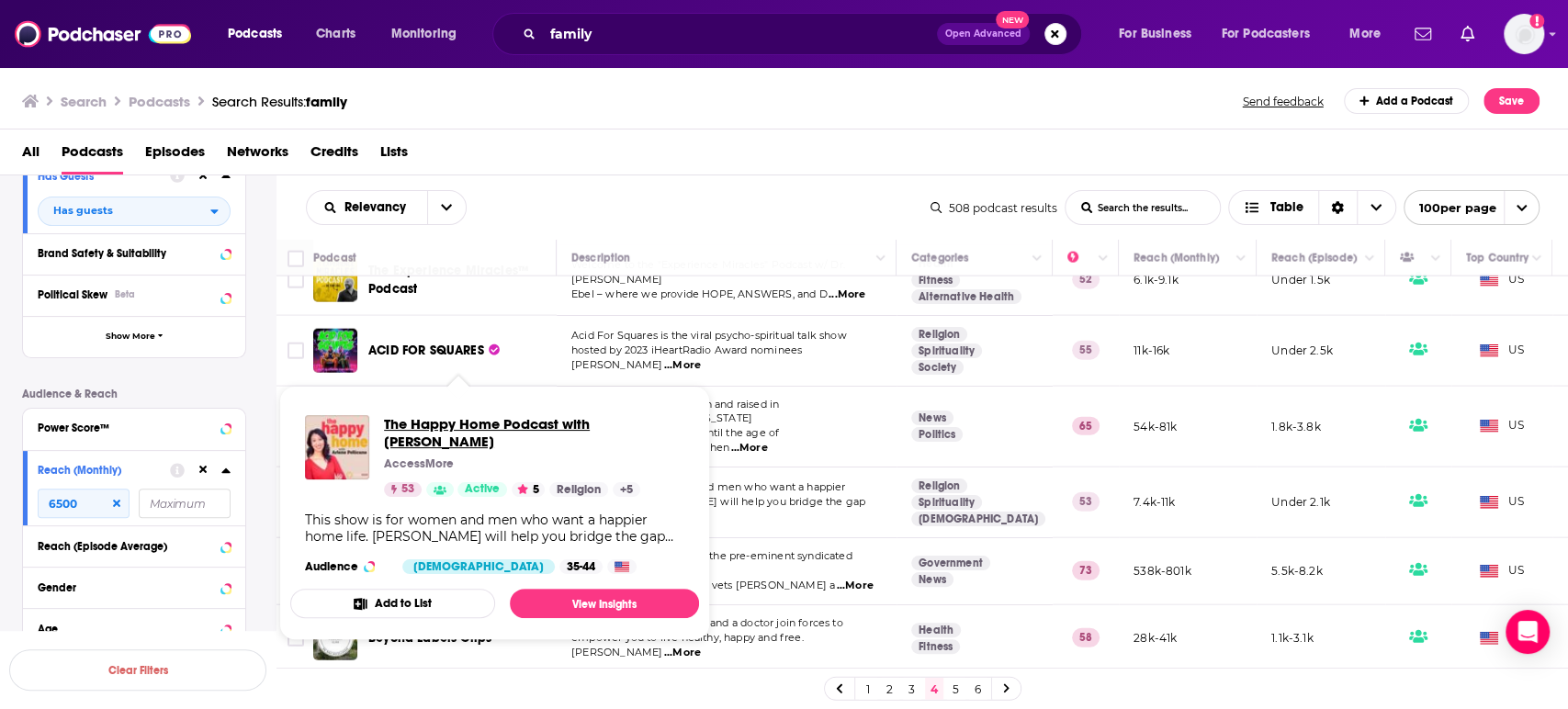
click at [475, 424] on span "The Happy Home Podcast with Arlene Pellicane" at bounding box center [534, 433] width 300 height 35
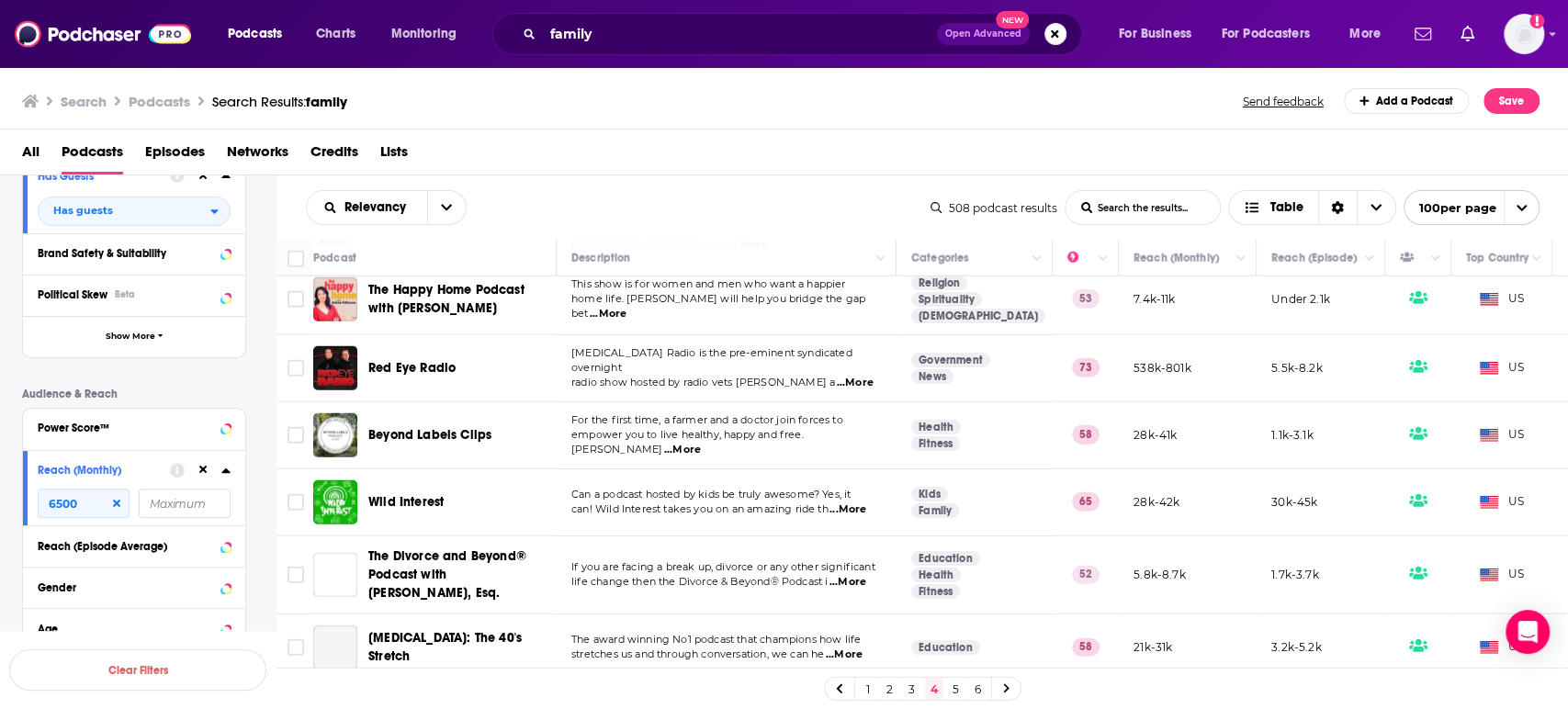
scroll to position [3369, 0]
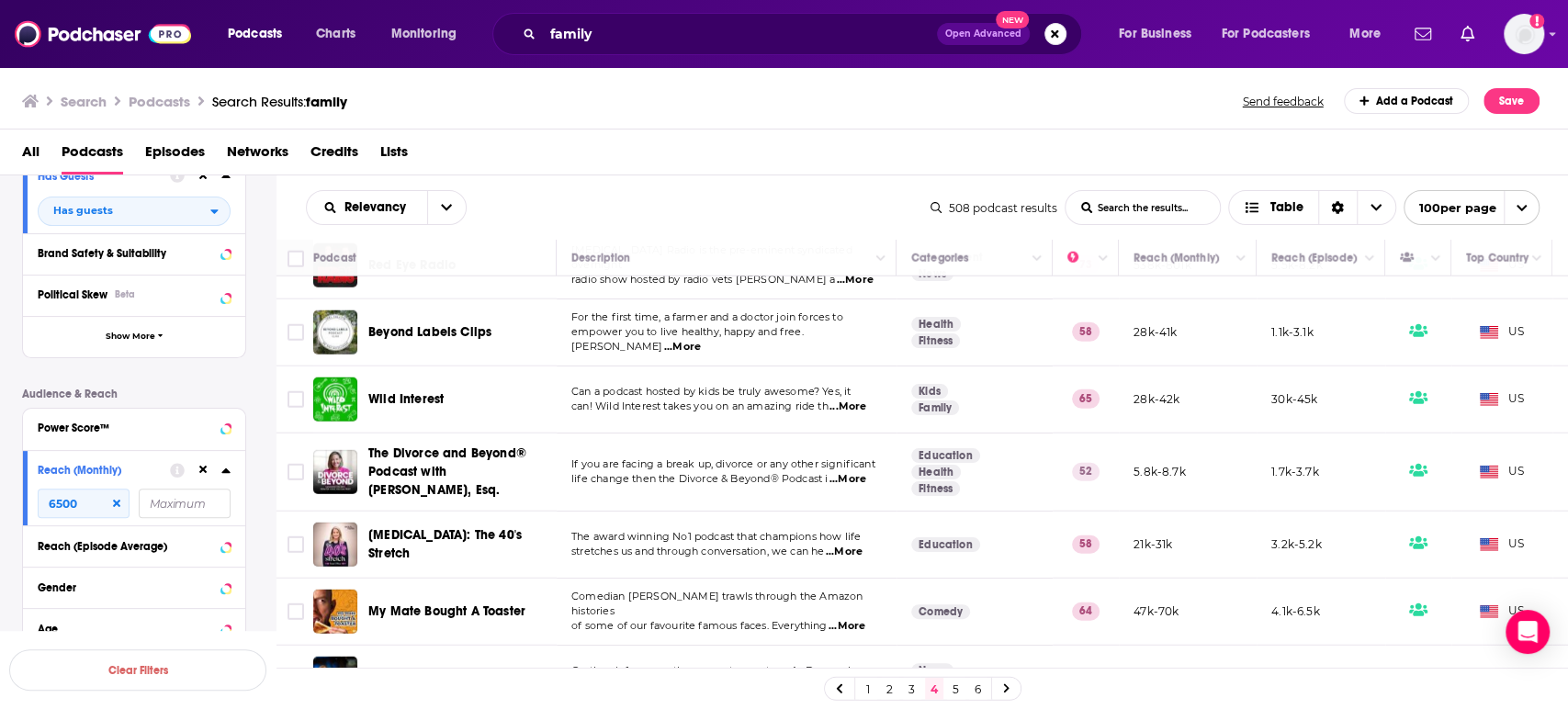
click at [862, 545] on span "...More" at bounding box center [844, 552] width 37 height 15
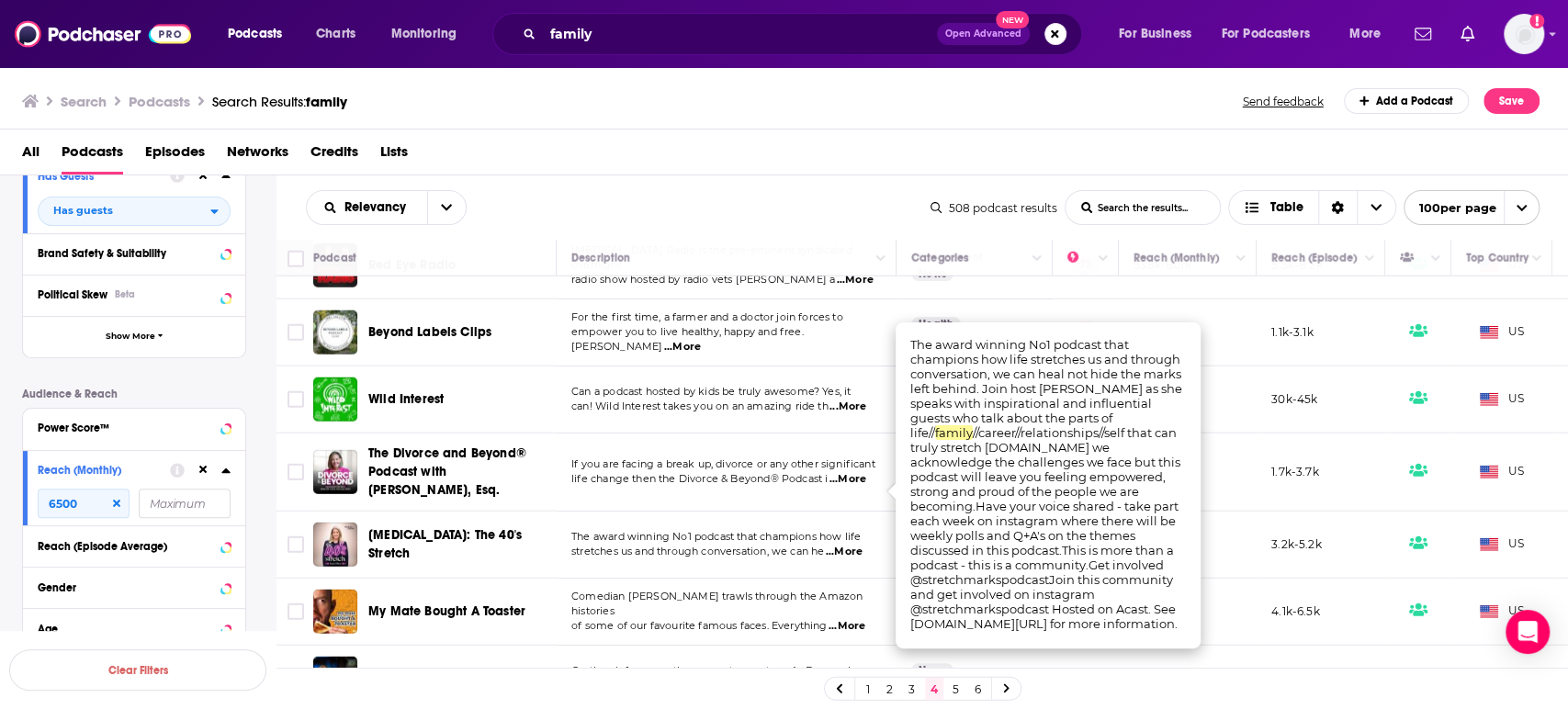
click at [862, 545] on span "...More" at bounding box center [844, 552] width 37 height 15
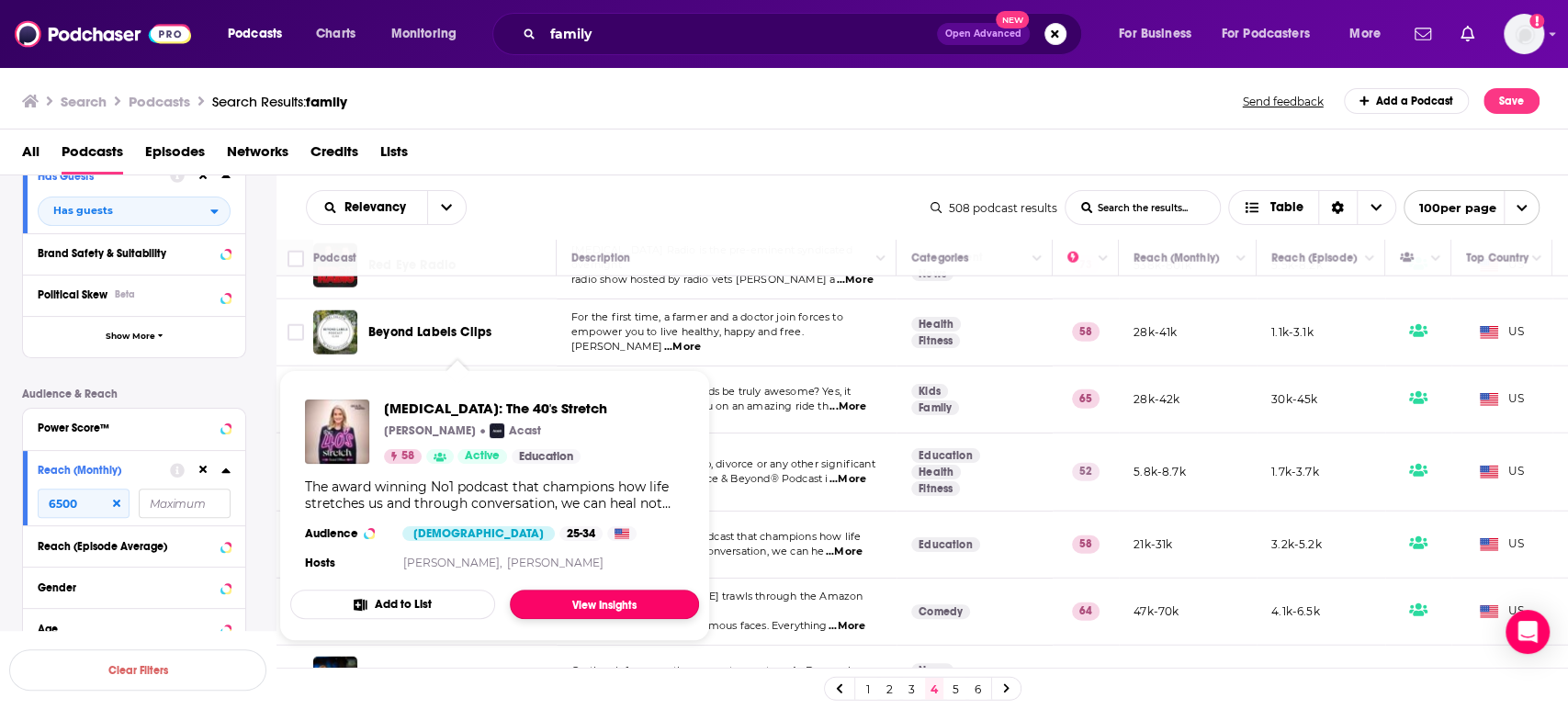
click at [623, 601] on link "View Insights" at bounding box center [604, 604] width 189 height 29
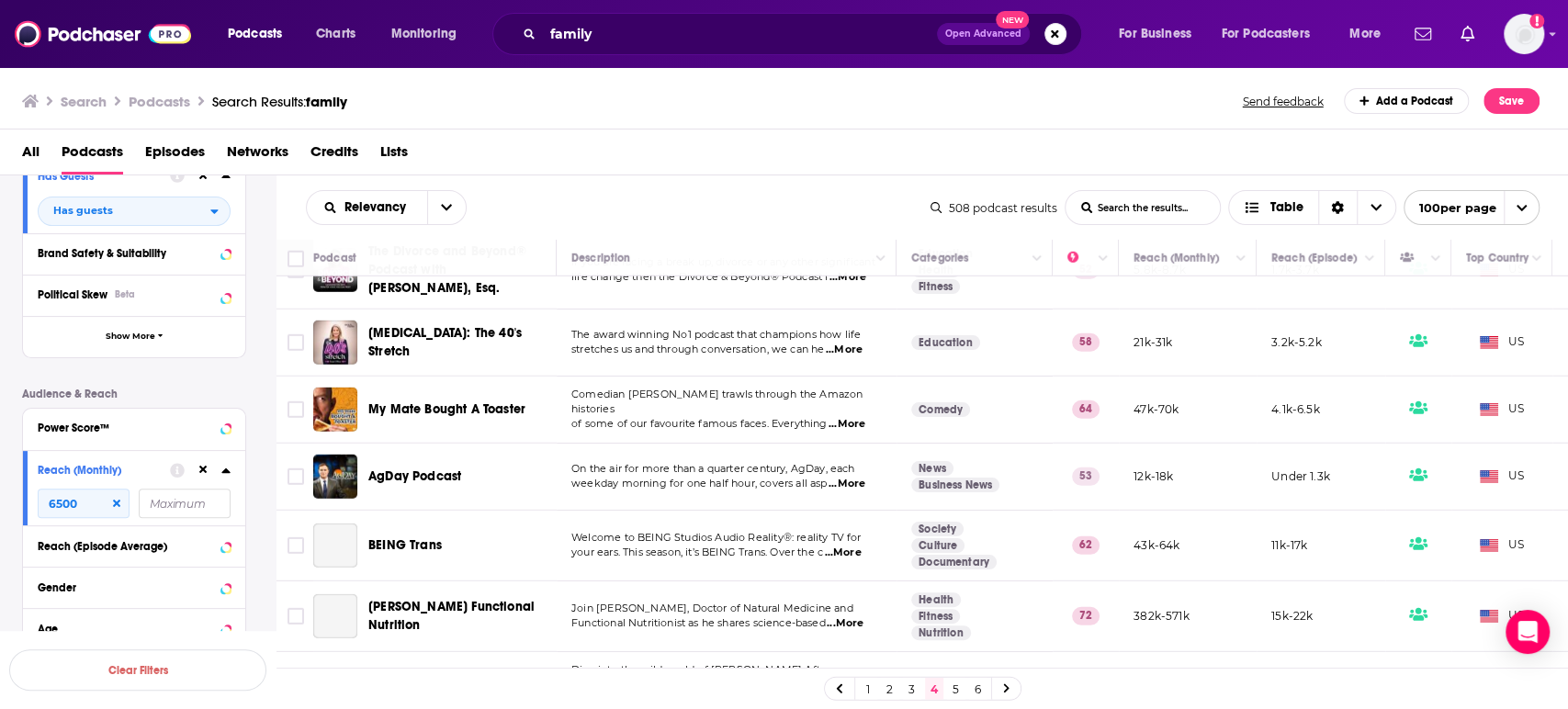
scroll to position [3573, 0]
click at [851, 476] on span "...More" at bounding box center [847, 482] width 37 height 15
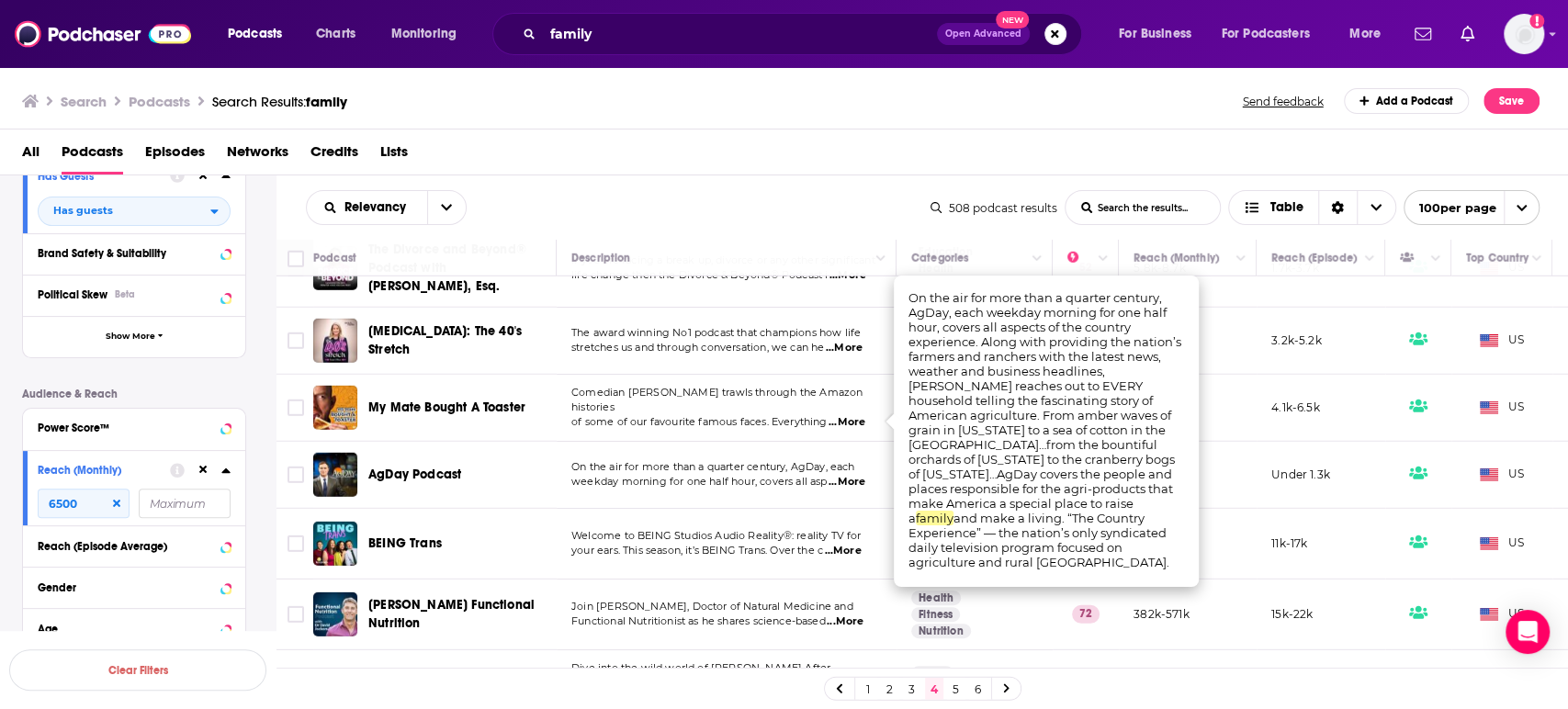
click at [851, 476] on span "...More" at bounding box center [847, 482] width 37 height 15
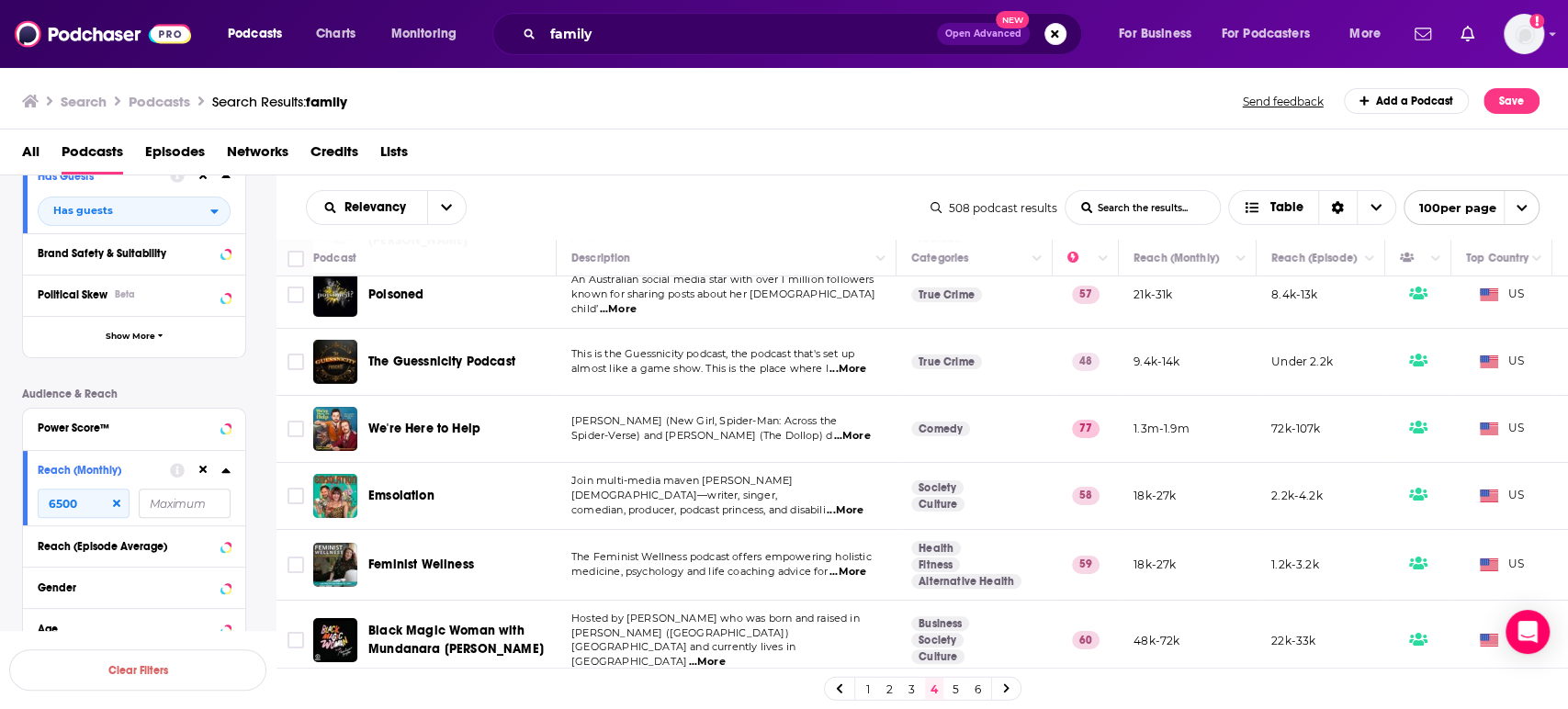
scroll to position [4186, 0]
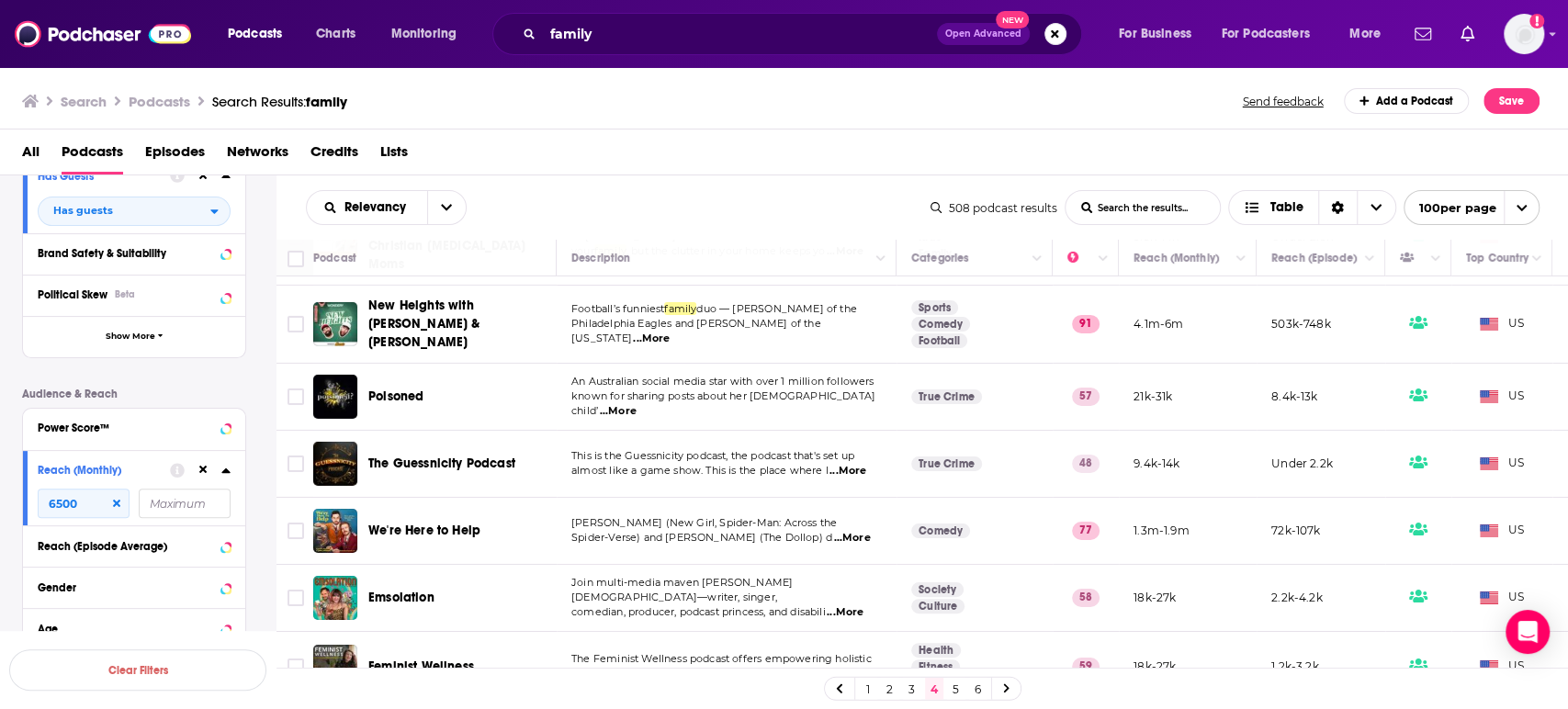
click at [853, 531] on span "...More" at bounding box center [852, 538] width 37 height 15
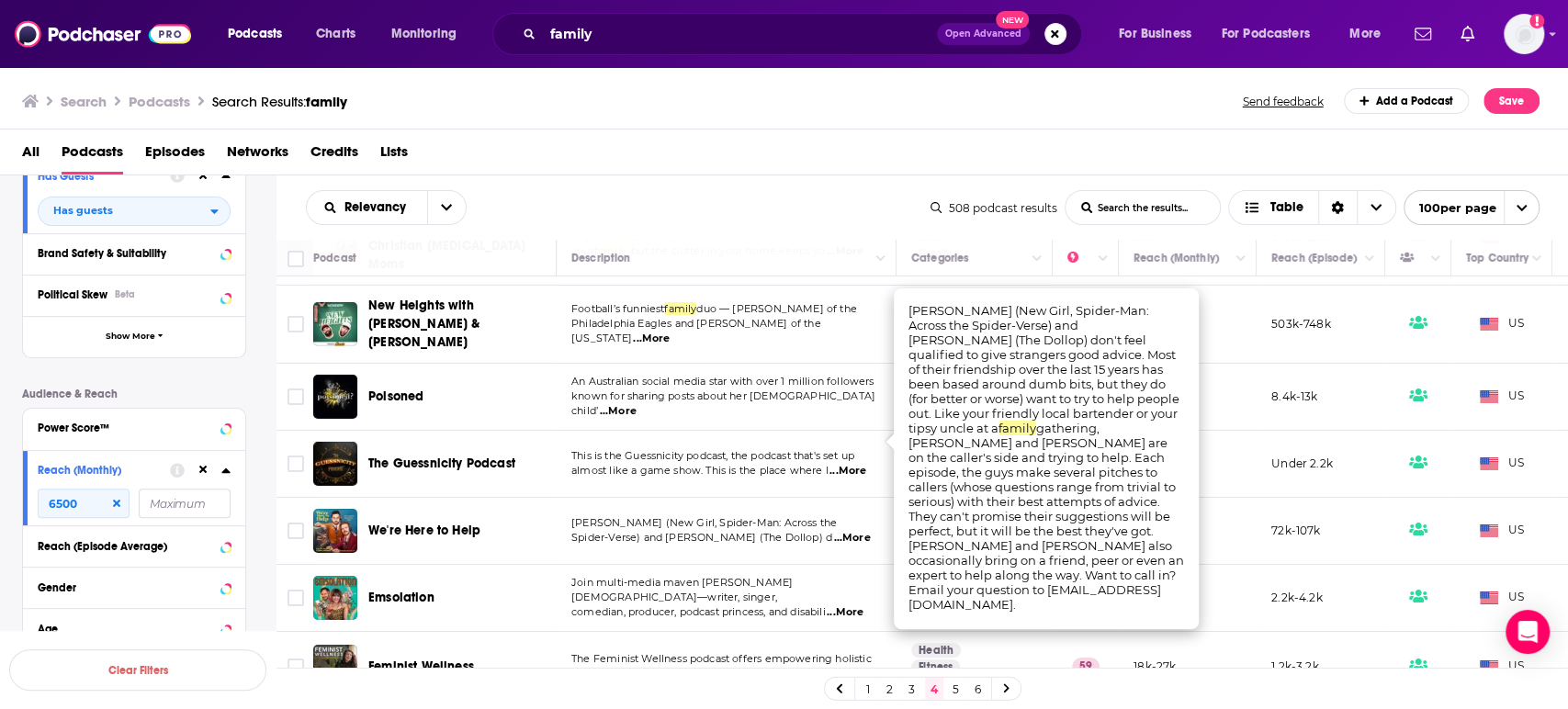
click at [853, 531] on span "...More" at bounding box center [852, 538] width 37 height 15
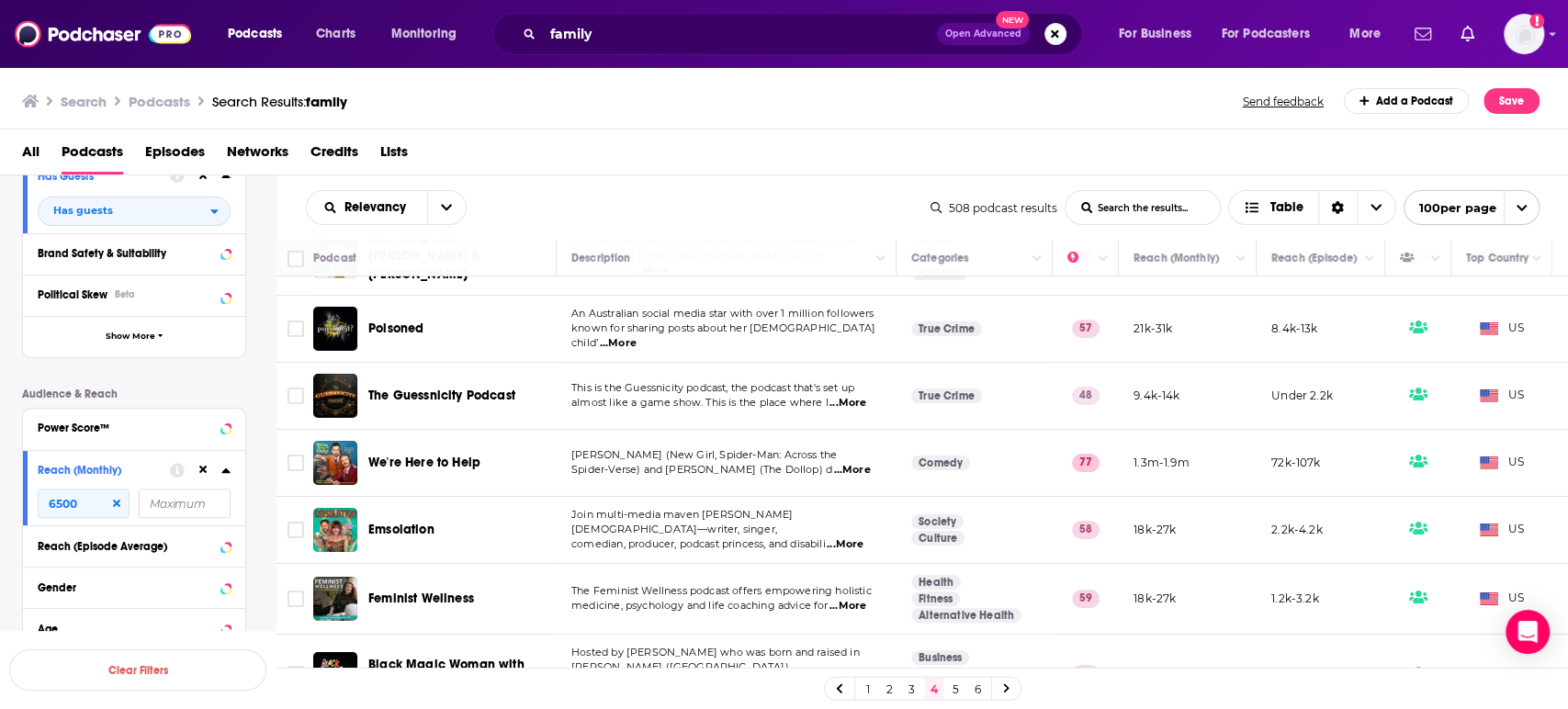
scroll to position [4288, 0]
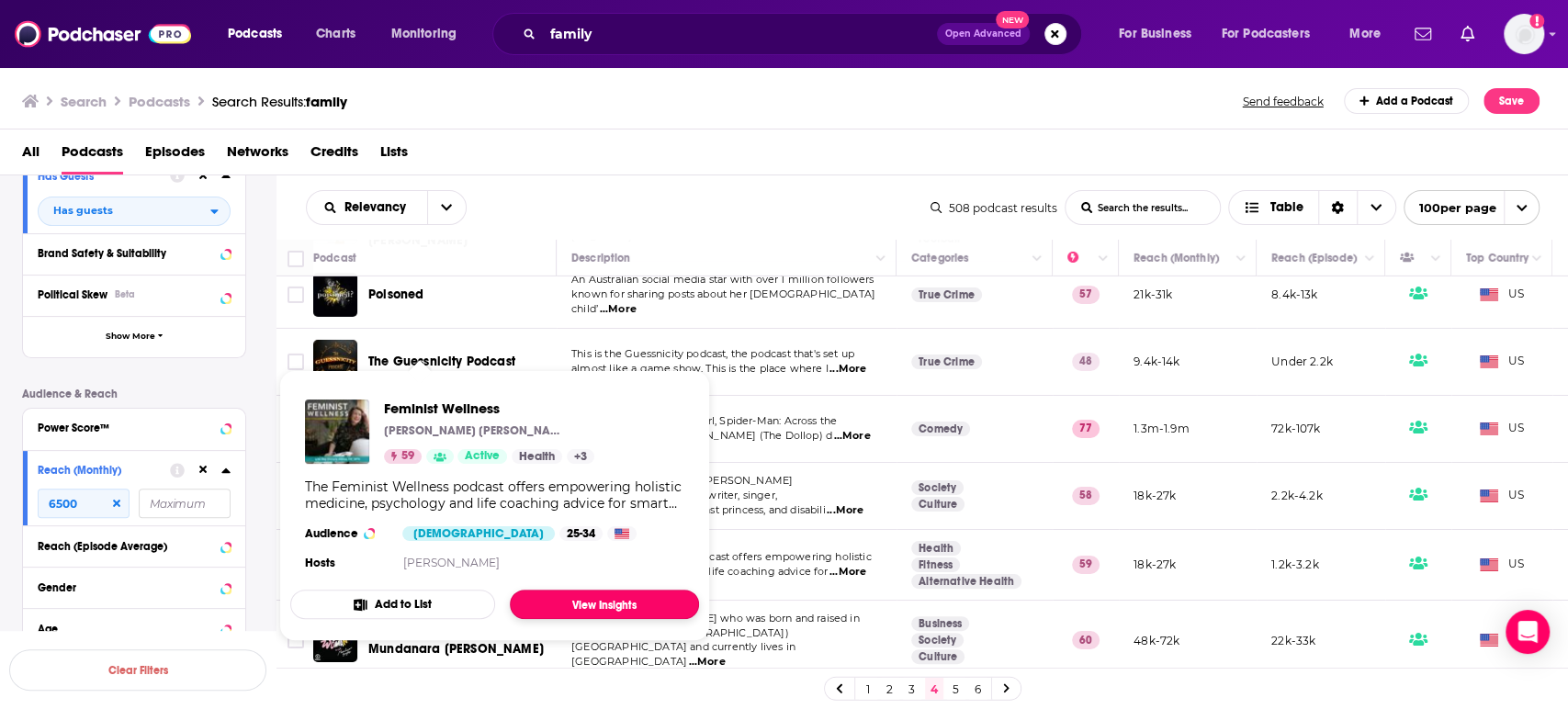
click at [596, 603] on link "View Insights" at bounding box center [604, 604] width 189 height 29
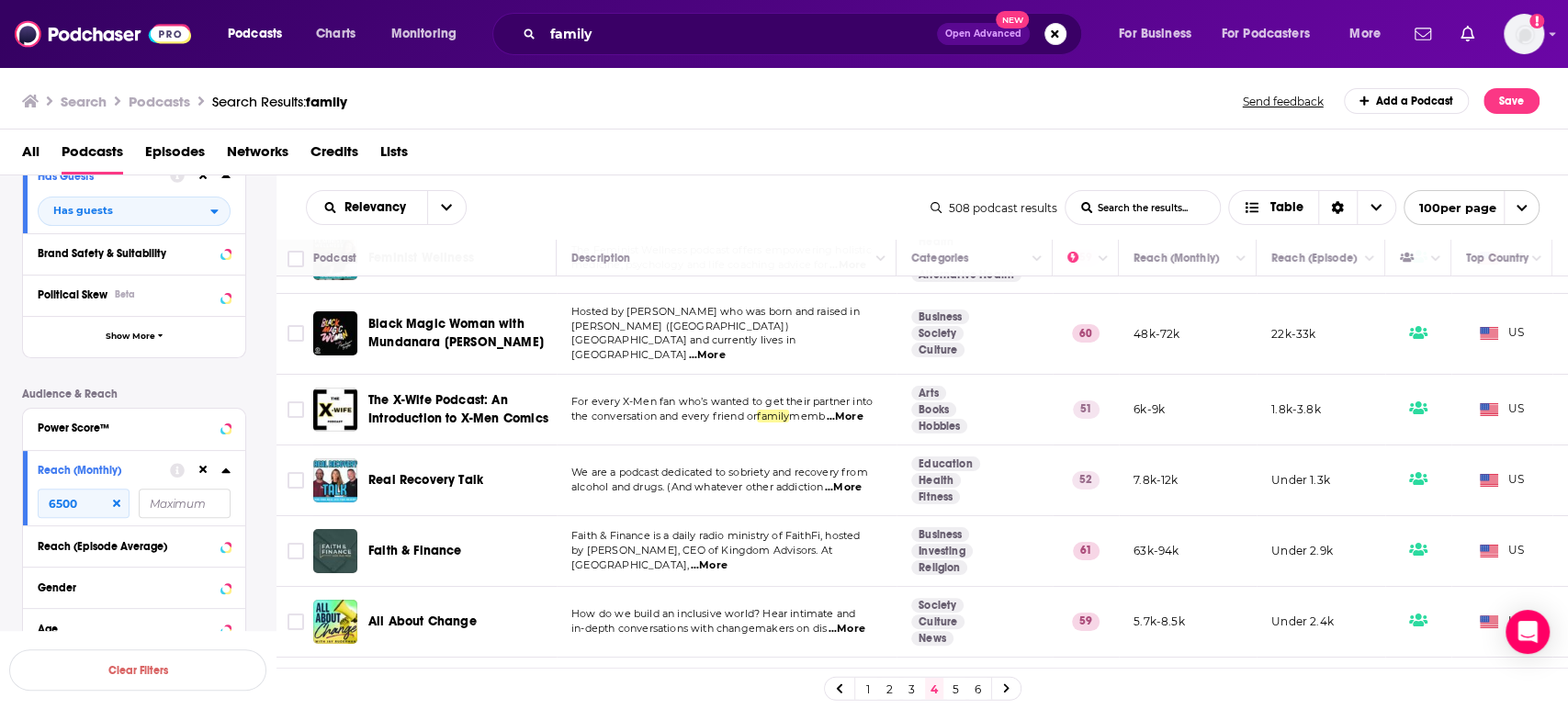
scroll to position [4697, 0]
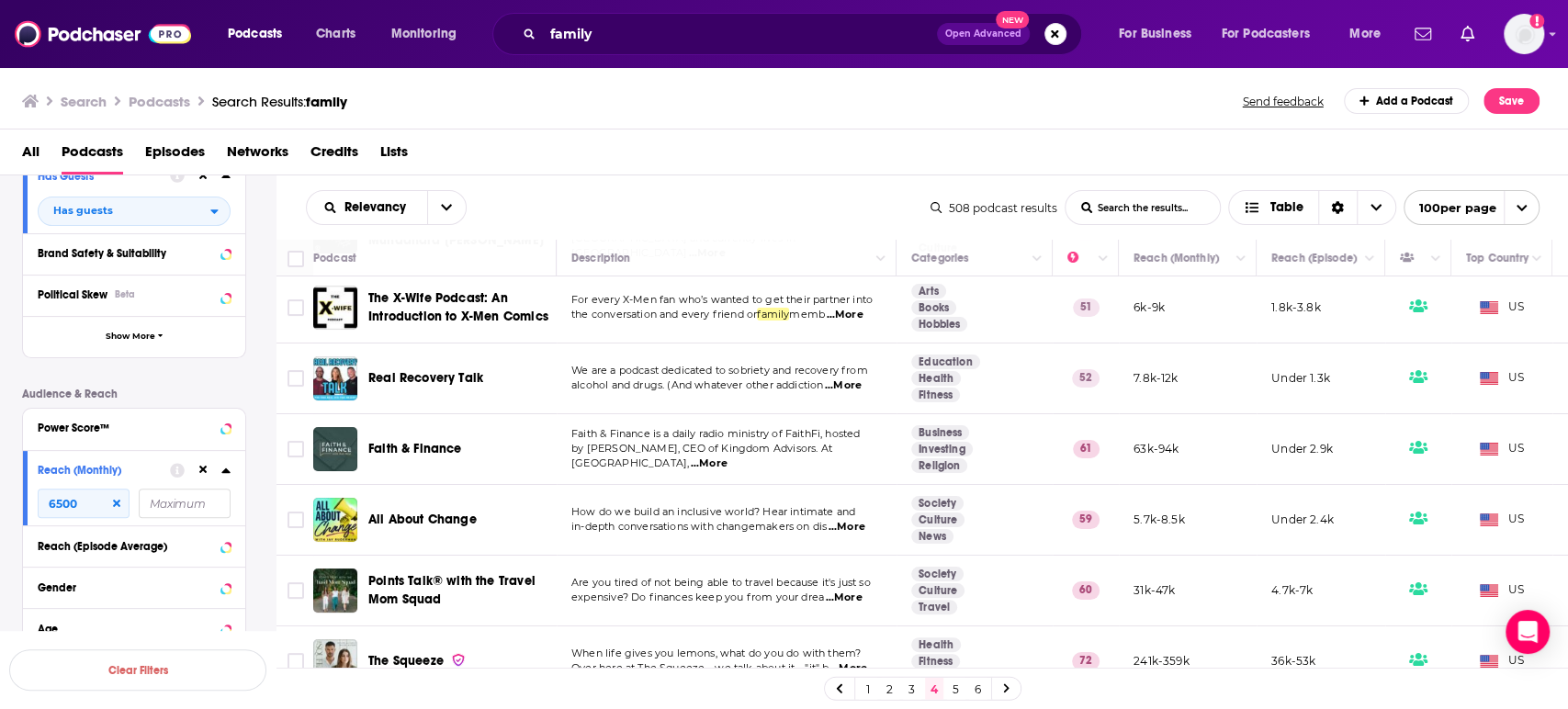
click at [845, 520] on span "...More" at bounding box center [847, 527] width 37 height 15
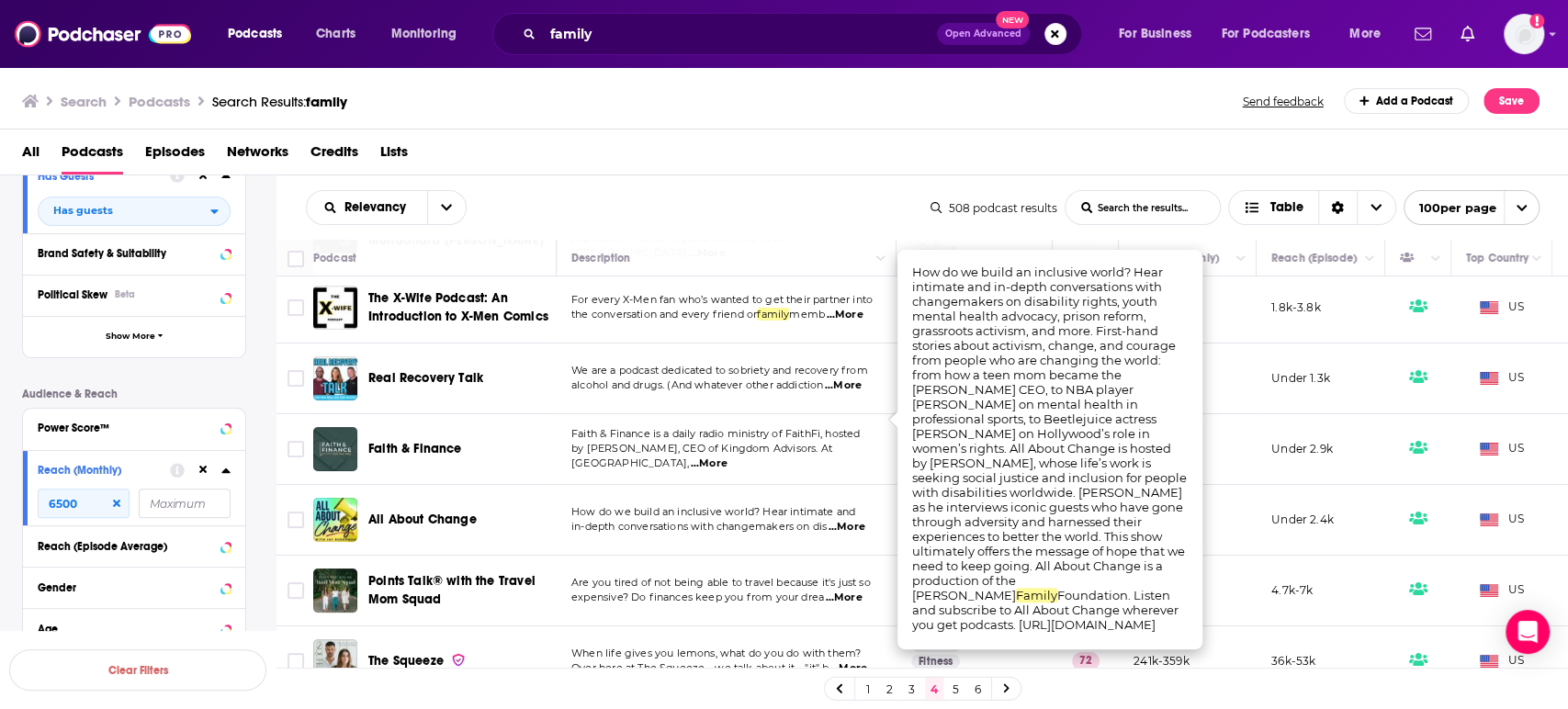
click at [845, 520] on span "...More" at bounding box center [847, 527] width 37 height 15
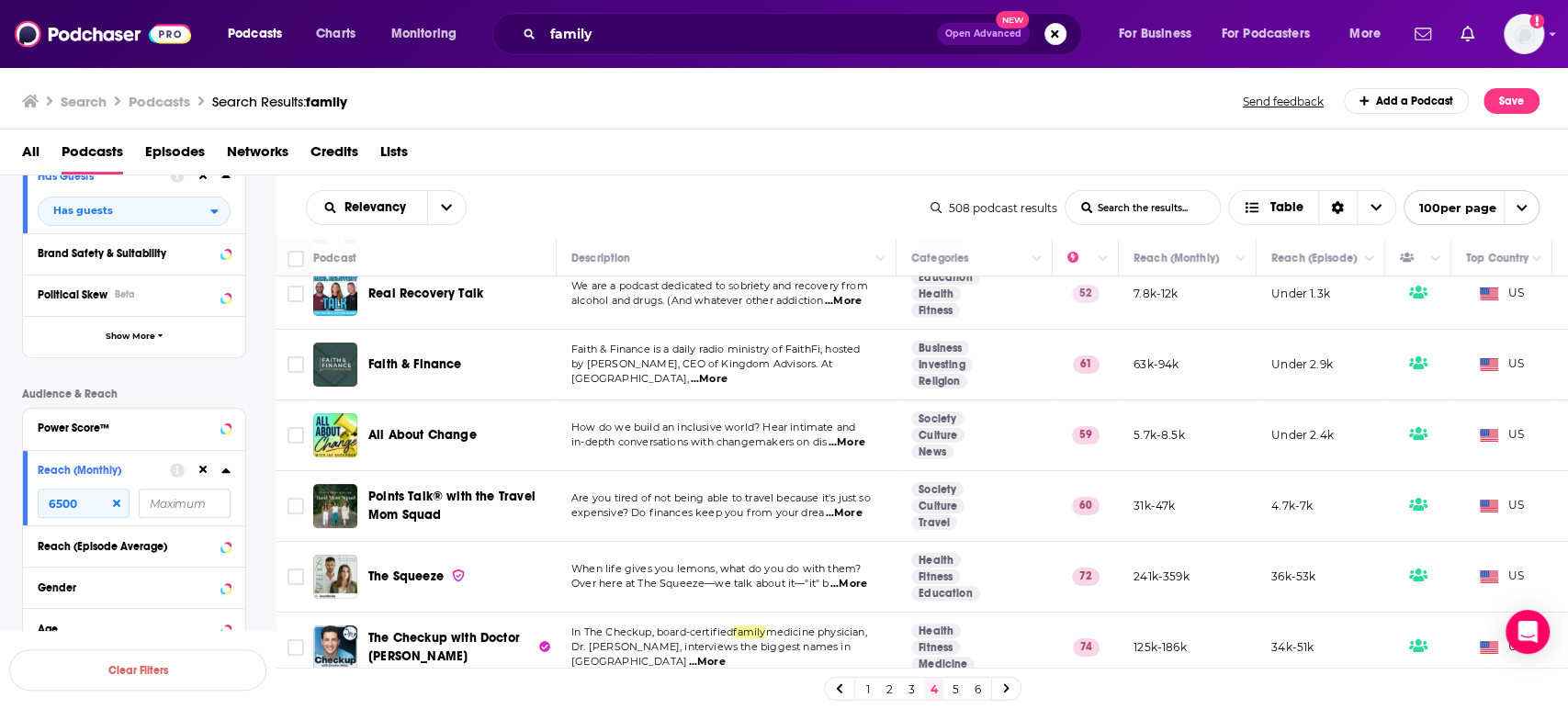
scroll to position [4799, 0]
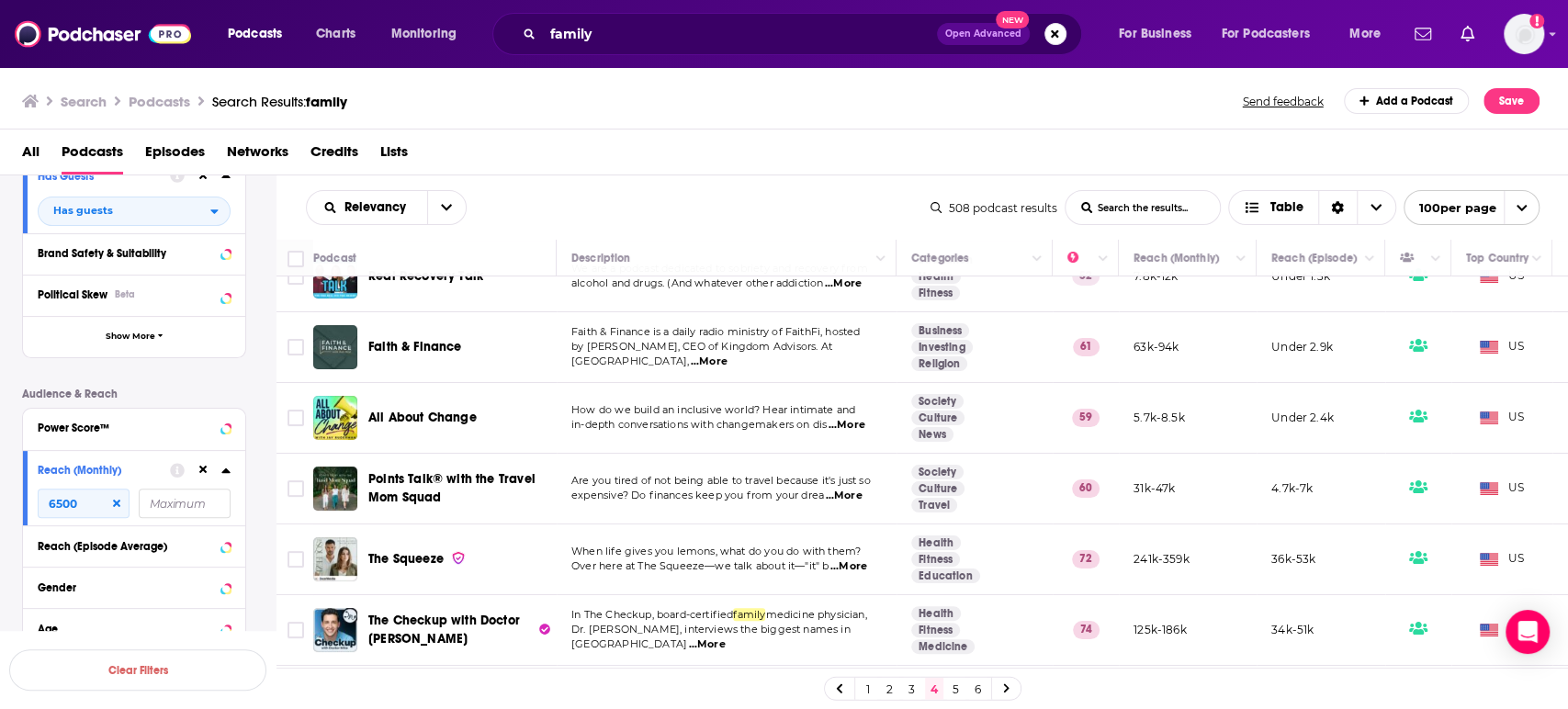
click at [859, 560] on span "...More" at bounding box center [849, 567] width 37 height 15
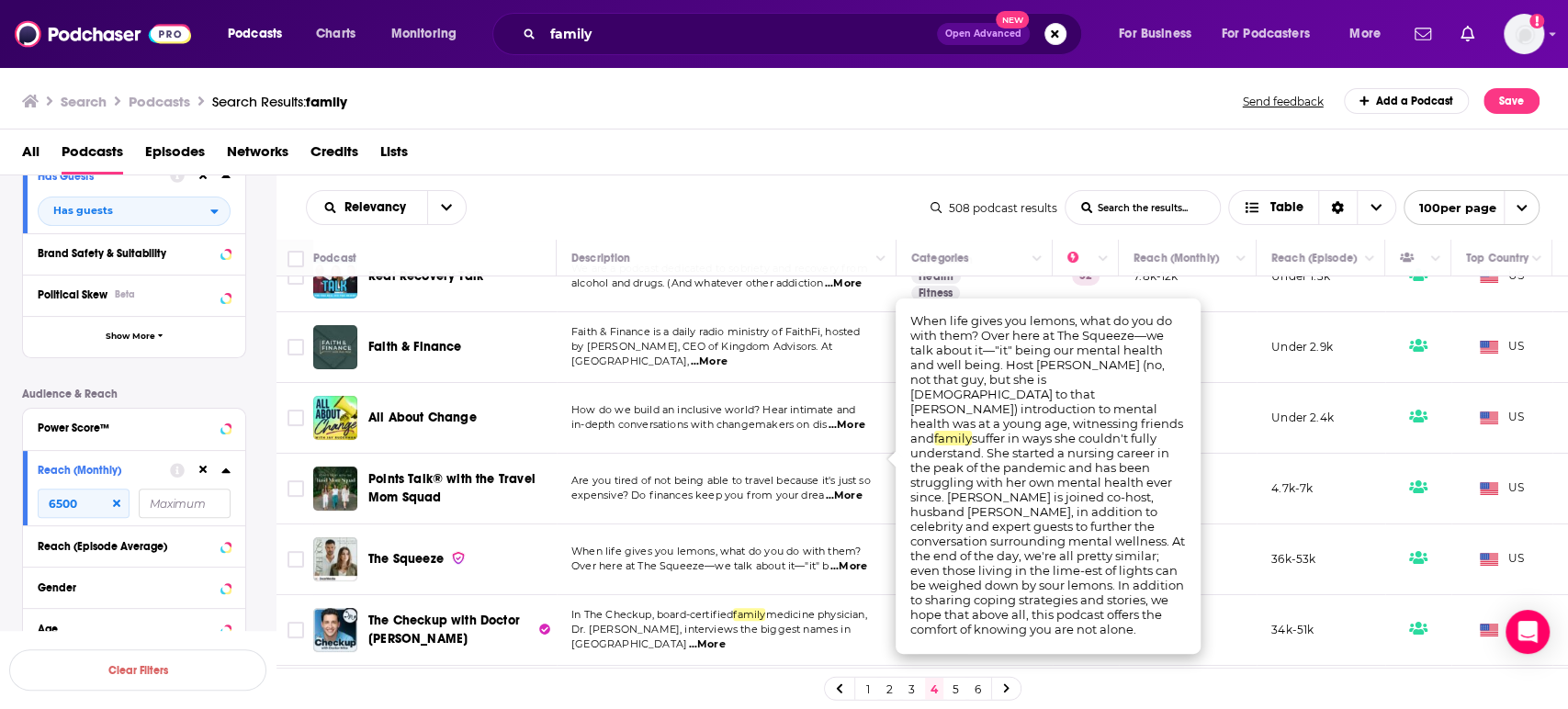
click at [859, 560] on span "...More" at bounding box center [849, 567] width 37 height 15
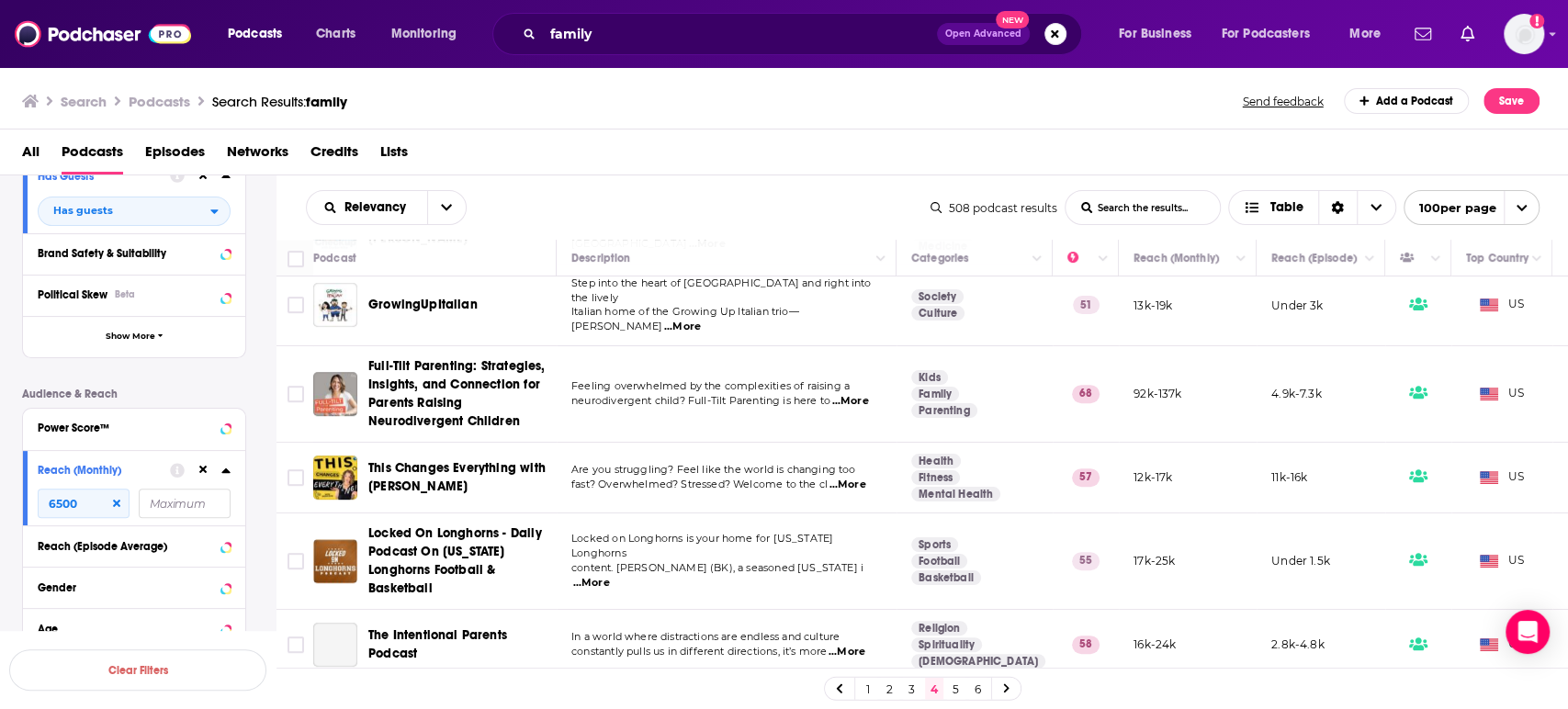
scroll to position [5207, 0]
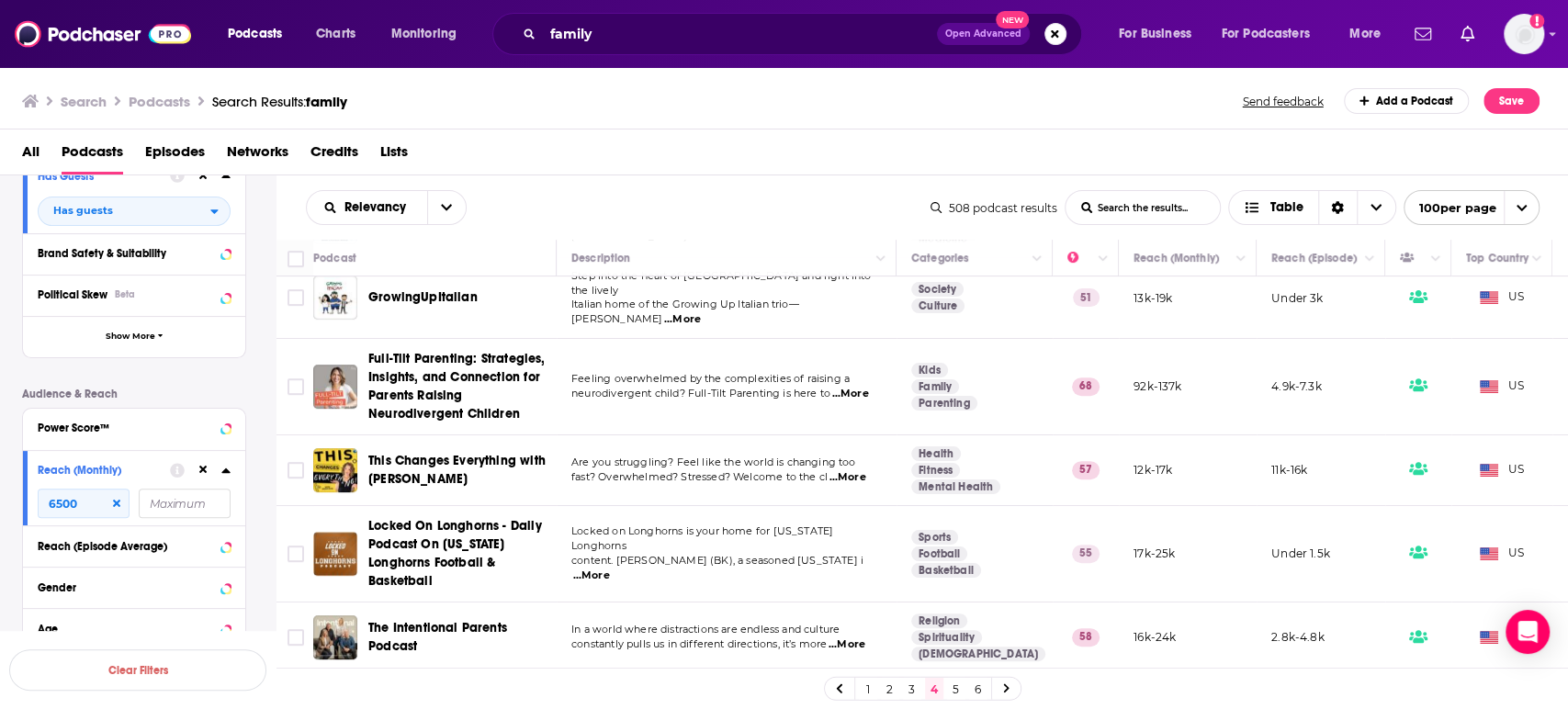
click at [859, 471] on span "...More" at bounding box center [847, 478] width 37 height 15
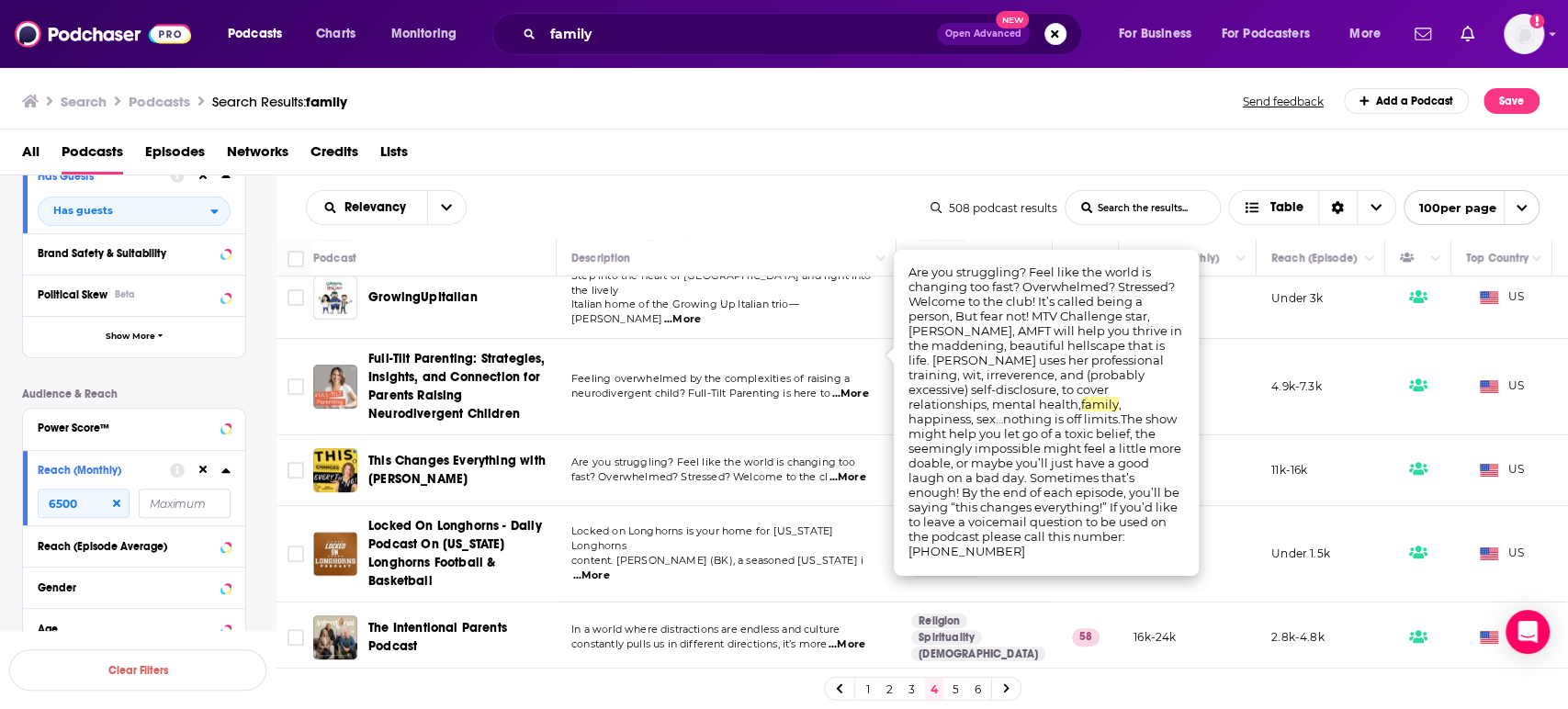
click at [858, 471] on span "...More" at bounding box center [847, 478] width 37 height 15
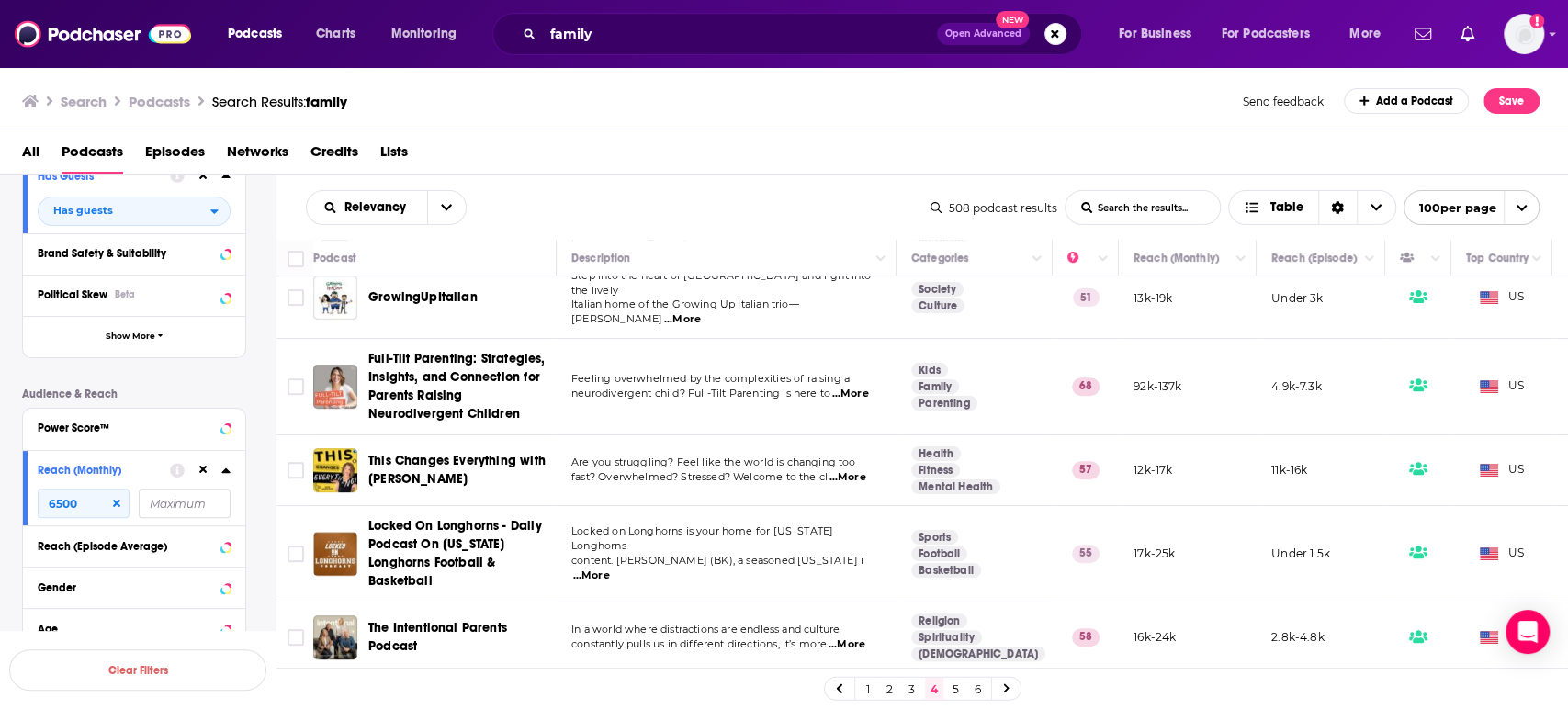
click at [860, 637] on span "...More" at bounding box center [847, 644] width 37 height 15
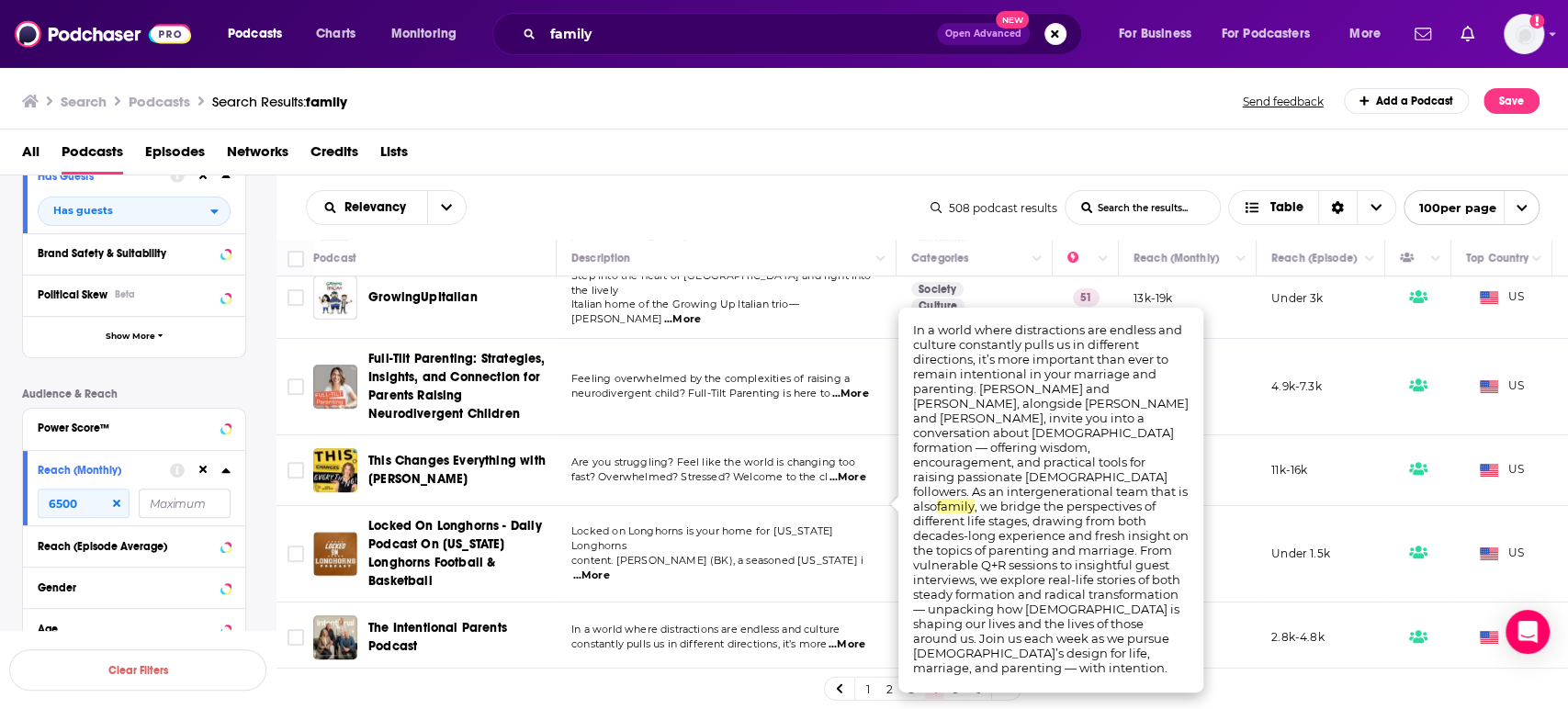
click at [860, 637] on span "...More" at bounding box center [847, 644] width 37 height 15
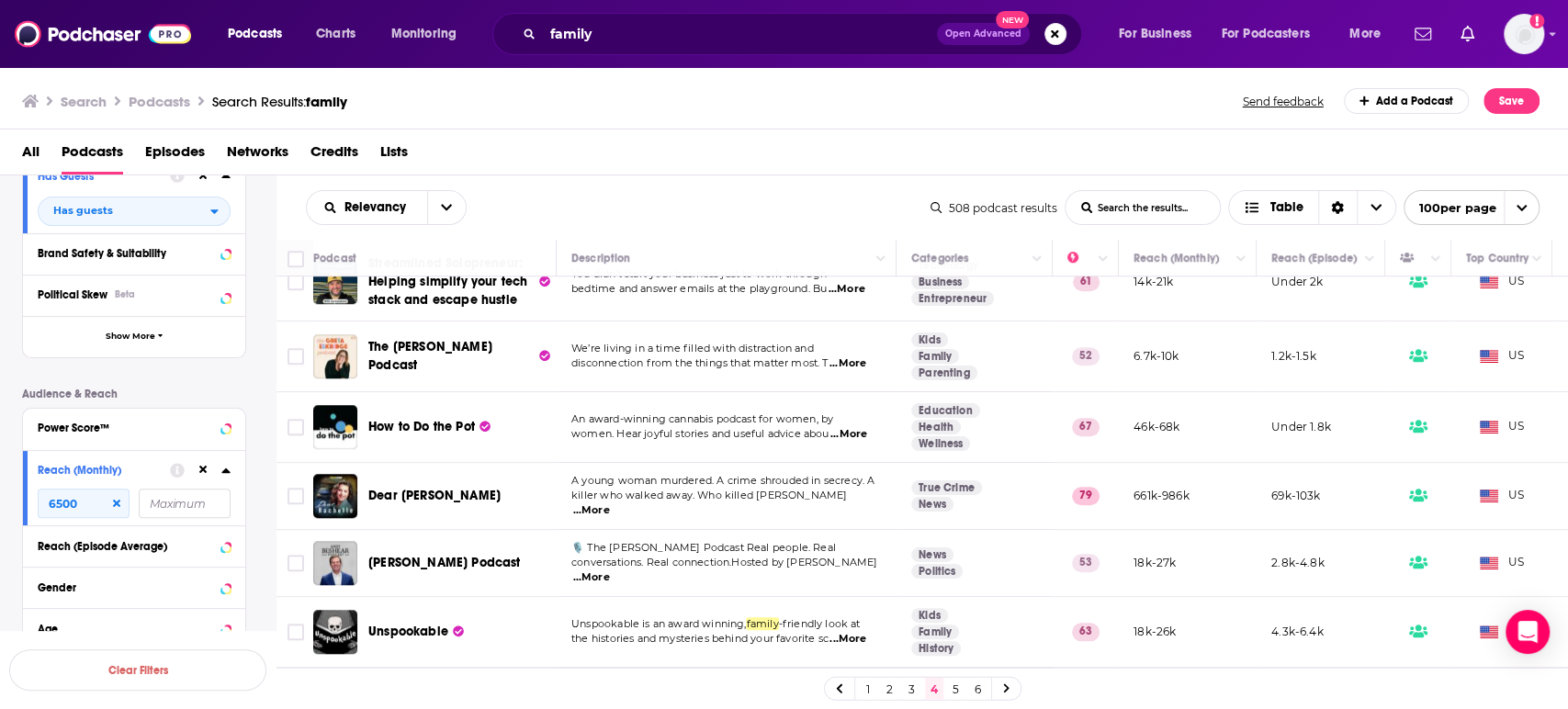
scroll to position [5820, 0]
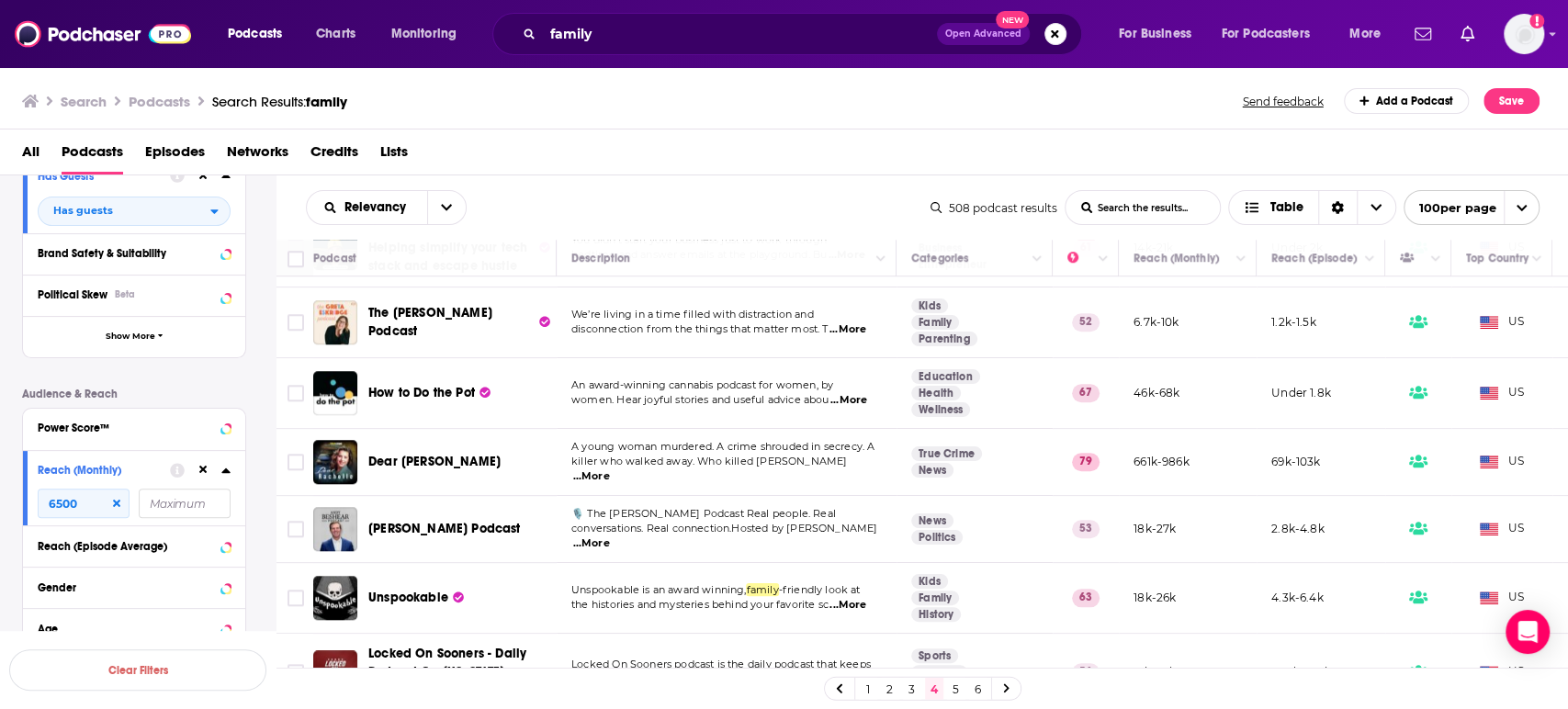
click at [610, 537] on span "...More" at bounding box center [591, 543] width 37 height 15
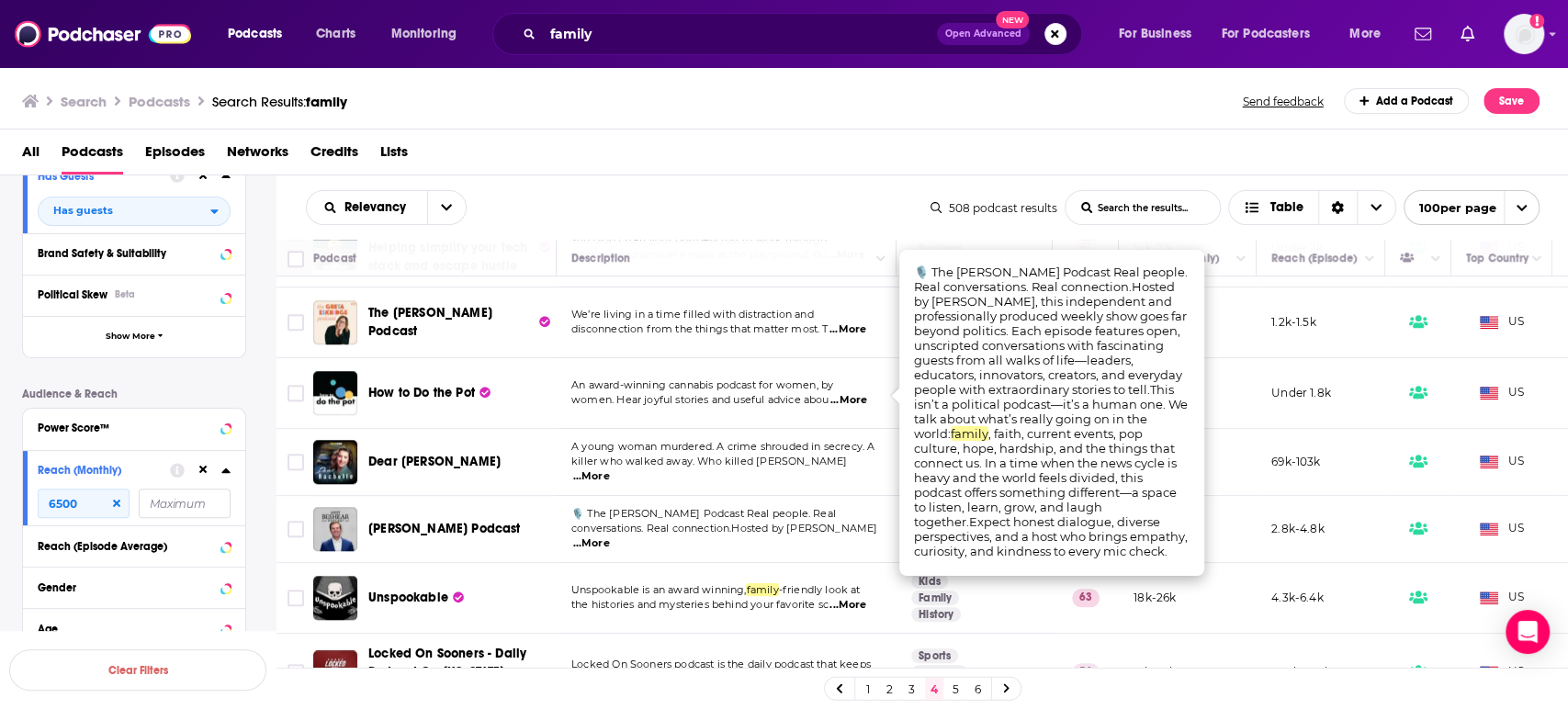
click at [610, 537] on span "...More" at bounding box center [591, 543] width 37 height 15
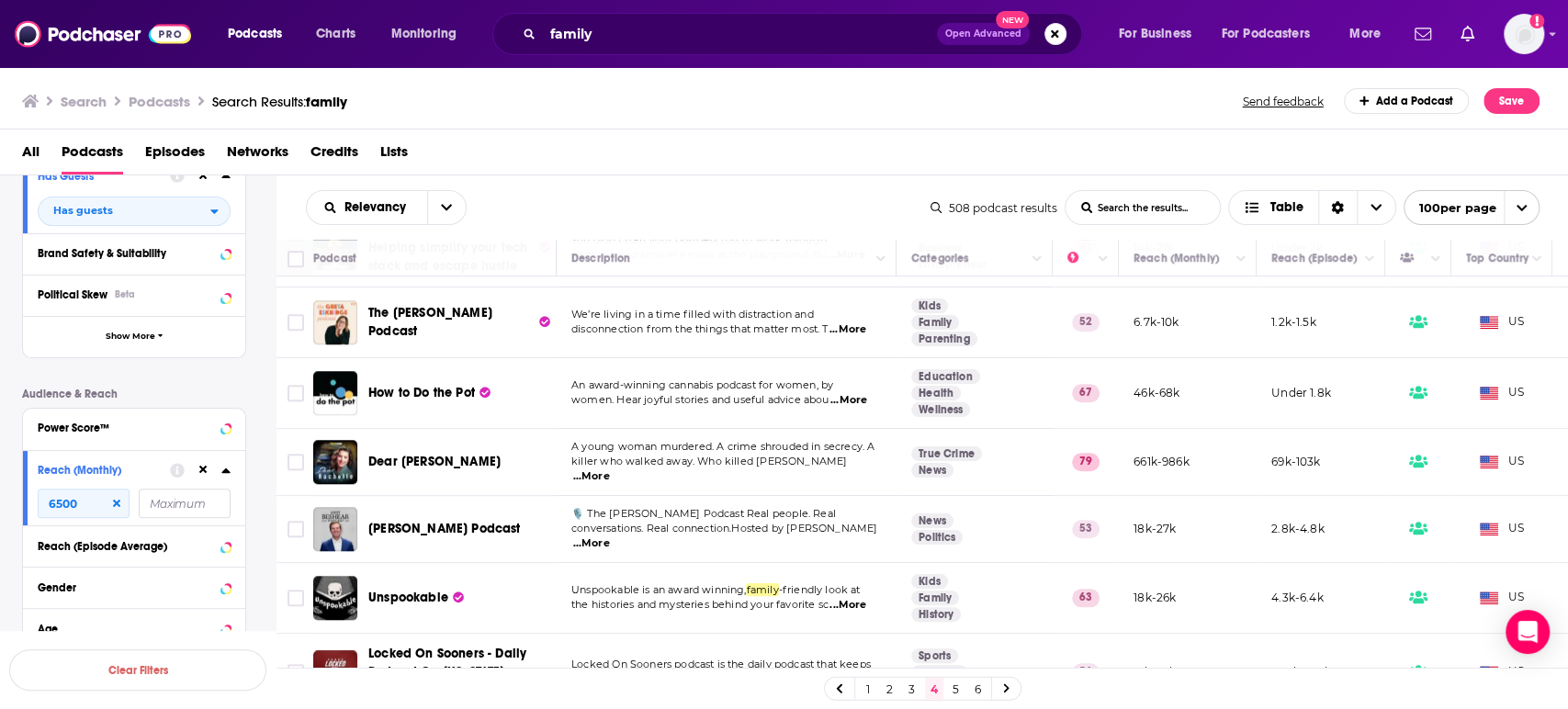
click at [471, 521] on span "Andy Beshear Podcast" at bounding box center [444, 529] width 153 height 15
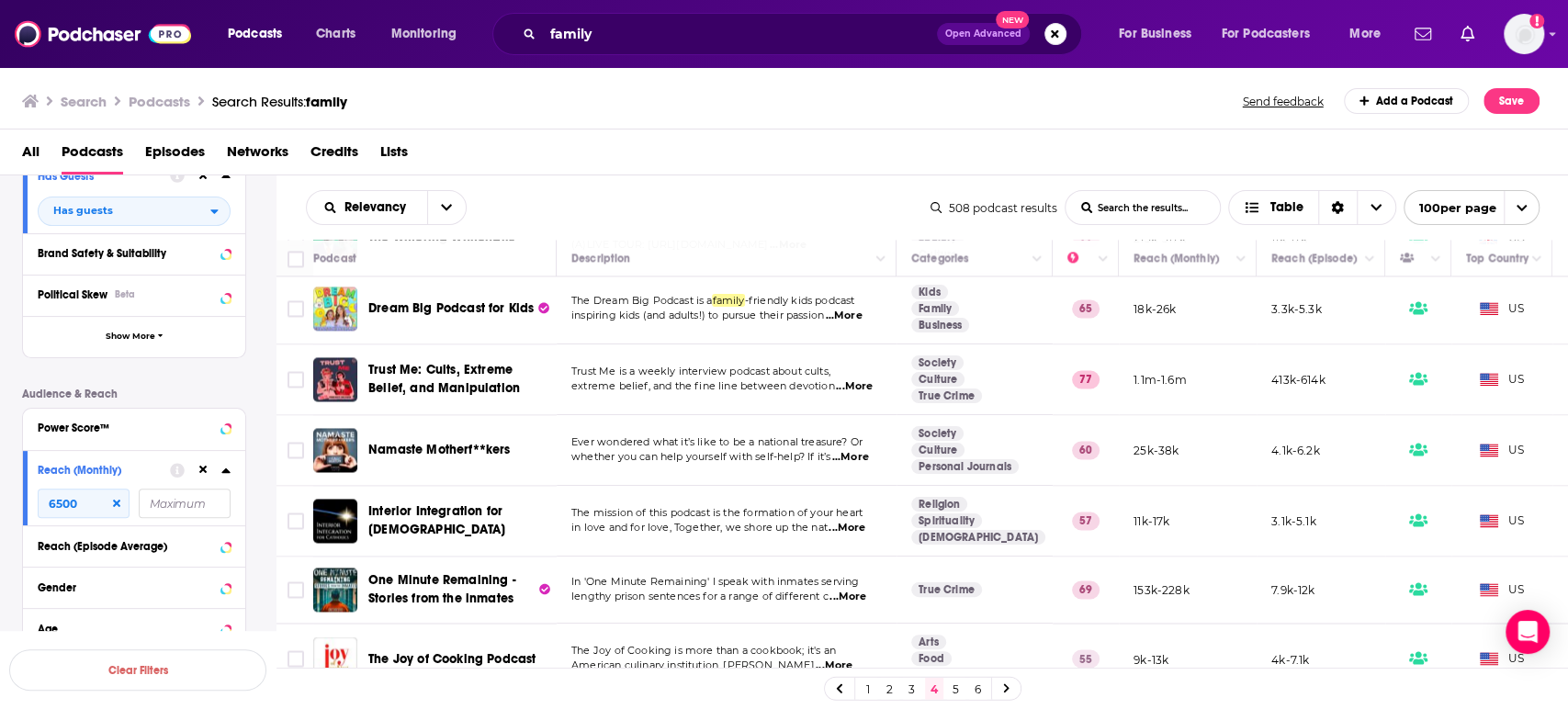
scroll to position [6711, 0]
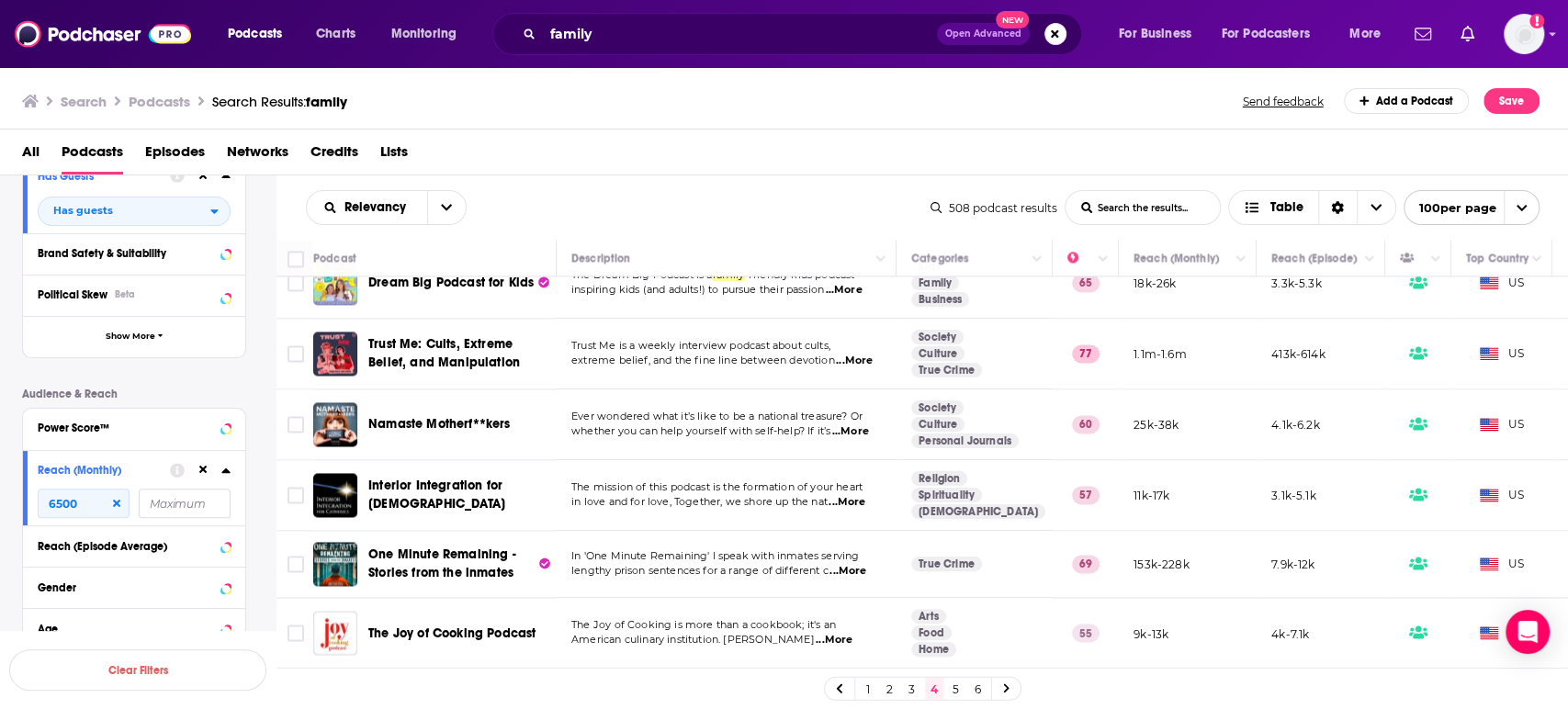
click at [955, 695] on link "5" at bounding box center [955, 689] width 18 height 22
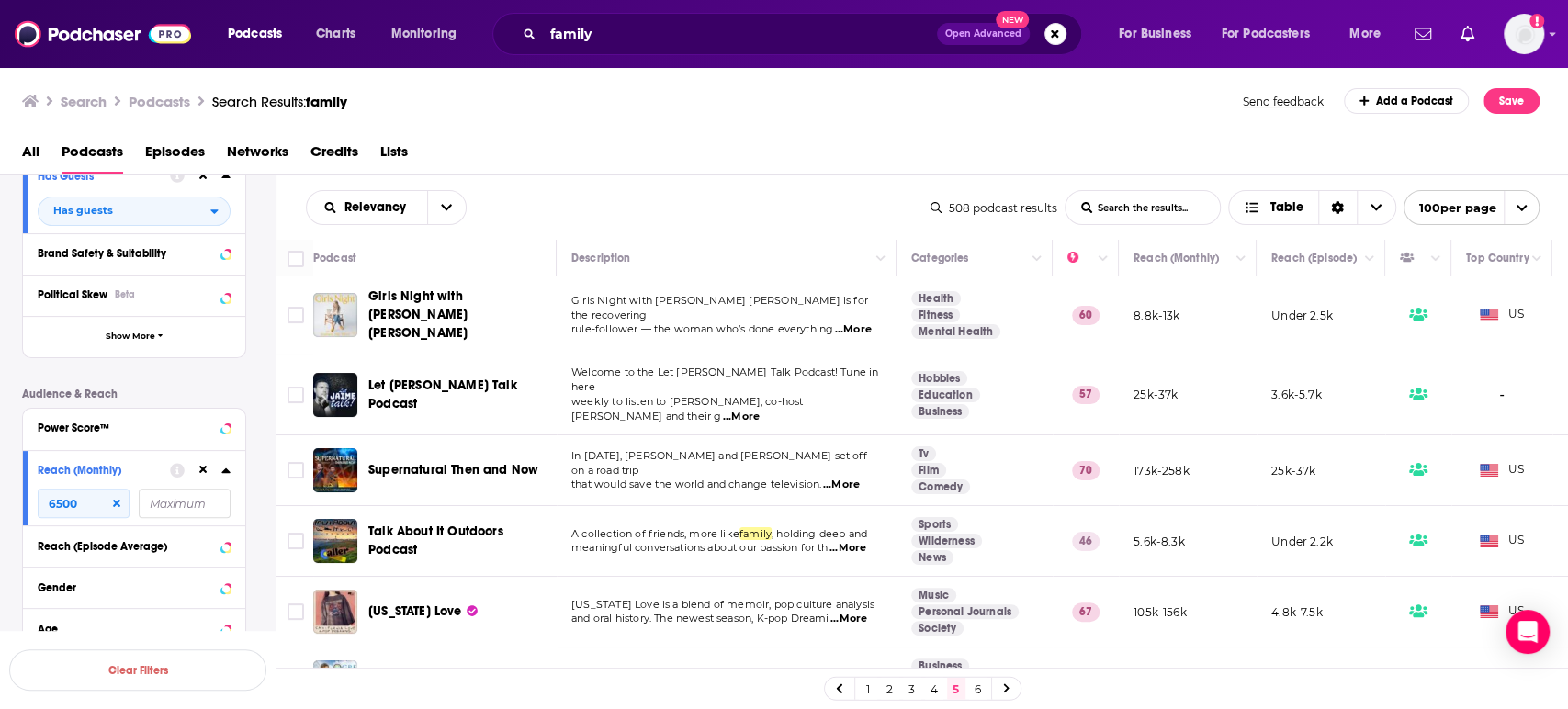
click at [760, 410] on span "...More" at bounding box center [741, 416] width 37 height 15
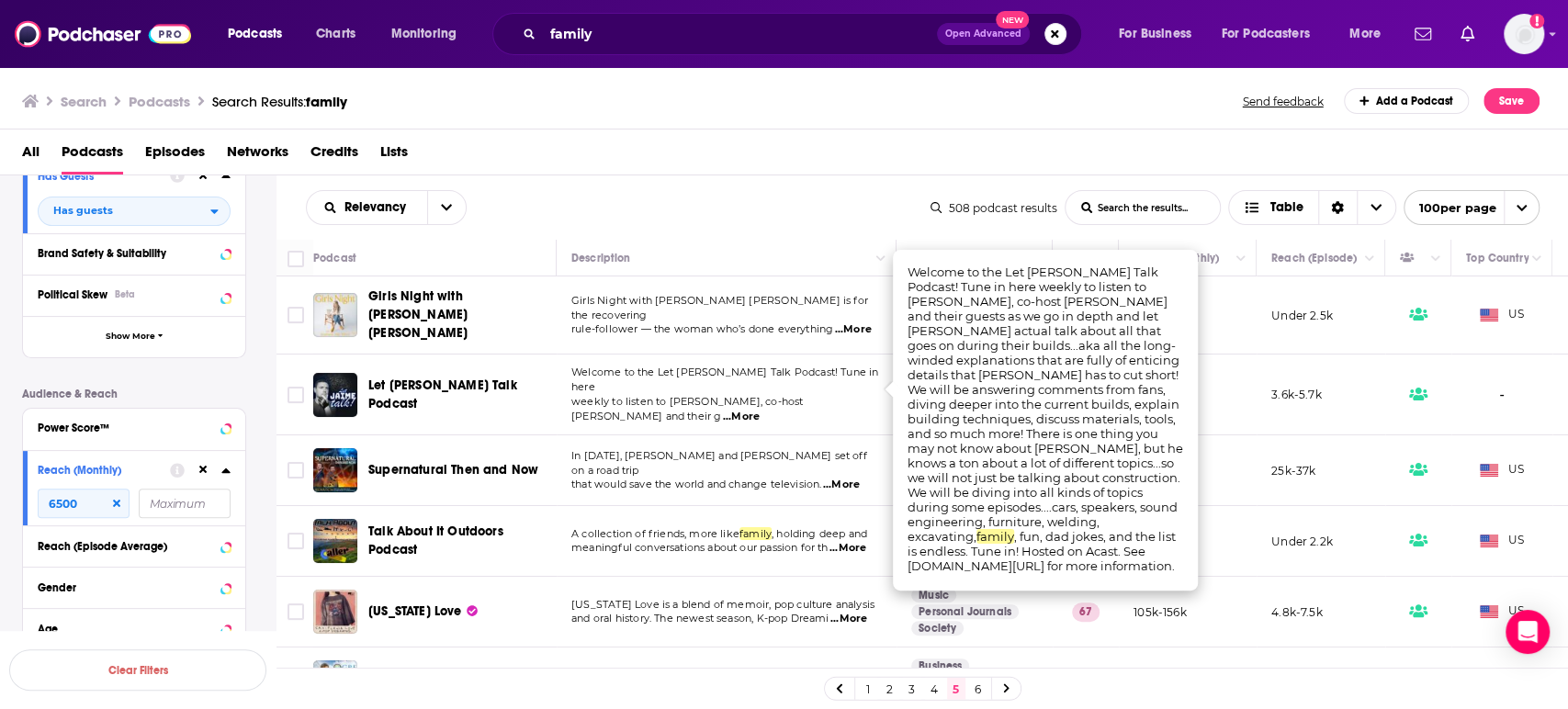
click at [760, 410] on span "...More" at bounding box center [741, 416] width 37 height 15
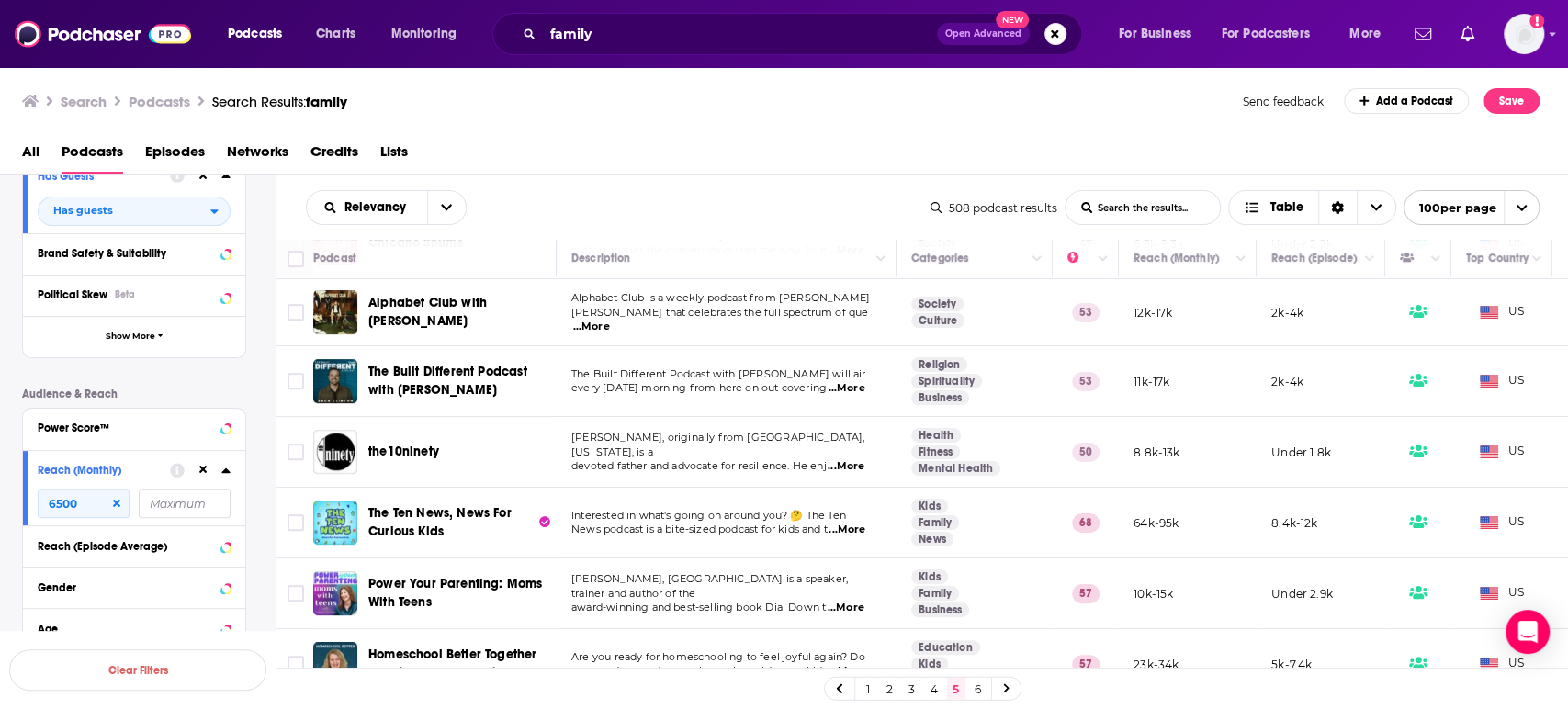
scroll to position [612, 0]
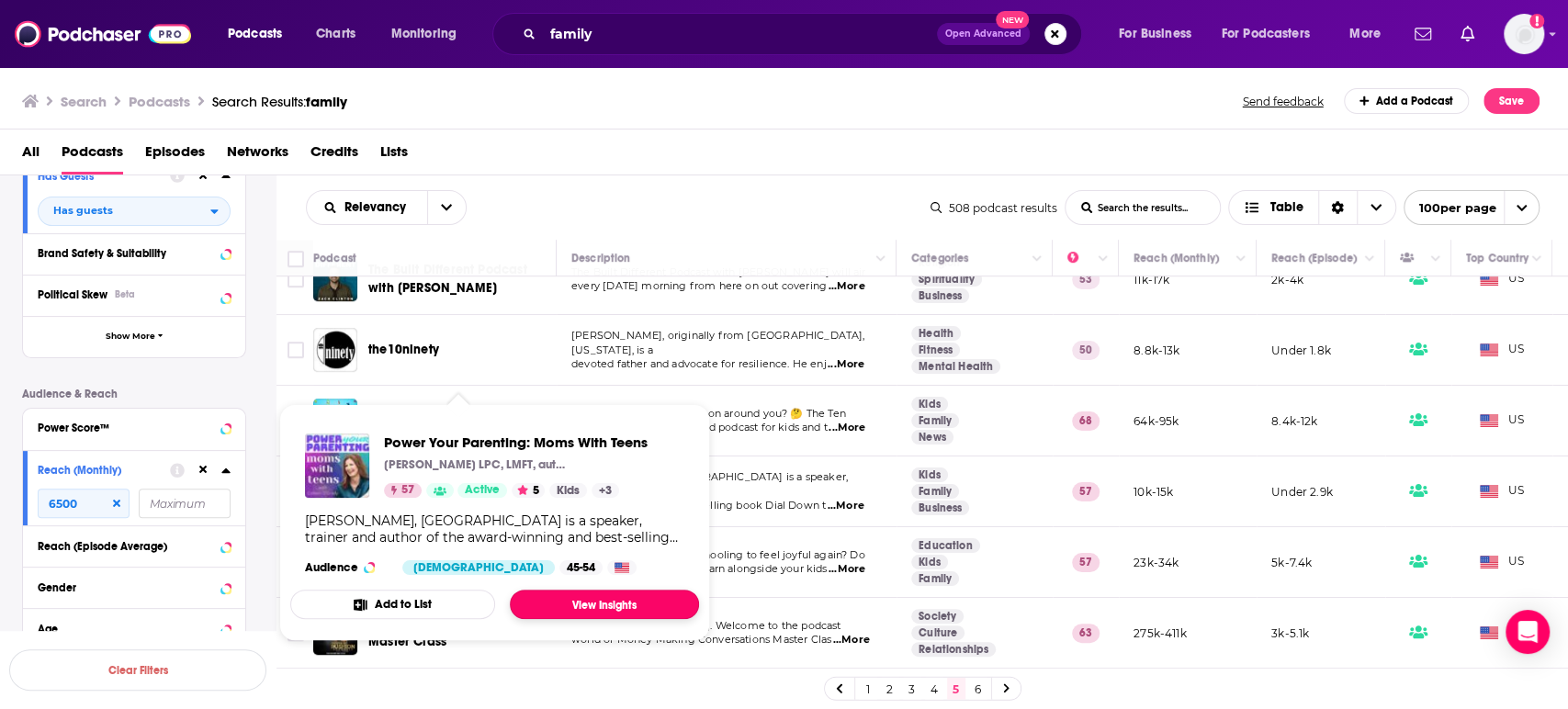
click at [607, 608] on link "View Insights" at bounding box center [604, 604] width 189 height 29
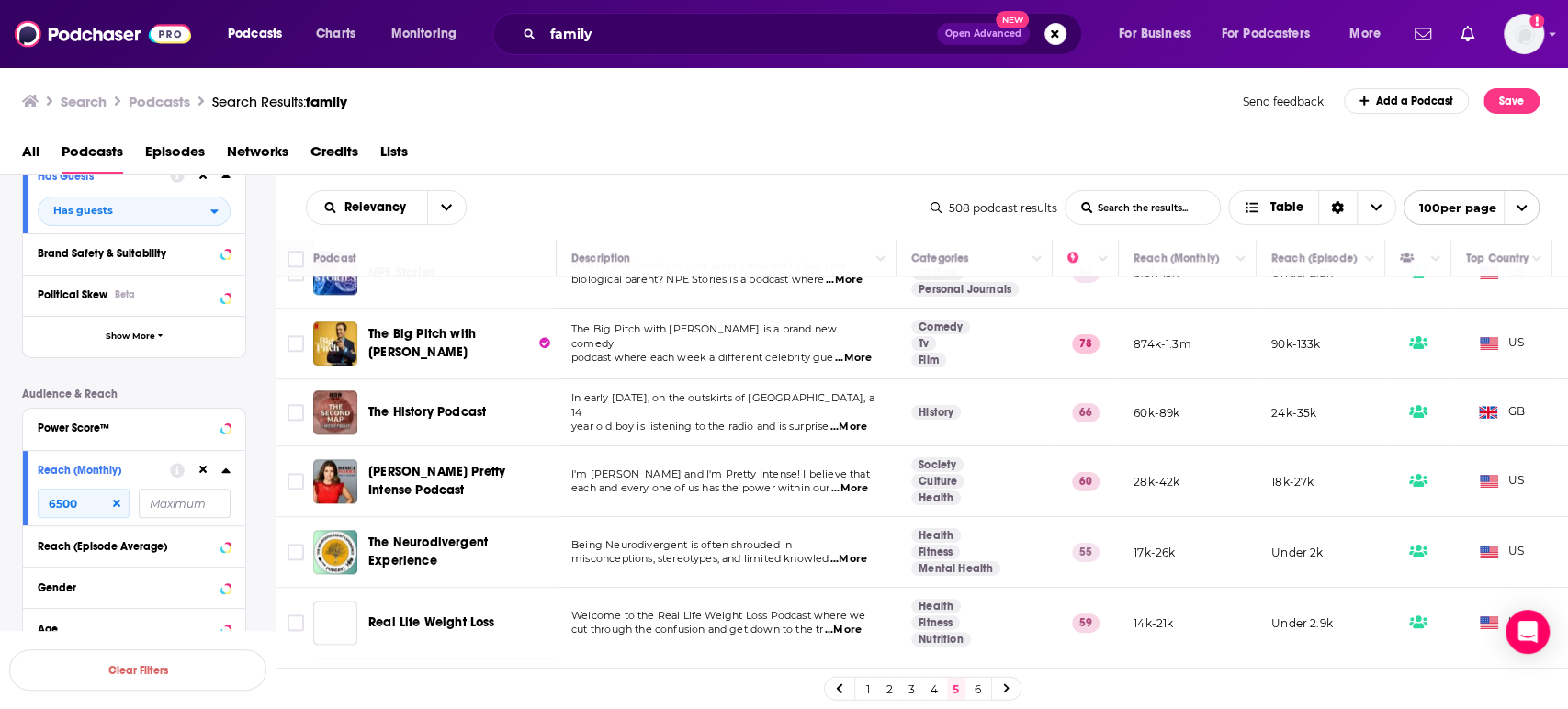
scroll to position [1327, 0]
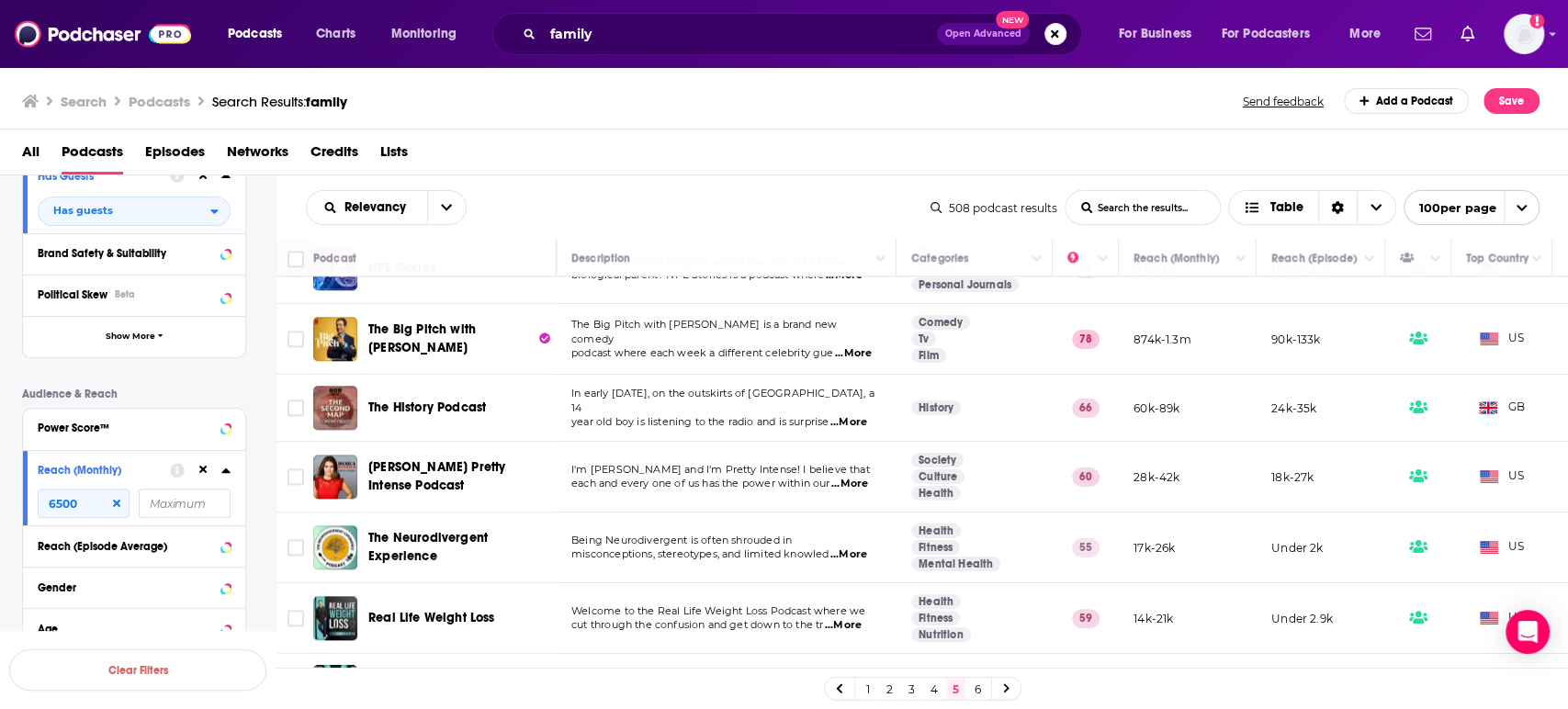
click at [853, 477] on span "...More" at bounding box center [850, 483] width 37 height 15
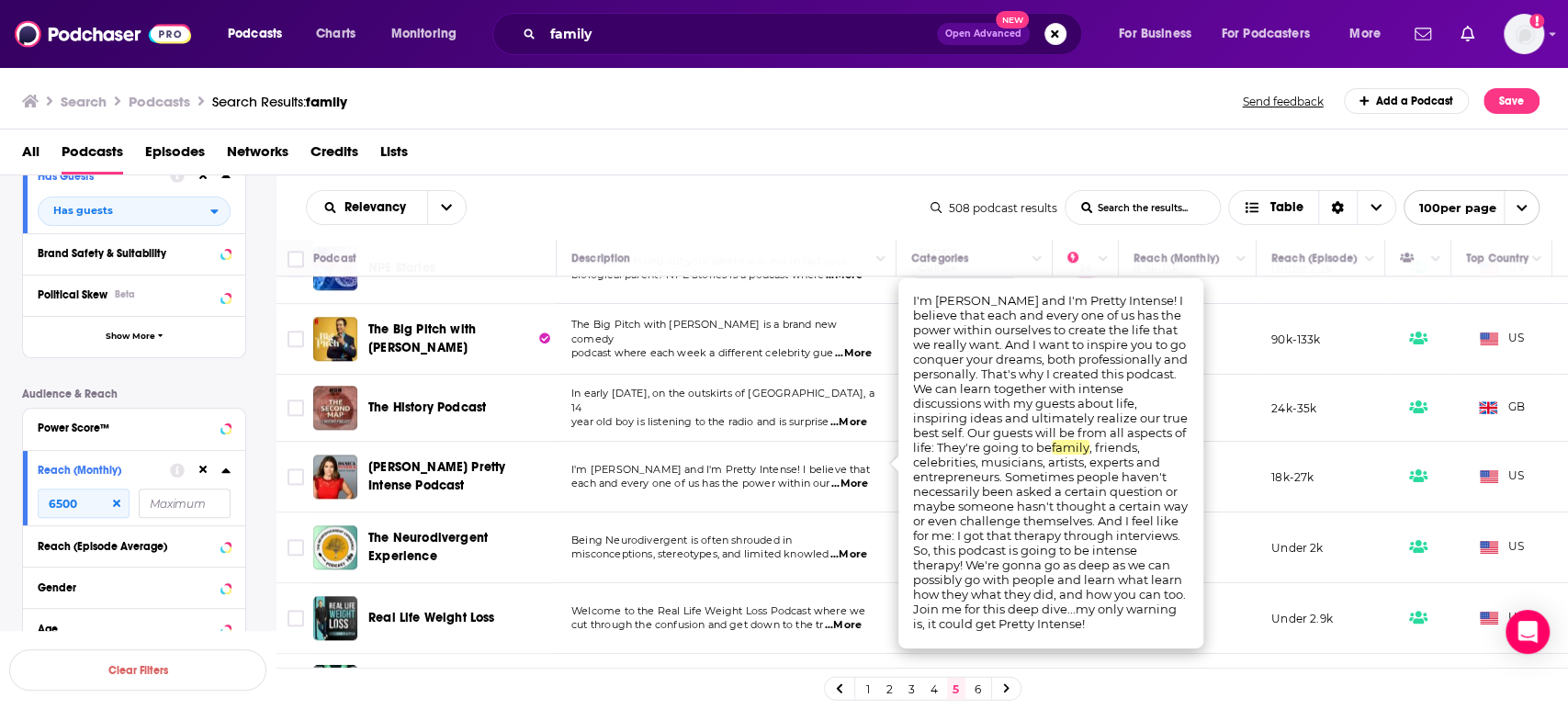
click at [859, 477] on span "...More" at bounding box center [850, 483] width 37 height 15
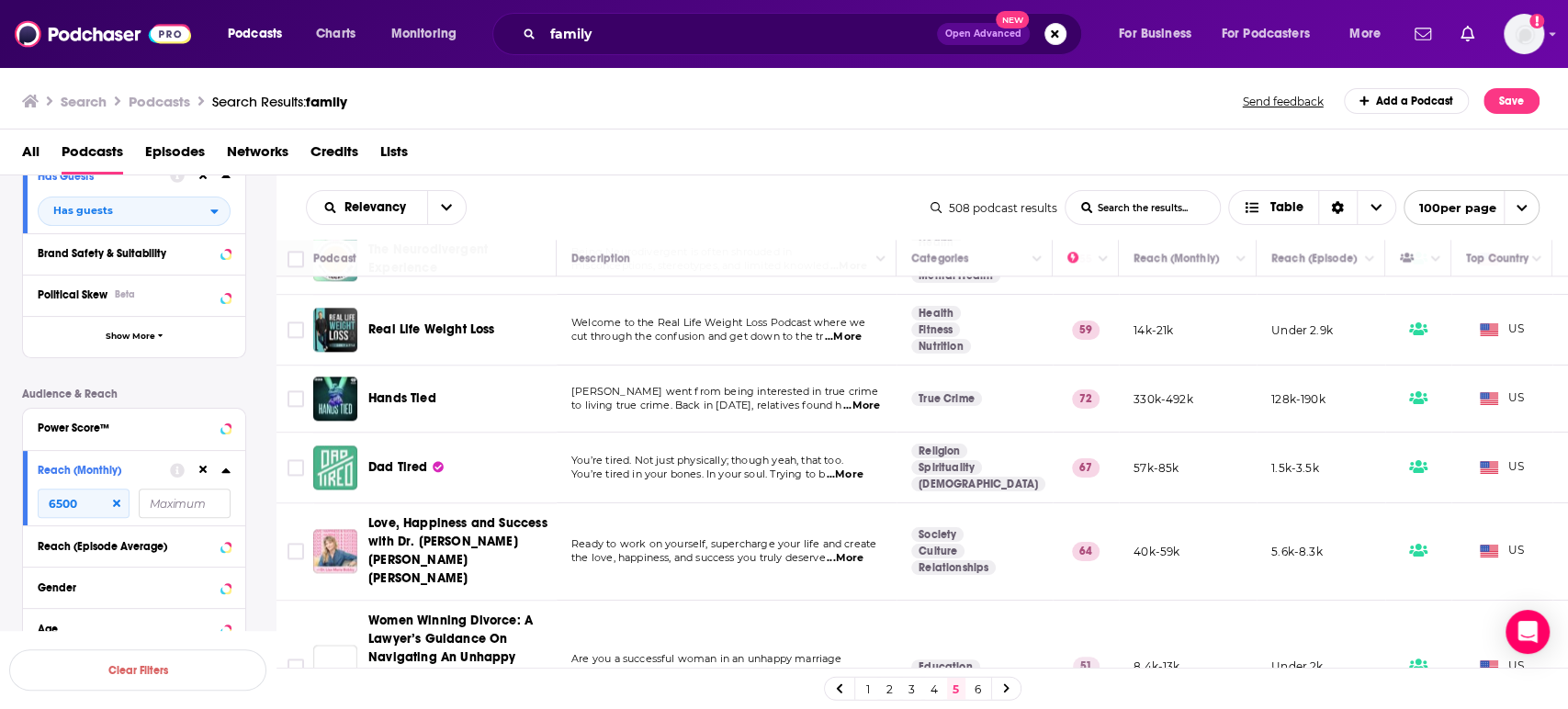
scroll to position [1633, 0]
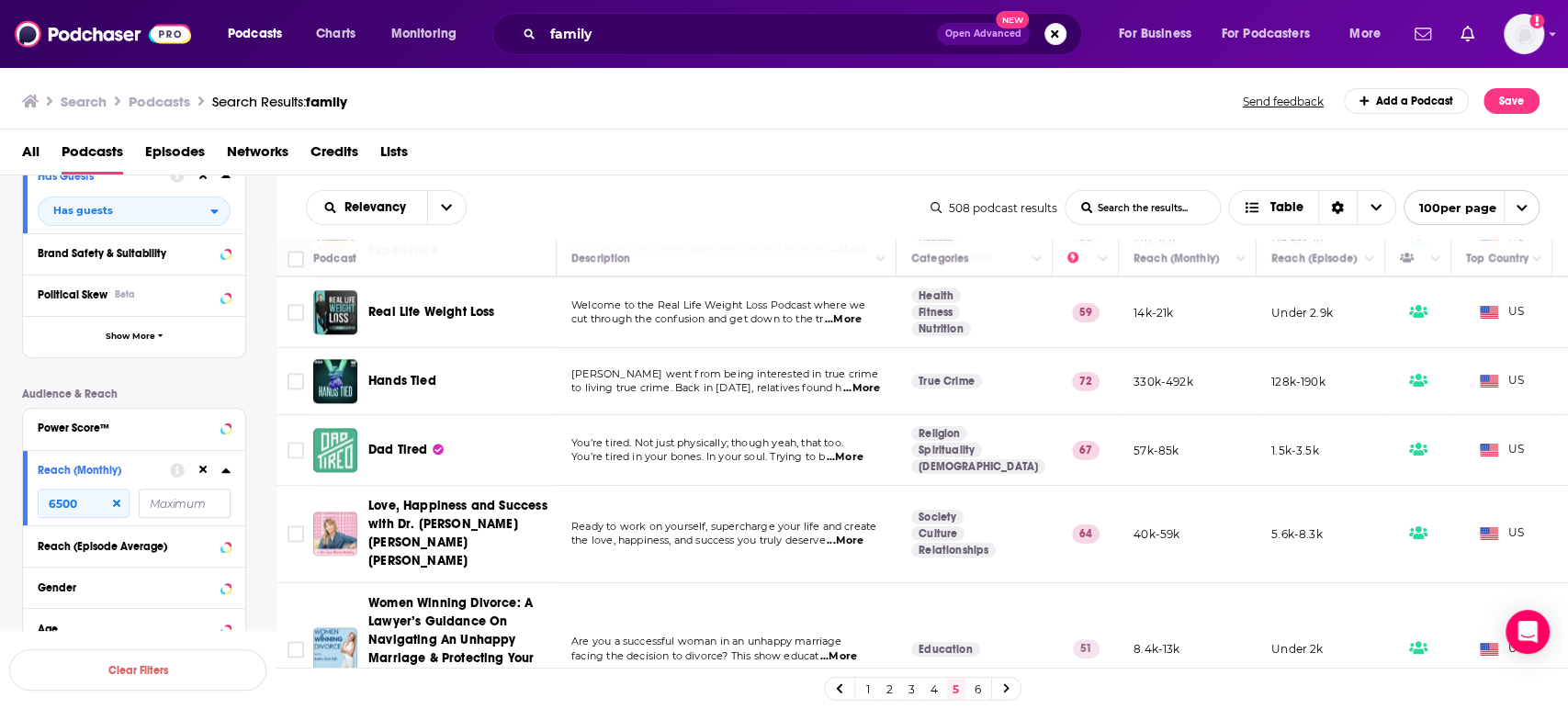
click at [852, 450] on span "...More" at bounding box center [845, 457] width 37 height 15
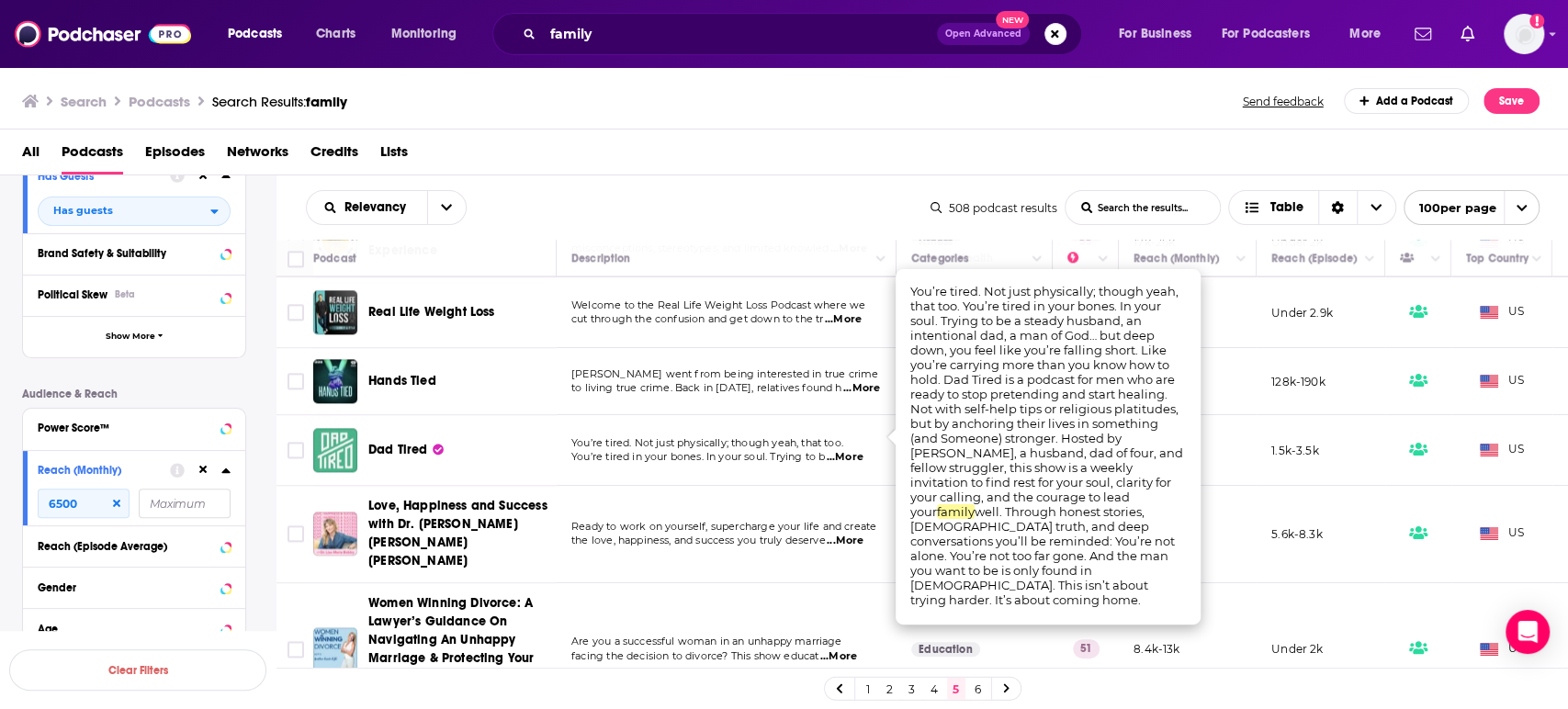
click at [851, 450] on span "...More" at bounding box center [845, 457] width 37 height 15
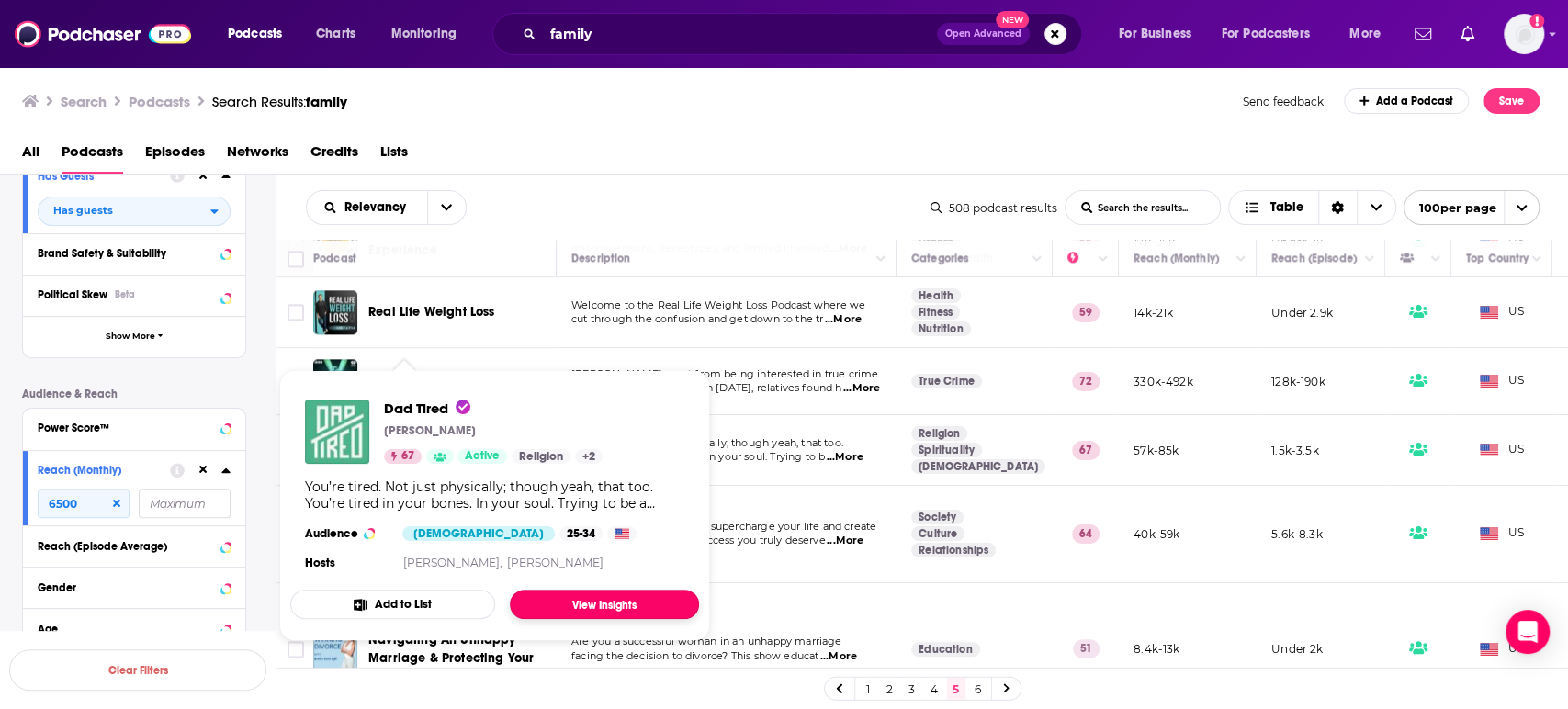
click at [565, 594] on link "View Insights" at bounding box center [604, 604] width 189 height 29
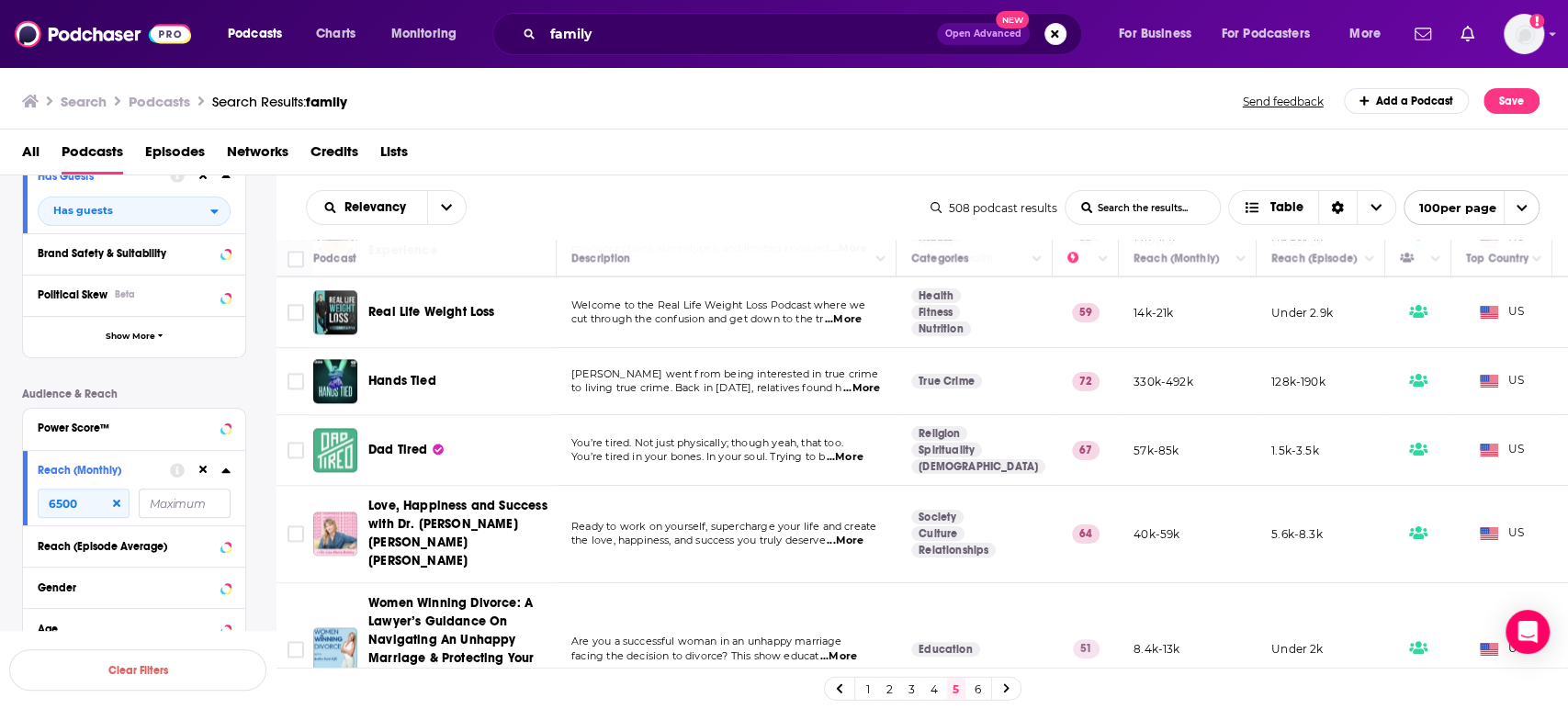
click at [863, 534] on span "...More" at bounding box center [845, 540] width 37 height 15
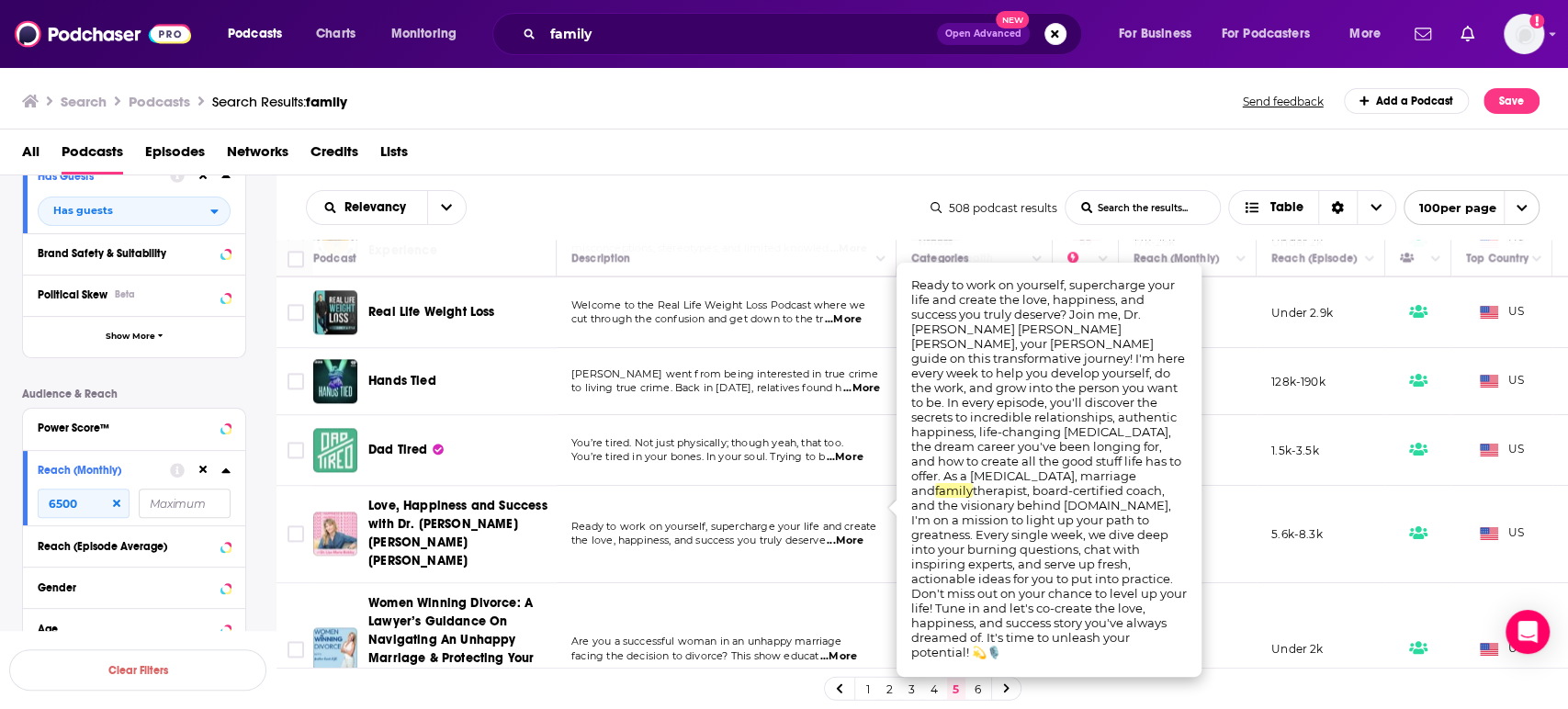
click at [859, 534] on span "...More" at bounding box center [845, 540] width 37 height 15
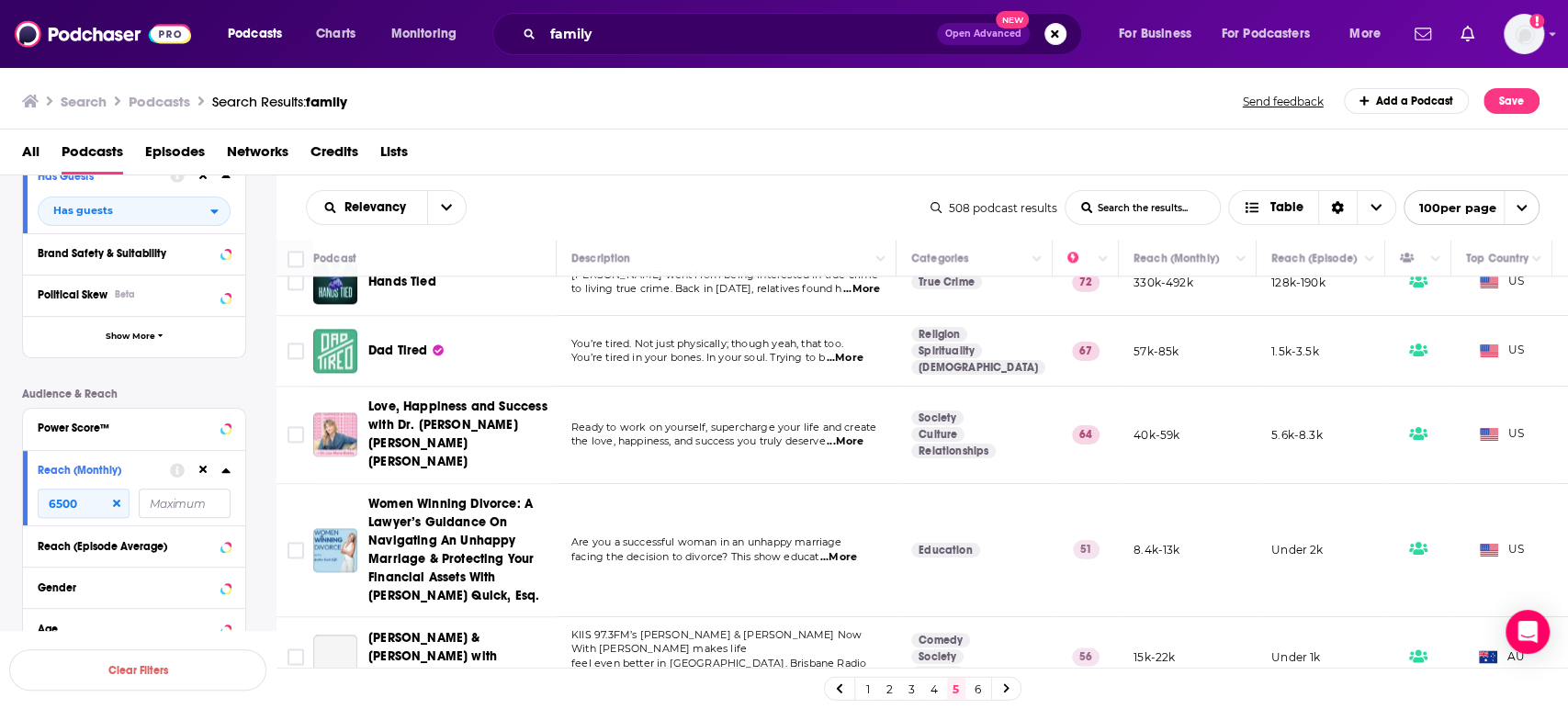
scroll to position [1838, 0]
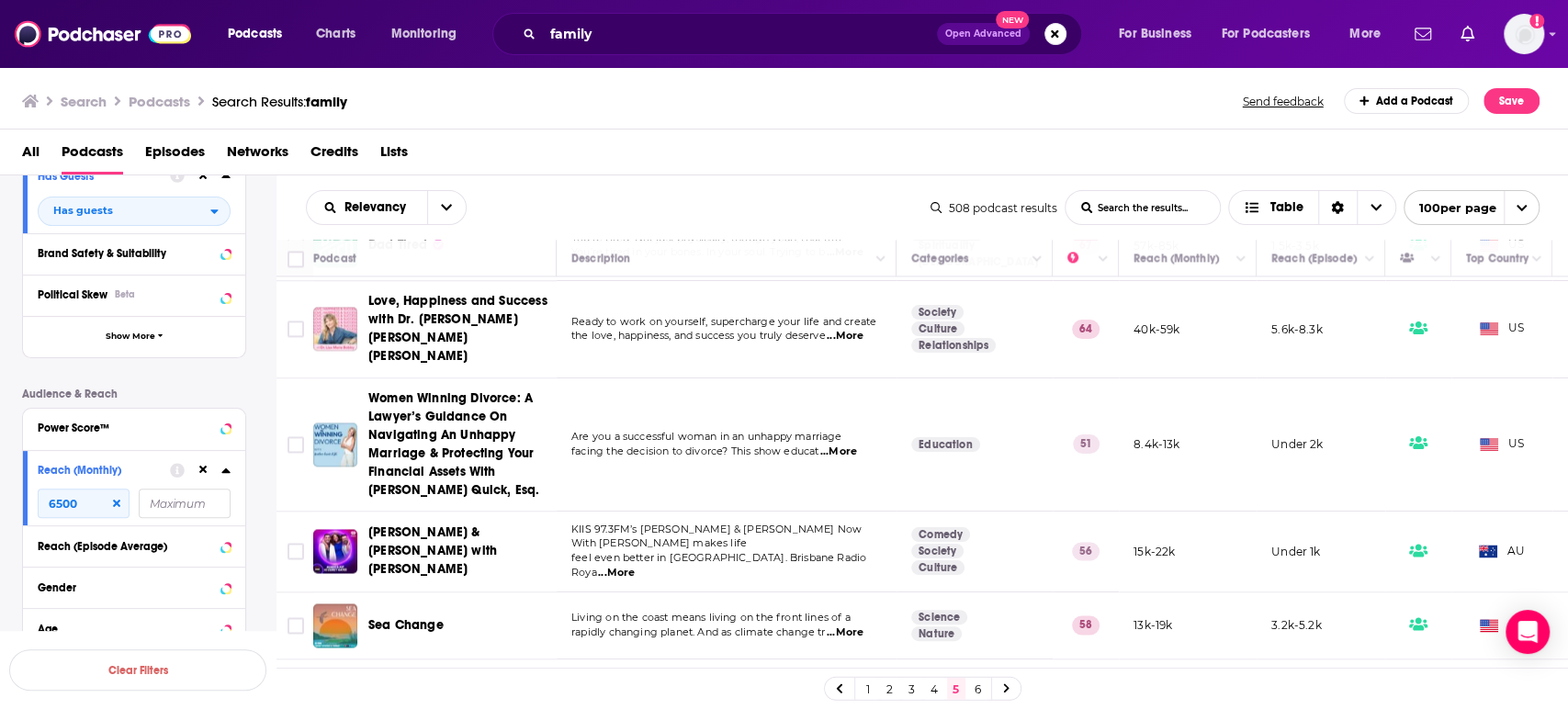
click at [635, 566] on span "...More" at bounding box center [617, 572] width 37 height 15
click at [844, 519] on td "KIIS 97.3FM’s Robin & Kip Now With Corey Oates makes life feel even better in B…" at bounding box center [726, 551] width 340 height 80
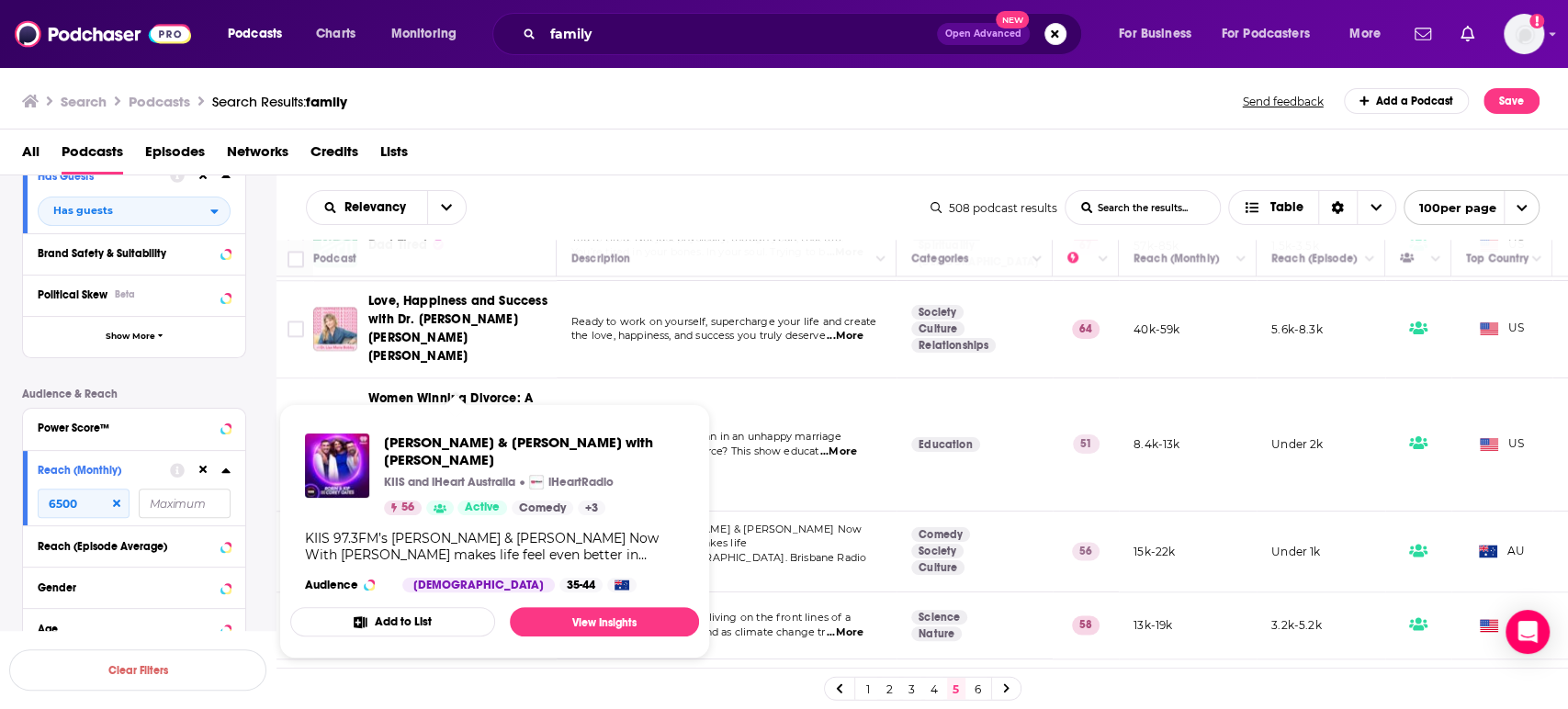
click at [475, 498] on div "Robin & Kip with Corey Oates KIIS and iHeart Australia iHeartRadio 56 Active Co…" at bounding box center [495, 513] width 408 height 189
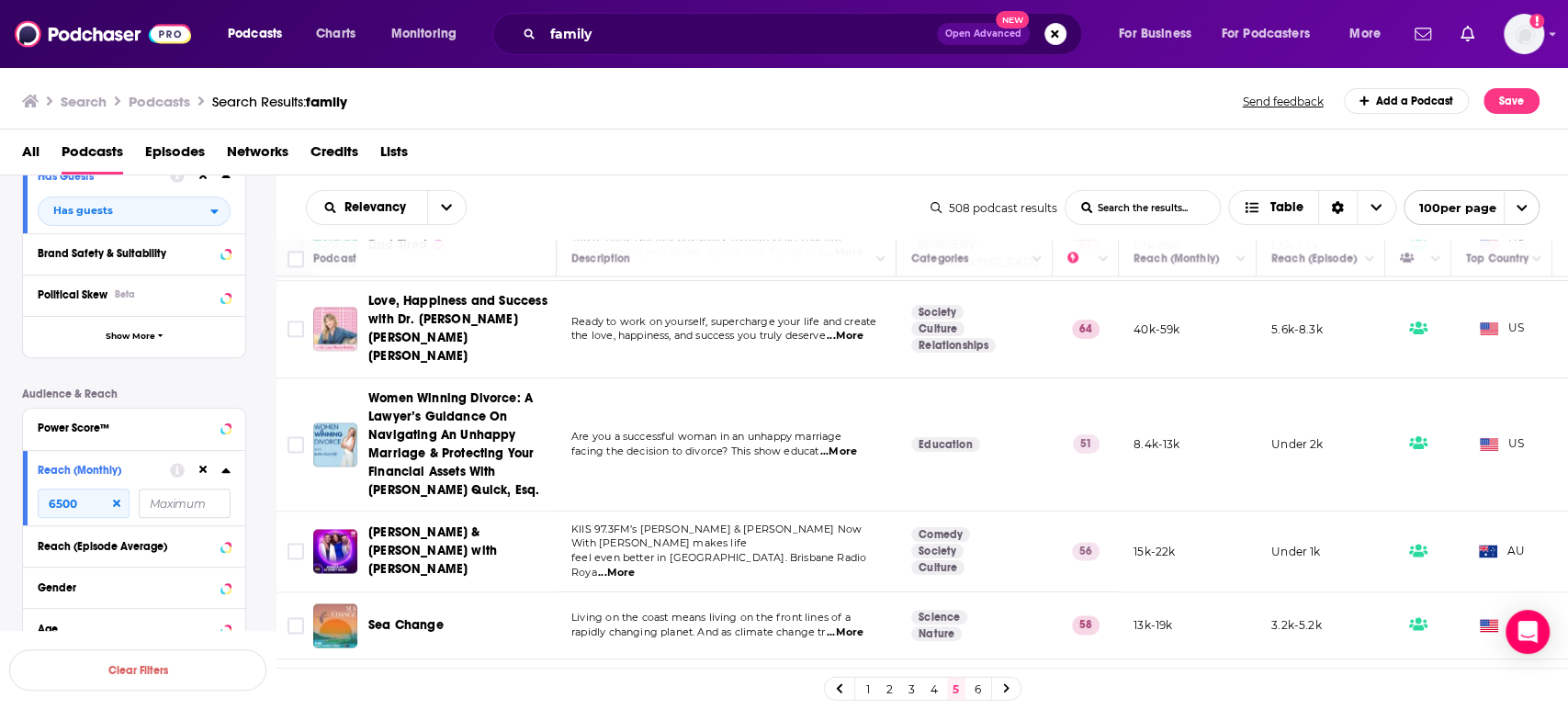
scroll to position [1940, 0]
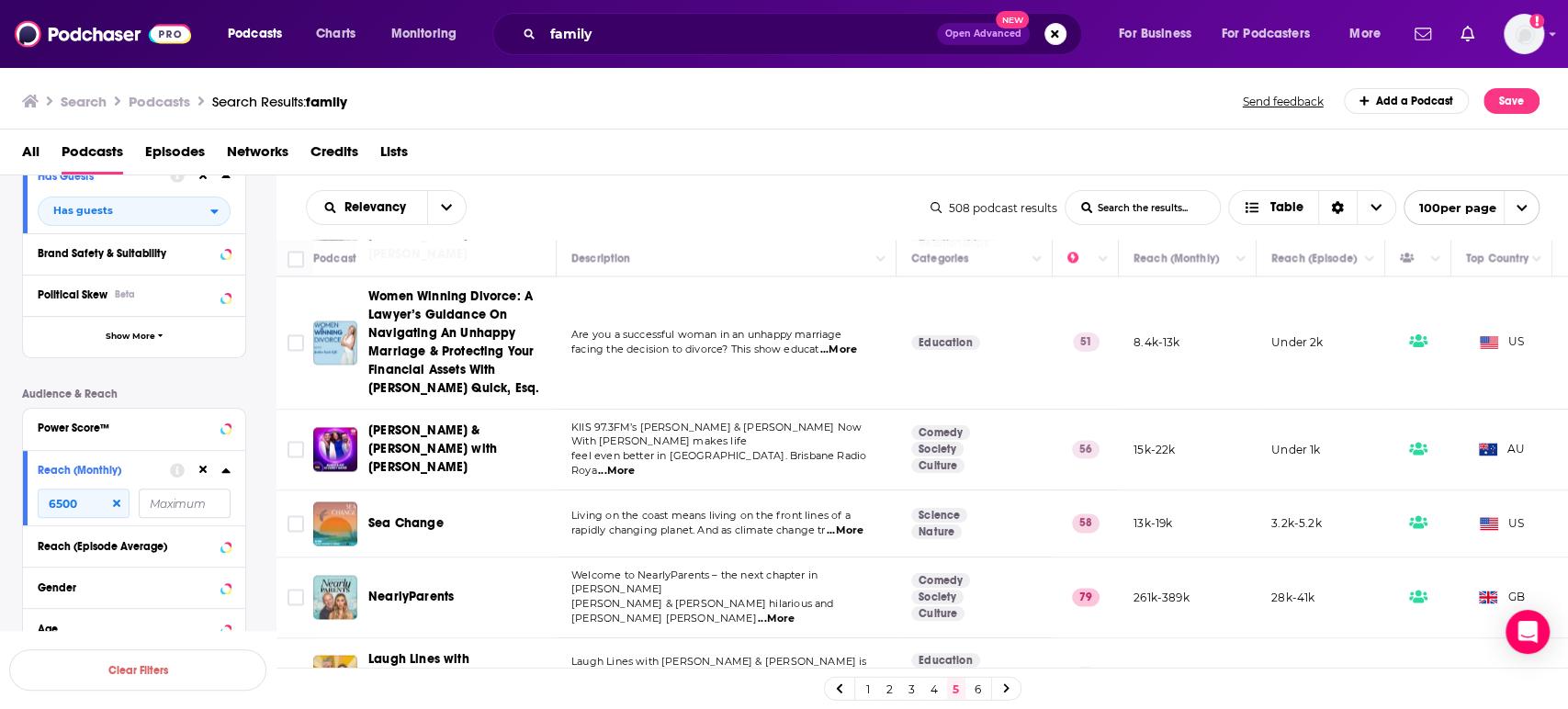
click at [795, 612] on span "...More" at bounding box center [776, 619] width 37 height 15
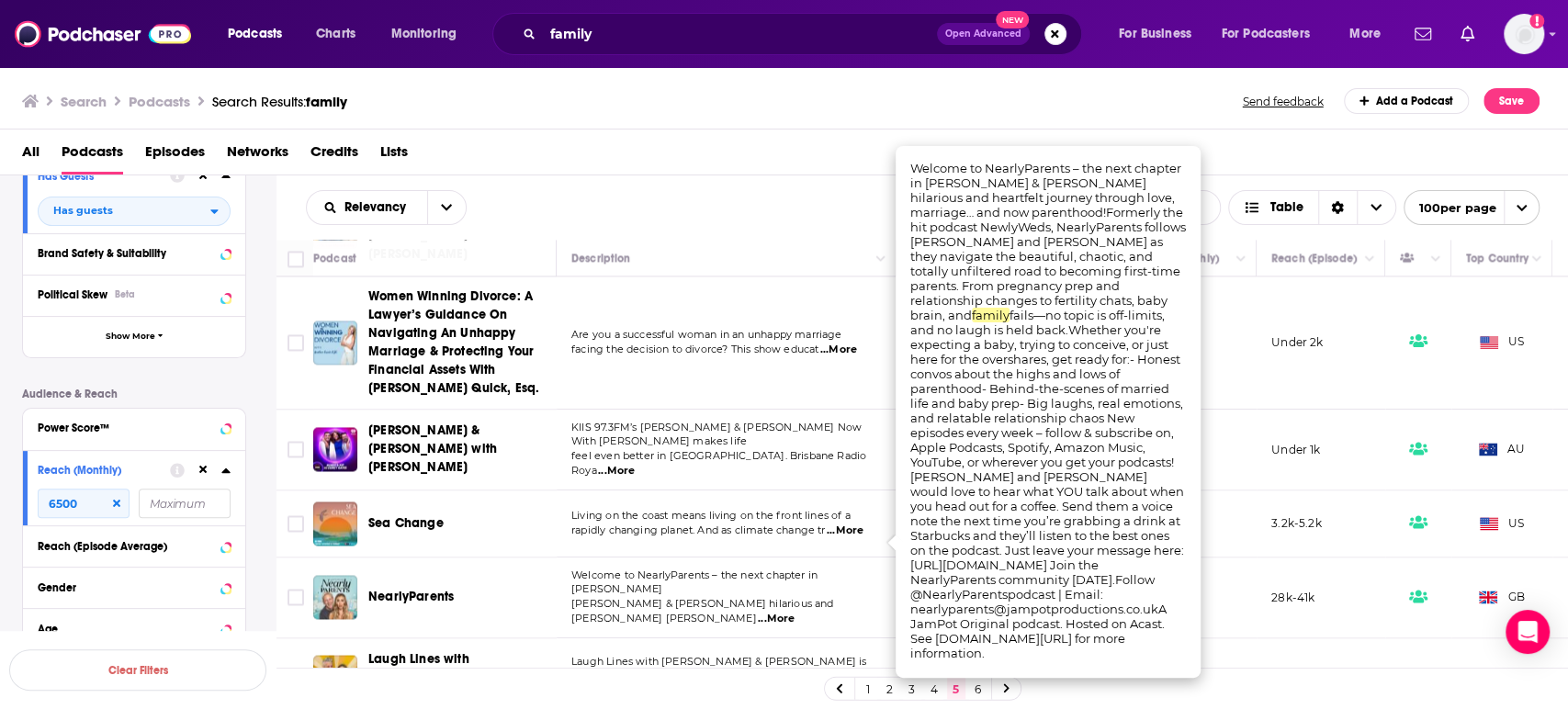
click at [795, 612] on span "...More" at bounding box center [776, 619] width 37 height 15
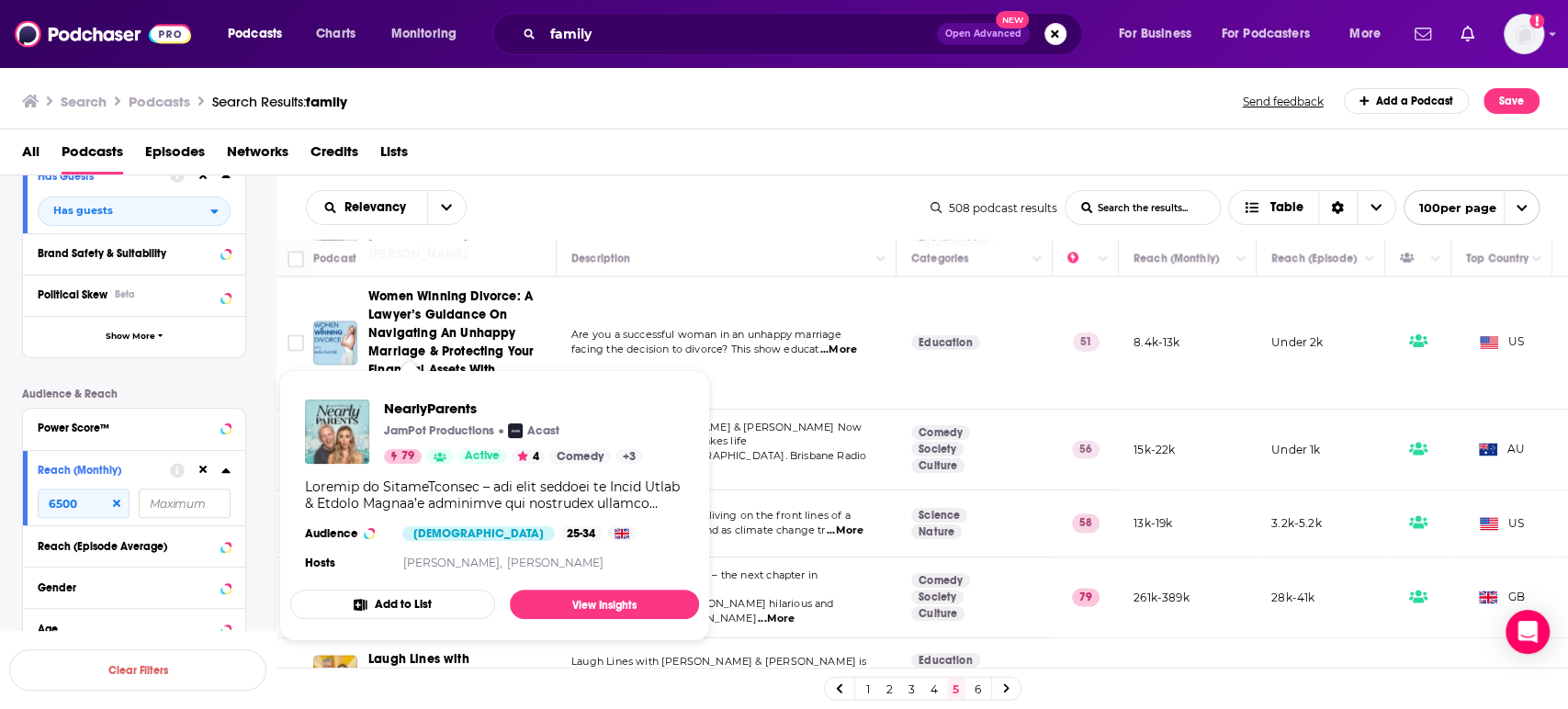
click at [394, 539] on div "NearlyParents JamPot Productions Acast 79 Active 4 Comedy + 3 Audience Female 2…" at bounding box center [495, 488] width 408 height 205
click at [587, 631] on span "NearlyParents JamPot Productions Acast 79 Active 4 Comedy + 3 Audience Female 2…" at bounding box center [495, 506] width 408 height 271
click at [596, 613] on link "View Insights" at bounding box center [604, 604] width 189 height 29
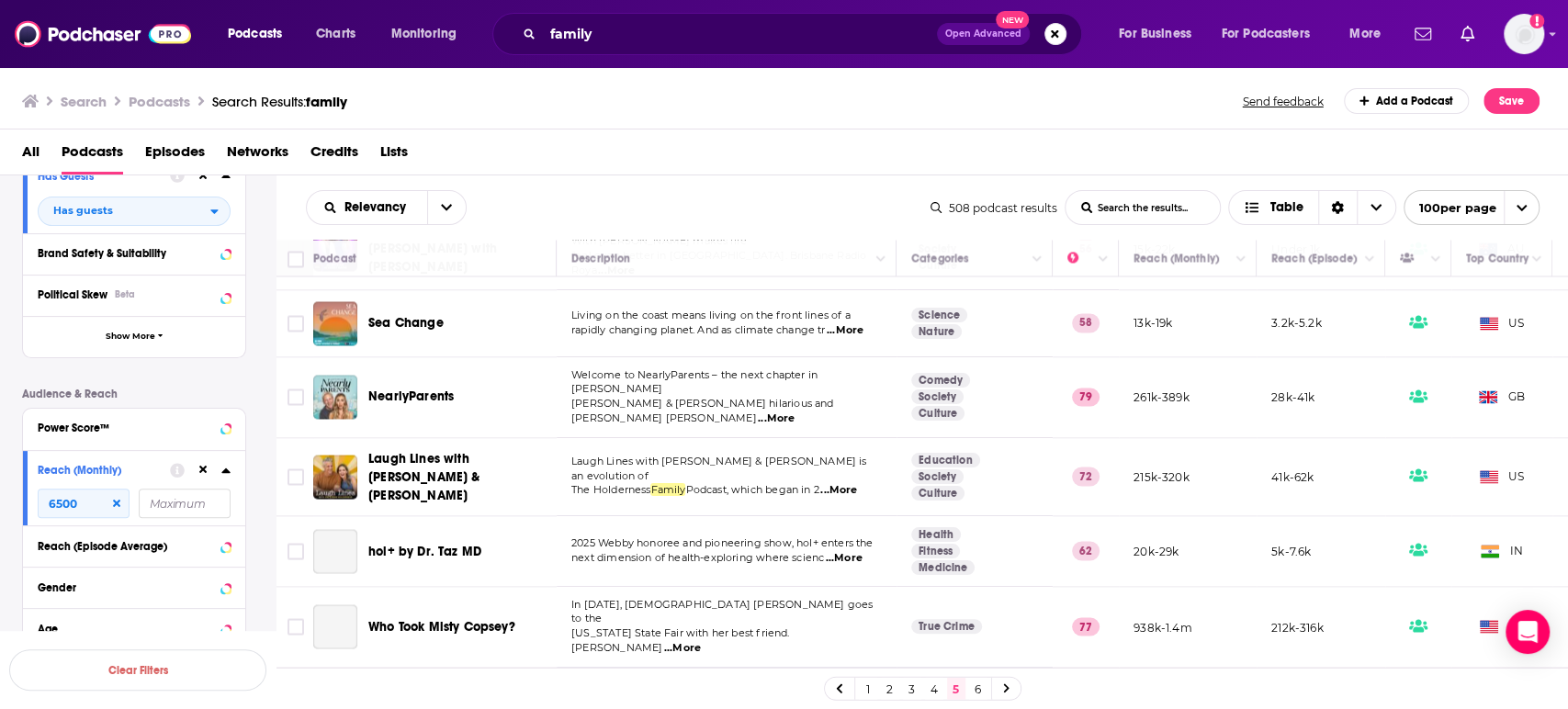
scroll to position [2144, 0]
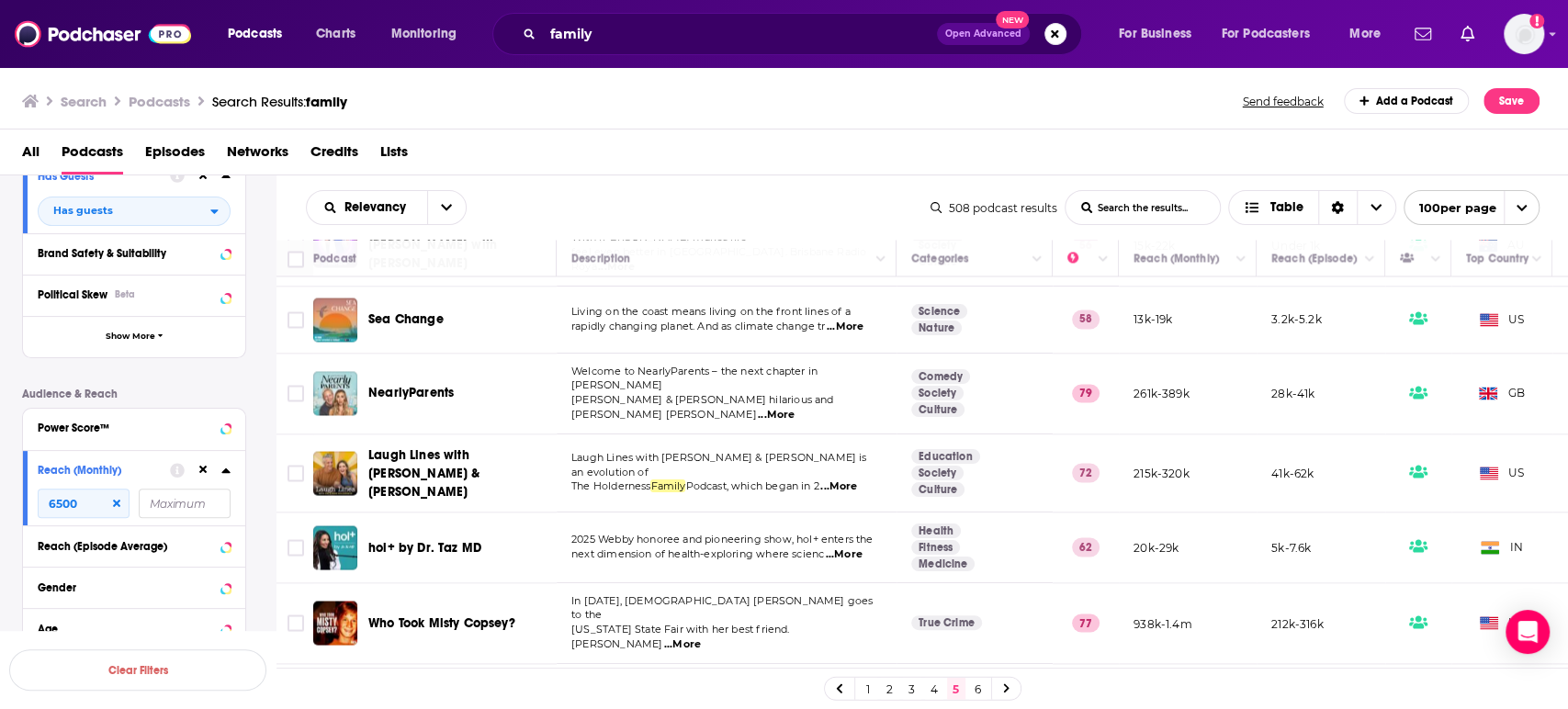
click at [857, 479] on span "...More" at bounding box center [838, 486] width 37 height 15
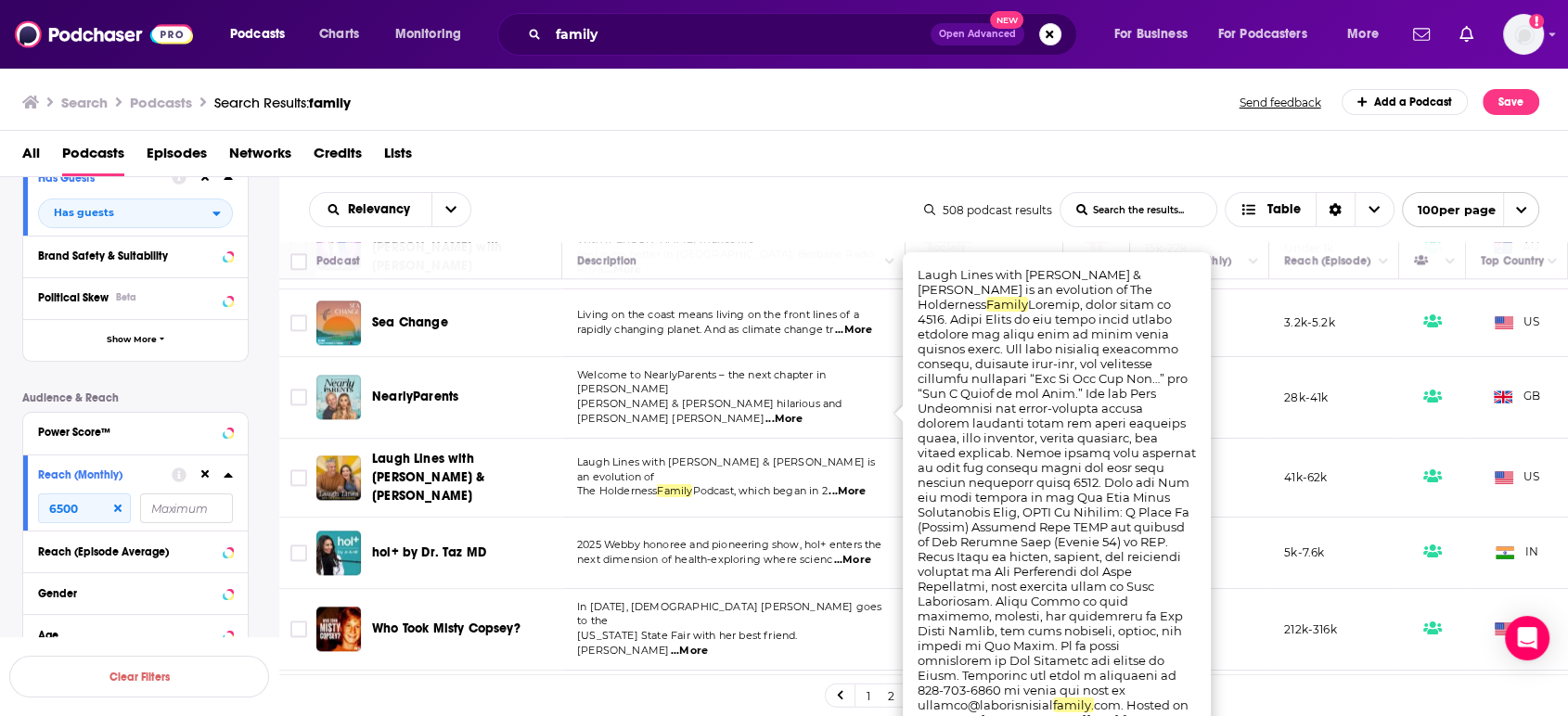
click at [866, 484] on span "...More" at bounding box center [847, 491] width 37 height 15
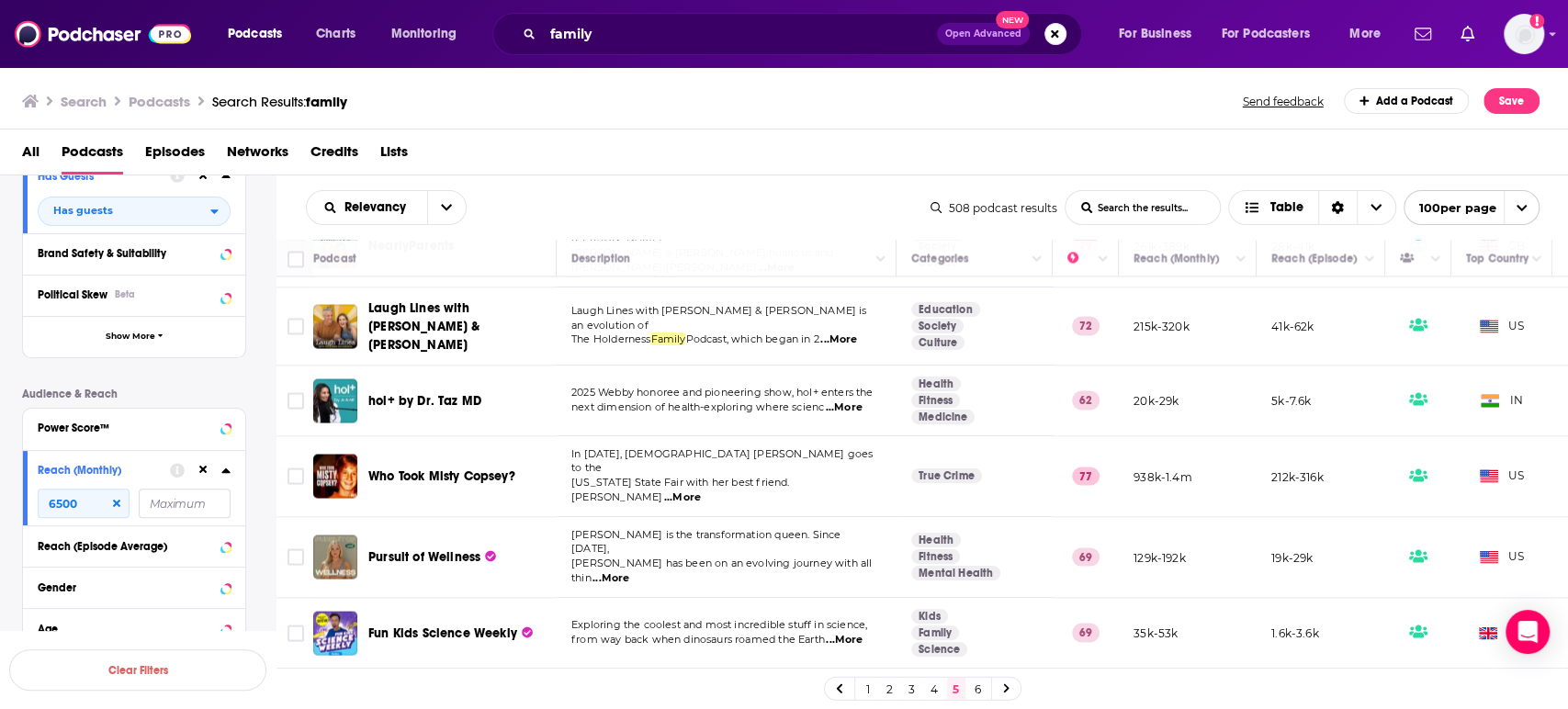
scroll to position [2306, 0]
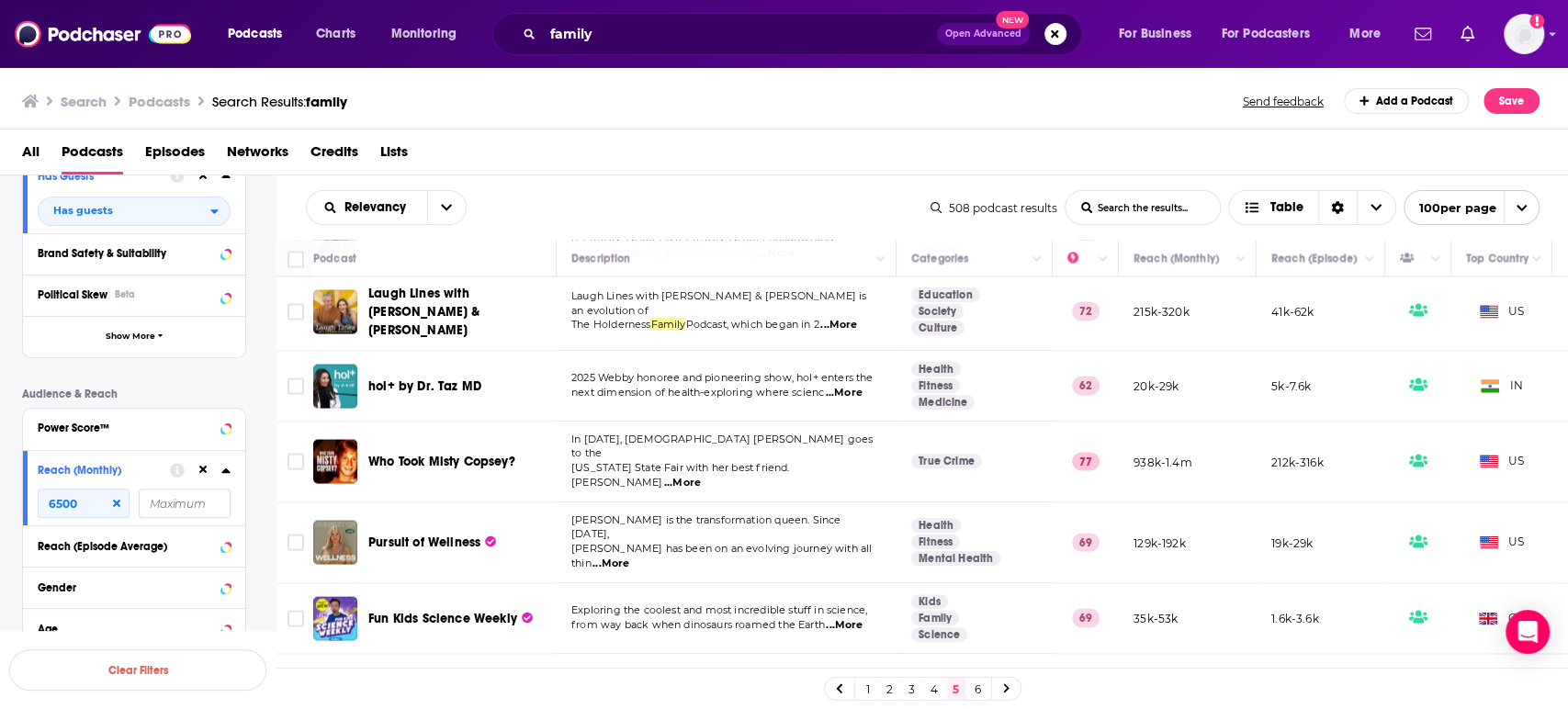
click at [629, 557] on span "...More" at bounding box center [611, 564] width 37 height 15
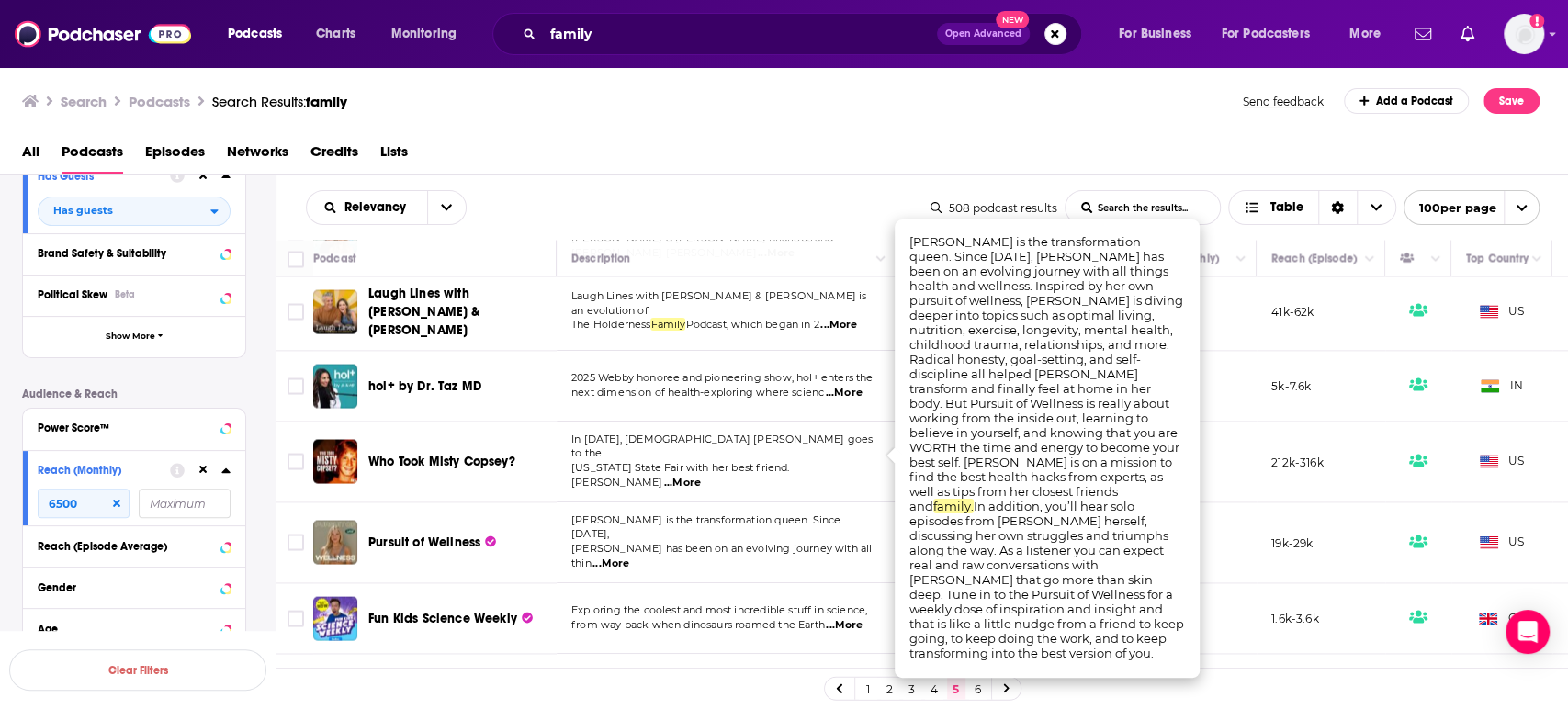
click at [629, 557] on span "...More" at bounding box center [611, 564] width 37 height 15
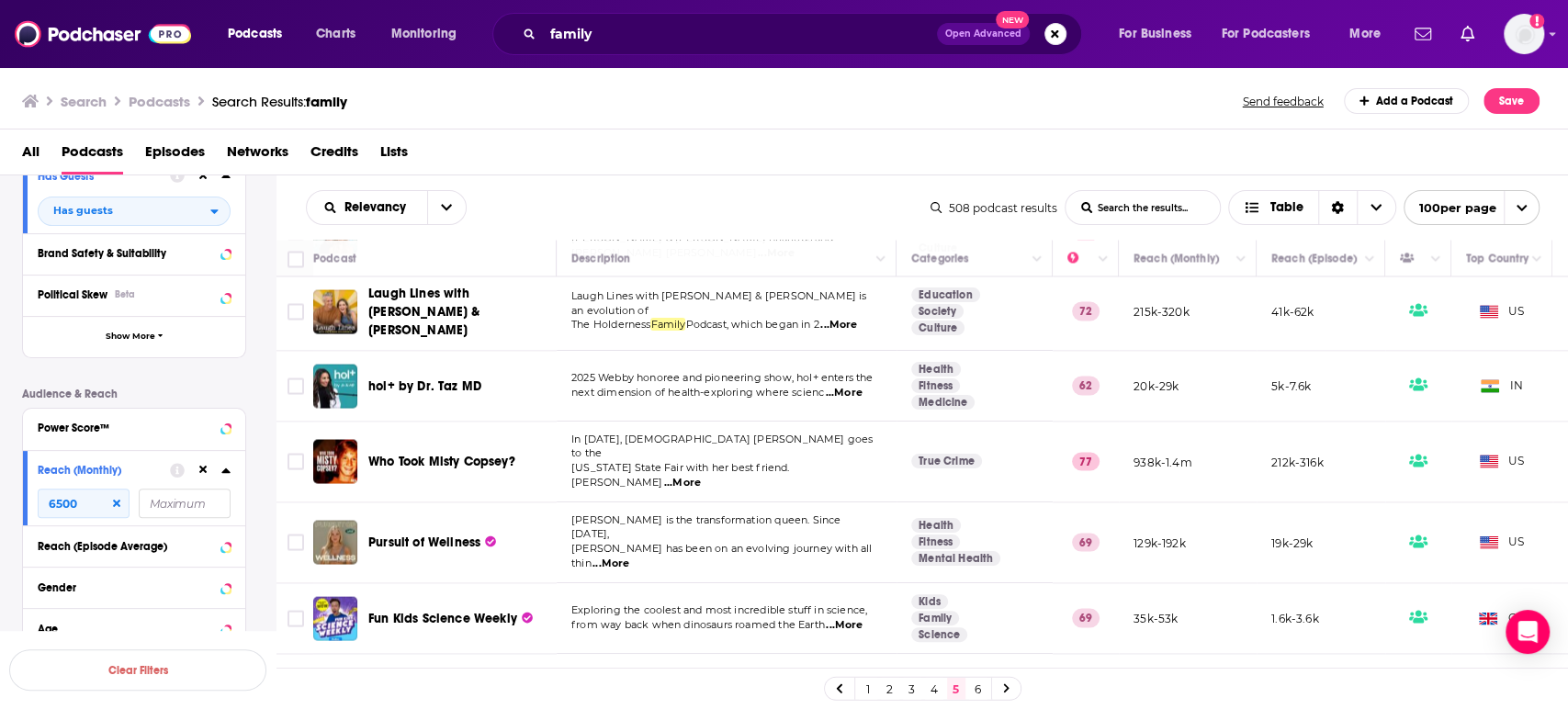
click at [438, 447] on div "Podcasts Charts Monitoring family Open Advanced New For Business For Podcasters…" at bounding box center [784, 354] width 1568 height 709
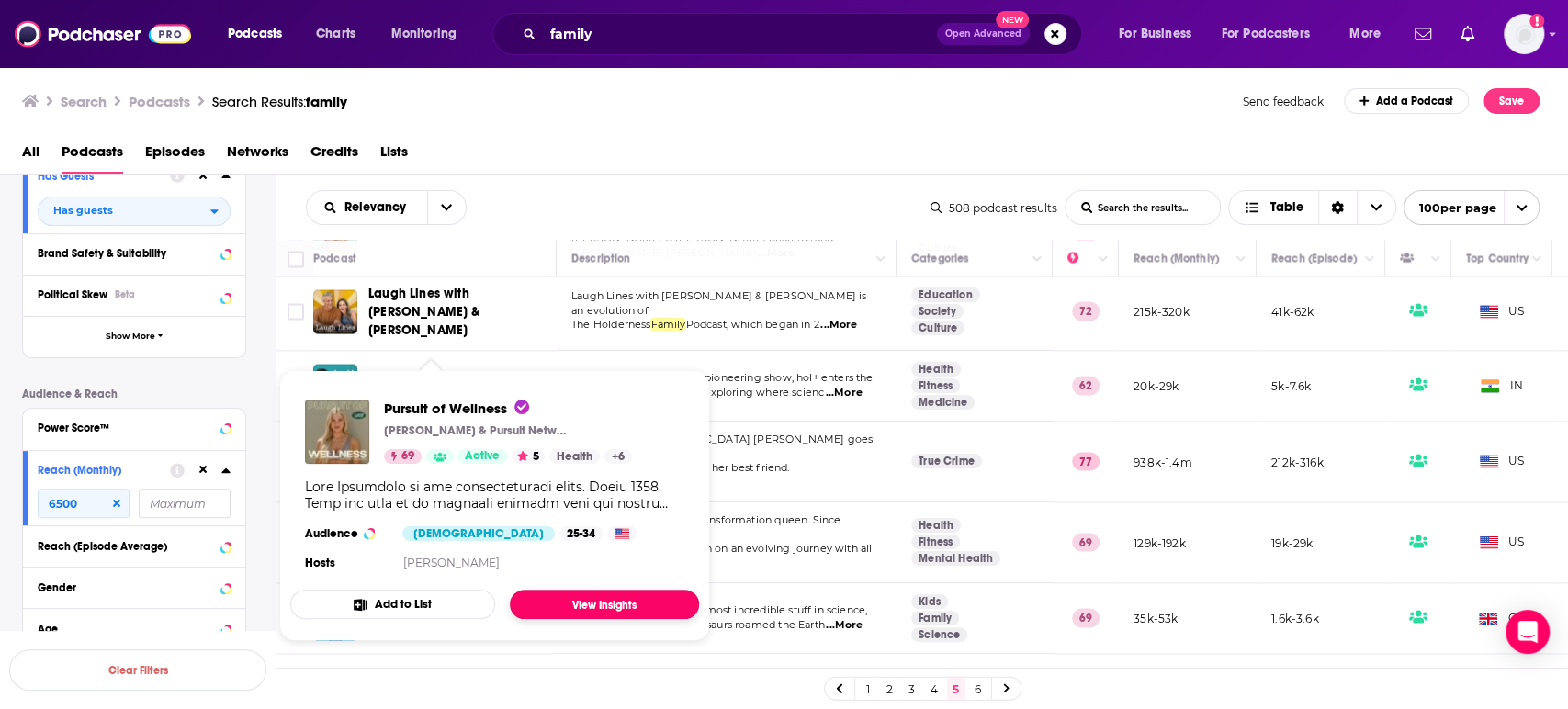
click at [579, 601] on link "View Insights" at bounding box center [604, 604] width 189 height 29
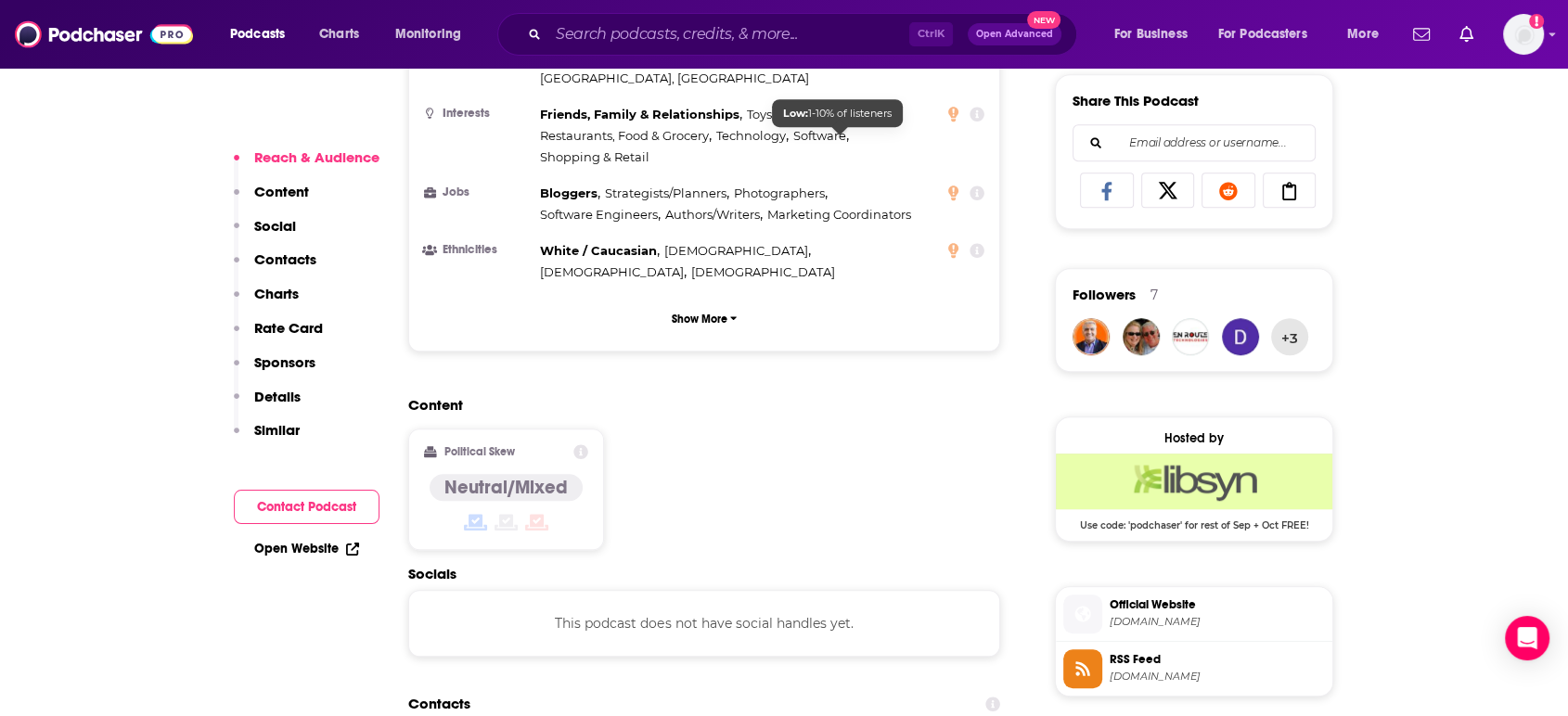
scroll to position [1340, 0]
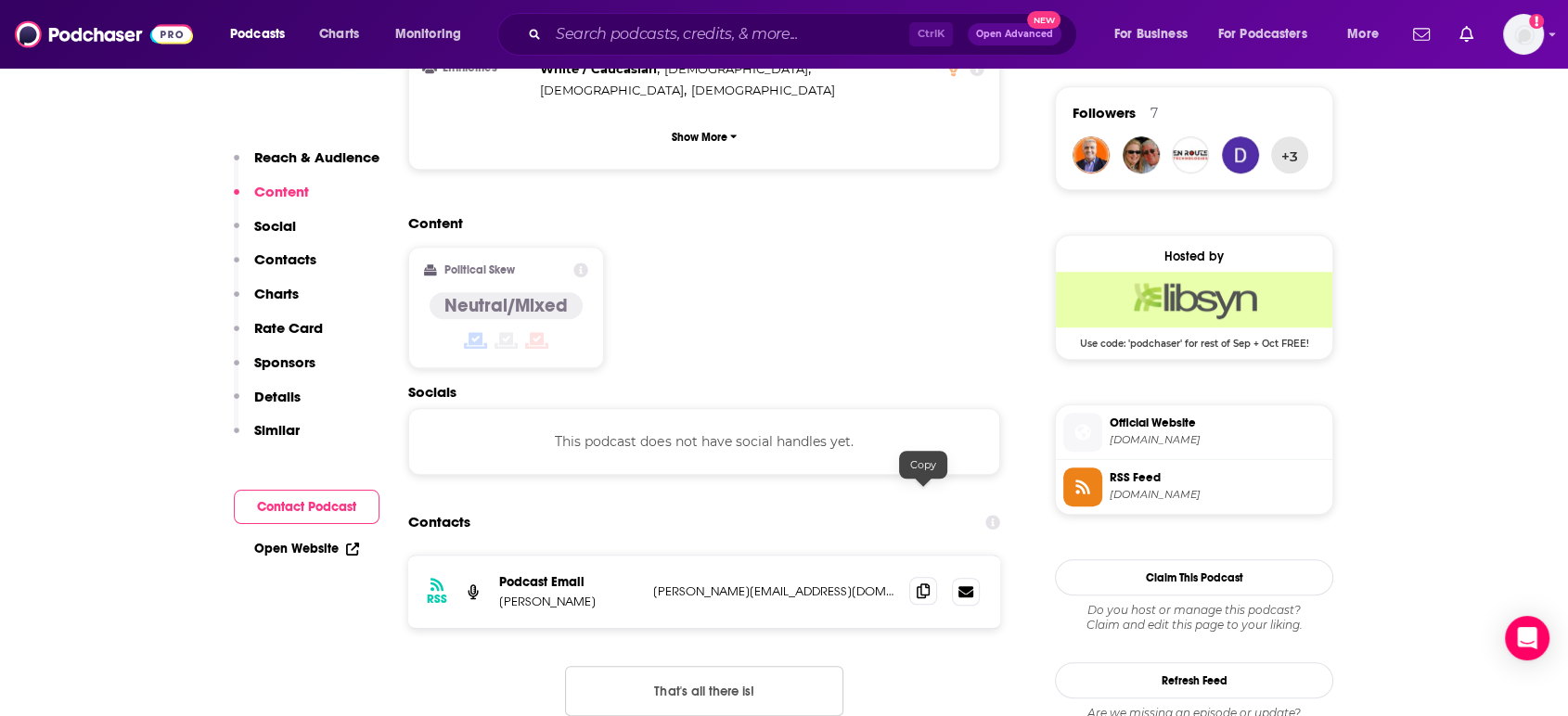
click at [919, 577] on span at bounding box center [923, 591] width 27 height 27
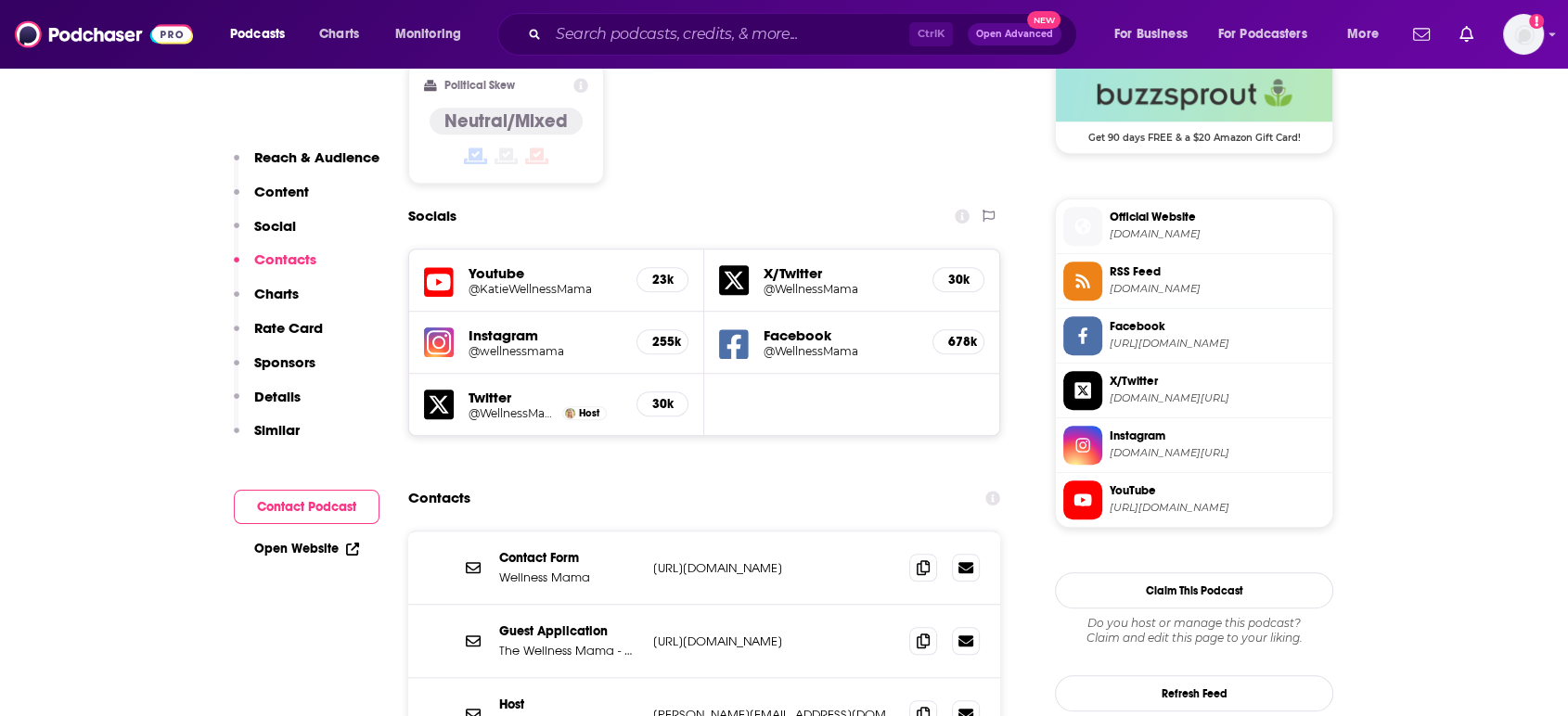
scroll to position [1649, 0]
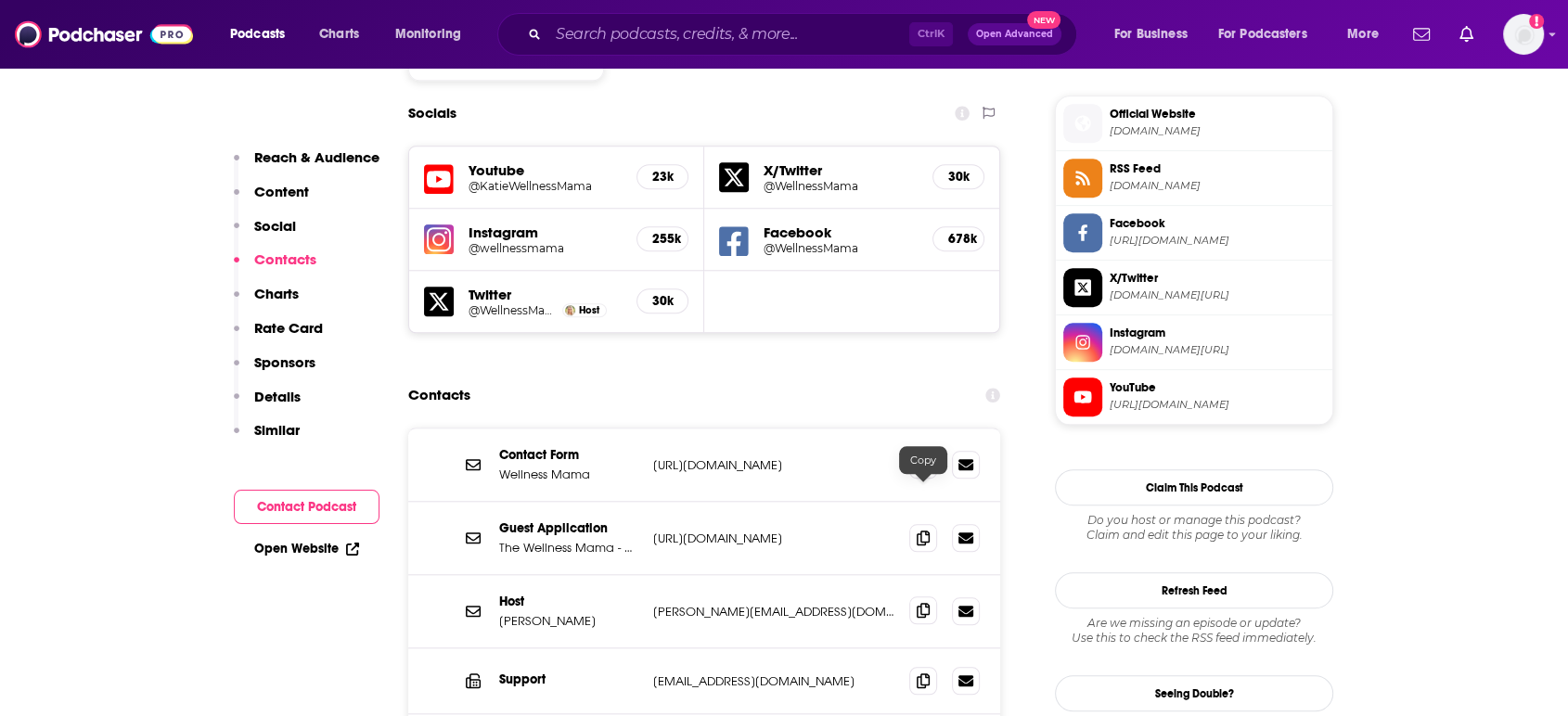
click at [920, 604] on icon at bounding box center [922, 610] width 13 height 15
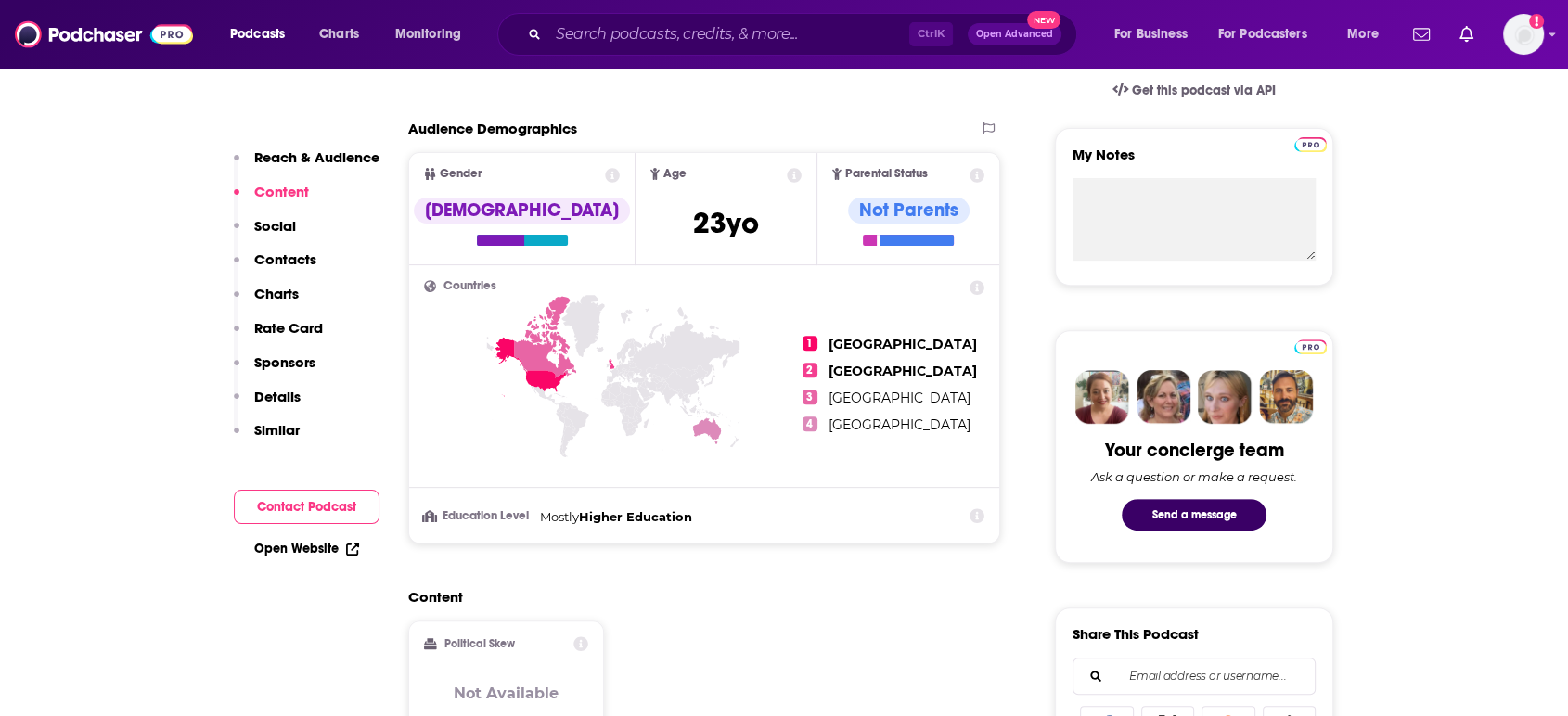
scroll to position [1031, 0]
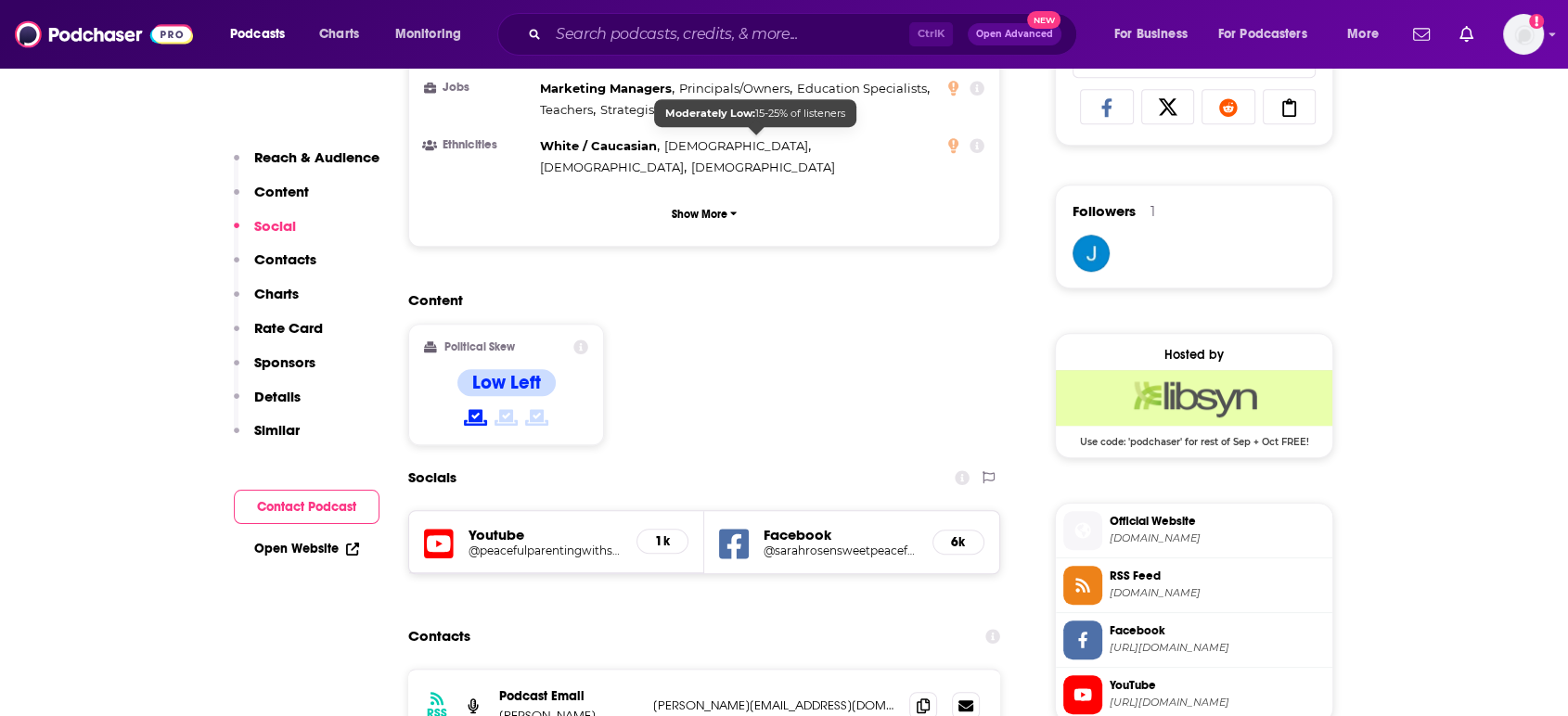
scroll to position [1649, 0]
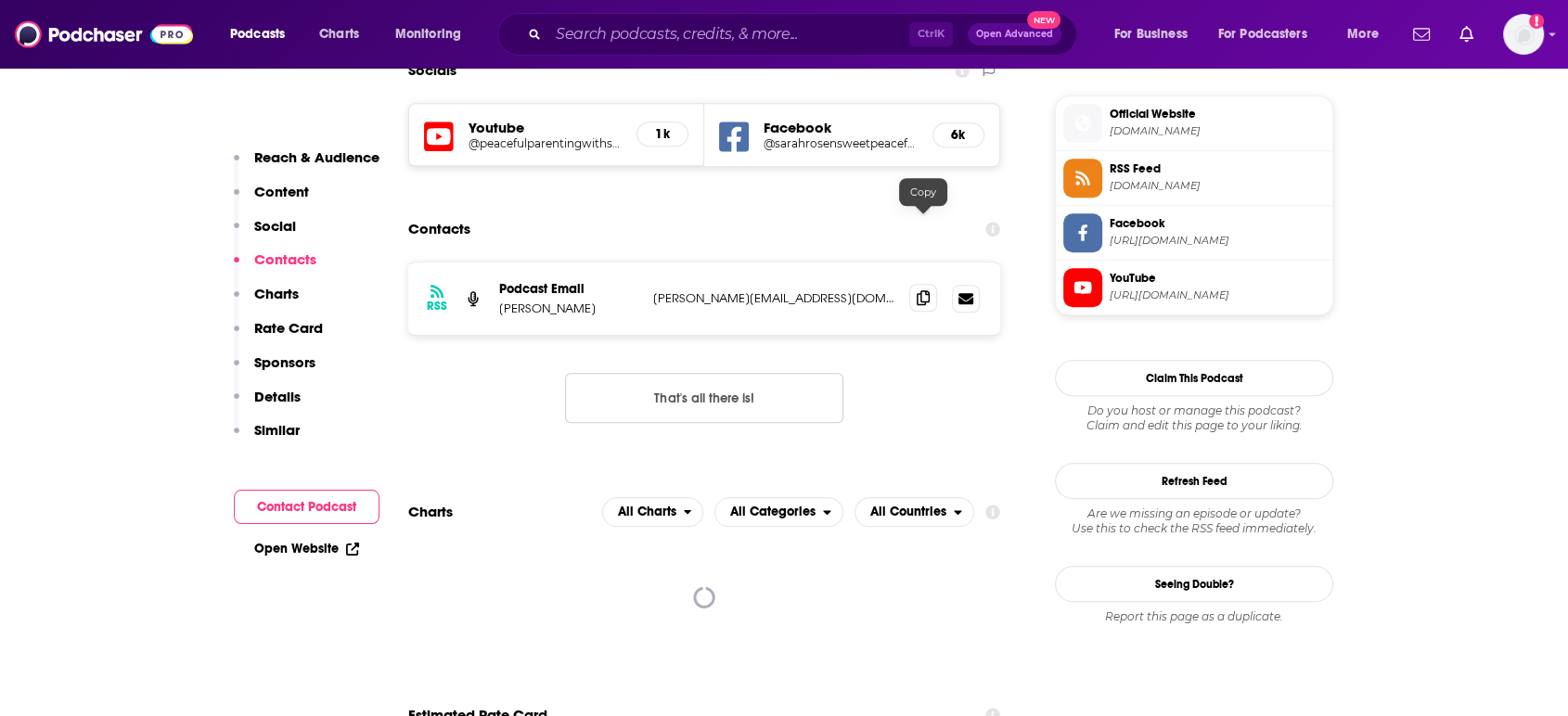
click at [920, 291] on icon at bounding box center [922, 297] width 13 height 15
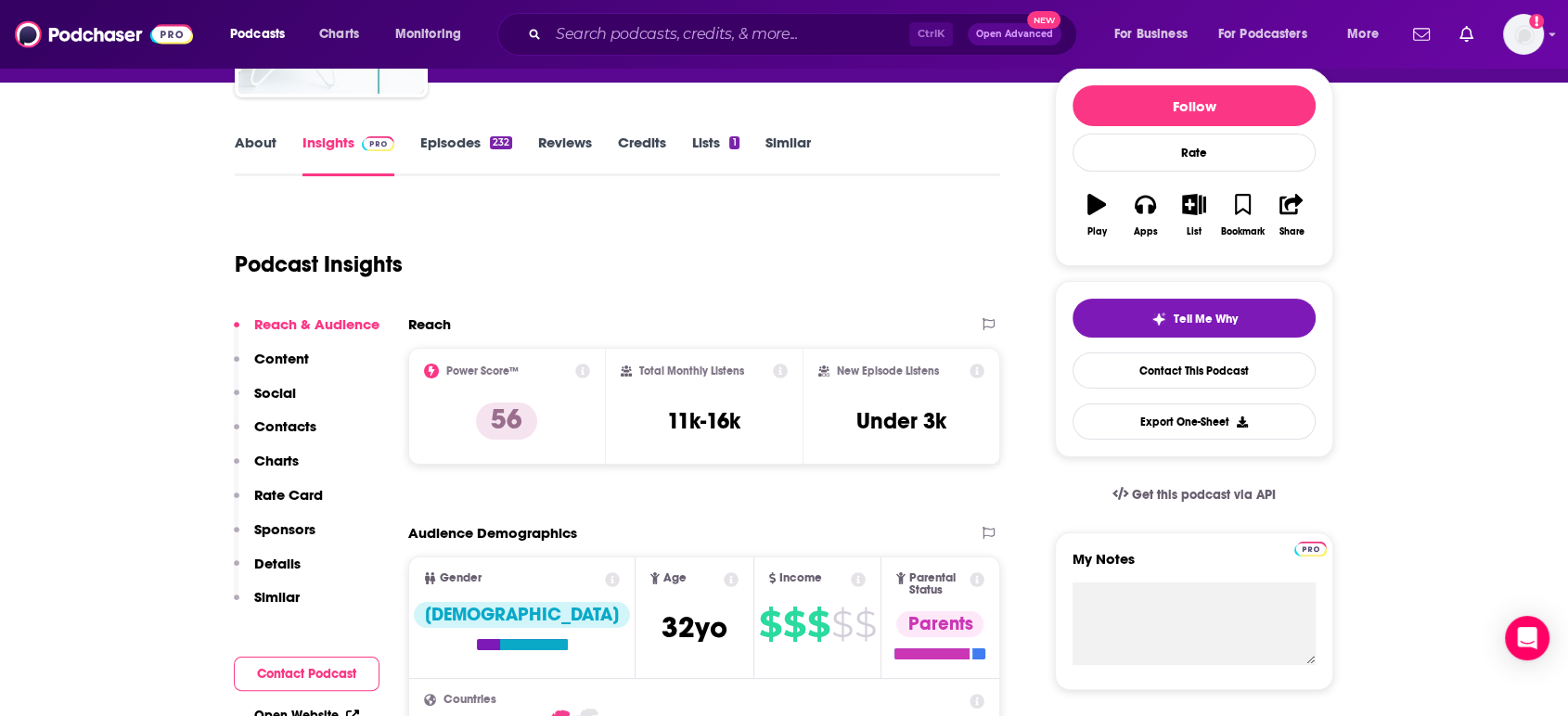
scroll to position [0, 0]
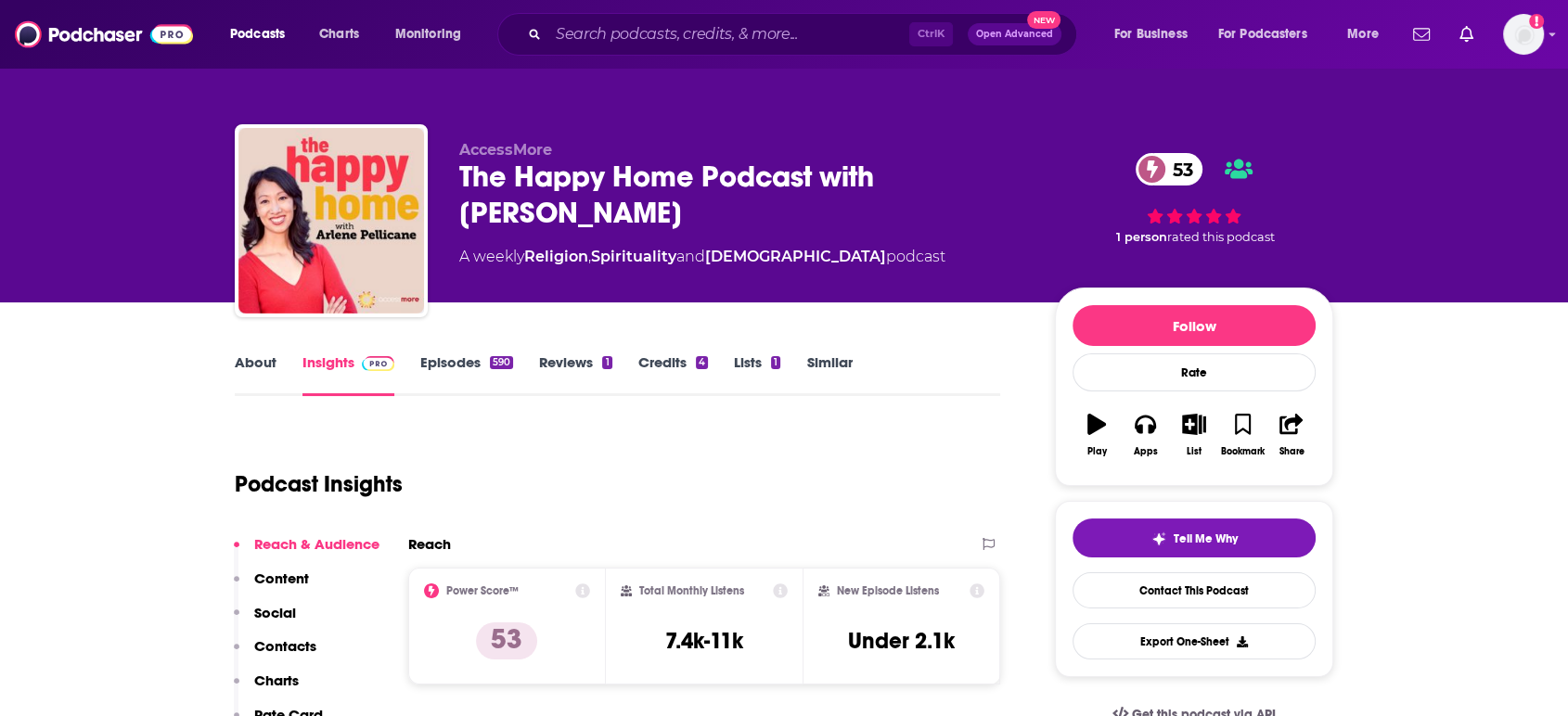
scroll to position [103, 0]
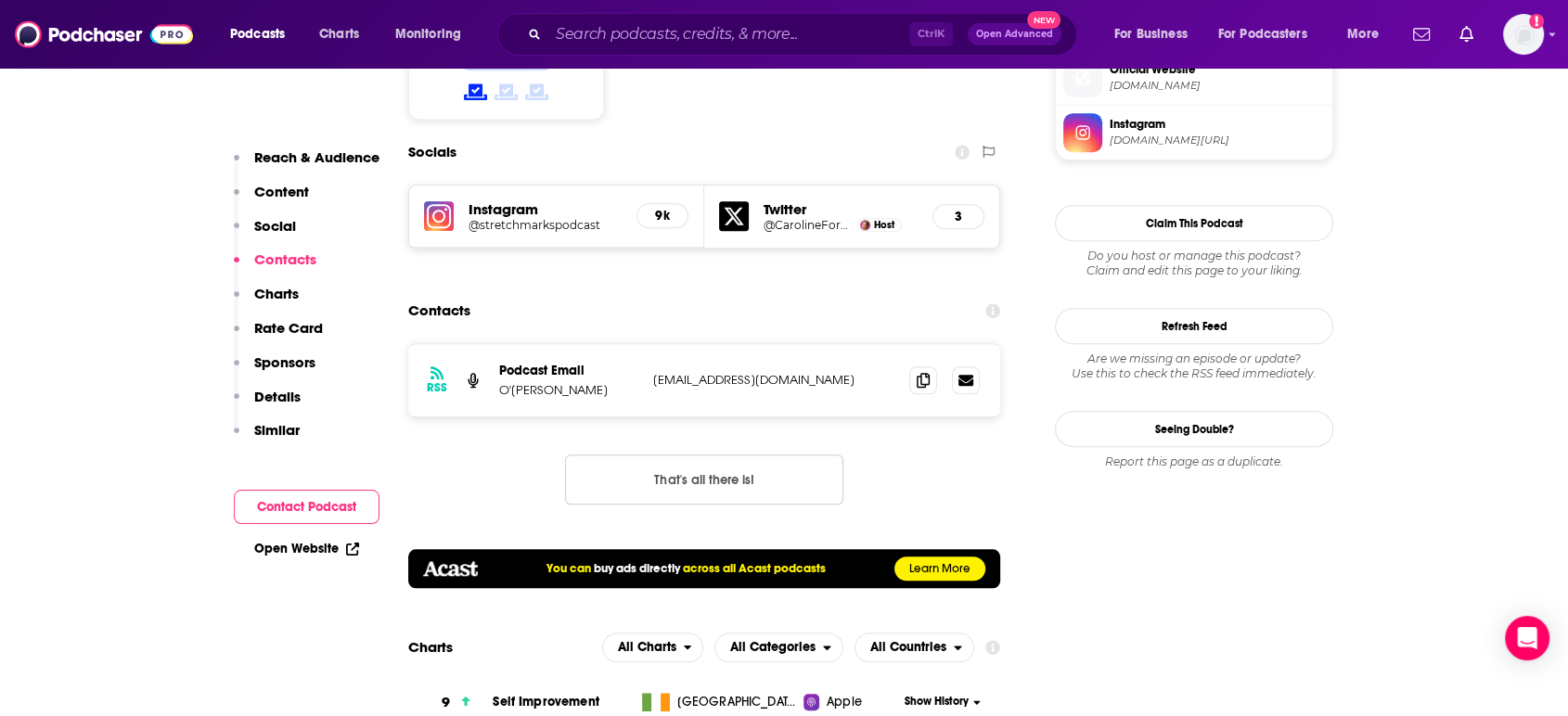
scroll to position [1649, 0]
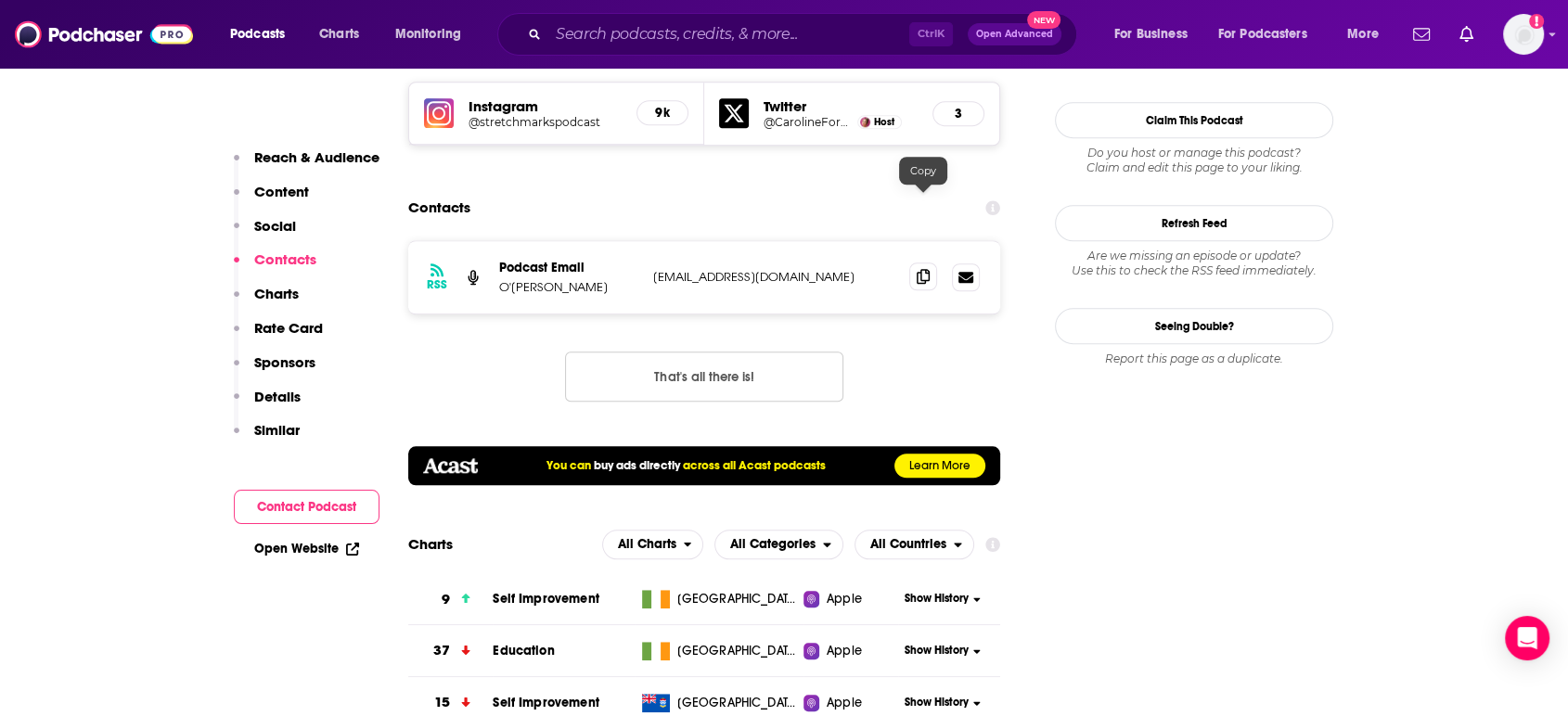
click at [928, 269] on icon at bounding box center [922, 276] width 13 height 15
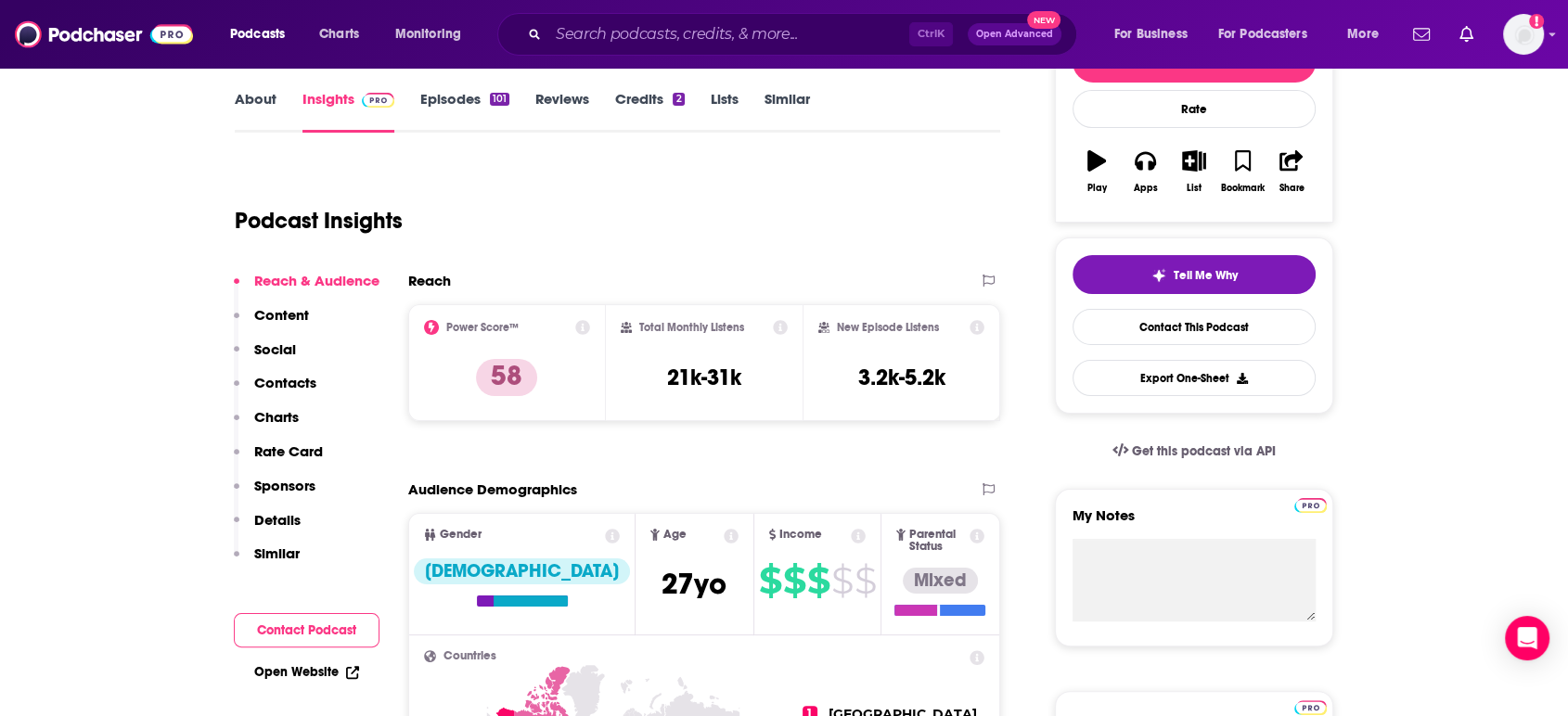
scroll to position [0, 0]
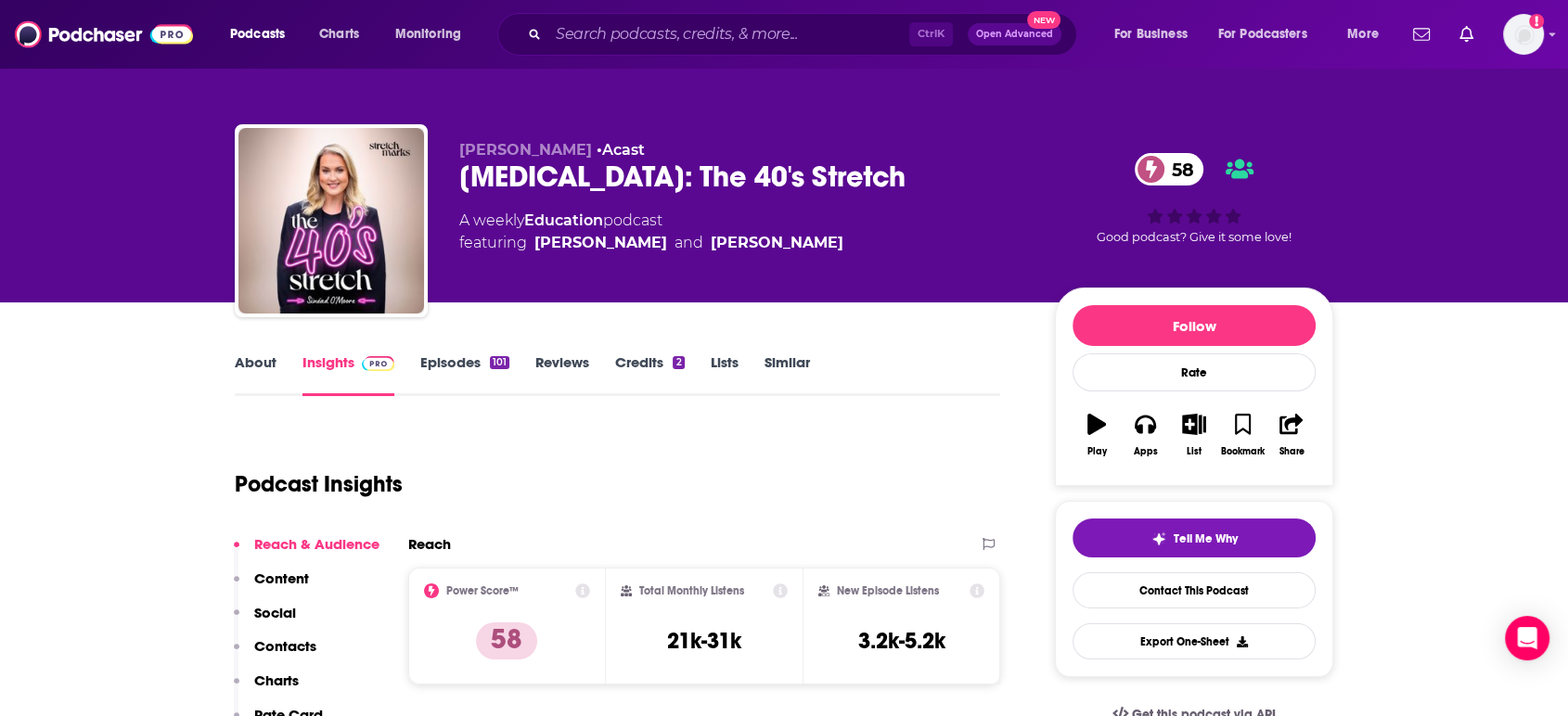
click at [267, 367] on link "About" at bounding box center [255, 375] width 42 height 43
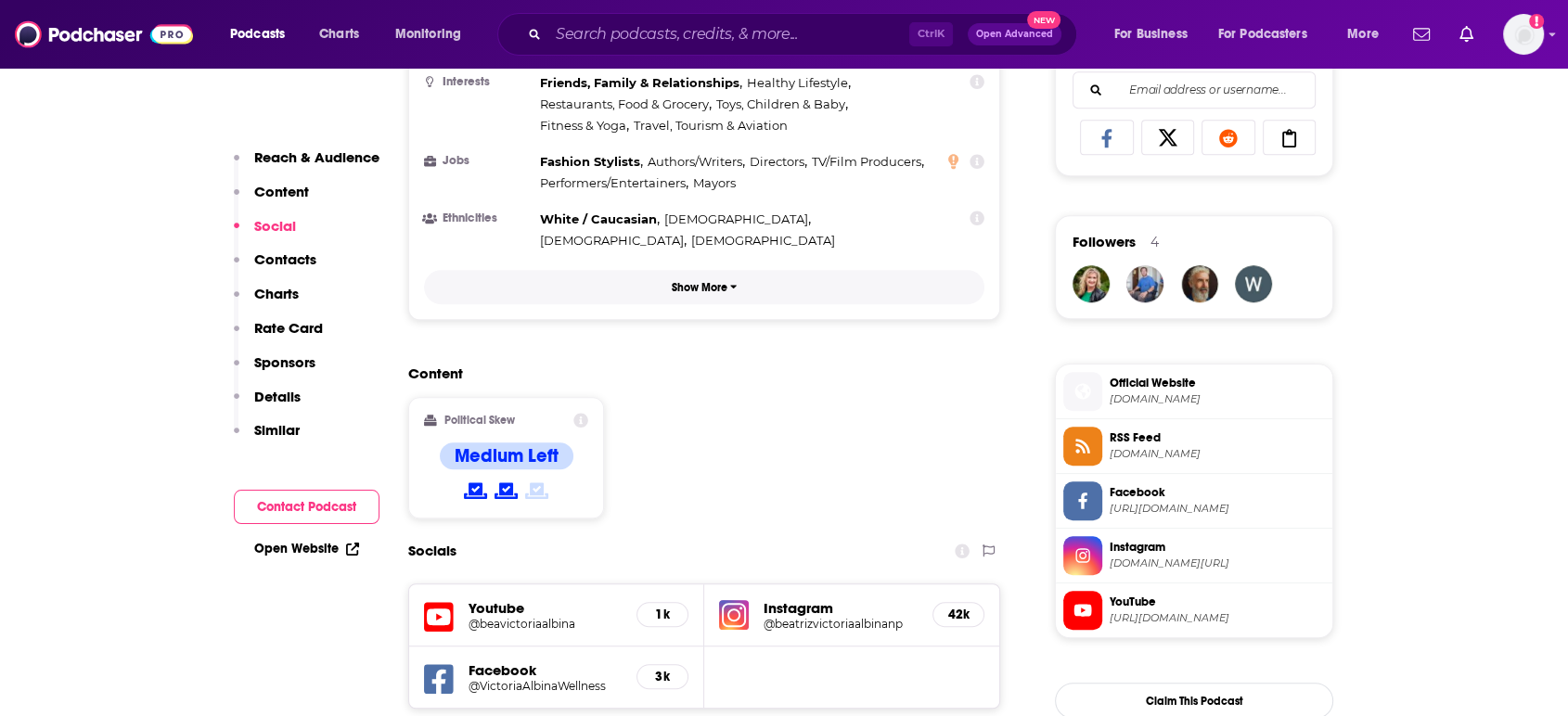
scroll to position [1443, 0]
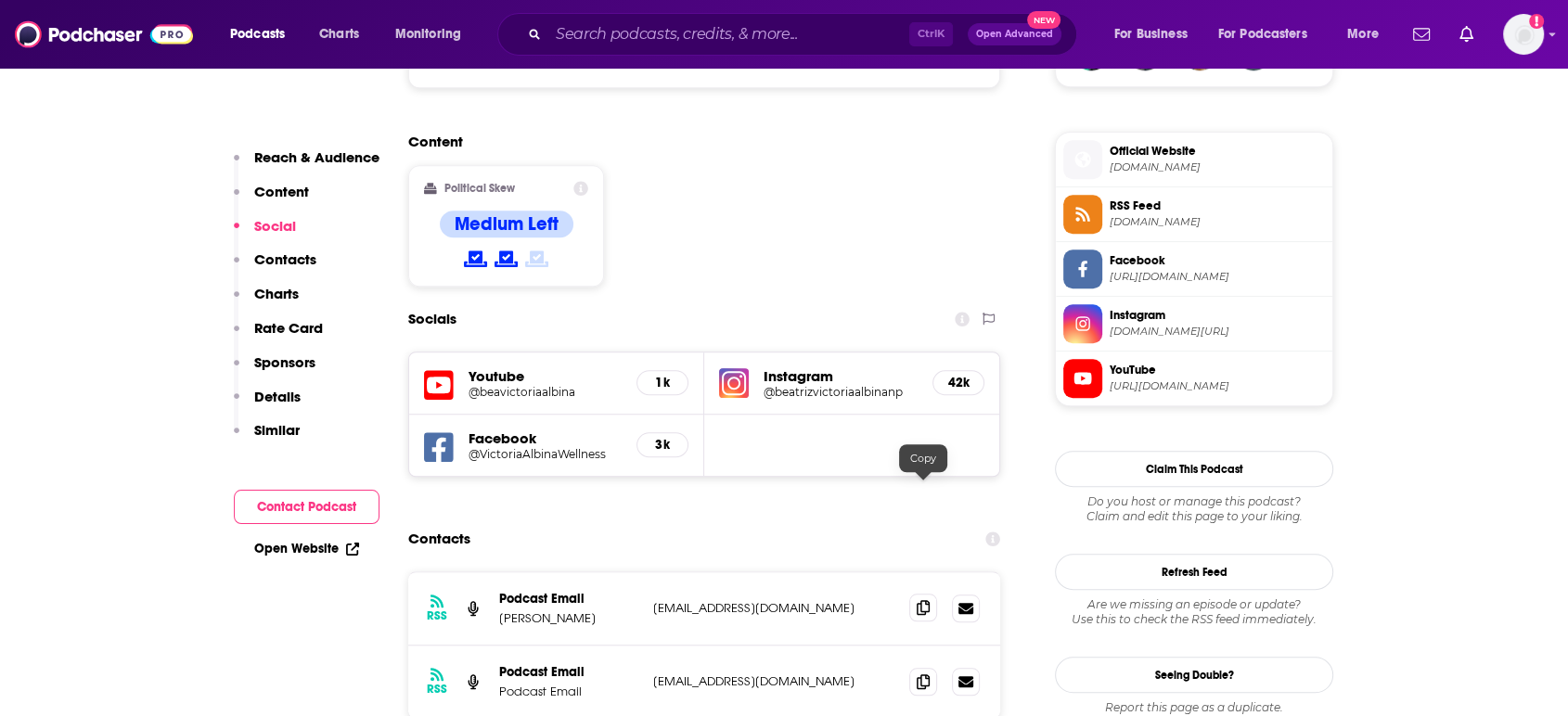
click at [928, 601] on icon at bounding box center [922, 607] width 13 height 15
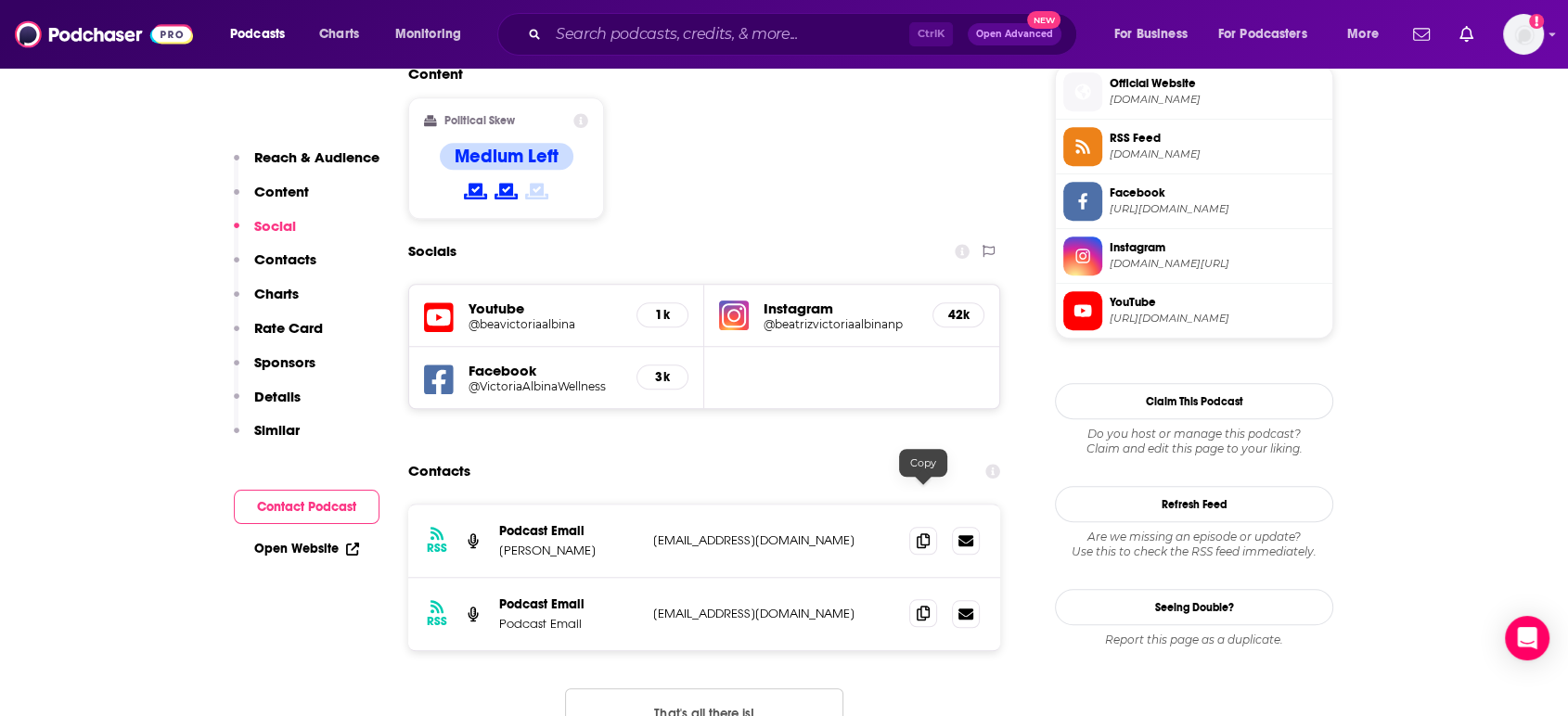
scroll to position [1546, 0]
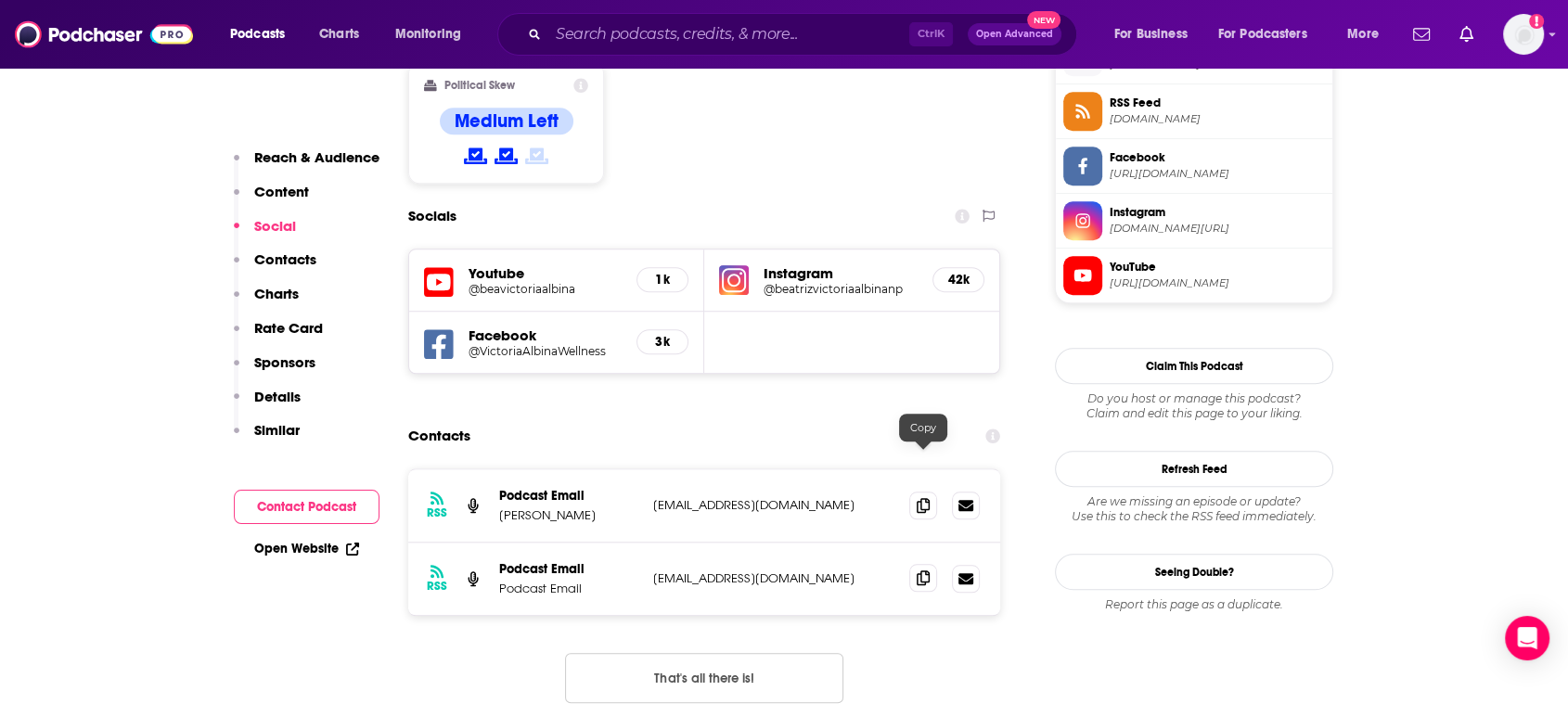
click at [920, 564] on div "RSS Podcast Email [PERSON_NAME] [PERSON_NAME][EMAIL_ADDRESS][DOMAIN_NAME] [EMAI…" at bounding box center [703, 601] width 592 height 264
click at [925, 564] on span at bounding box center [923, 578] width 27 height 27
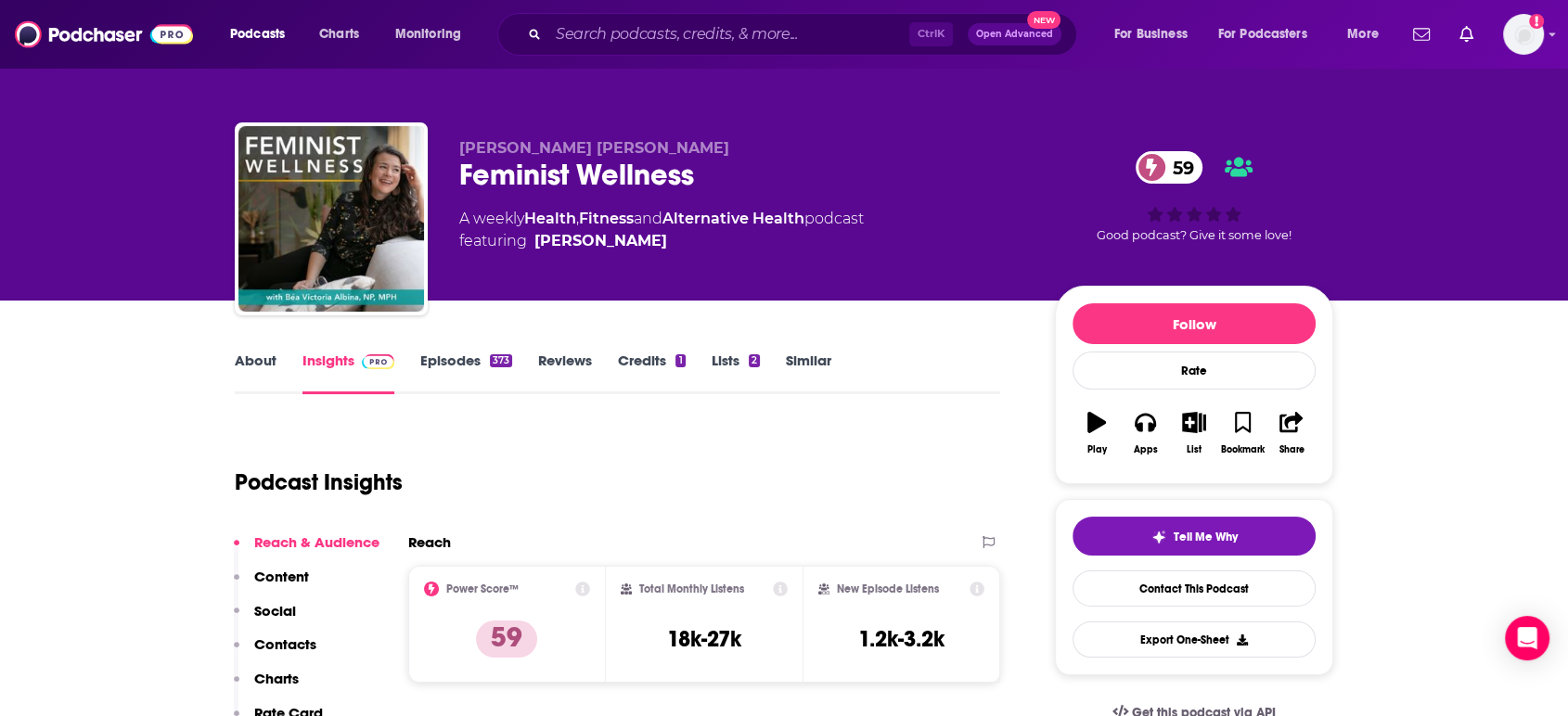
scroll to position [0, 0]
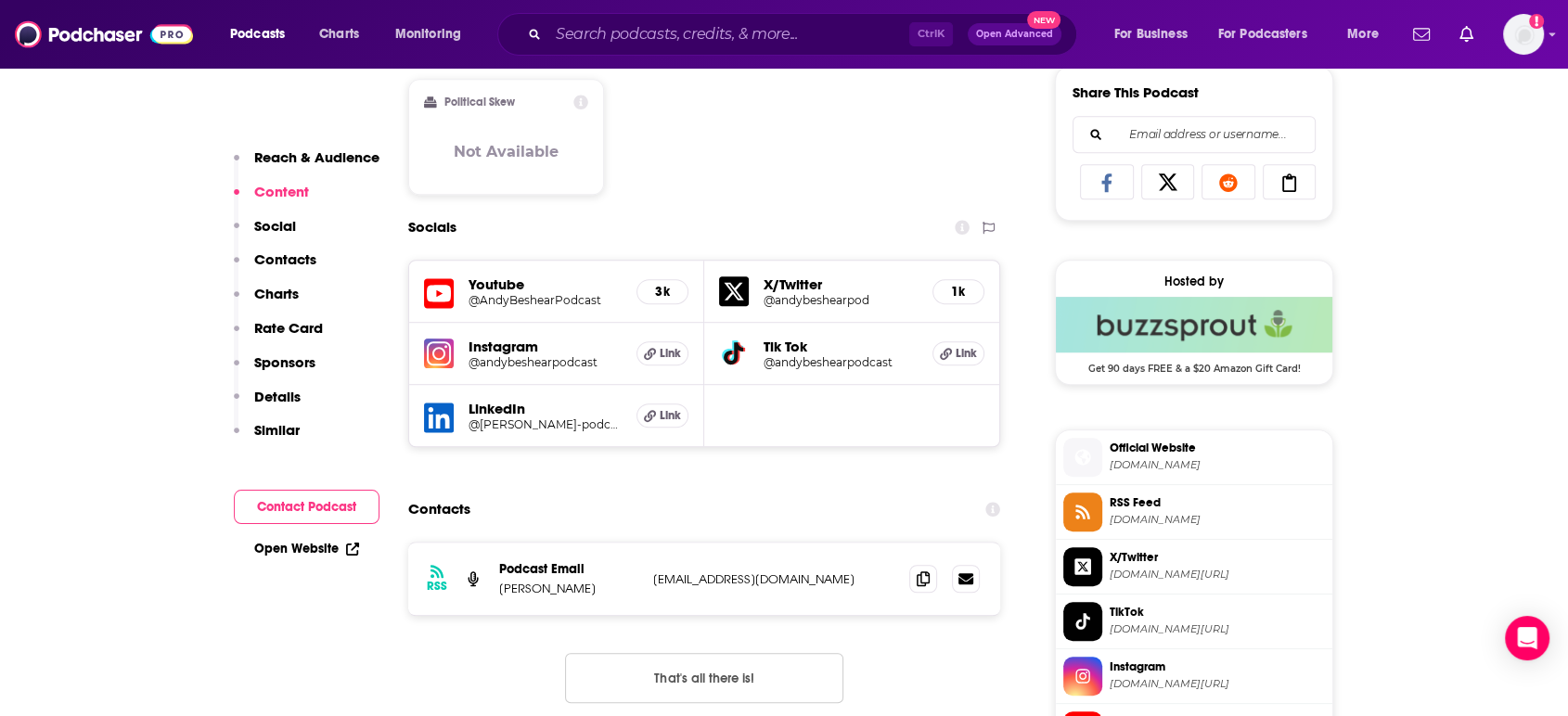
scroll to position [1237, 0]
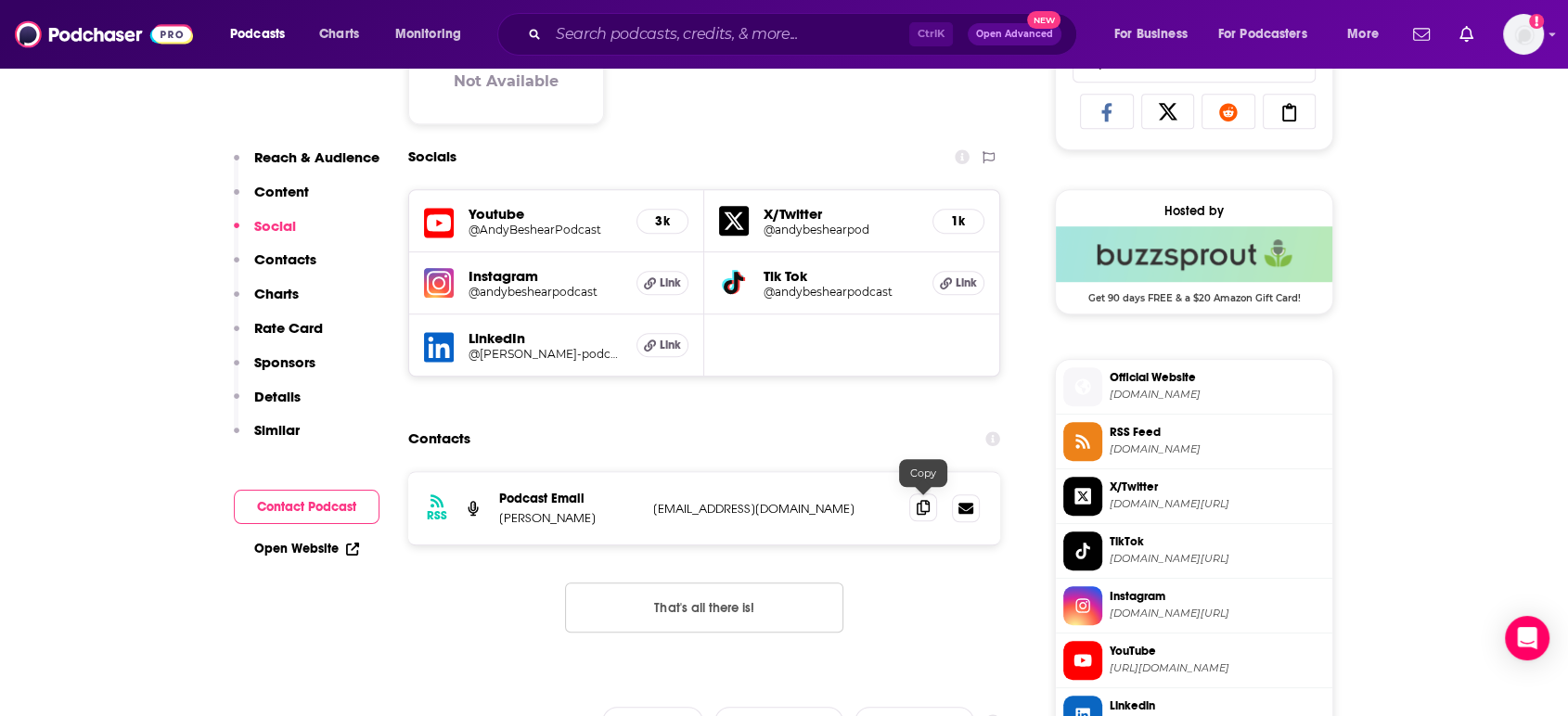
click at [920, 512] on icon at bounding box center [922, 507] width 13 height 15
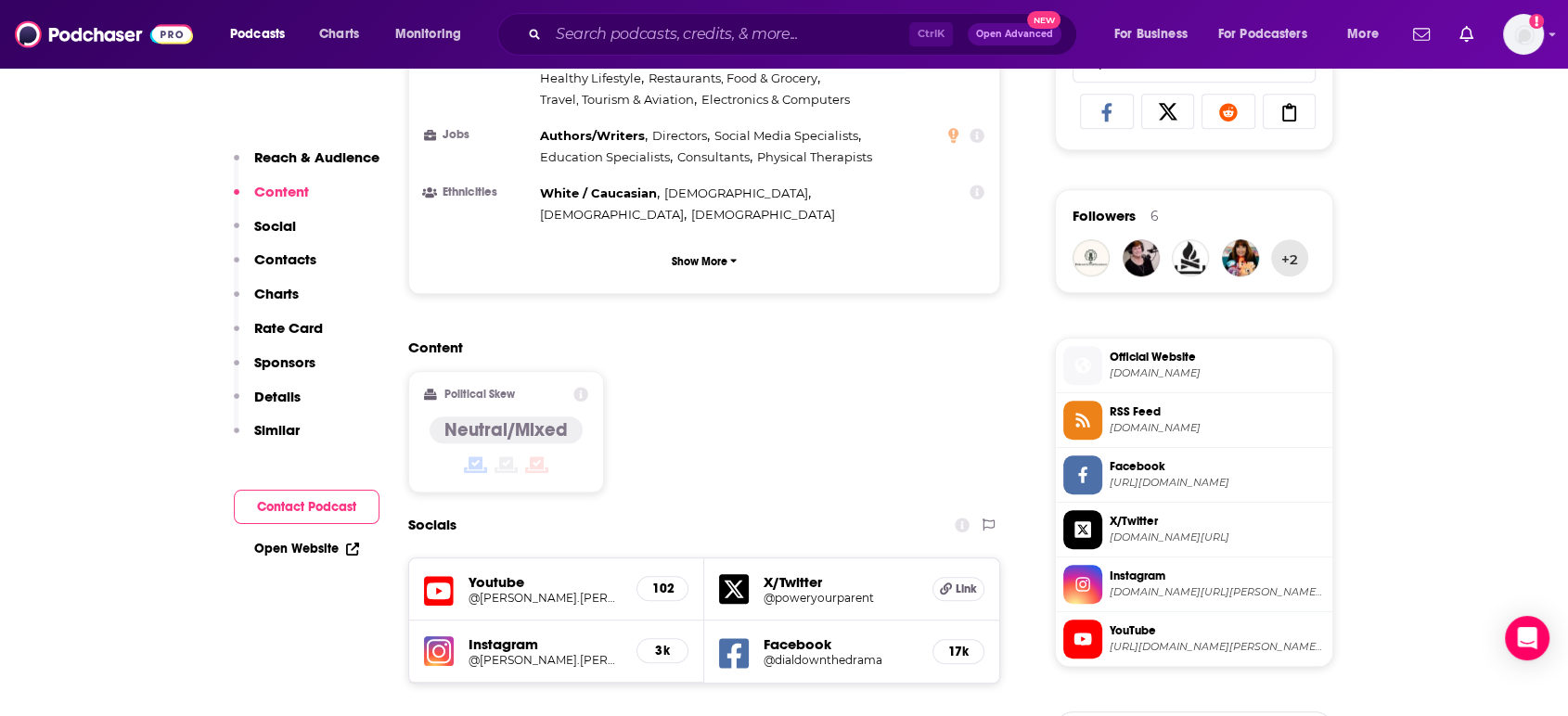
scroll to position [1443, 0]
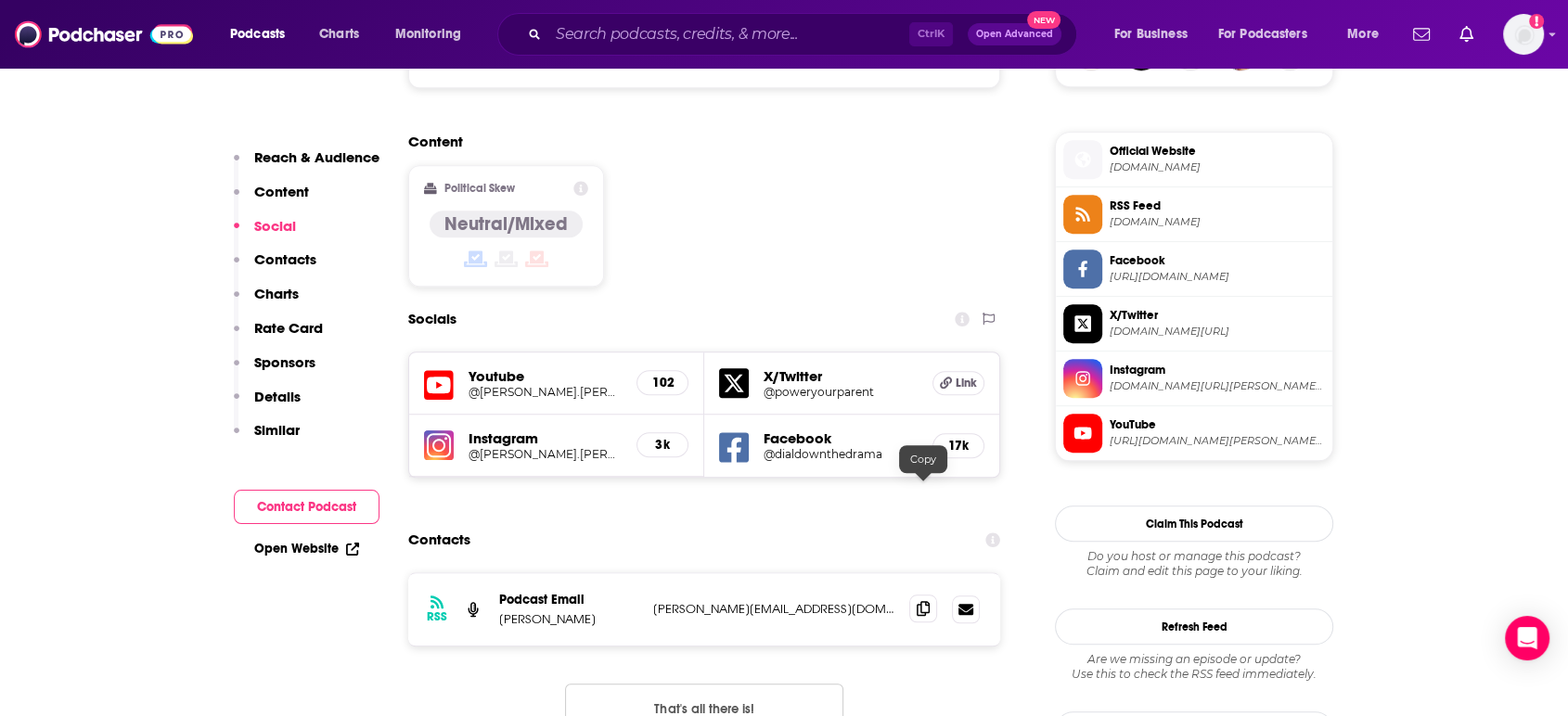
click at [930, 595] on span at bounding box center [923, 608] width 27 height 27
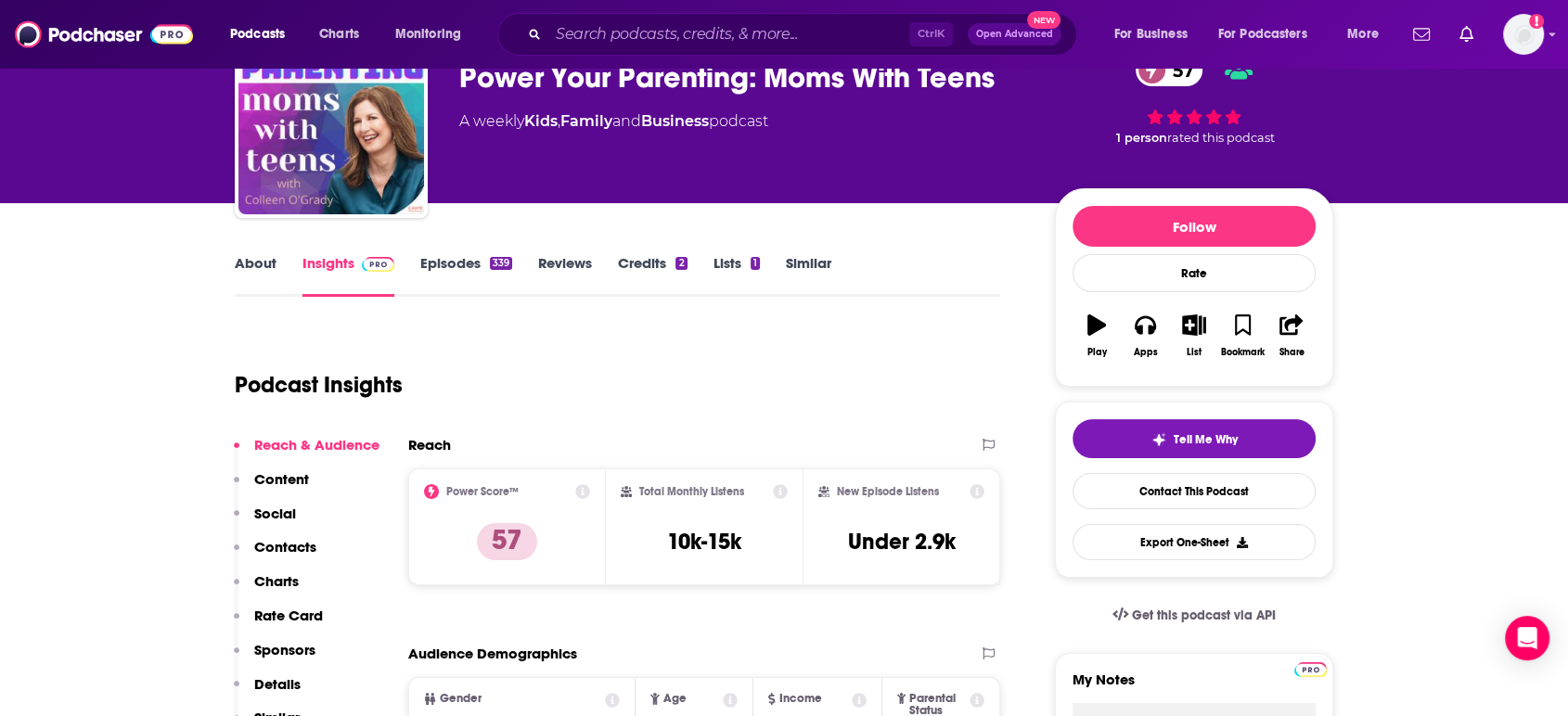
scroll to position [0, 0]
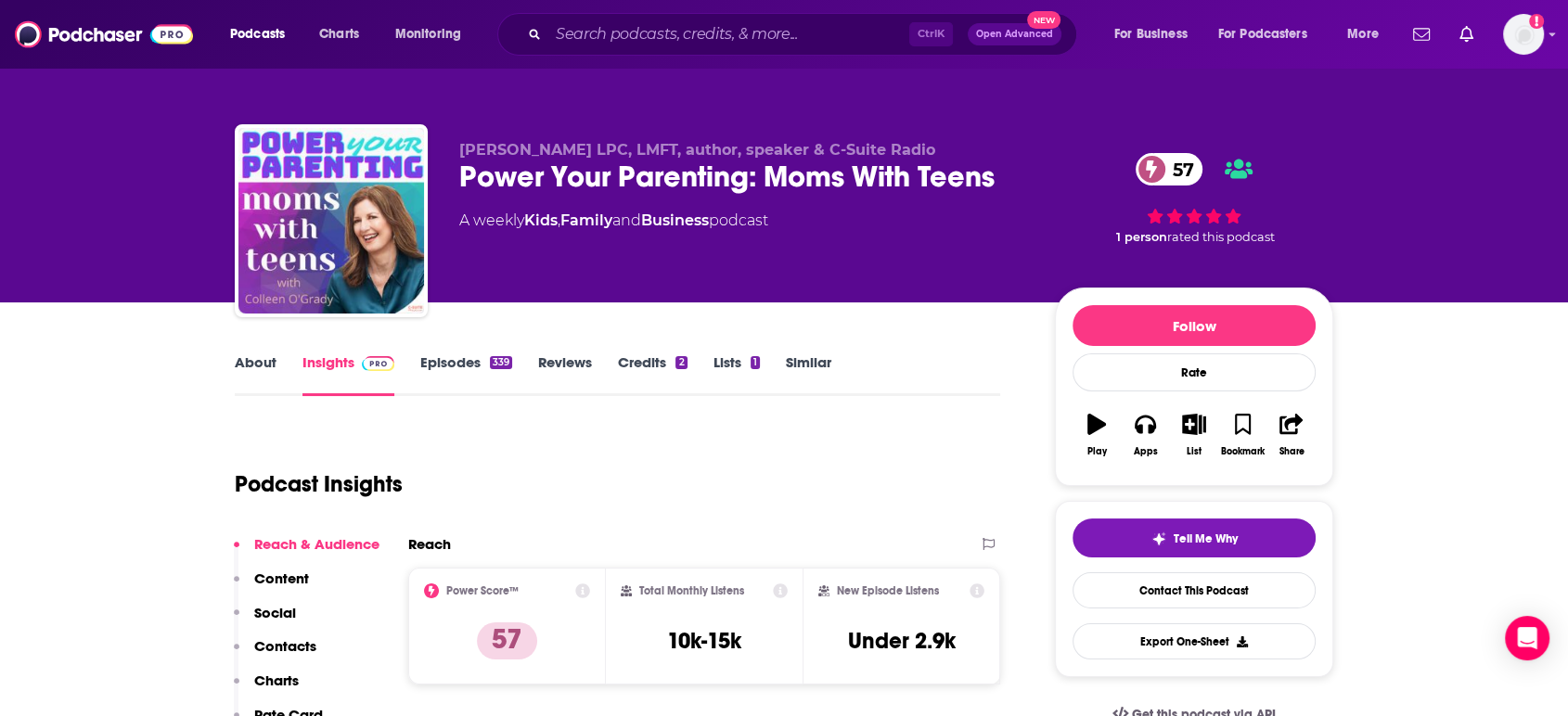
click at [240, 360] on link "About" at bounding box center [255, 375] width 42 height 43
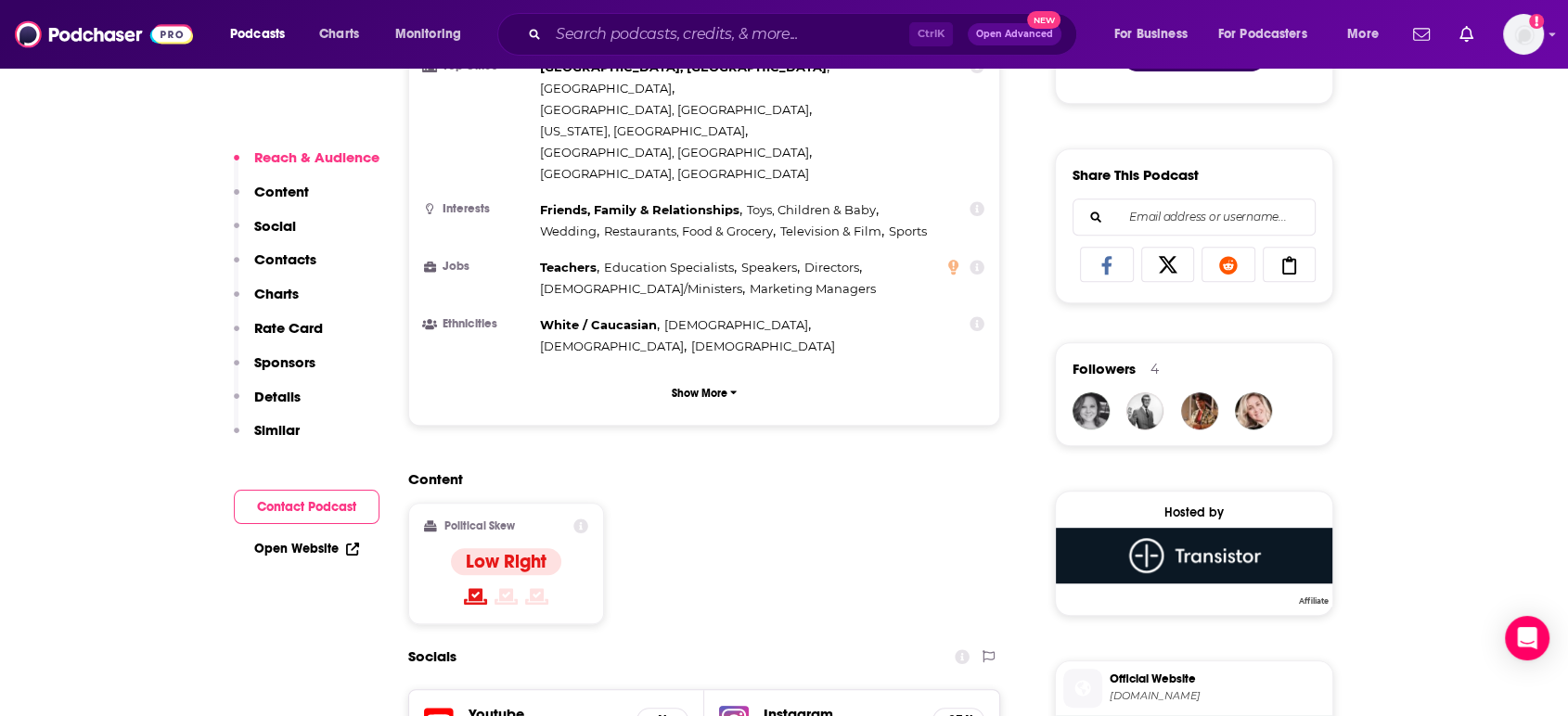
scroll to position [1340, 0]
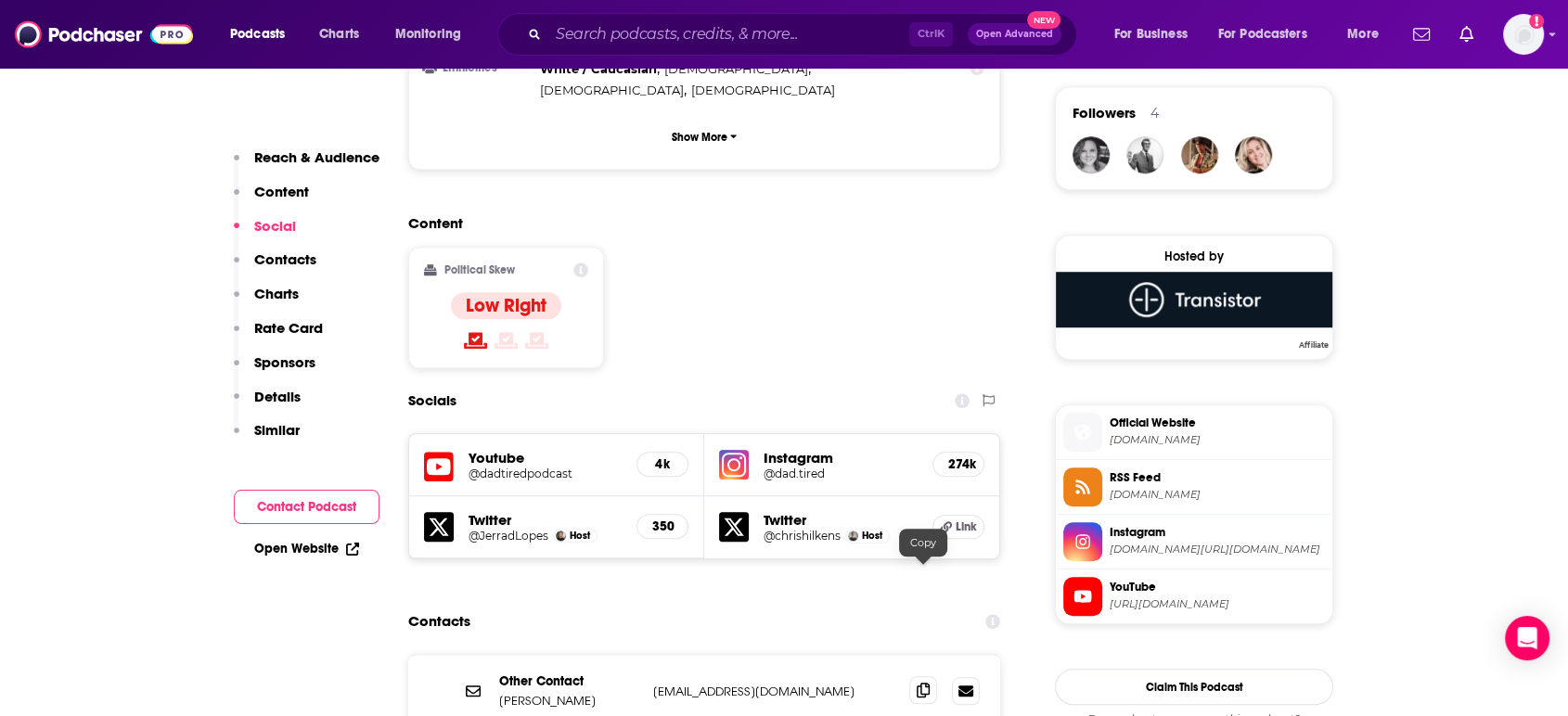
click at [915, 677] on span at bounding box center [923, 691] width 27 height 27
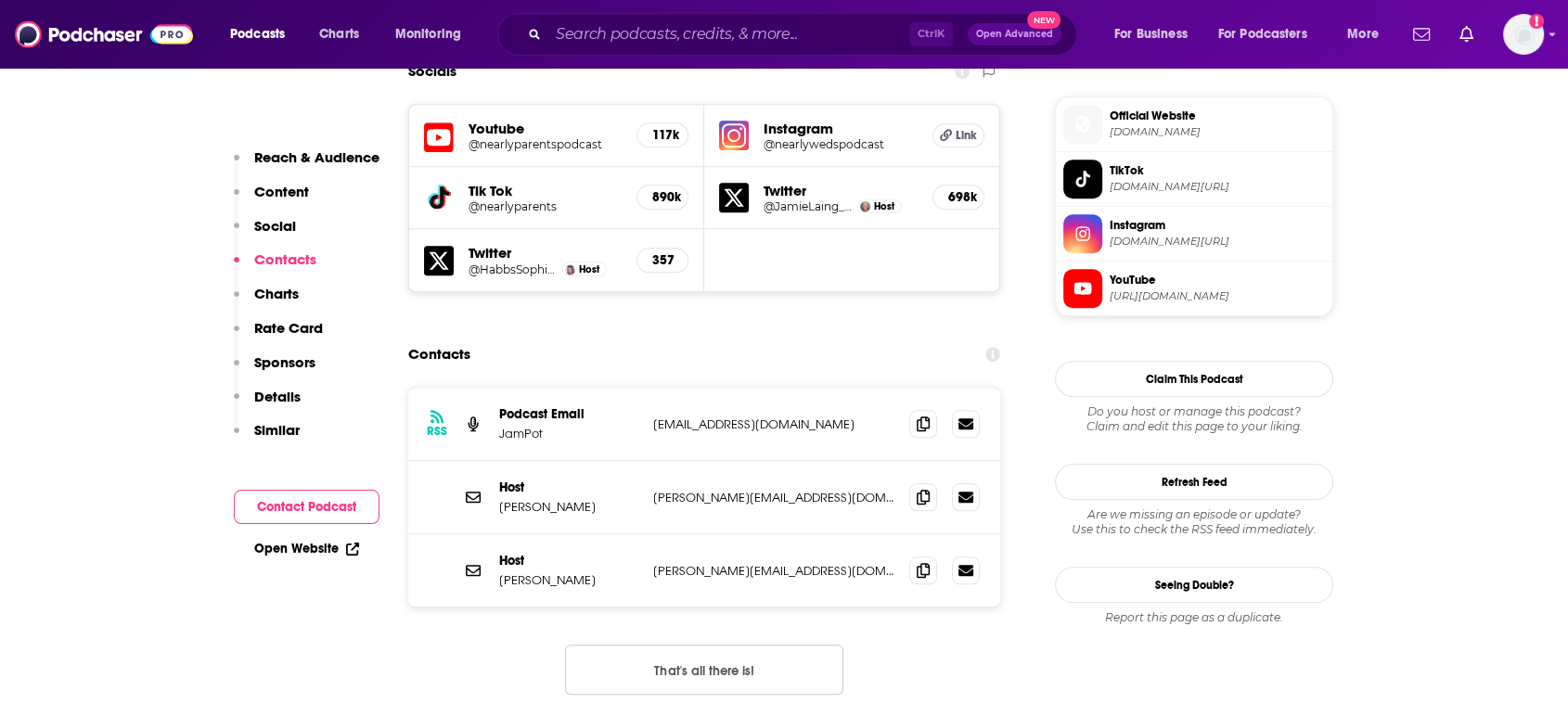
scroll to position [1649, 0]
click at [932, 481] on span at bounding box center [923, 495] width 27 height 27
click at [927, 415] on icon at bounding box center [922, 422] width 13 height 15
click at [923, 488] on icon at bounding box center [922, 495] width 13 height 15
drag, startPoint x: 928, startPoint y: 496, endPoint x: 918, endPoint y: 487, distance: 13.5
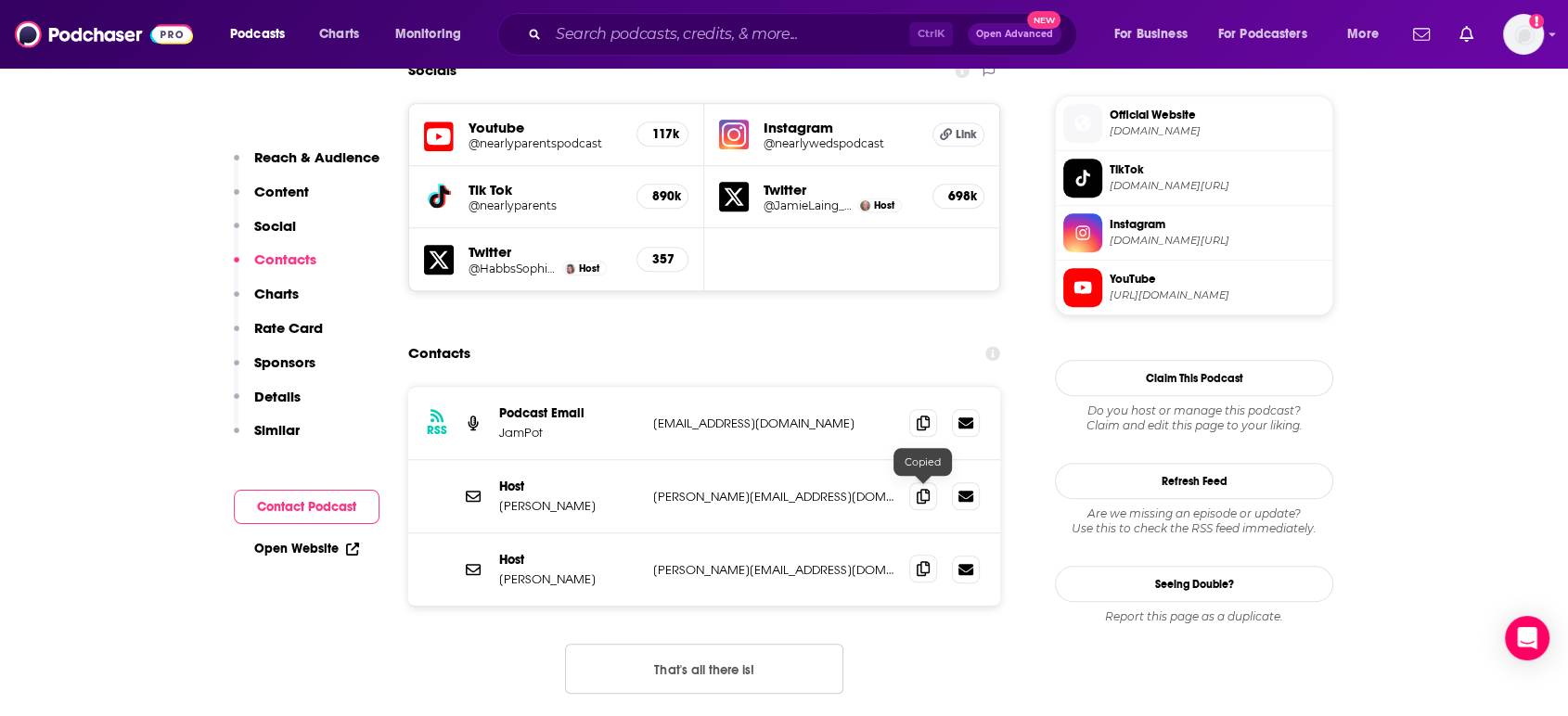
click at [928, 561] on icon at bounding box center [922, 568] width 13 height 15
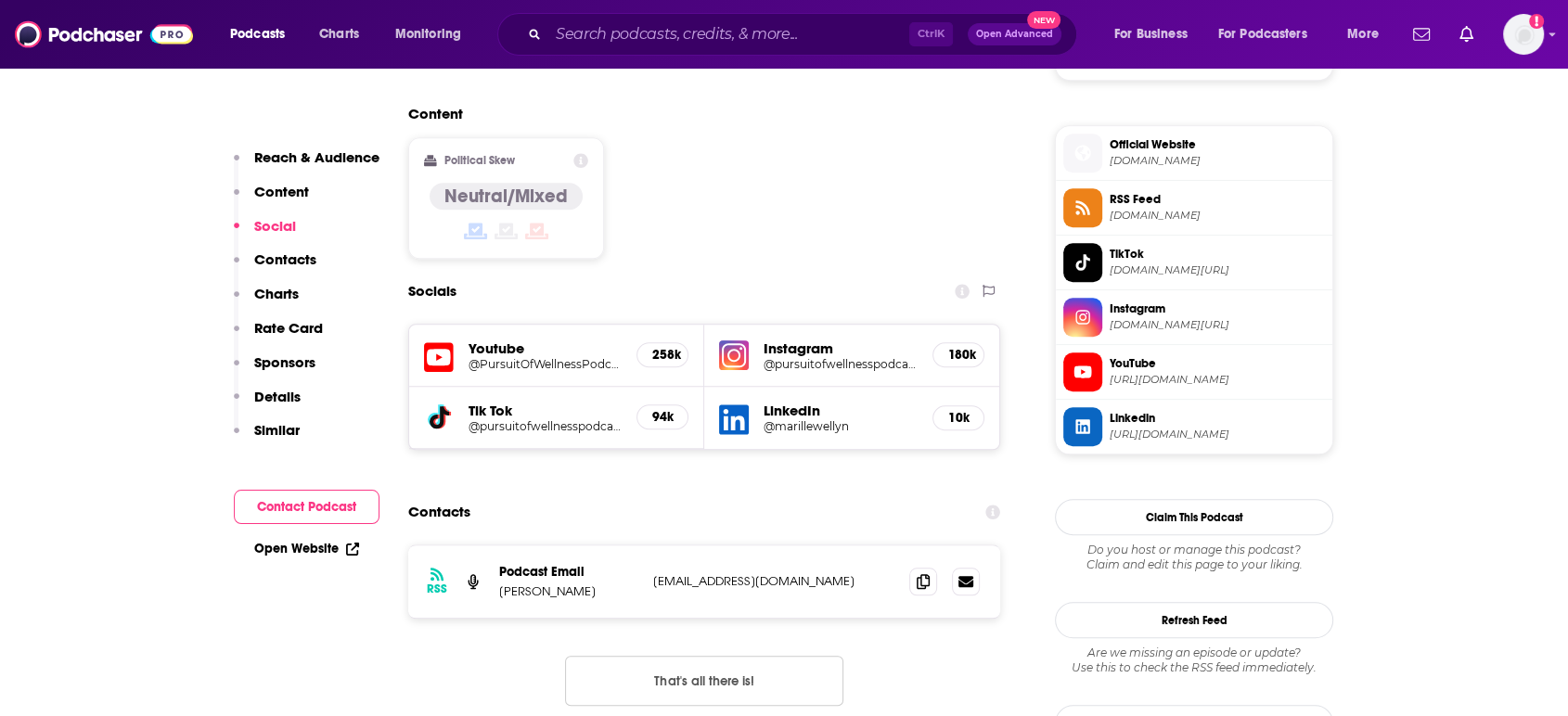
scroll to position [1451, 0]
click at [923, 572] on icon at bounding box center [922, 579] width 13 height 15
